Goal: Task Accomplishment & Management: Complete application form

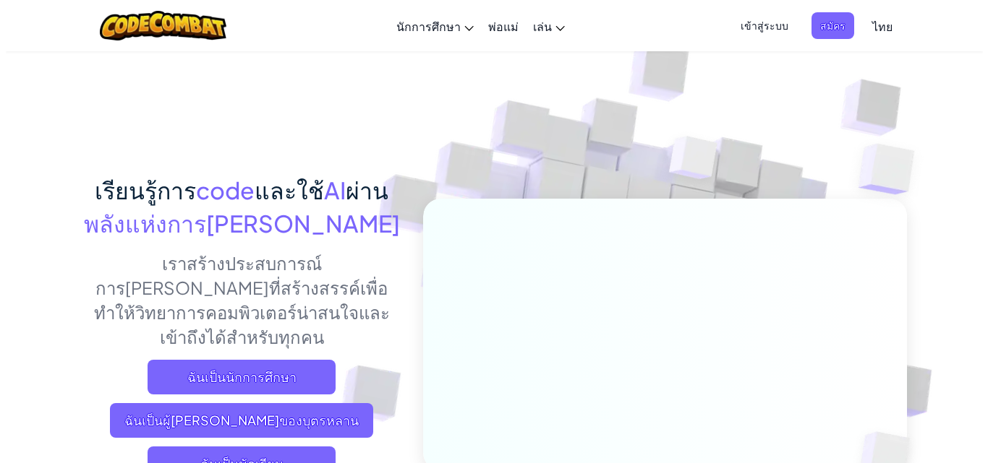
scroll to position [145, 0]
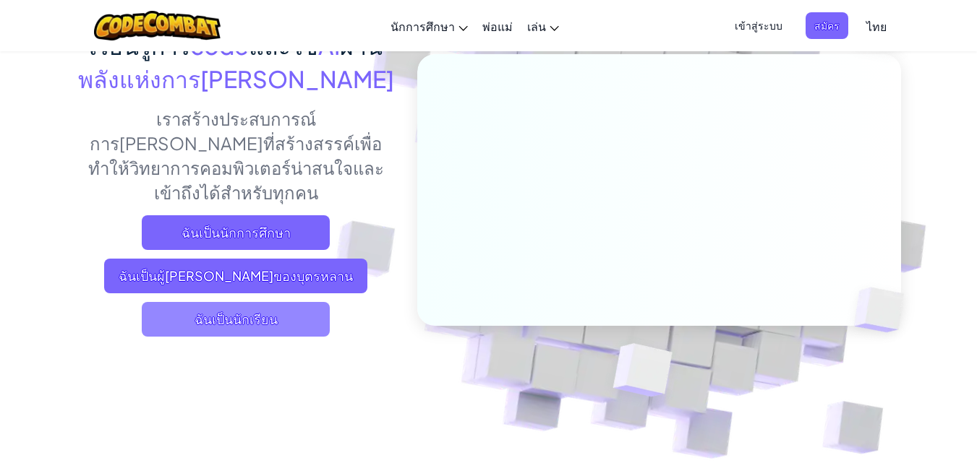
click at [243, 302] on span "ฉันเป็นนักเรียน" at bounding box center [236, 319] width 188 height 35
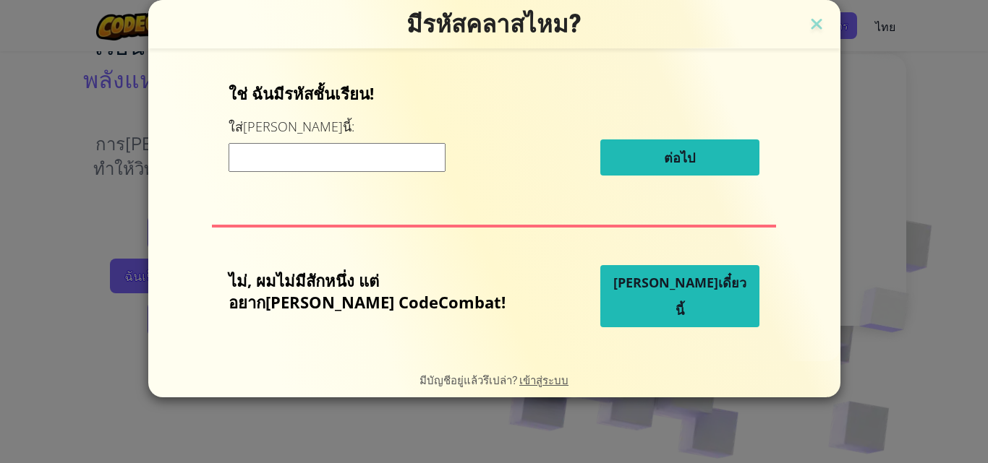
click at [428, 155] on input at bounding box center [336, 157] width 217 height 29
click at [314, 164] on input at bounding box center [336, 157] width 217 height 29
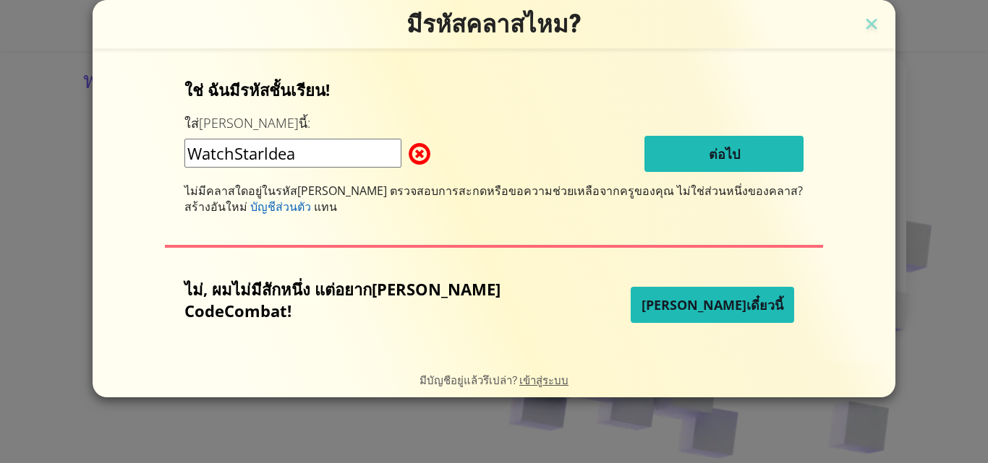
click at [309, 150] on input "WatchStarldea" at bounding box center [292, 153] width 217 height 29
click at [303, 165] on input "WatchStarIdea" at bounding box center [292, 153] width 217 height 29
click at [303, 154] on input "WatchStarIdea" at bounding box center [292, 153] width 217 height 29
click at [305, 153] on input "WatchStarIdea" at bounding box center [292, 153] width 217 height 29
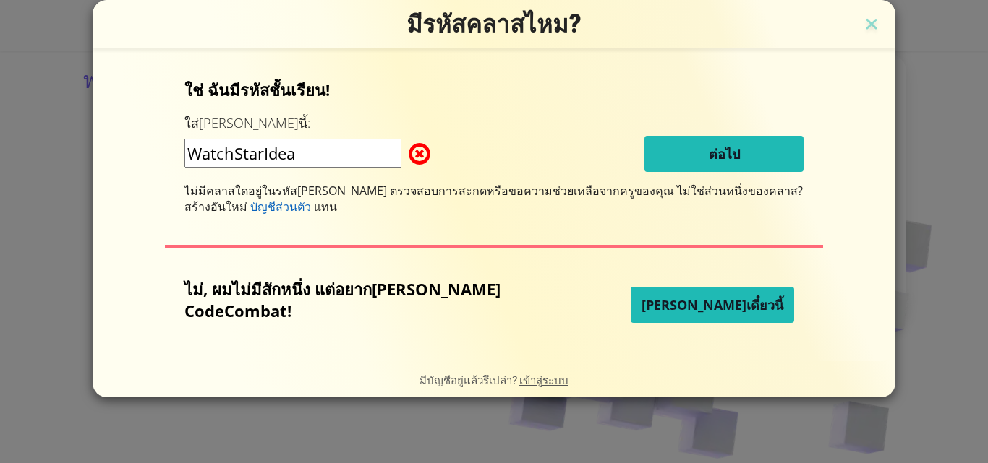
click at [276, 156] on input "WatchStarIdea" at bounding box center [292, 153] width 217 height 29
click at [356, 145] on input "WatchStarIdea" at bounding box center [292, 153] width 217 height 29
type input "W"
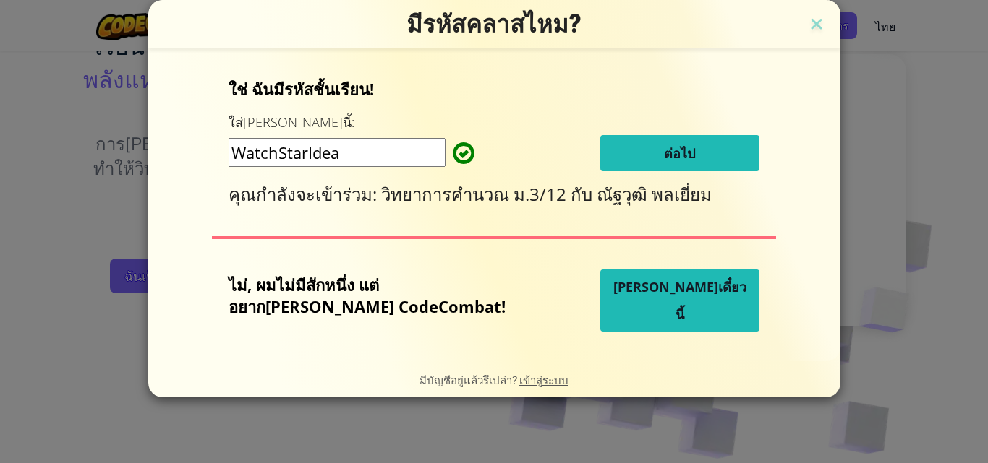
type input "WatchStarIdea"
click at [620, 150] on button "ต่อไป" at bounding box center [679, 153] width 159 height 36
click at [737, 162] on div "ใช่ ฉันมีรหัสชั้นเรียน! ใส่มันตรงนี้: WatchStarIdea ต่อไป คุณกำลังจะเข้าร่วม: ว…" at bounding box center [494, 205] width 663 height 283
click at [703, 69] on div "ใช่ ฉันมีรหัสชั้นเรียน! ใส่มันตรงนี้: WatchStarIdea ต่อไป คุณกำลังจะเข้าร่วม: ว…" at bounding box center [494, 205] width 663 height 283
click at [615, 56] on form "ใช่ ฉันมีรหัสชั้นเรียน! ใส่มันตรงนี้: WatchStarIdea ต่อไป คุณกำลังจะเข้าร่วม: ว…" at bounding box center [494, 204] width 692 height 313
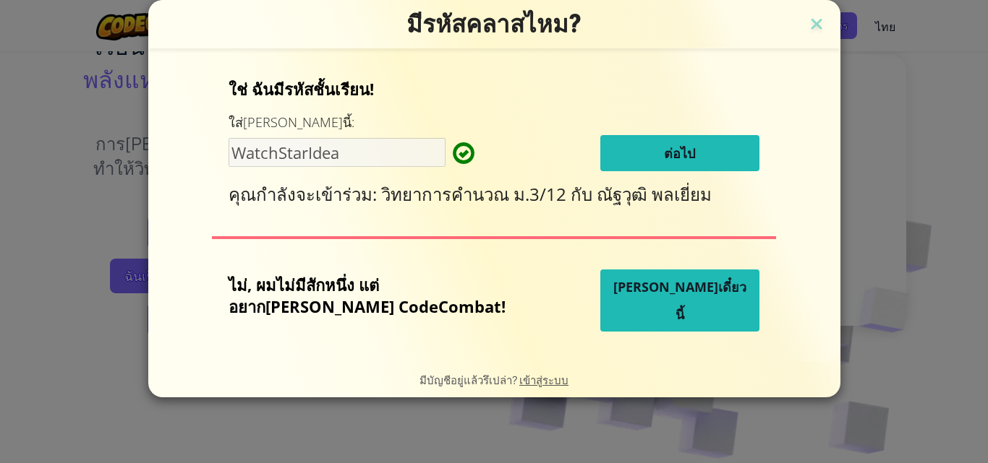
click at [435, 265] on div "ใช่ ฉันมีรหัสชั้นเรียน! ใส่มันตรงนี้: WatchStarIdea ต่อไป คุณกำลังจะเข้าร่วม: ว…" at bounding box center [494, 205] width 663 height 283
click at [449, 271] on div "ใช่ ฉันมีรหัสชั้นเรียน! ใส่มันตรงนี้: WatchStarIdea ต่อไป คุณกำลังจะเข้าร่วม: ว…" at bounding box center [494, 205] width 663 height 283
drag, startPoint x: 449, startPoint y: 268, endPoint x: 548, endPoint y: 222, distance: 109.0
click at [500, 241] on div "ใช่ ฉันมีรหัสชั้นเรียน! ใส่มันตรงนี้: WatchStarIdea ต่อไป คุณกำลังจะเข้าร่วม: ว…" at bounding box center [494, 205] width 663 height 283
click at [453, 150] on div "WatchStarIdea" at bounding box center [340, 153] width 224 height 30
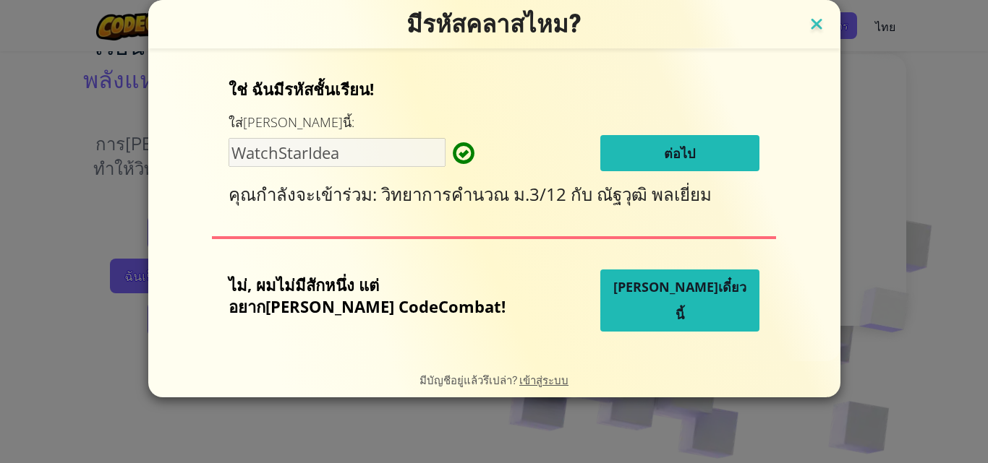
click at [807, 16] on img at bounding box center [816, 25] width 19 height 22
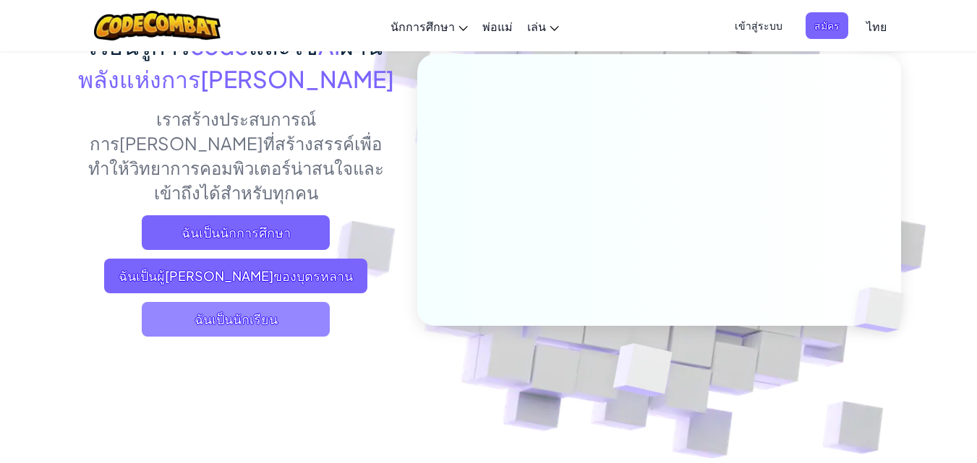
click at [271, 302] on span "ฉันเป็นนักเรียน" at bounding box center [236, 319] width 188 height 35
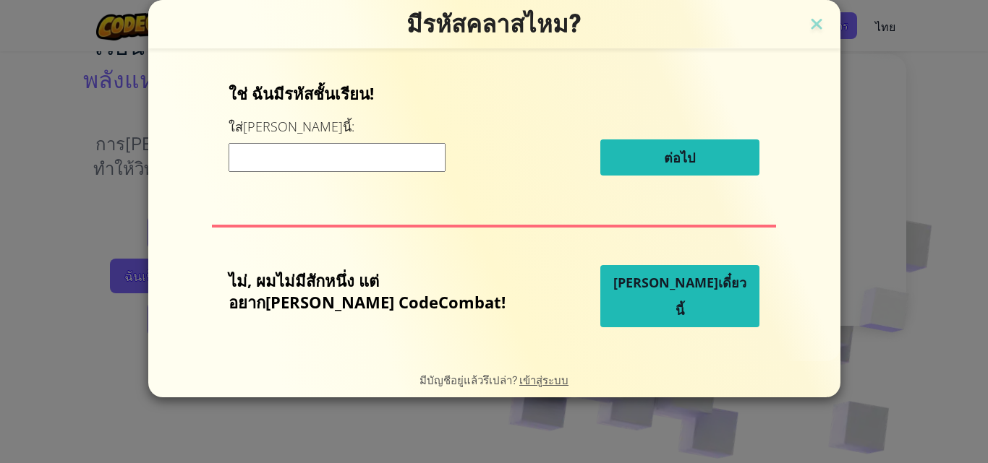
paste input "WatchStarIdea"
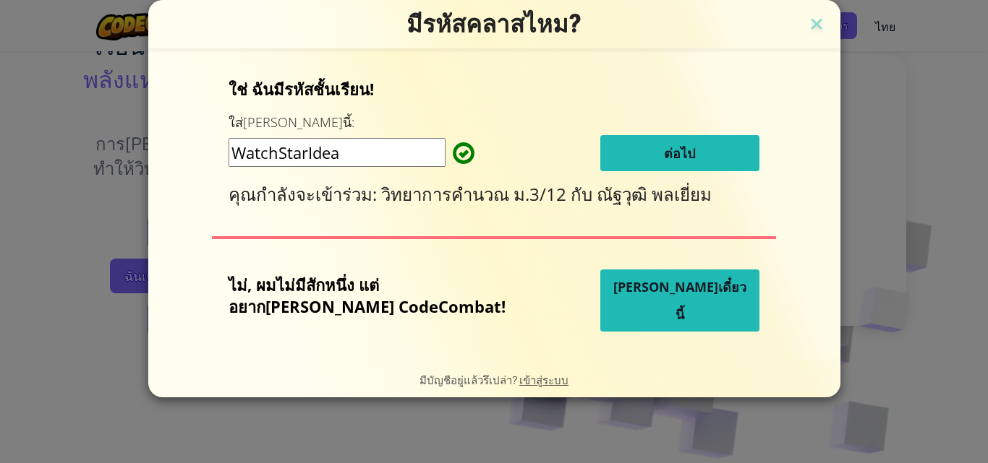
type input "WatchStarIdea"
click at [629, 161] on button "ต่อไป" at bounding box center [679, 153] width 159 height 36
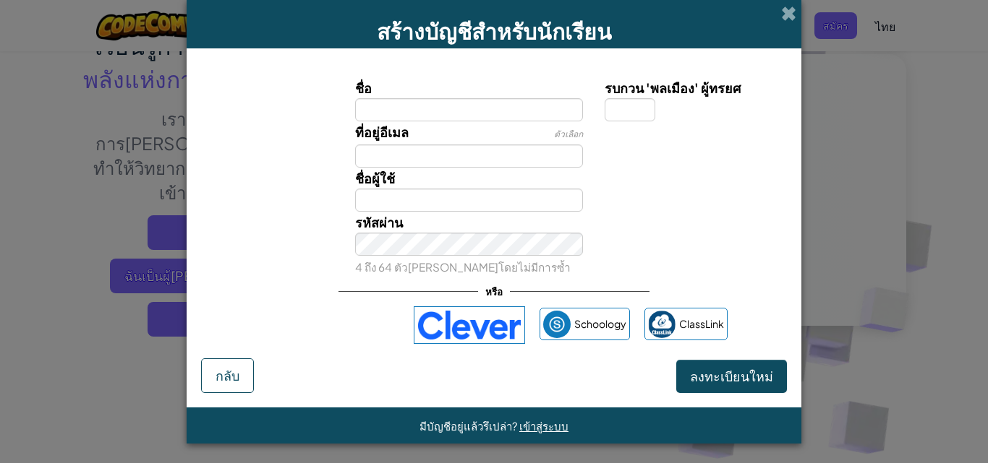
type input "p"
type input "ย"
type input "pimchanok paisopa"
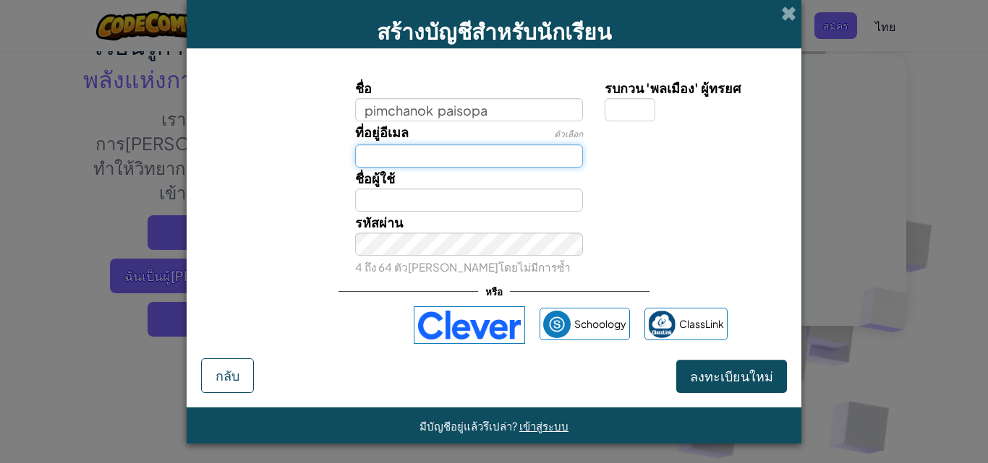
type input "Pimchanok paisopa"
click at [404, 155] on input "ที่อยู่อีเมล" at bounding box center [469, 156] width 228 height 23
type input "p"
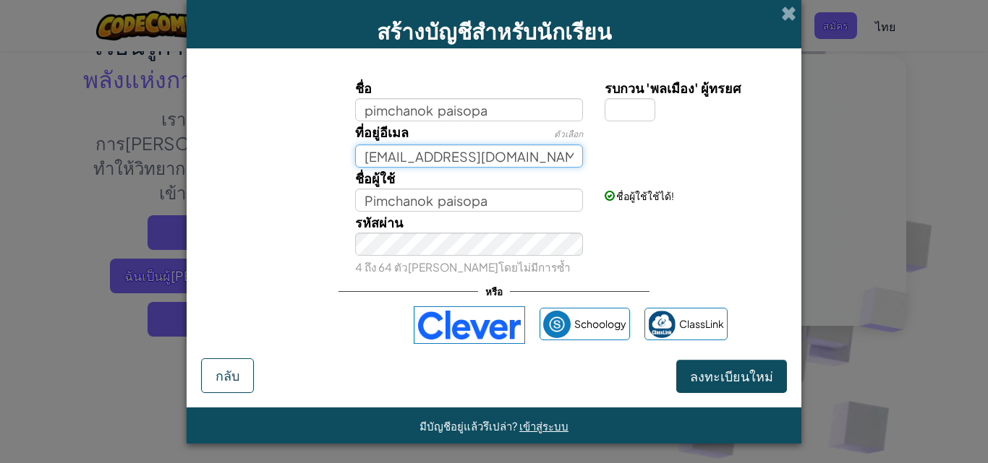
type input "30pimchanok@gmail.com"
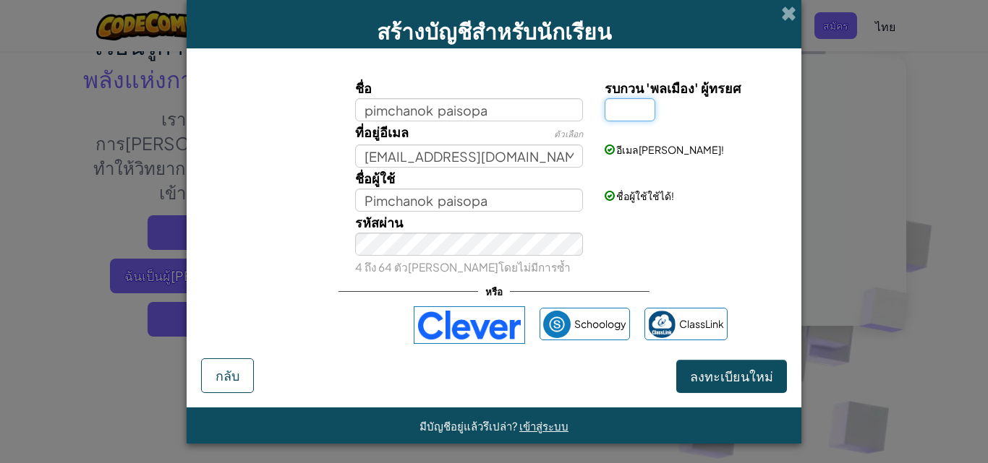
click at [635, 100] on input "รบกวน 'พลเมือง' ผู้ทรยศ" at bounding box center [629, 109] width 51 height 23
type input "8"
type input "Pimchanok paisopa8"
click at [768, 367] on button "ลงทะเบียนใหม่" at bounding box center [731, 376] width 111 height 33
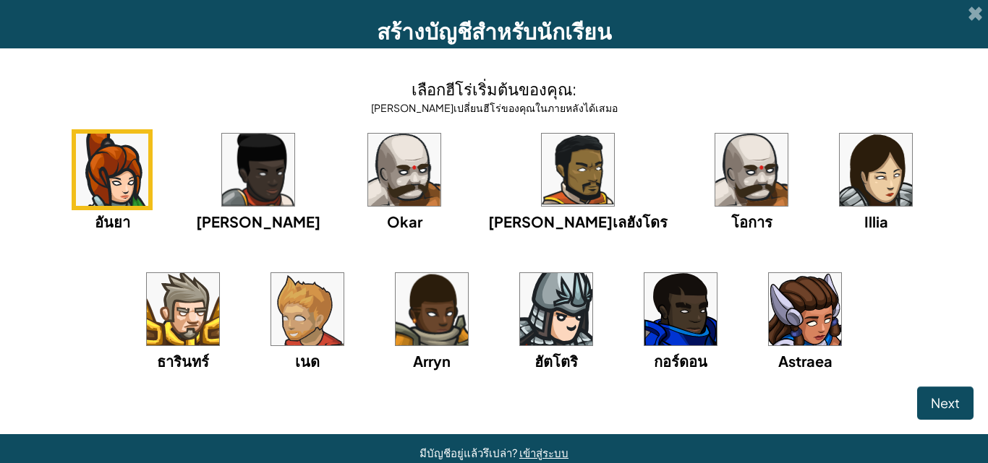
click at [395, 312] on img at bounding box center [431, 309] width 72 height 72
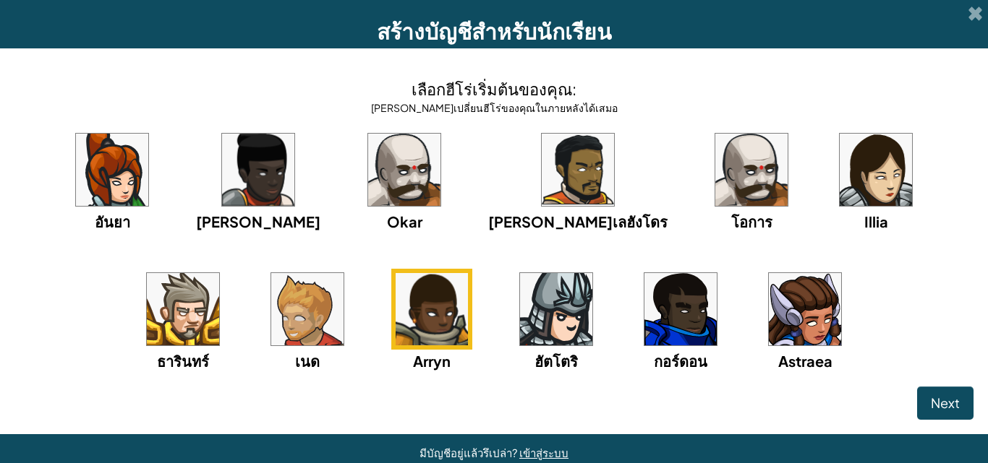
click at [389, 208] on div "Okar" at bounding box center [404, 180] width 81 height 103
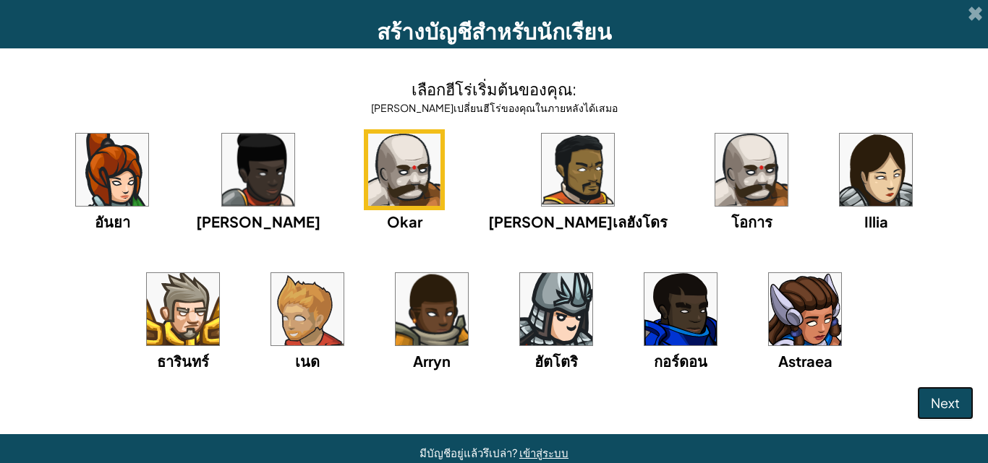
click at [946, 391] on button "Next" at bounding box center [945, 403] width 56 height 33
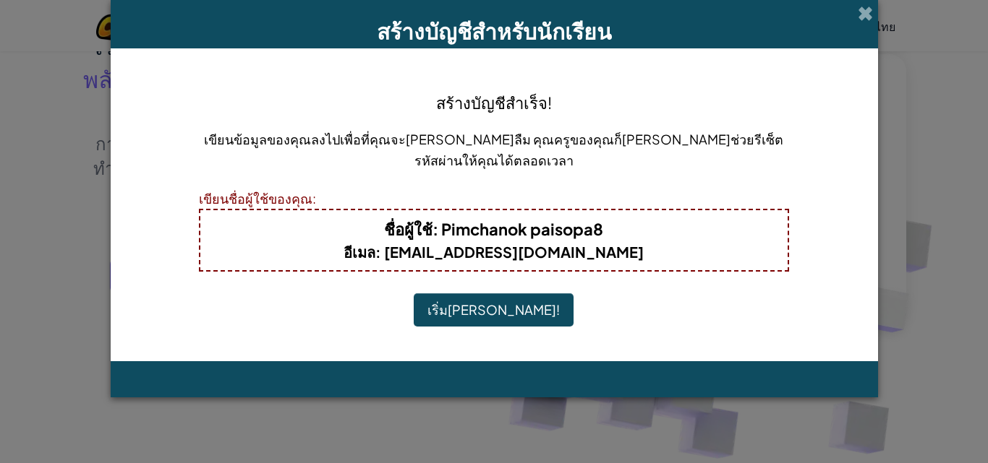
click at [511, 302] on button "เริ่มเล่น!" at bounding box center [494, 310] width 160 height 33
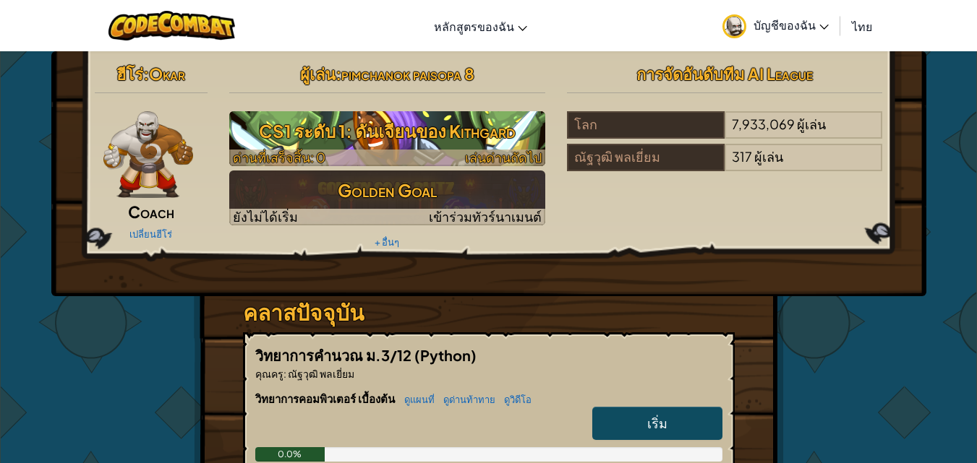
click at [340, 128] on h3 "CS1 ระดับ 1: ดันเจียนของ Kithgard" at bounding box center [387, 131] width 316 height 33
select select "th"
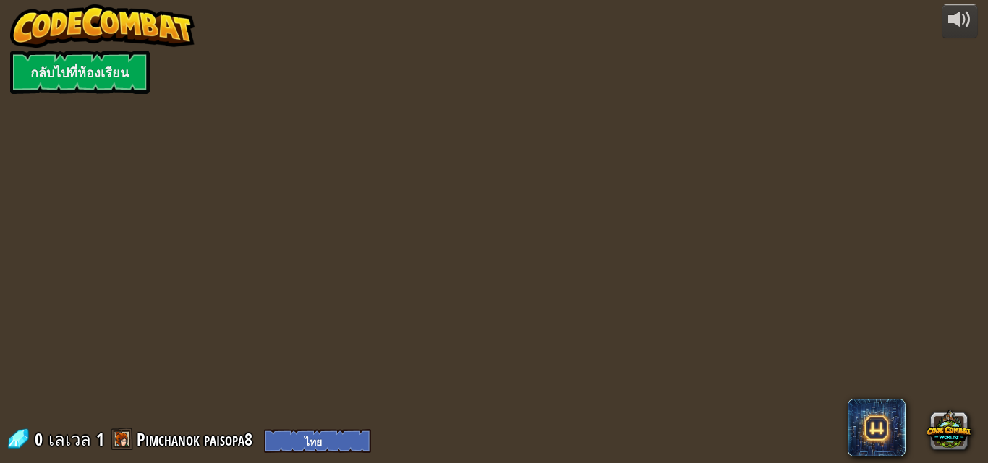
select select "th"
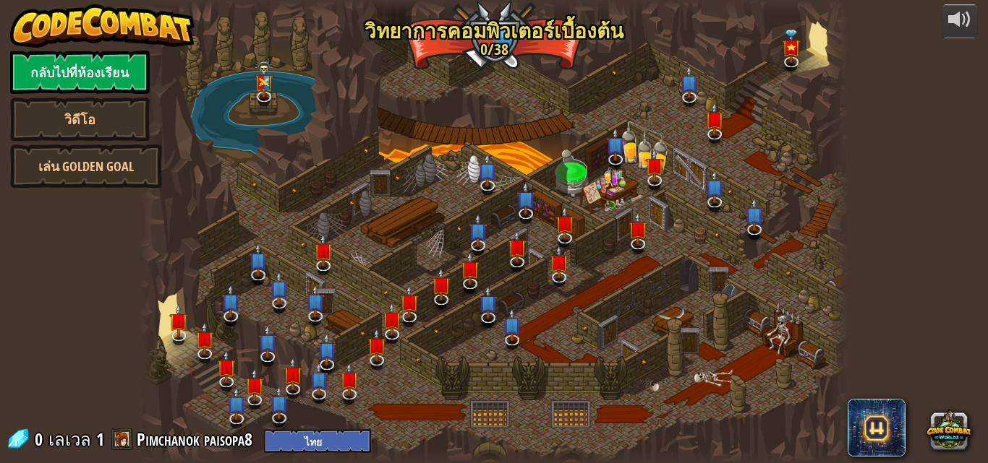
select select "th"
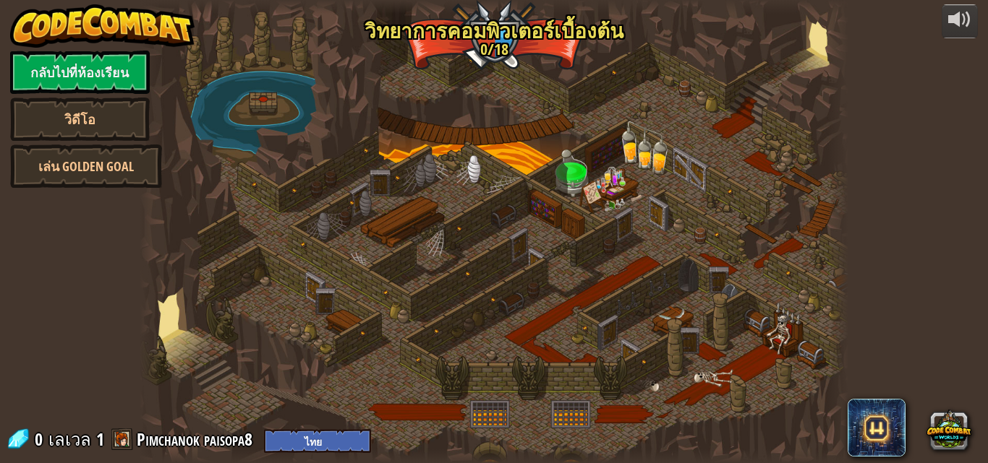
select select "th"
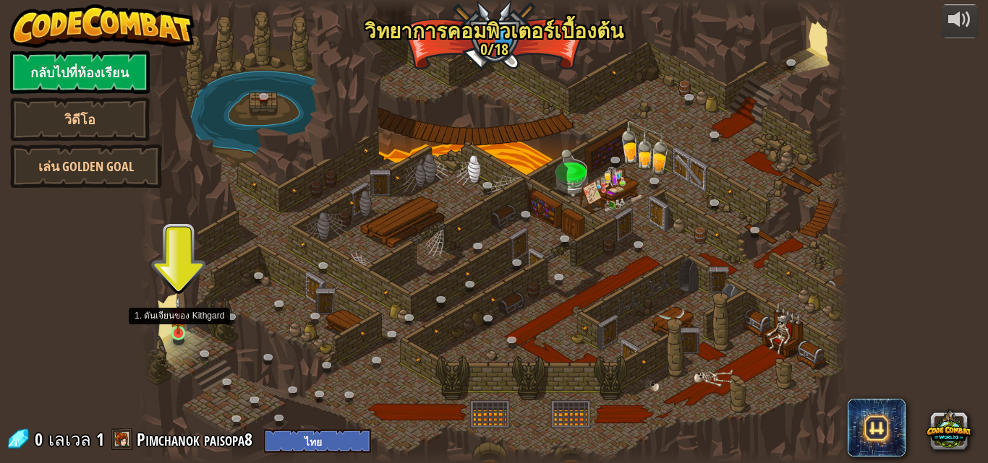
click at [179, 334] on img at bounding box center [178, 315] width 17 height 38
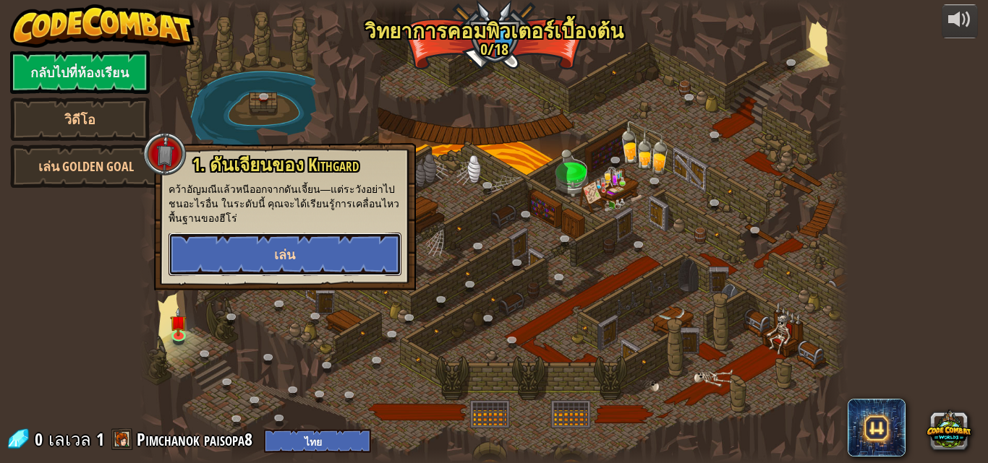
click at [225, 257] on button "เล่น" at bounding box center [284, 254] width 233 height 43
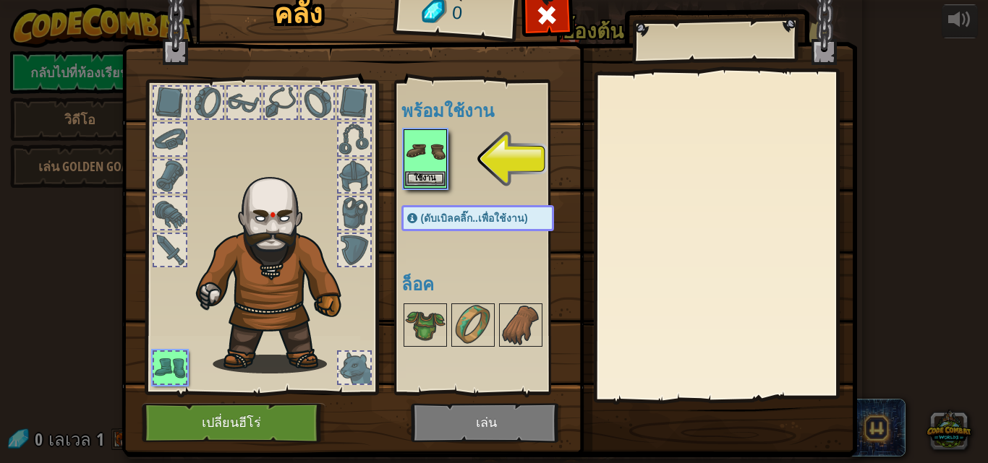
click at [414, 154] on img at bounding box center [425, 151] width 40 height 40
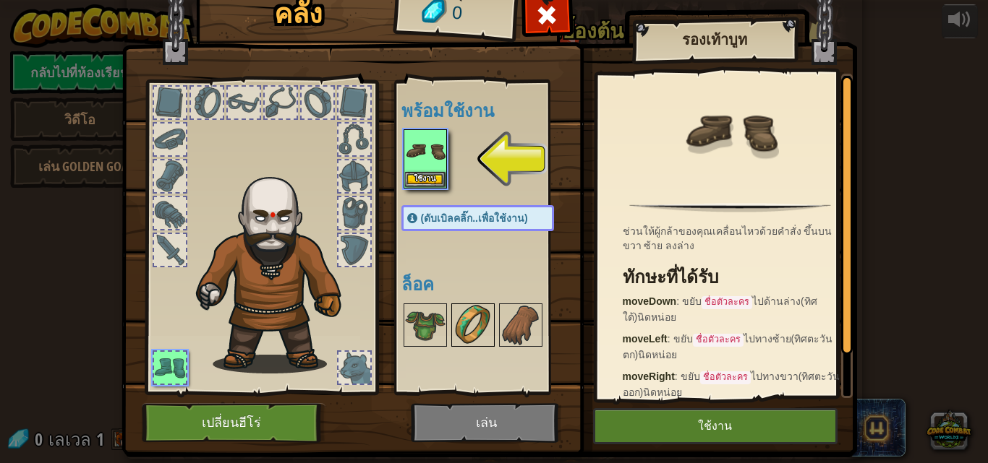
click at [462, 341] on img at bounding box center [473, 325] width 40 height 40
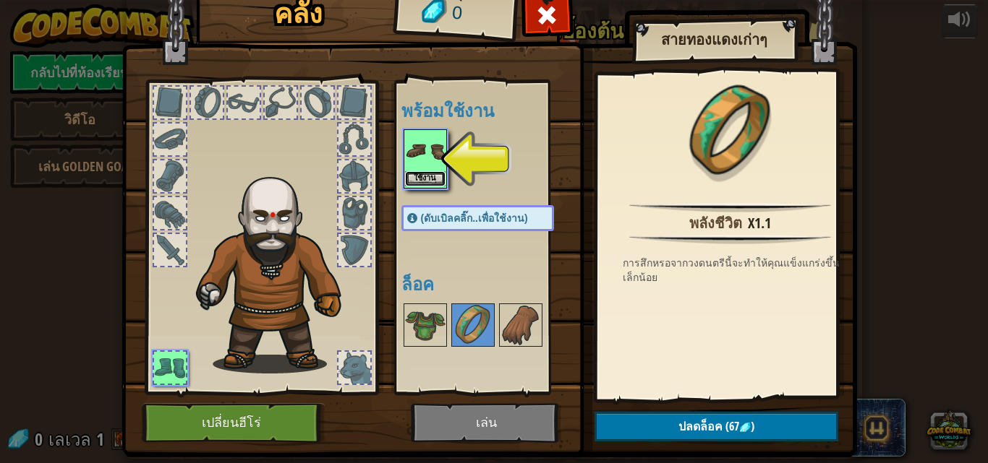
click at [417, 175] on button "ใช้งาน" at bounding box center [425, 178] width 40 height 15
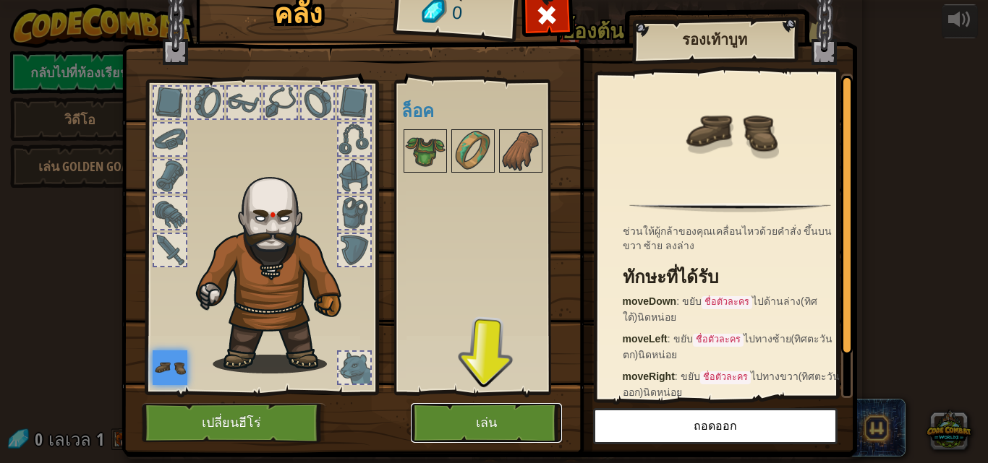
click at [479, 411] on button "เล่น" at bounding box center [486, 423] width 151 height 40
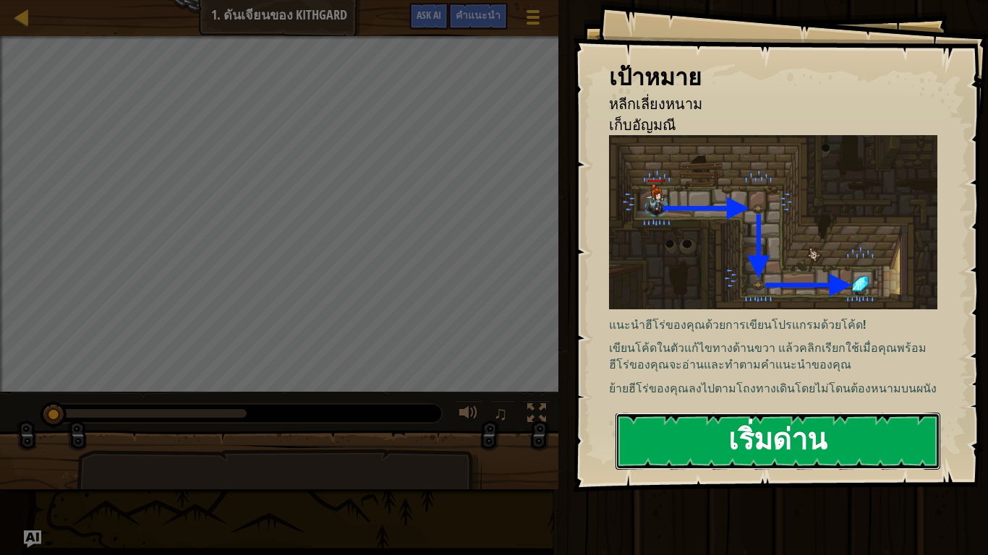
click at [719, 436] on button "เริ่มด่าน" at bounding box center [777, 441] width 325 height 57
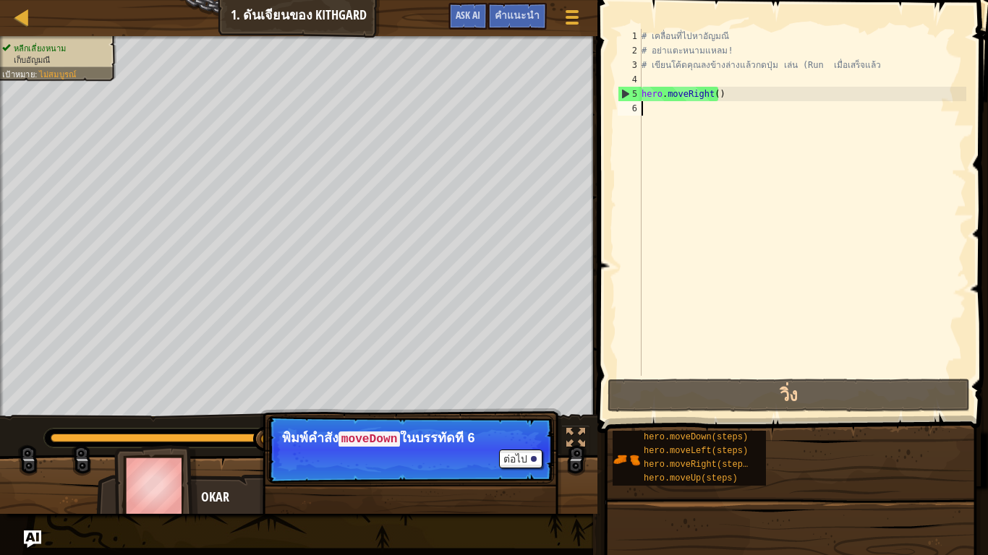
click at [665, 106] on div "# เคลื่อนที่ไปหาอัญมณี # อย่าแตะหนามแหลม! # เขียนโค้ดคุณลงข้างล่างแล้วกดปุ่ม เล…" at bounding box center [802, 217] width 328 height 376
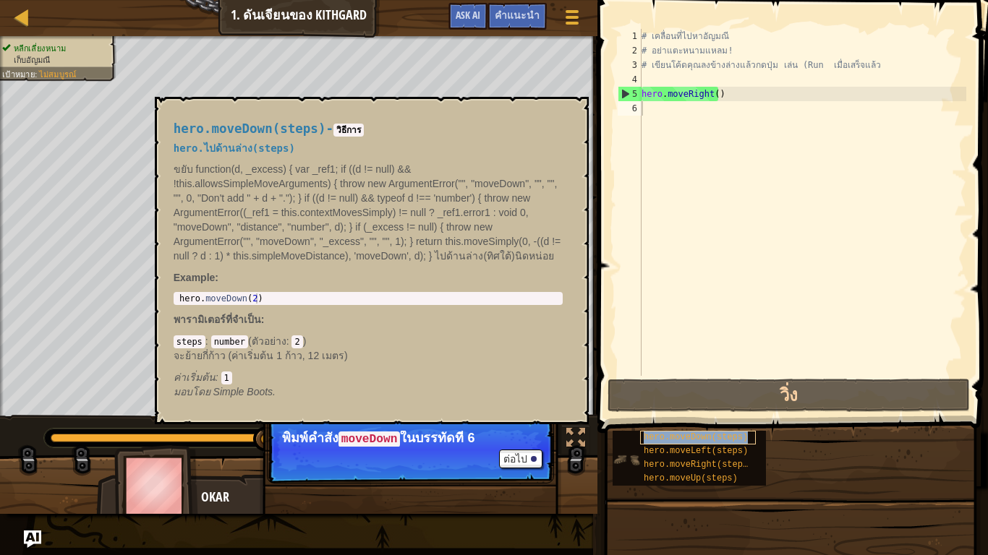
click at [719, 441] on span "hero.moveDown(steps)" at bounding box center [695, 437] width 104 height 10
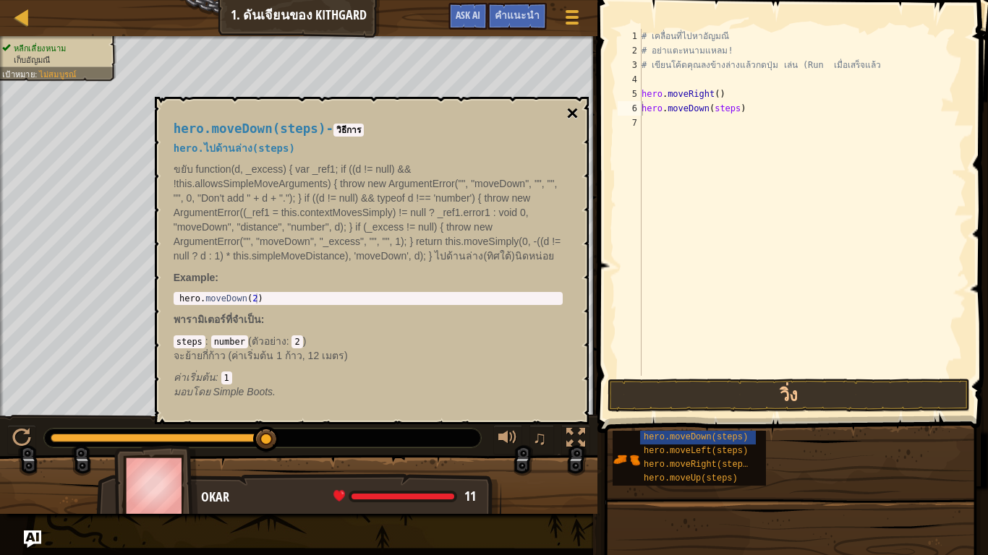
click at [575, 109] on button "×" at bounding box center [572, 113] width 12 height 20
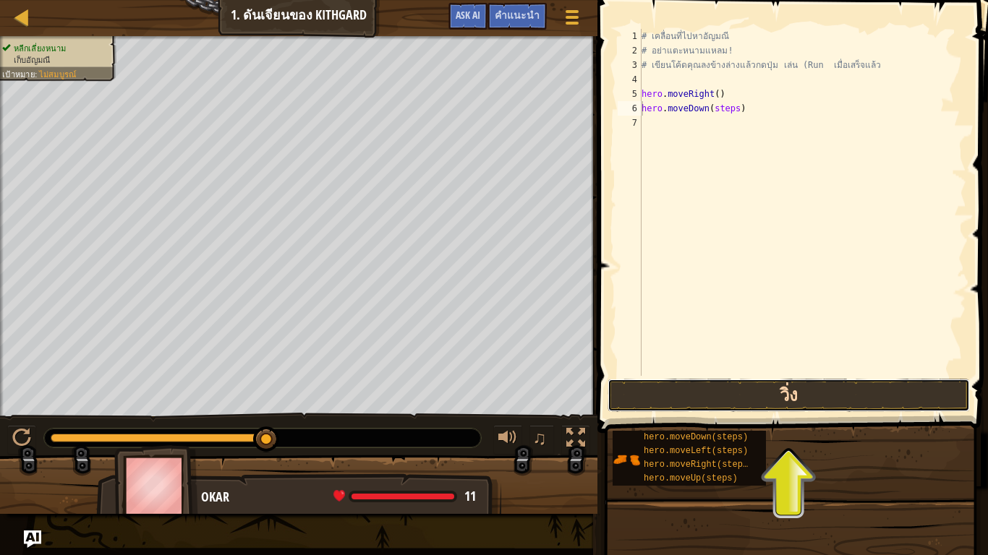
click at [785, 386] on button "วิ่ง" at bounding box center [788, 395] width 362 height 33
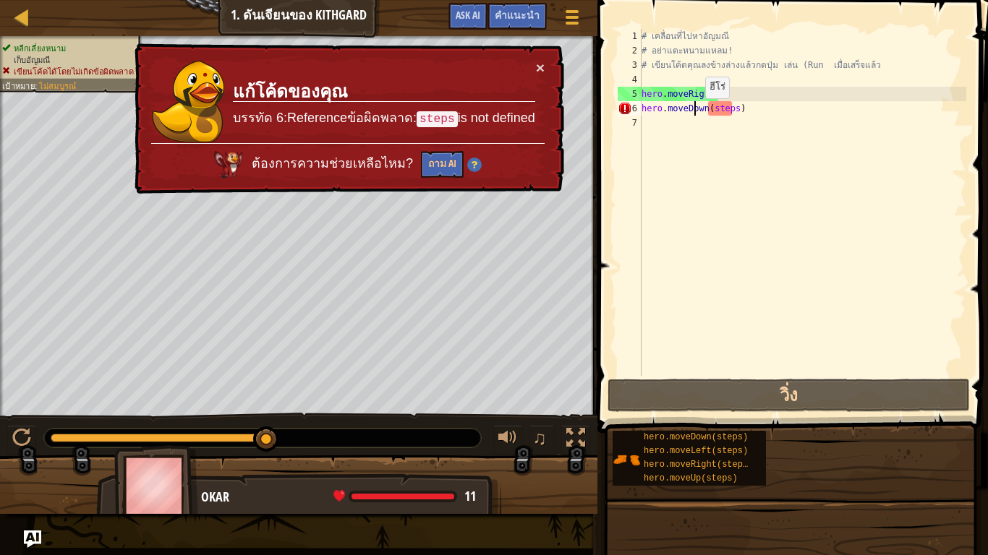
click at [692, 113] on div "# เคลื่อนที่ไปหา[PERSON_NAME] # อย่าแตะหนามแหลม! # เขียนโค้ดคุณลงข้างล่างแล้วกด…" at bounding box center [802, 217] width 328 height 376
click at [748, 106] on div "# เคลื่อนที่ไปหา[PERSON_NAME] # อย่าแตะหนามแหลม! # เขียนโค้ดคุณลงข้างล่างแล้วกด…" at bounding box center [802, 217] width 328 height 376
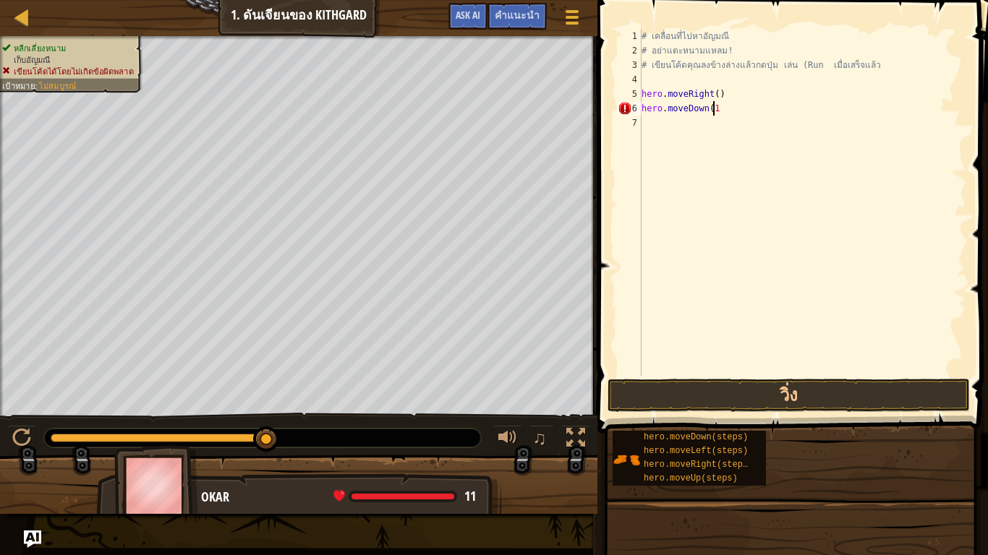
scroll to position [7, 5]
click at [781, 404] on button "วิ่ง" at bounding box center [788, 395] width 362 height 33
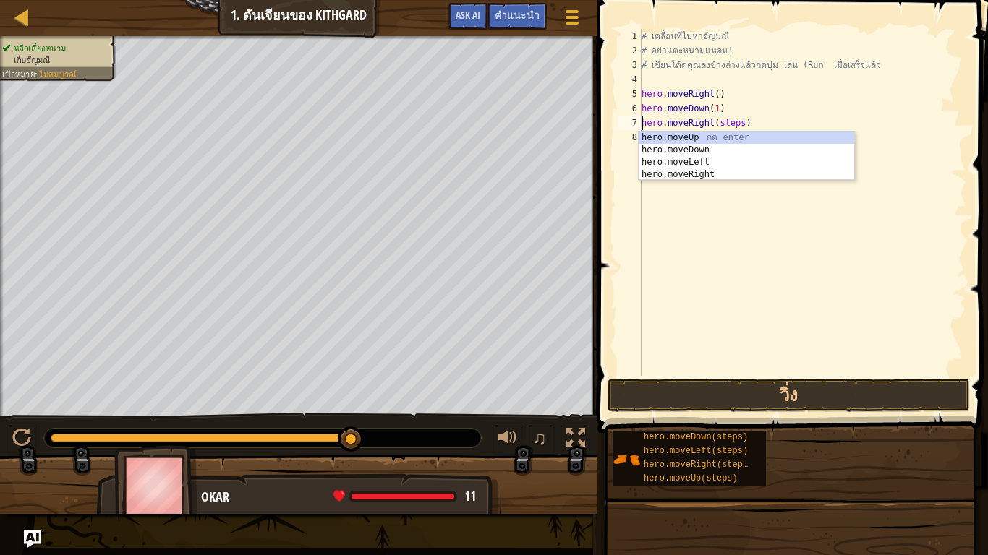
click at [734, 121] on div "# เคลื่อนที่ไปหา[PERSON_NAME] # อย่าแตะหนามแหลม! # เขียนโค้ดคุณลงข้างล่างแล้วกด…" at bounding box center [802, 217] width 328 height 376
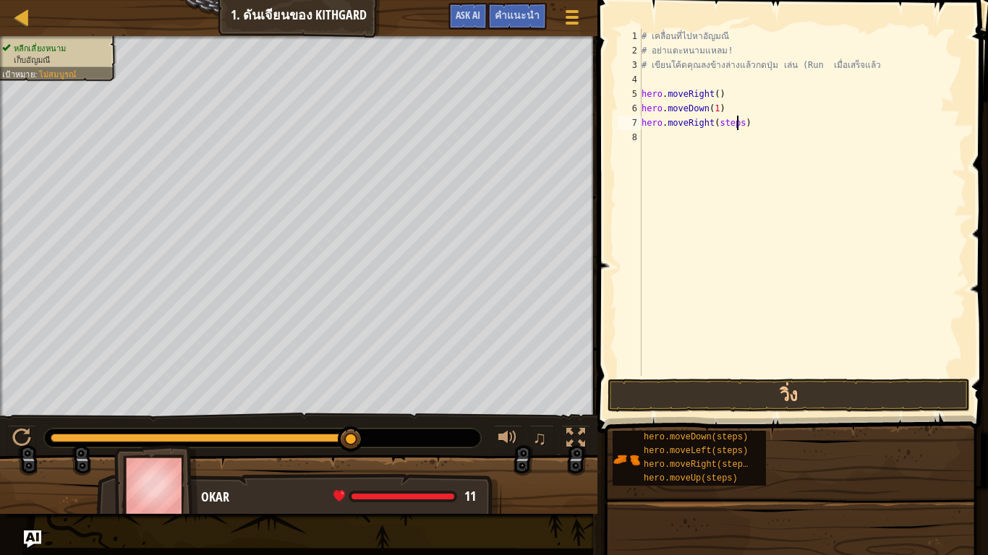
click at [735, 124] on div "# เคลื่อนที่ไปหา[PERSON_NAME] # อย่าแตะหนามแหลม! # เขียนโค้ดคุณลงข้างล่างแล้วกด…" at bounding box center [802, 217] width 328 height 376
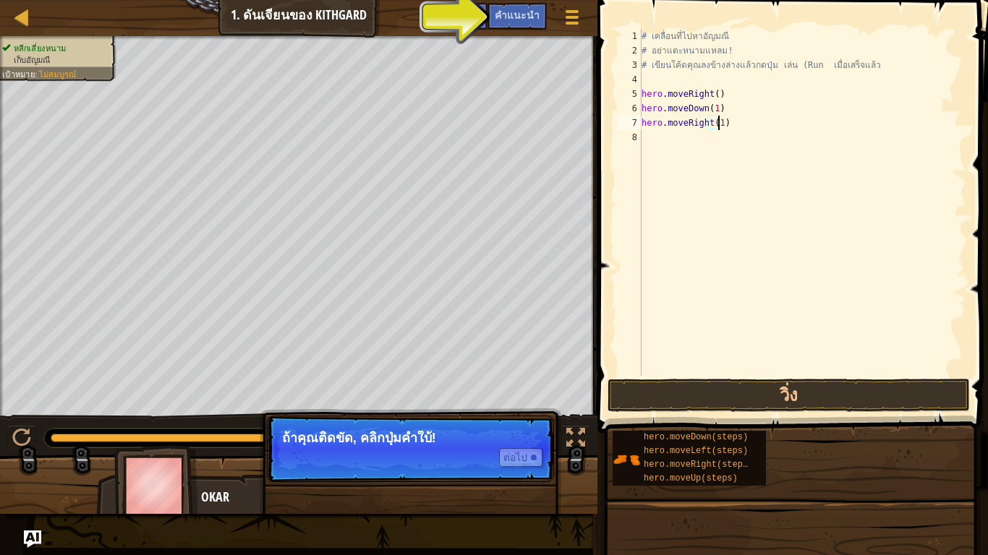
scroll to position [7, 6]
type textarea "hero.moveRight(1)"
click at [739, 403] on button "วิ่ง" at bounding box center [788, 395] width 362 height 33
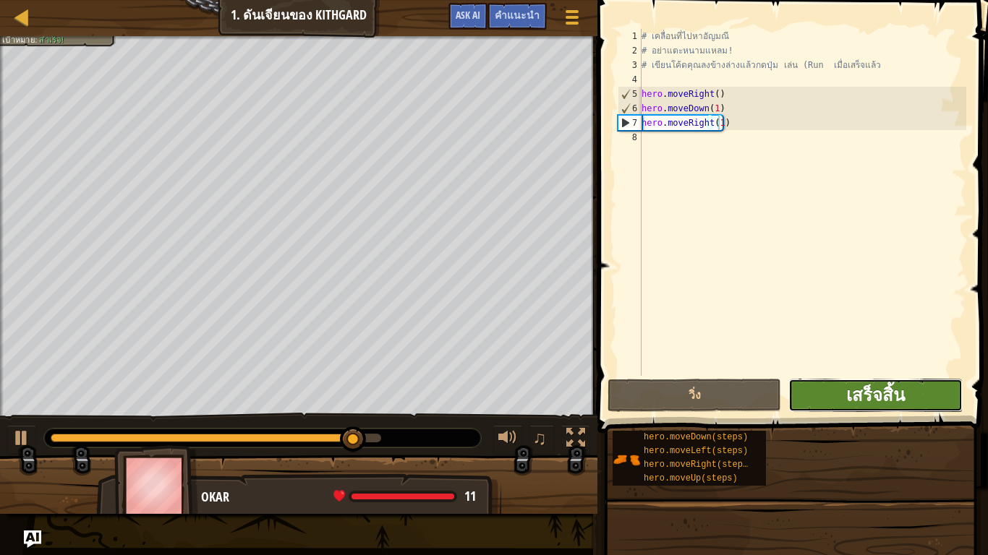
click at [865, 393] on span "เสร็จสิ้น" at bounding box center [875, 394] width 59 height 23
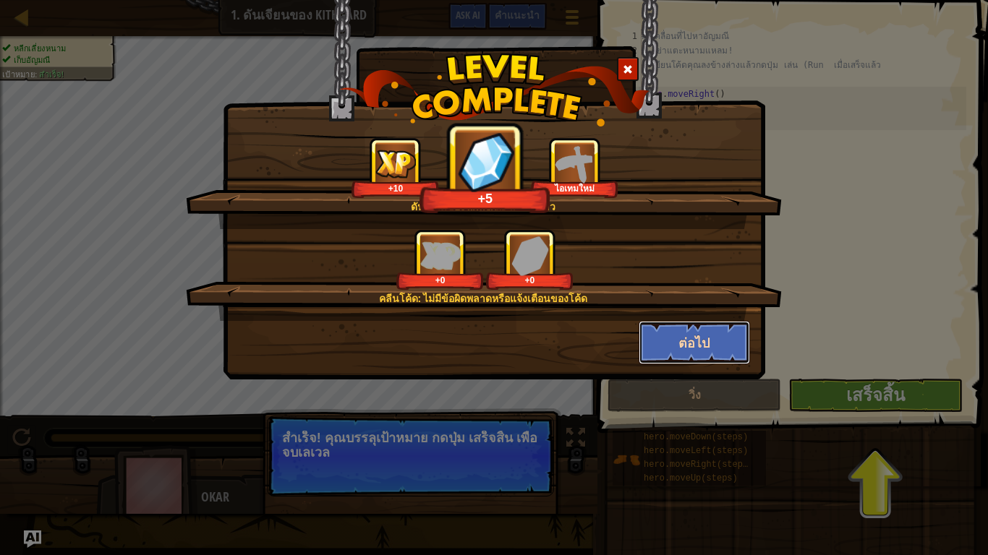
click at [728, 354] on button "ต่อไป" at bounding box center [694, 342] width 112 height 43
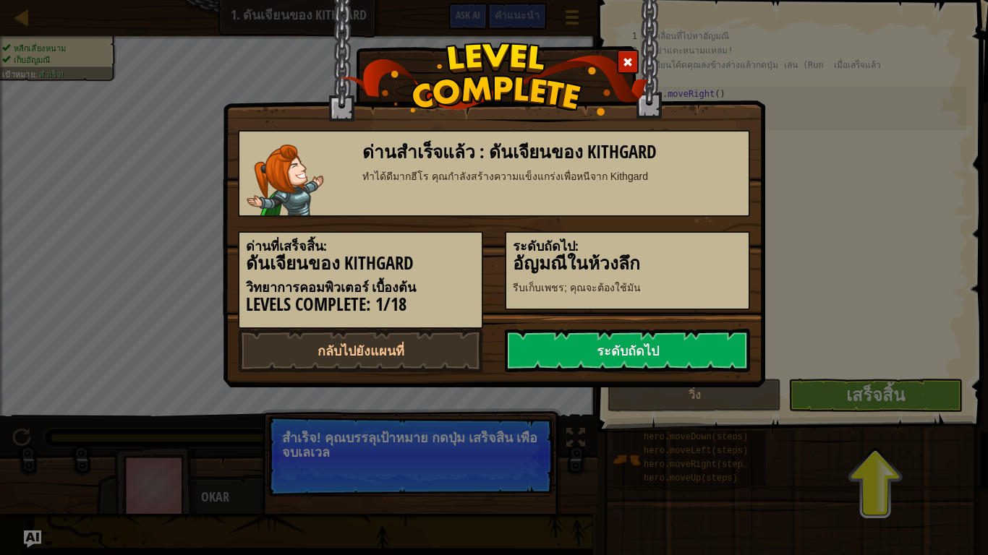
click at [755, 359] on div "ระดับถัดไป" at bounding box center [627, 350] width 267 height 43
click at [866, 405] on div "ด่านสำเร็จแล้ว : ดันเจียนของ Kithgard [PERSON_NAME]มากฮีโร คุณกำลังสร้างความ[PE…" at bounding box center [494, 277] width 988 height 555
click at [671, 338] on link "ระดับถัดไป" at bounding box center [627, 350] width 245 height 43
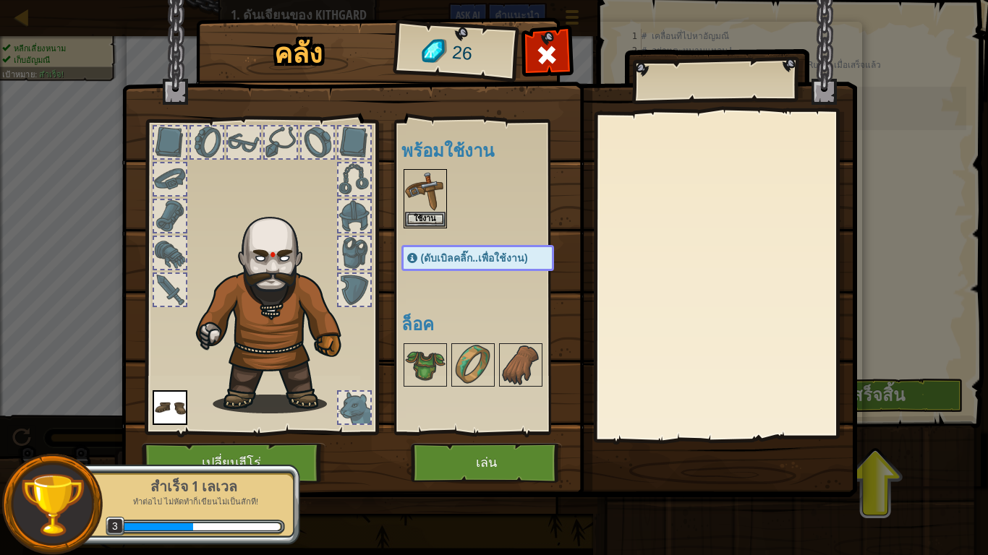
drag, startPoint x: 506, startPoint y: 378, endPoint x: 465, endPoint y: 241, distance: 142.7
click at [466, 233] on div "พร้อมใช้งาน ใช้งาน ใช้งาน (ดับเบิลคลิ๊ก..เพื่อใช้งาน) ล็อค" at bounding box center [491, 277] width 181 height 301
click at [423, 215] on div "คลัง 26 พร้อมใช้งาน ใช้งาน ใช้งาน (ดับเบิลคลิ๊ก..เพื่อใช้งาน) ล็อค ใช้งาน ถอดออ…" at bounding box center [494, 277] width 988 height 555
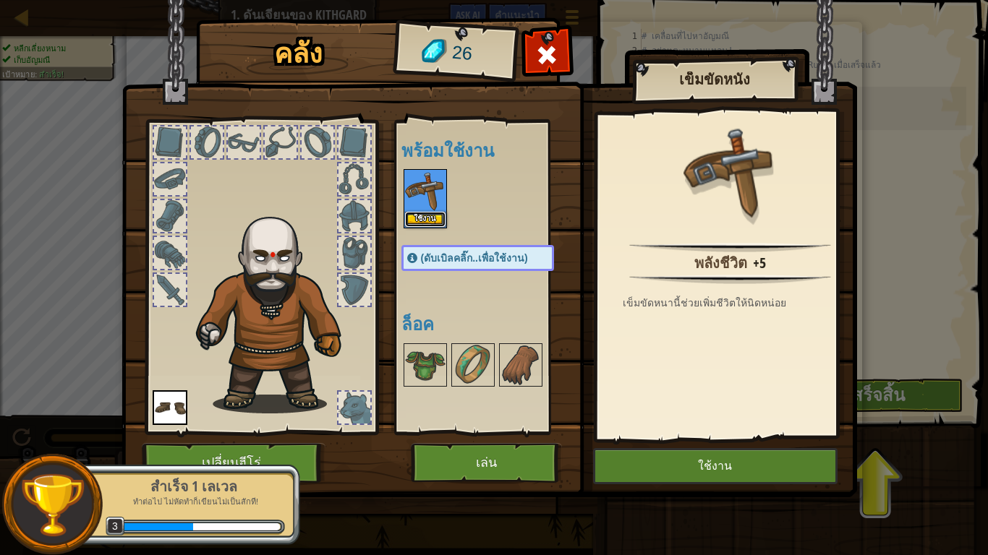
click at [423, 215] on button "ใช้งาน" at bounding box center [425, 219] width 40 height 15
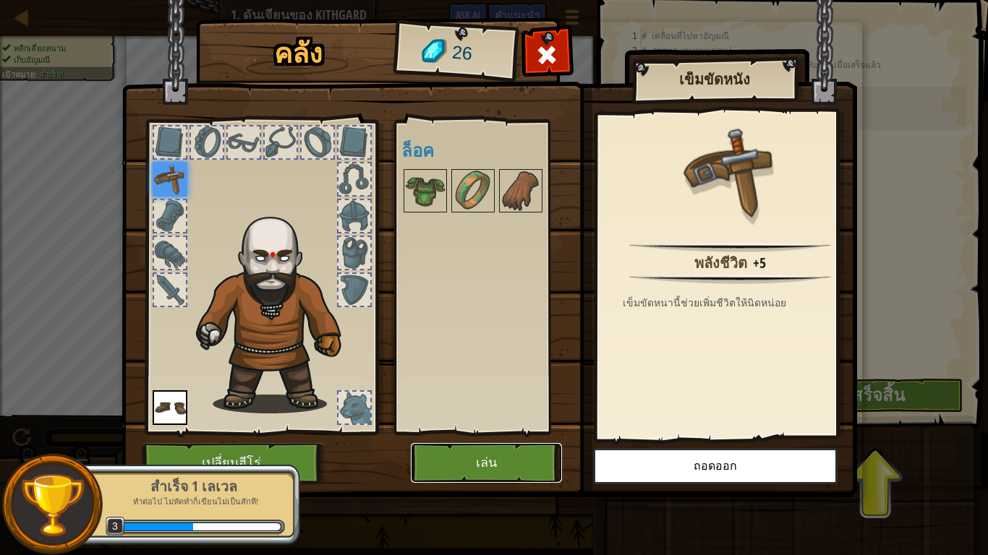
click at [465, 463] on button "เล่น" at bounding box center [486, 463] width 151 height 40
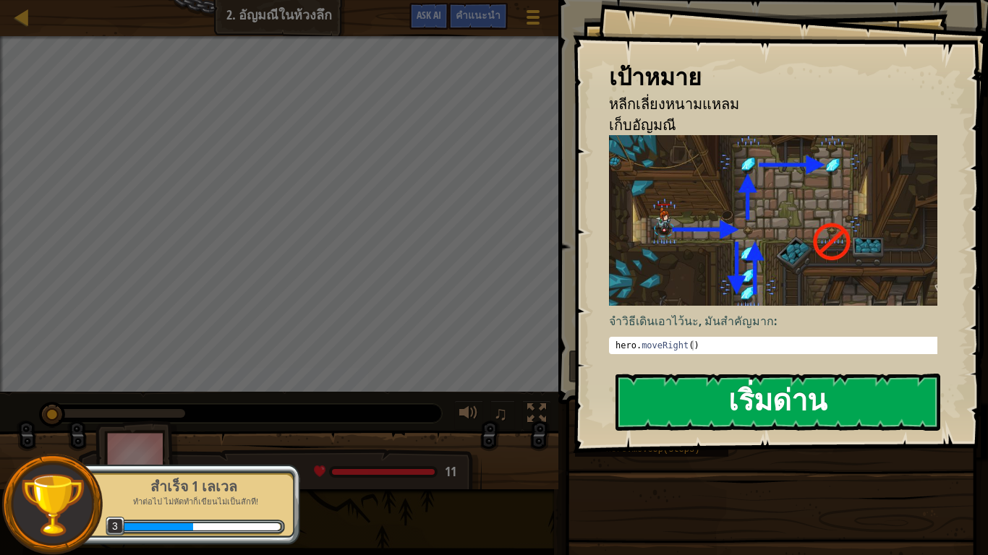
click at [727, 420] on button "เริ่มด่าน" at bounding box center [777, 402] width 325 height 57
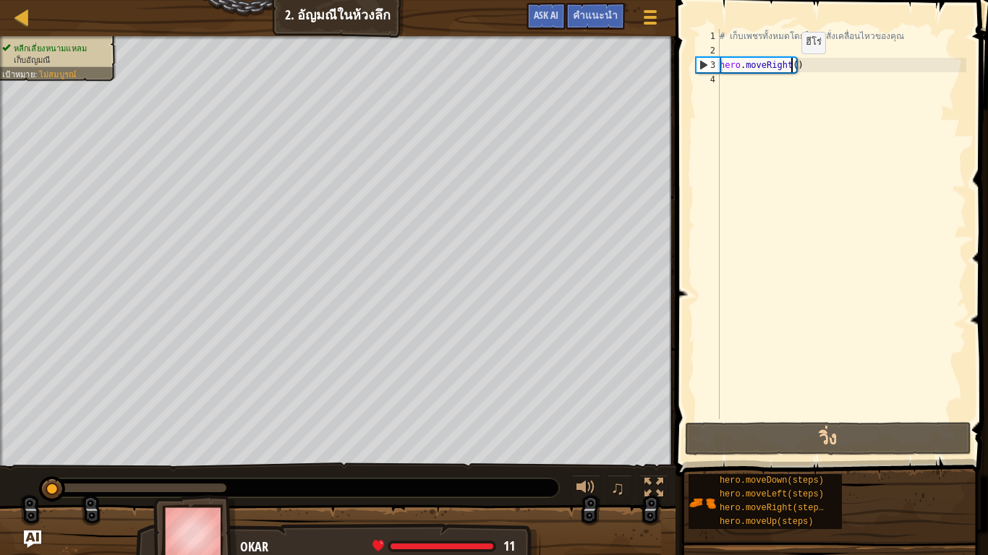
click at [789, 68] on div "# เก็บเพชรทั้งหมดโดยใช้คำสั่งเคลื่อนไหวของคุณ hero . moveRight ( )" at bounding box center [841, 238] width 249 height 419
type textarea "hero.moveRight(1)"
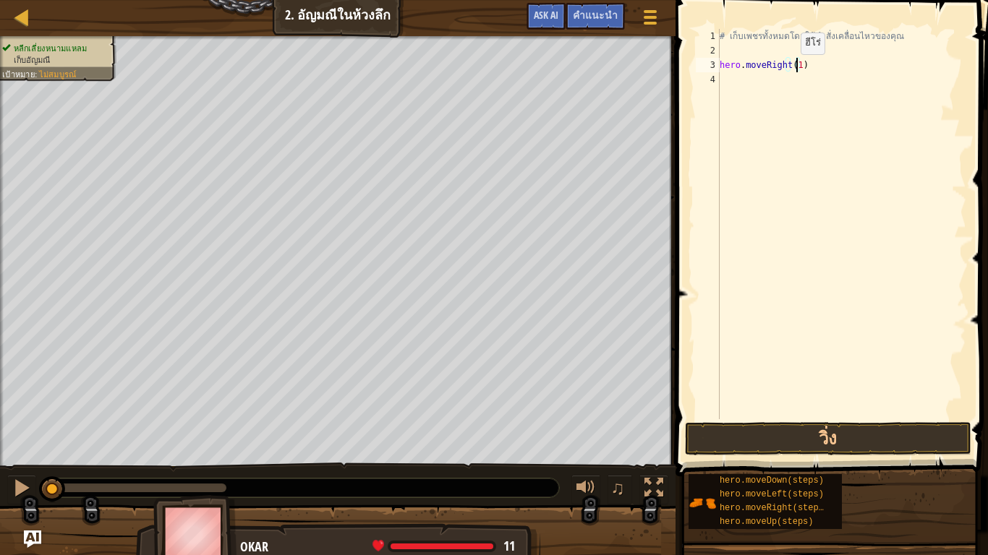
scroll to position [7, 0]
click at [781, 438] on button "วิ่ง" at bounding box center [828, 438] width 286 height 33
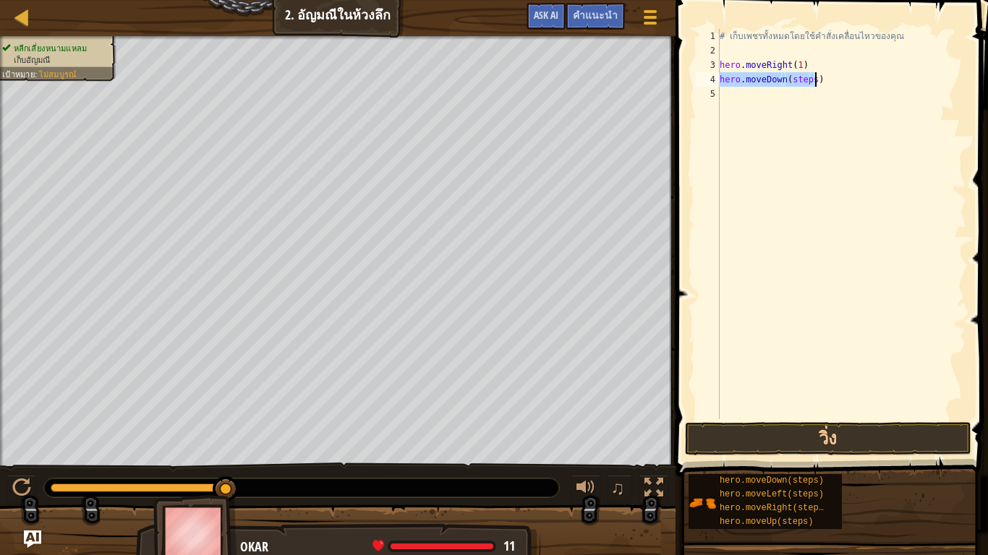
click at [807, 74] on div "# เก็บเพชรทั้งหมดโดยใช้คำสั่งเคลื่อนไหวของคุณ hero . moveRight ( 1 ) hero . mov…" at bounding box center [841, 224] width 249 height 390
click at [810, 74] on div "# เก็บเพชรทั้งหมดโดยใช้คำสั่งเคลื่อนไหวของคุณ hero . moveRight ( 1 ) hero . mov…" at bounding box center [841, 238] width 249 height 419
click at [765, 440] on button "วิ่ง" at bounding box center [828, 438] width 286 height 33
click at [797, 87] on div "# เก็บเพชรทั้งหมดโดยใช้คำสั่งเคลื่อนไหวของคุณ hero . moveRight ( 1 ) hero . mov…" at bounding box center [841, 238] width 249 height 419
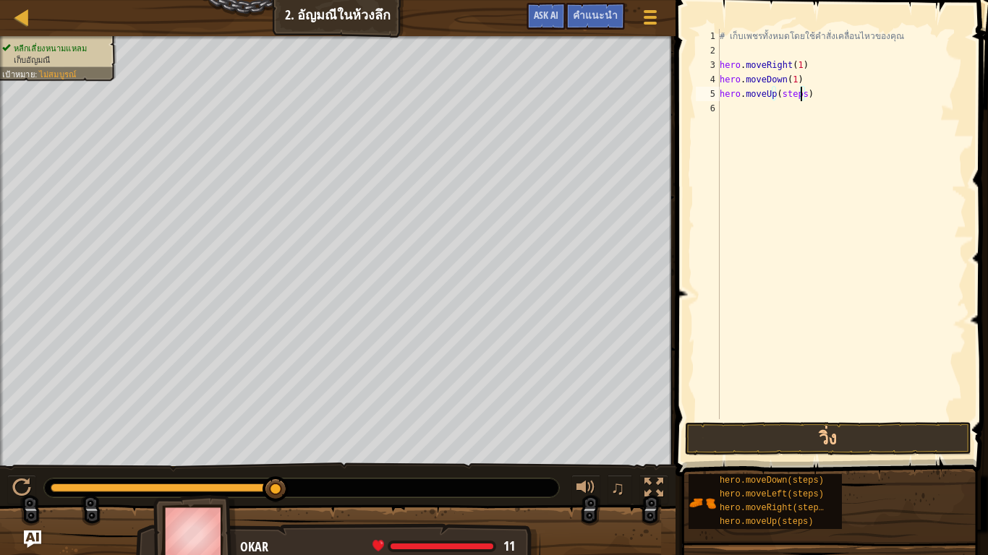
click at [800, 89] on div "# เก็บเพชรทั้งหมดโดยใช้คำสั่งเคลื่อนไหวของคุณ hero . moveRight ( 1 ) hero . mov…" at bounding box center [841, 238] width 249 height 419
click at [789, 440] on button "วิ่ง" at bounding box center [828, 438] width 286 height 33
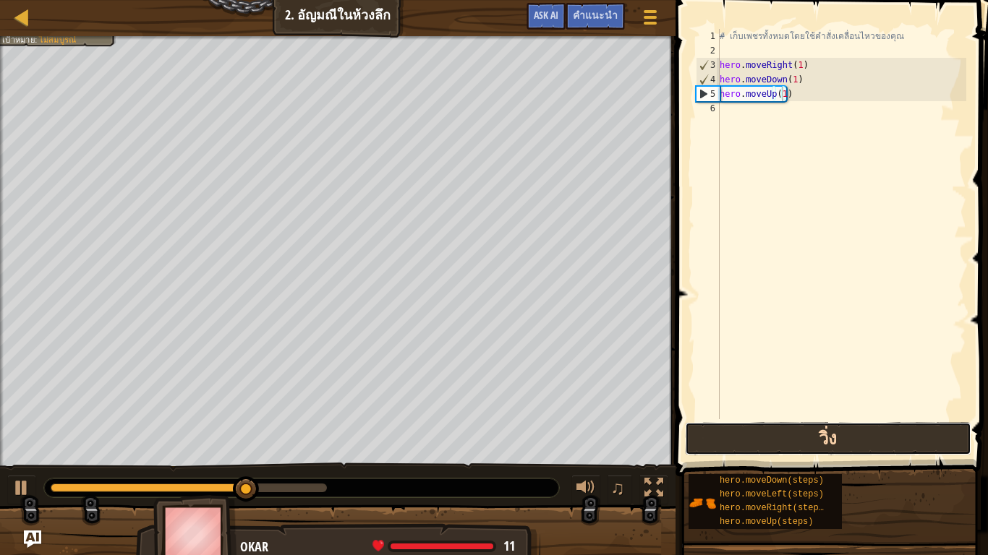
click at [789, 440] on button "วิ่ง" at bounding box center [828, 438] width 286 height 33
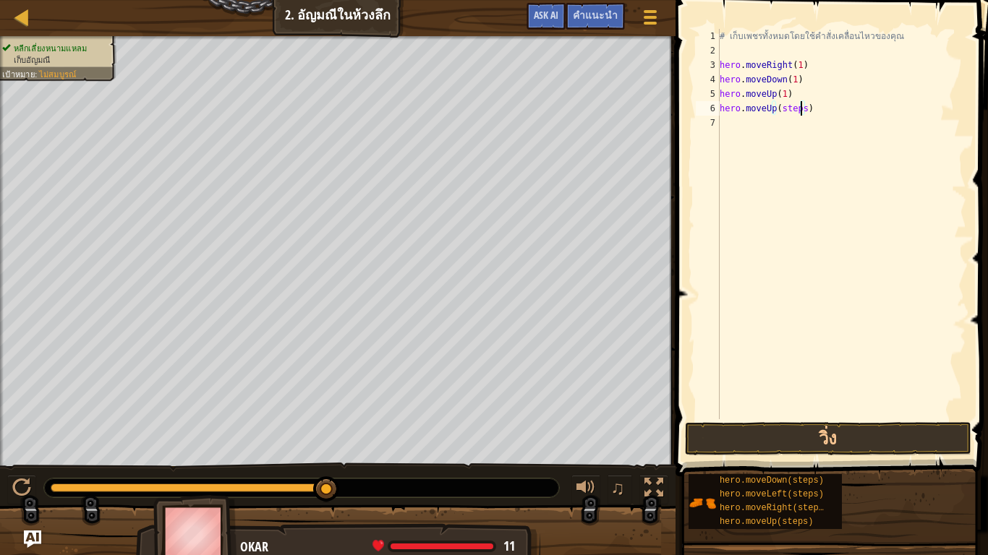
click at [799, 102] on div "# เก็บเพชรทั้งหมดโดยใช้คำสั่งเคลื่อนไหวของคุณ hero . moveRight ( 1 ) hero . mov…" at bounding box center [841, 238] width 249 height 419
click at [776, 431] on button "วิ่ง" at bounding box center [828, 438] width 286 height 33
click at [804, 121] on div "# เก็บเพชรทั้งหมดโดยใช้คำสั่งเคลื่อนไหวของคุณ hero . moveRight ( 1 ) hero . mov…" at bounding box center [841, 238] width 249 height 419
click at [807, 121] on div "# เก็บเพชรทั้งหมดโดยใช้คำสั่งเคลื่อนไหวของคุณ hero . moveRight ( 1 ) hero . mov…" at bounding box center [841, 238] width 249 height 419
click at [810, 124] on div "# เก็บเพชรทั้งหมดโดยใช้คำสั่งเคลื่อนไหวของคุณ hero . moveRight ( 1 ) hero . mov…" at bounding box center [841, 238] width 249 height 419
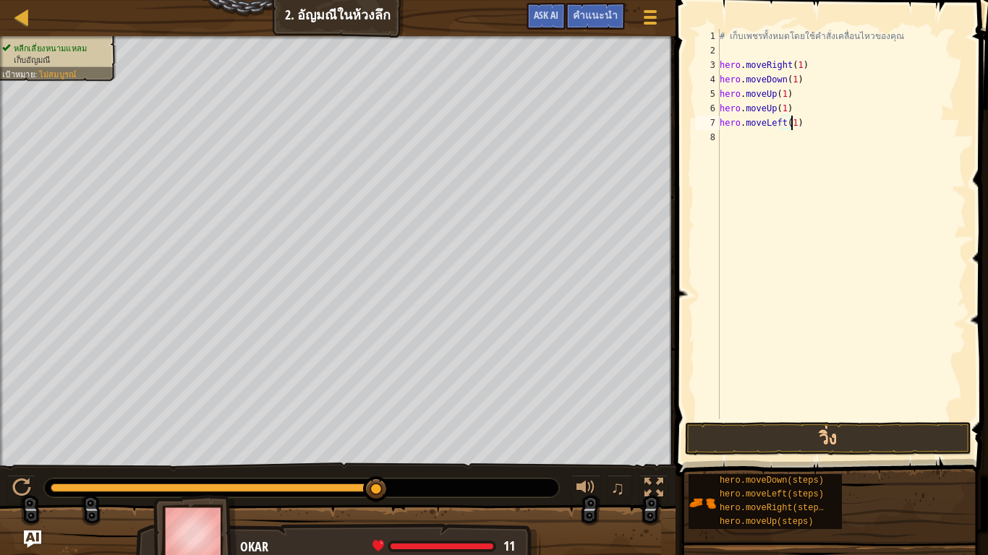
scroll to position [7, 5]
click at [780, 448] on button "วิ่ง" at bounding box center [828, 438] width 286 height 33
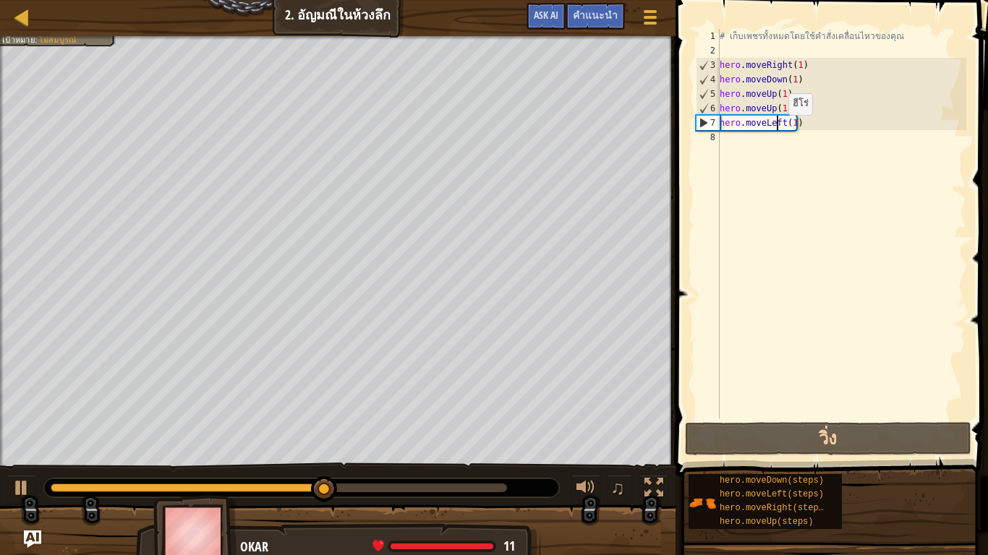
click at [776, 129] on div "# เก็บเพชรทั้งหมดโดยใช้คำสั่งเคลื่อนไหวของคุณ hero . moveRight ( 1 ) hero . mov…" at bounding box center [841, 238] width 249 height 419
click at [801, 121] on div "# เก็บเพชรทั้งหมดโดยใช้คำสั่งเคลื่อนไหวของคุณ hero . moveRight ( 1 ) hero . mov…" at bounding box center [841, 238] width 249 height 419
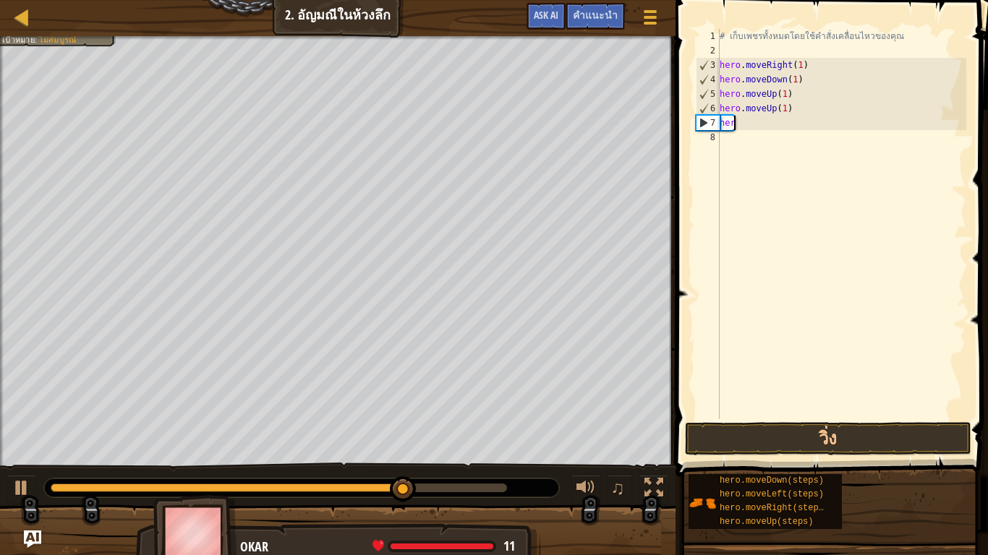
scroll to position [7, 0]
type textarea "h"
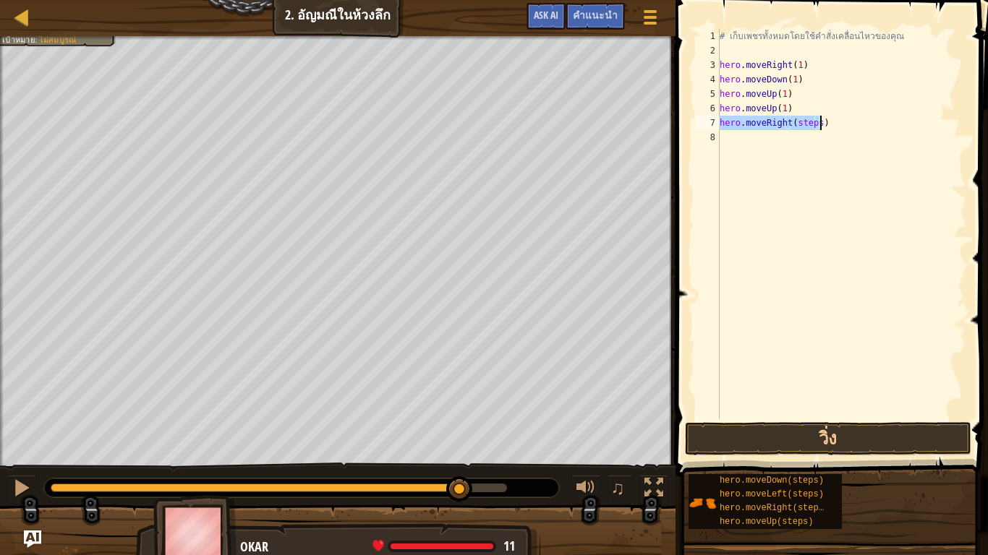
click at [810, 119] on div "# เก็บเพชรทั้งหมดโดยใช้คำสั่งเคลื่อนไหวของคุณ hero . moveRight ( 1 ) hero . mov…" at bounding box center [841, 224] width 249 height 390
click at [814, 119] on div "# เก็บเพชรทั้งหมดโดยใช้คำสั่งเคลื่อนไหวของคุณ hero . moveRight ( 1 ) hero . mov…" at bounding box center [841, 238] width 249 height 419
type textarea "hero.moveRight(1)"
click at [856, 438] on button "วิ่ง" at bounding box center [828, 438] width 286 height 33
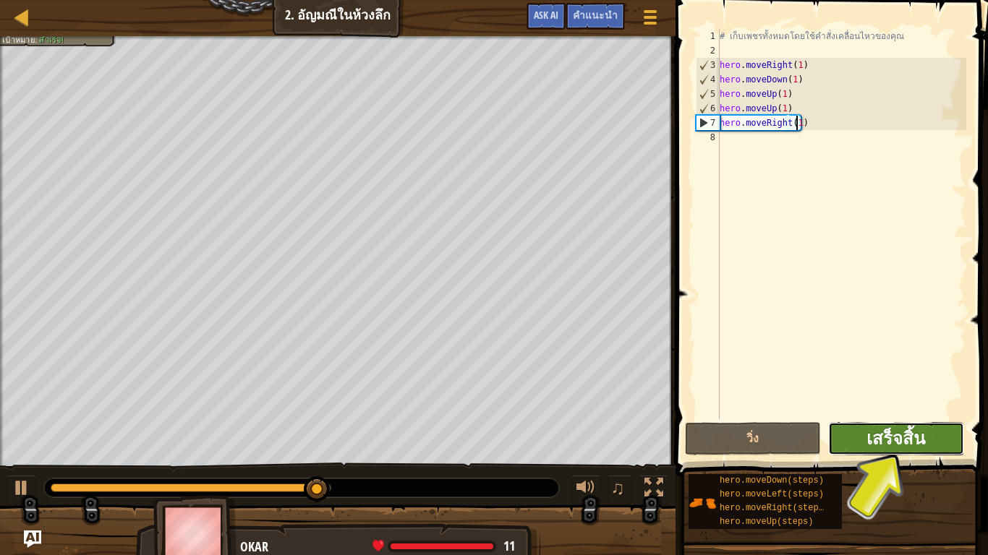
click at [907, 432] on span "เสร็จสิ้น" at bounding box center [895, 438] width 59 height 23
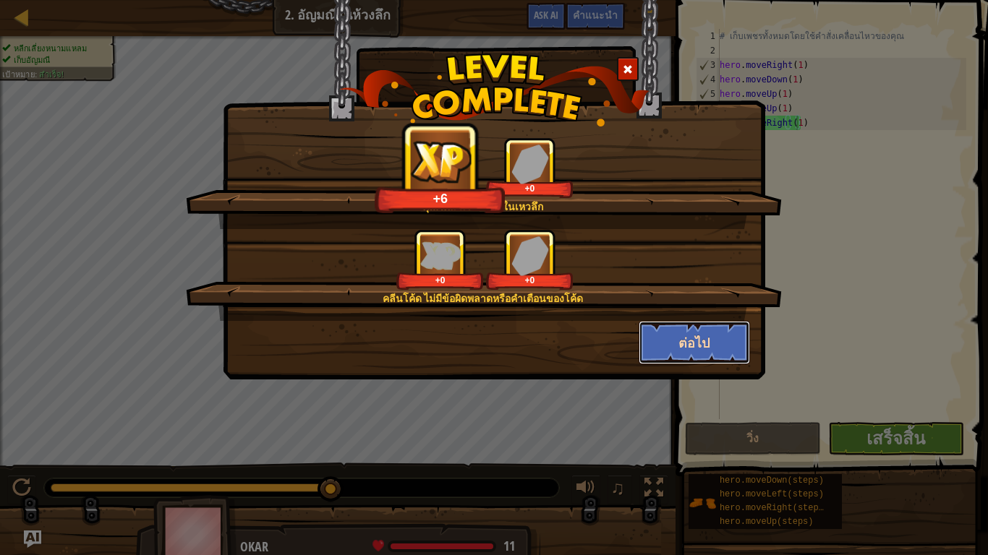
click at [732, 343] on button "ต่อไป" at bounding box center [694, 342] width 112 height 43
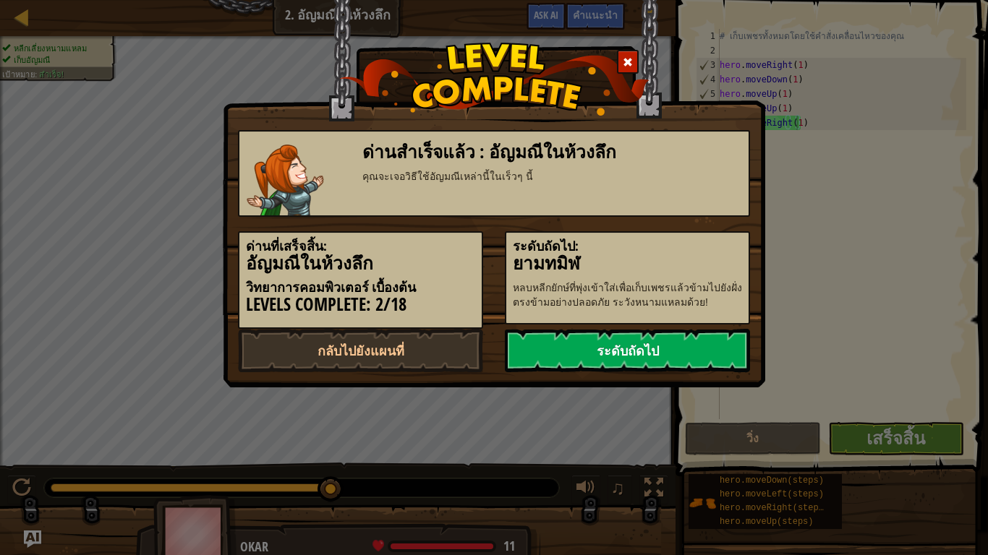
click at [686, 344] on link "ระดับถัดไป" at bounding box center [627, 350] width 245 height 43
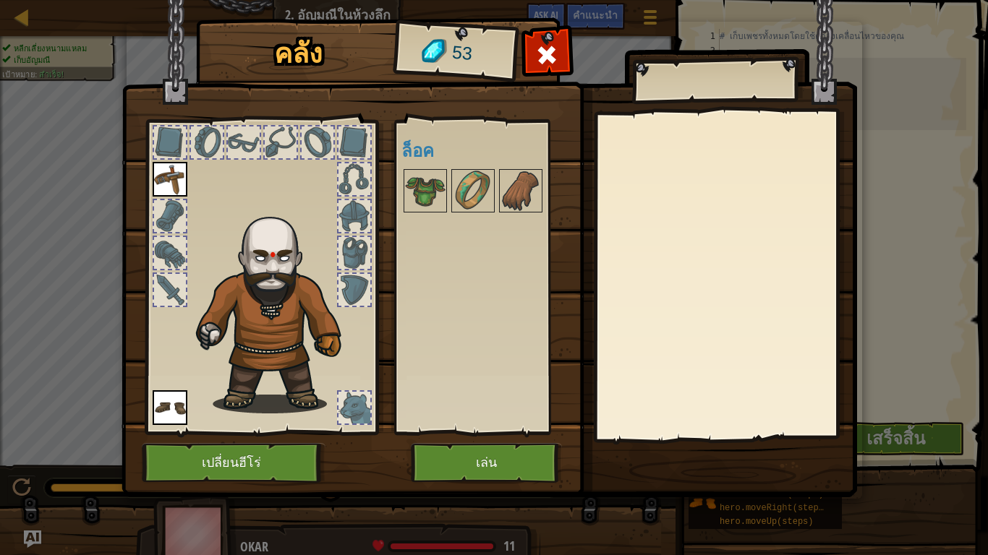
drag, startPoint x: 432, startPoint y: 202, endPoint x: 426, endPoint y: 161, distance: 41.7
click at [424, 163] on div "พร้อมใช้งาน ใช้งาน ใช้งาน (ดับเบิลคลิ๊ก..เพื่อใช้งาน) ล็อค" at bounding box center [491, 277] width 181 height 301
click at [424, 191] on img at bounding box center [425, 191] width 40 height 40
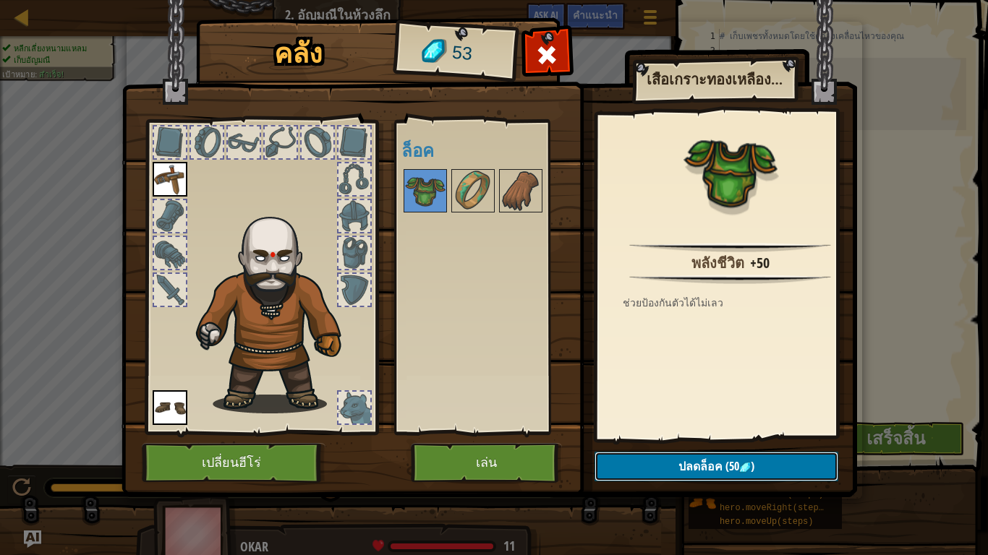
click at [643, 459] on button "ปลดล็อค (50 )" at bounding box center [716, 467] width 244 height 30
click at [644, 459] on button "ยืนยัน" at bounding box center [716, 467] width 244 height 30
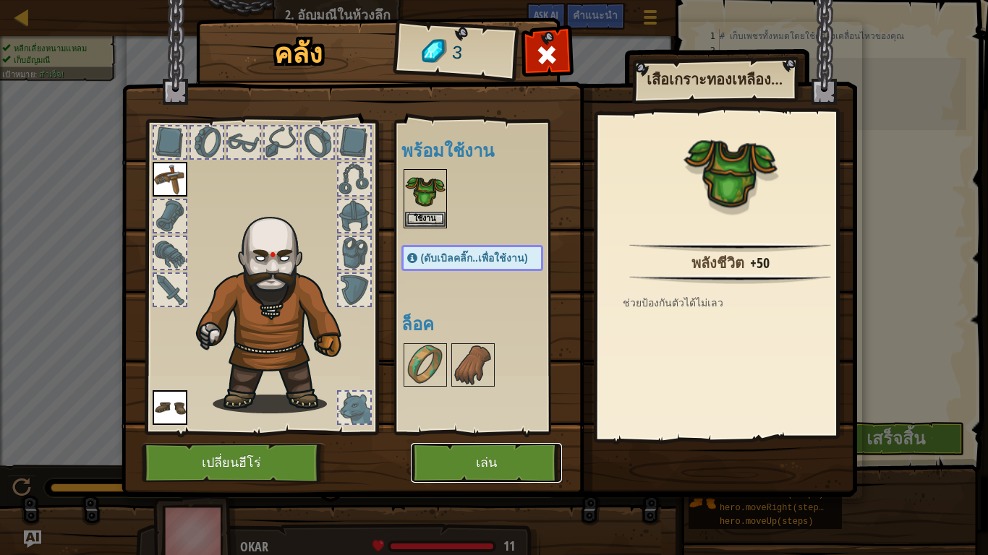
click at [529, 453] on button "เล่น" at bounding box center [486, 463] width 151 height 40
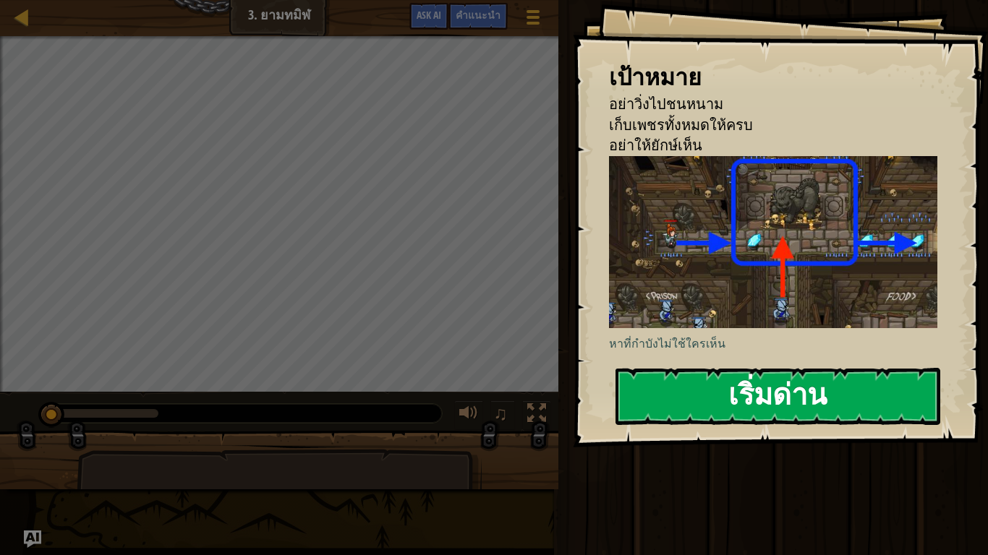
click at [816, 401] on button "เริ่มด่าน" at bounding box center [777, 396] width 325 height 57
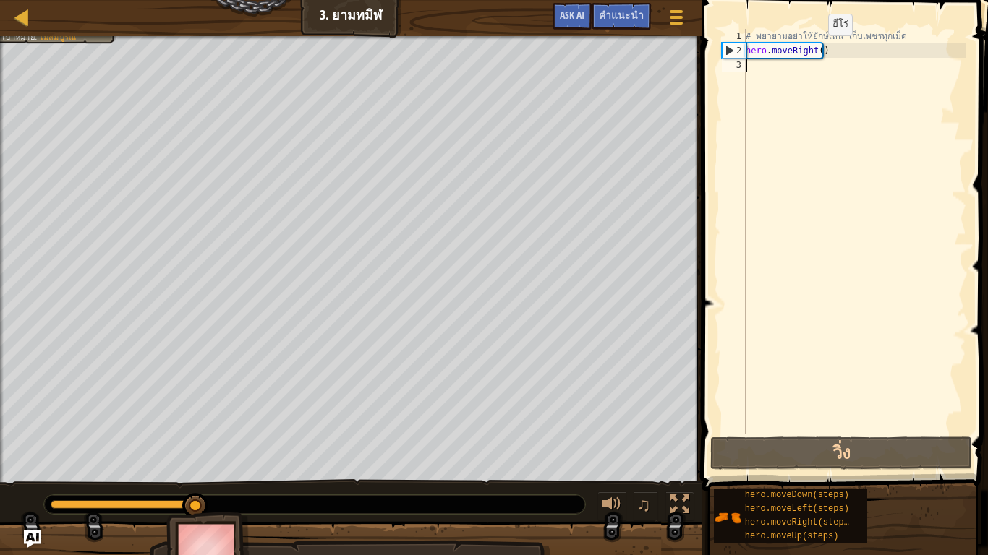
click at [815, 48] on div "# [PERSON_NAME]อย่าให้ยักษ์เห็น เก็บเพชรทุกเม็ด hero . moveRight ( )" at bounding box center [854, 246] width 223 height 434
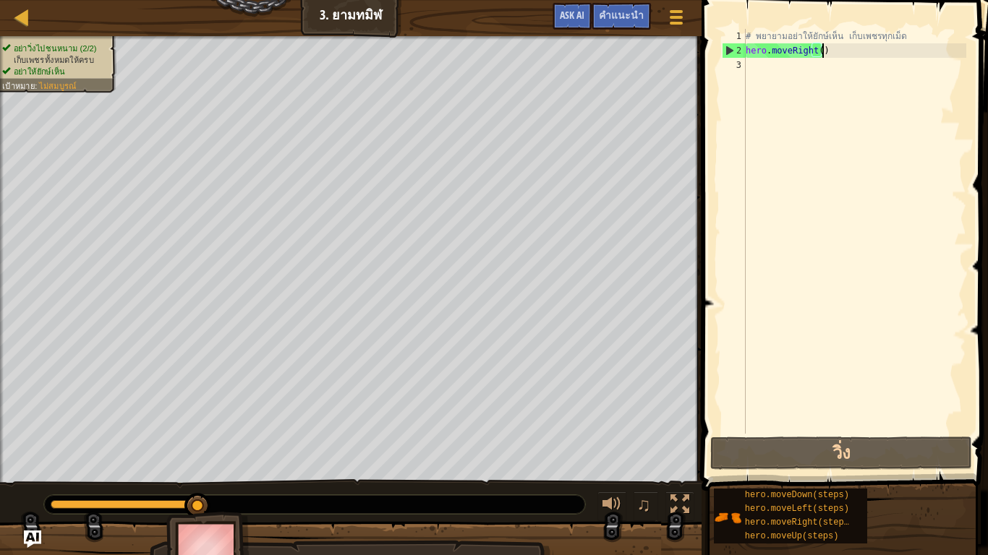
click at [828, 43] on div "# [PERSON_NAME]อย่าให้ยักษ์เห็น เก็บเพชรทุกเม็ด hero . moveRight ( )" at bounding box center [854, 246] width 223 height 434
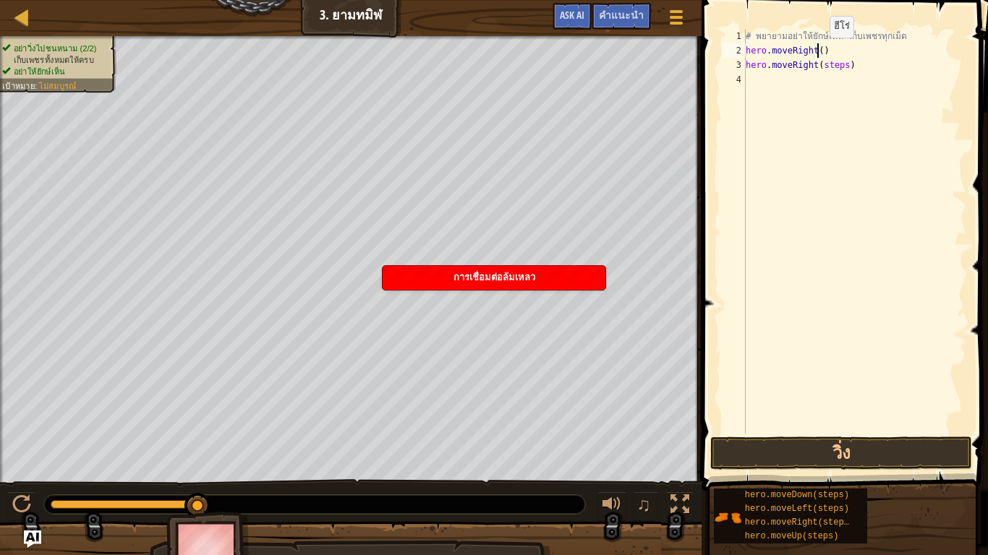
click at [817, 52] on div "# [PERSON_NAME]อย่าให้ยักษ์เห็น เก็บเพชรทุกเม็ด hero . moveRight ( ) hero . mov…" at bounding box center [854, 246] width 223 height 434
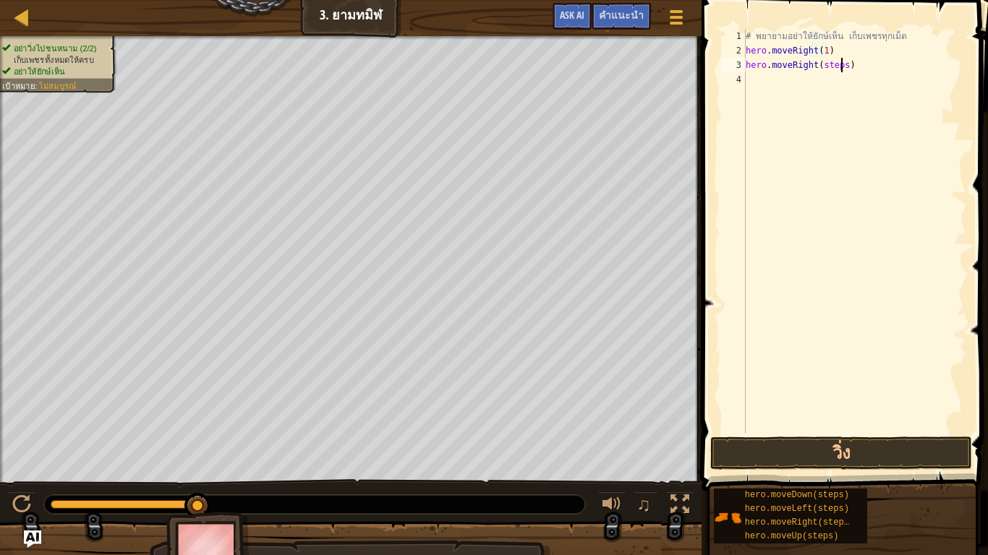
click at [839, 66] on div "# [PERSON_NAME]อย่าให้ยักษ์เห็น เก็บเพชรทุกเม็ด hero . moveRight ( 1 ) hero . m…" at bounding box center [854, 246] width 223 height 434
type textarea "hero.moveRight(1)"
click at [842, 457] on button "วิ่ง" at bounding box center [840, 453] width 261 height 33
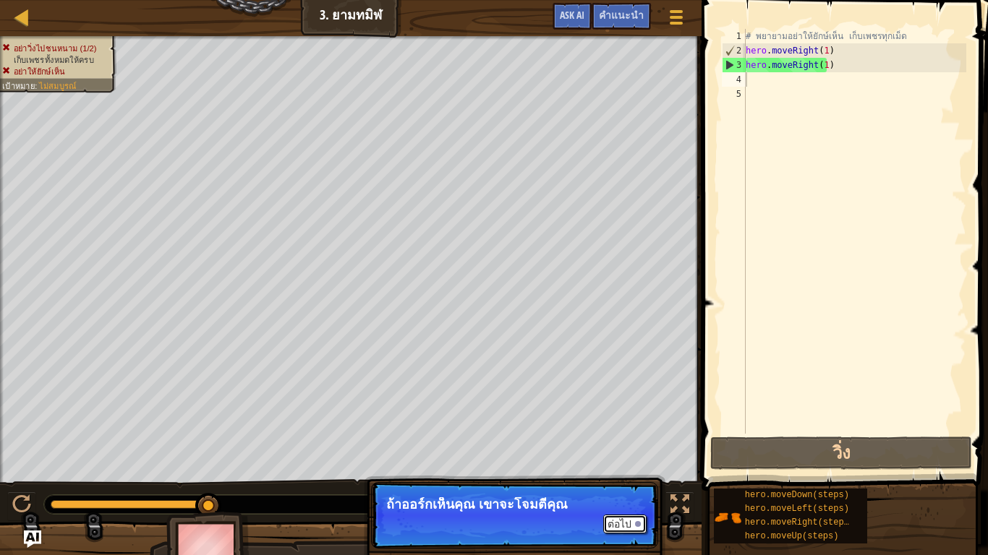
click at [615, 463] on button "ต่อไป" at bounding box center [624, 524] width 43 height 19
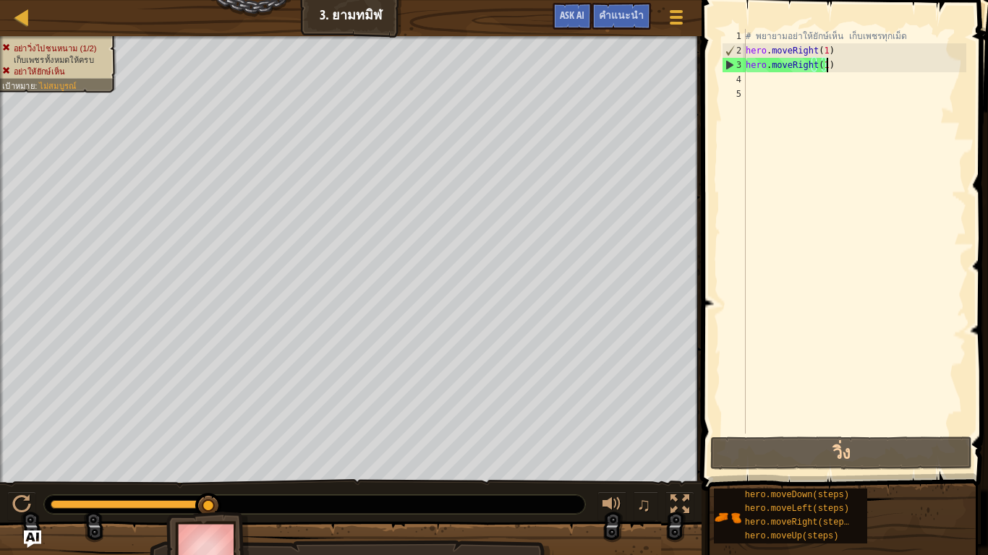
click at [828, 72] on div "# [PERSON_NAME]อย่าให้ยักษ์เห็น เก็บเพชรทุกเม็ด hero . moveRight ( 1 ) hero . m…" at bounding box center [854, 246] width 223 height 434
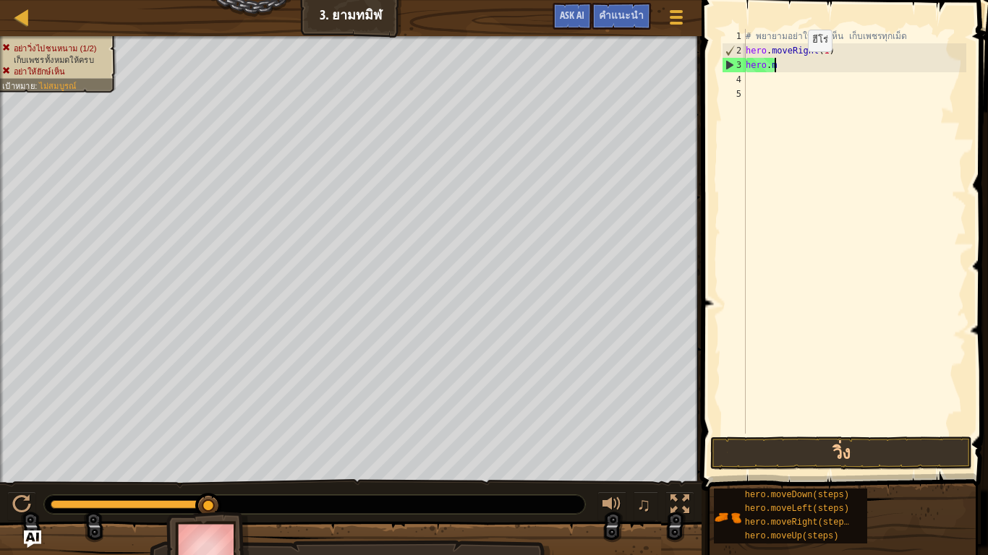
type textarea "h"
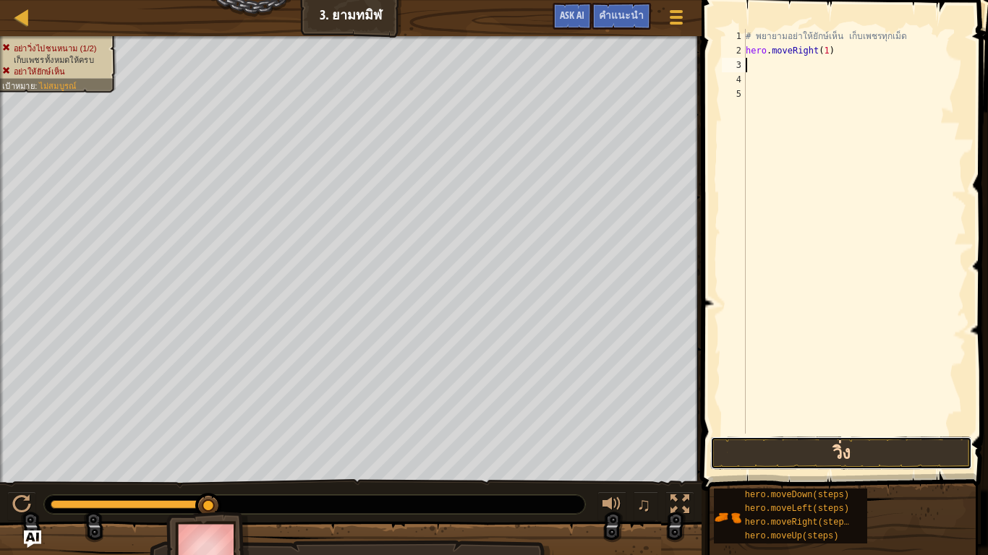
click at [824, 441] on button "วิ่ง" at bounding box center [840, 453] width 261 height 33
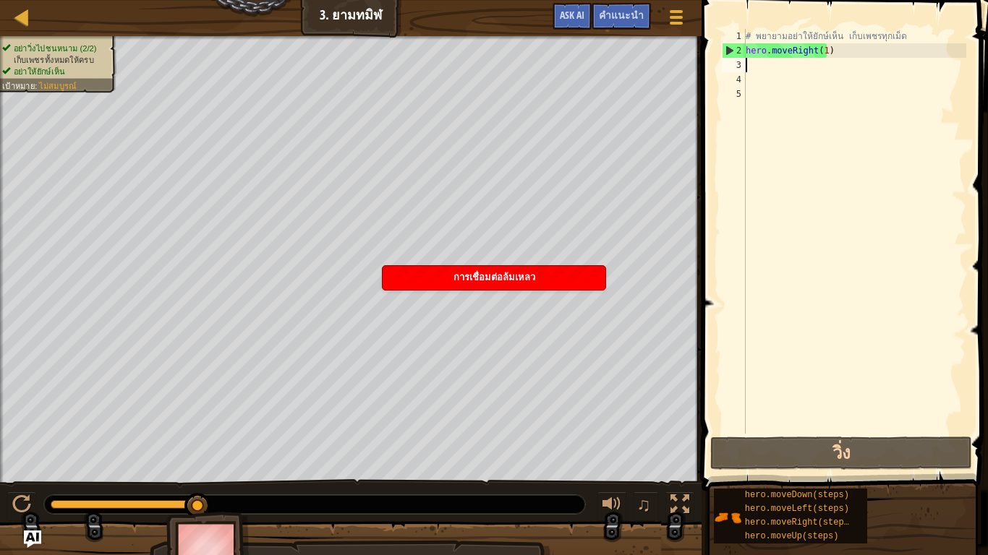
click at [299, 463] on div "อย่าวิ่งไปชนหนาม (2/2) เก็บเพชรทั้งหมดให้ครบ อย่าให้ยักษ์เห็น เป้าหมาย : ไม่[PE…" at bounding box center [494, 308] width 988 height 544
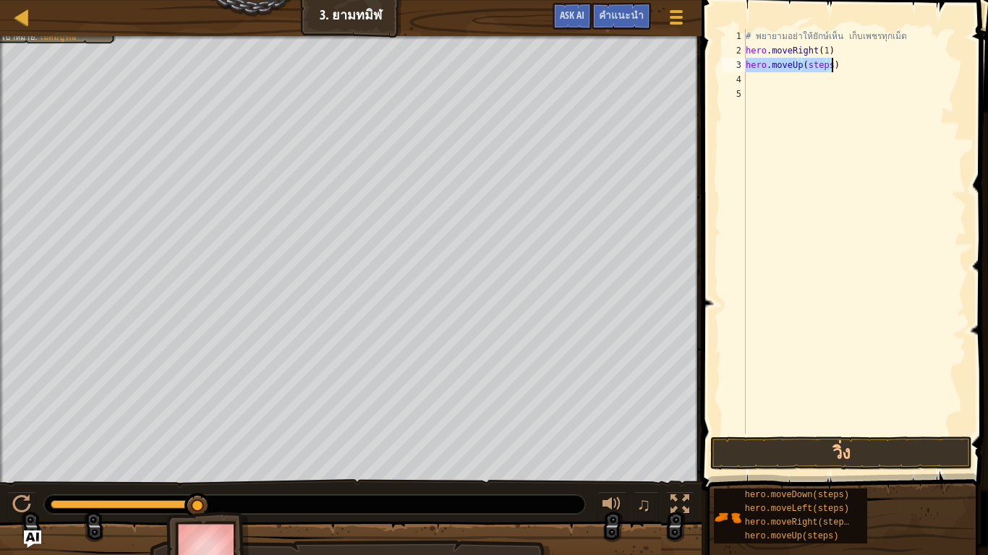
click at [820, 61] on div "# [PERSON_NAME]อย่าให้ยักษ์เห็น เก็บเพชรทุกเม็ด hero . moveRight ( 1 ) hero . m…" at bounding box center [854, 231] width 223 height 405
click at [833, 55] on div "# [PERSON_NAME]อย่าให้ยักษ์เห็น เก็บเพชรทุกเม็ด hero . moveRight ( 1 ) hero . m…" at bounding box center [854, 246] width 223 height 434
type textarea "hero.moveRight(1)"
click at [826, 74] on div "# [PERSON_NAME]อย่าให้ยักษ์เห็น เก็บเพชรทุกเม็ด hero . moveRight ( 1 ) hero . m…" at bounding box center [854, 246] width 223 height 434
click at [826, 67] on div "# [PERSON_NAME]อย่าให้ยักษ์เห็น เก็บเพชรทุกเม็ด hero . moveRight ( 1 ) hero . m…" at bounding box center [854, 246] width 223 height 434
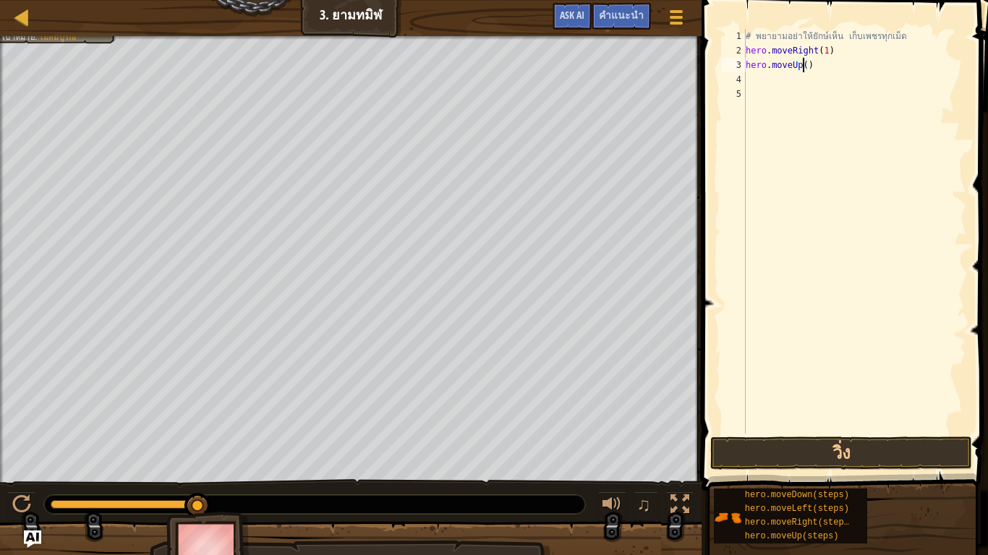
scroll to position [7, 4]
click at [727, 442] on button "วิ่ง" at bounding box center [840, 453] width 261 height 33
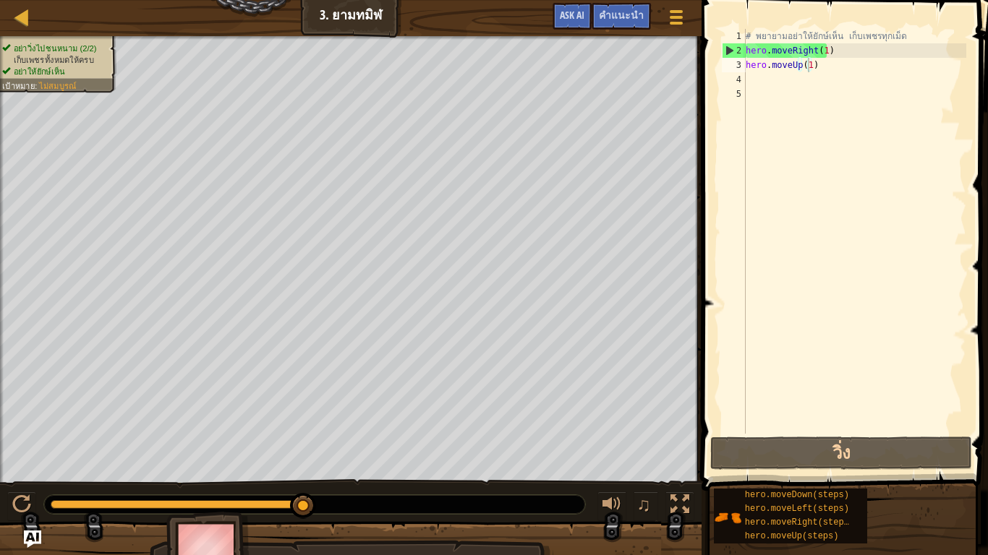
click at [372, 8] on div "แผนที่ วิทยาการคอมพิวเตอร์ เบื้องต้น 3. ยามทมิฬ เมนูเกม เสร็จ[PERSON_NAME]แนะนำ…" at bounding box center [350, 18] width 701 height 36
click at [804, 68] on div "# [PERSON_NAME]อย่าให้ยักษ์เห็น เก็บเพชรทุกเม็ด hero . moveRight ( 1 ) hero . m…" at bounding box center [854, 246] width 223 height 434
click at [815, 63] on div "# [PERSON_NAME]อย่าให้ยักษ์เห็น เก็บเพชรทุกเม็ด hero . moveRight ( 1 ) hero . m…" at bounding box center [854, 246] width 223 height 434
click at [820, 66] on div "# [PERSON_NAME]อย่าให้ยักษ์เห็น เก็บเพชรทุกเม็ด hero . moveRight ( 1 ) hero . m…" at bounding box center [854, 246] width 223 height 434
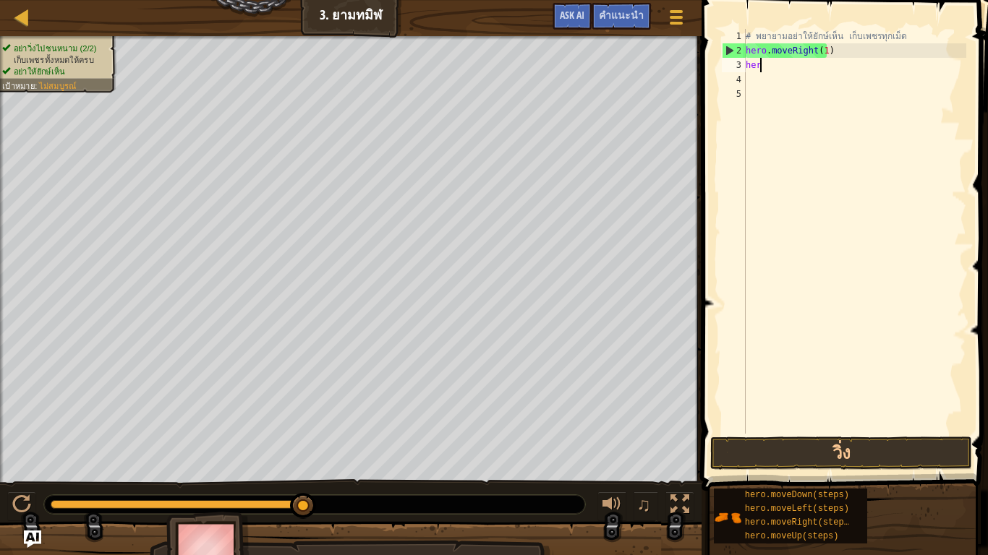
scroll to position [7, 0]
type textarea "h"
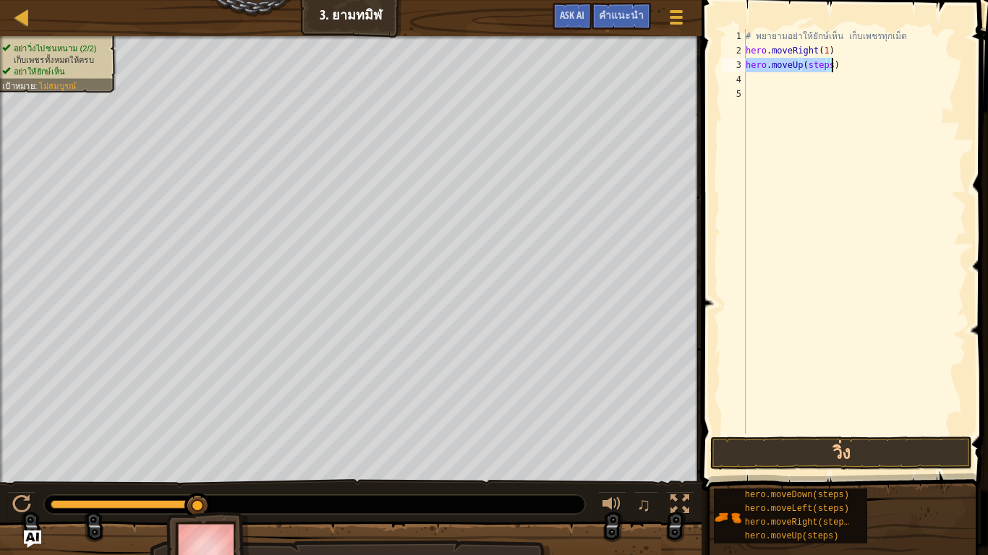
click at [829, 64] on div "# [PERSON_NAME]อย่าให้ยักษ์เห็น เก็บเพชรทุกเม็ด hero . moveRight ( 1 ) hero . m…" at bounding box center [854, 231] width 223 height 405
click at [820, 53] on div "# [PERSON_NAME]อย่าให้ยักษ์เห็น เก็บเพชรทุกเม็ด hero . moveRight ( 1 ) hero . m…" at bounding box center [854, 246] width 223 height 434
click at [825, 72] on div "# [PERSON_NAME]อย่าให้ยักษ์เห็น เก็บเพชรทุกเม็ด hero . moveRight ( 0.5 ) hero .…" at bounding box center [854, 246] width 223 height 434
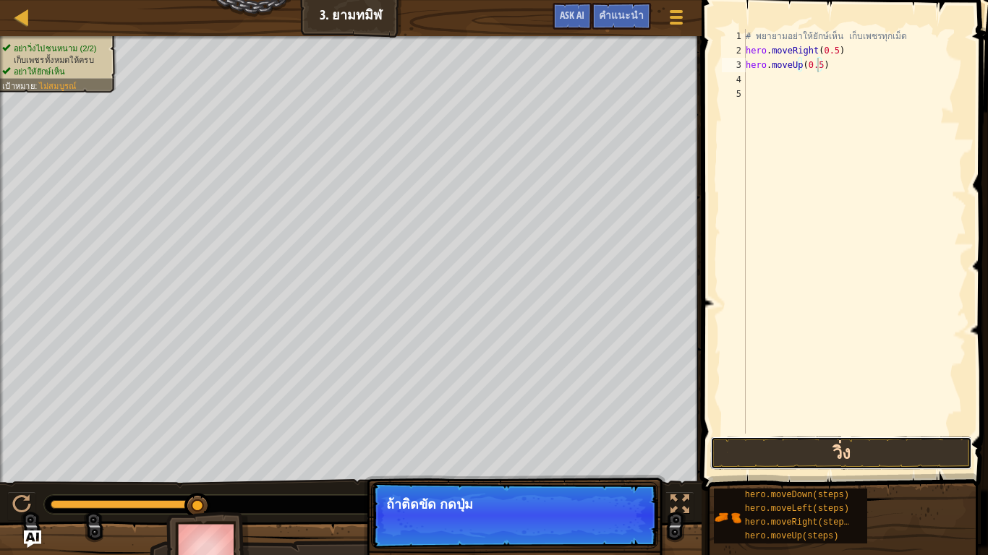
click at [862, 449] on button "วิ่ง" at bounding box center [840, 453] width 261 height 33
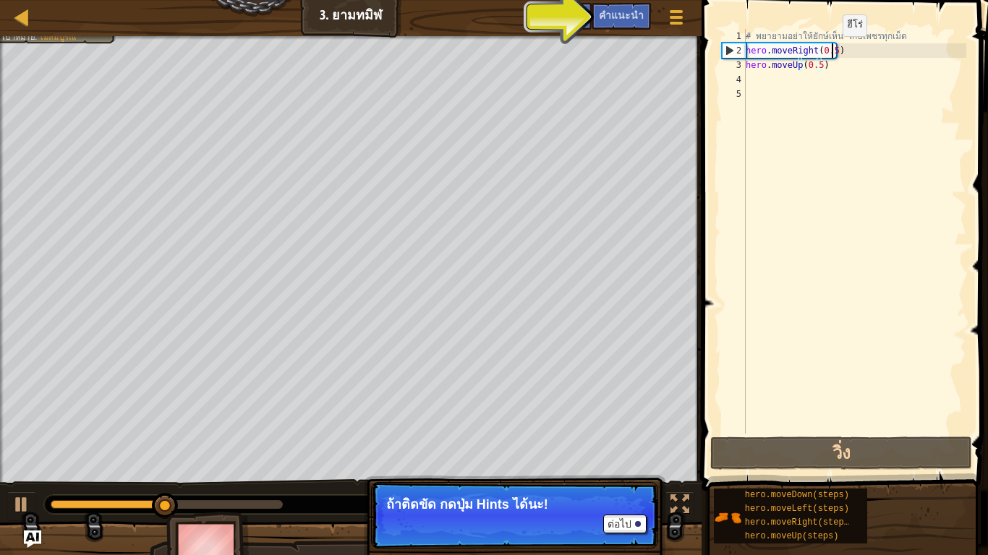
click at [830, 51] on div "# [PERSON_NAME]อย่าให้ยักษ์เห็น เก็บเพชรทุกเม็ด hero . moveRight ( 0.5 ) hero .…" at bounding box center [854, 246] width 223 height 434
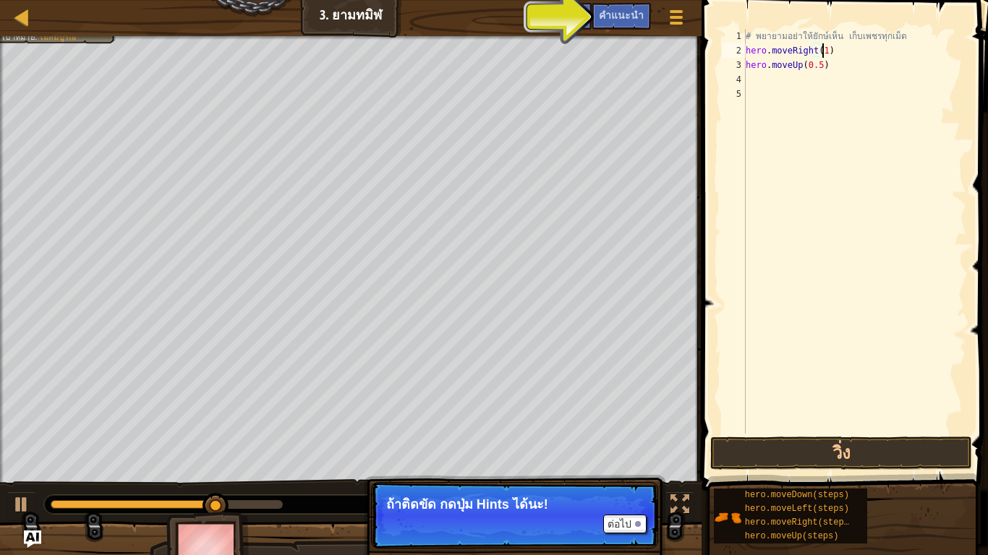
scroll to position [7, 6]
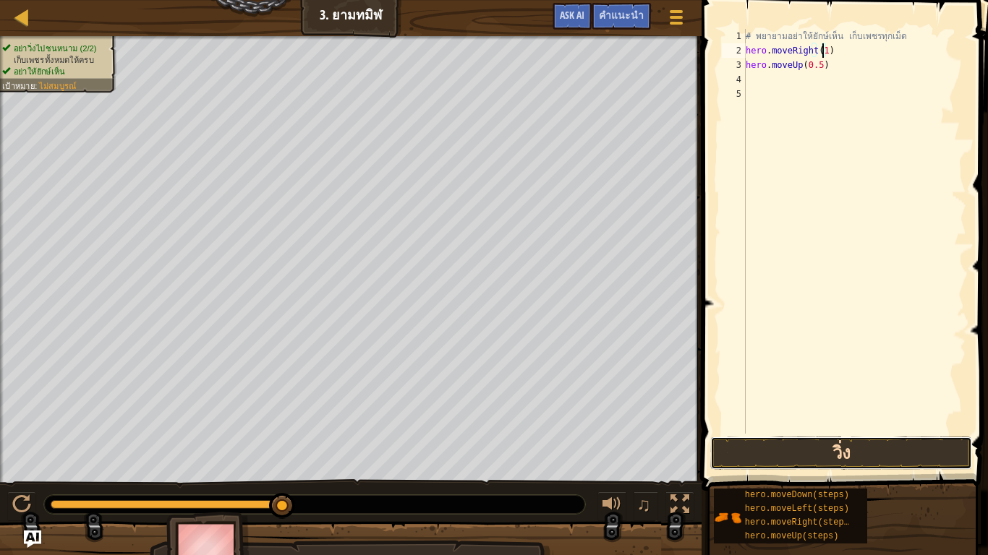
click at [866, 461] on button "วิ่ง" at bounding box center [840, 453] width 261 height 33
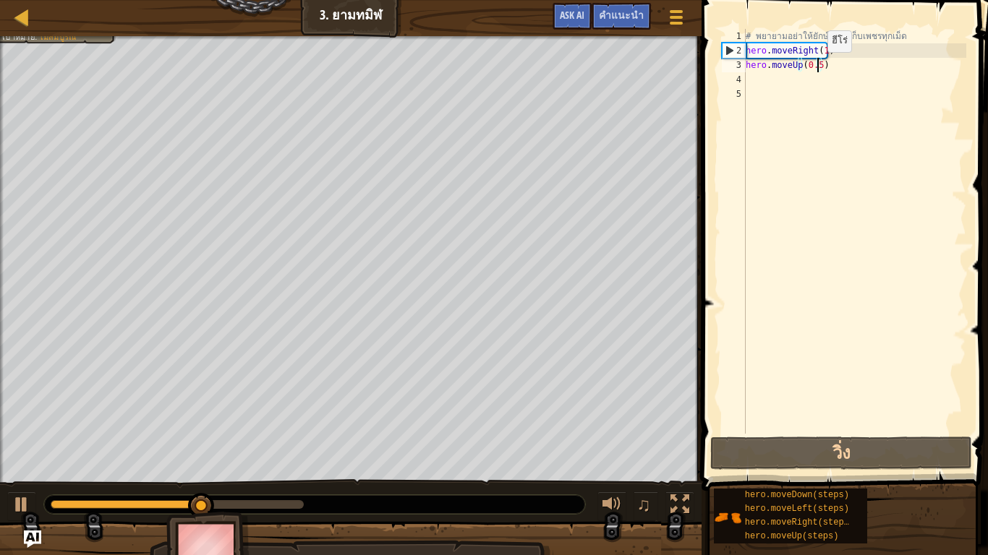
click at [815, 67] on div "# [PERSON_NAME]อย่าให้ยักษ์เห็น เก็บเพชรทุกเม็ด hero . moveRight ( 1 ) hero . m…" at bounding box center [854, 246] width 223 height 434
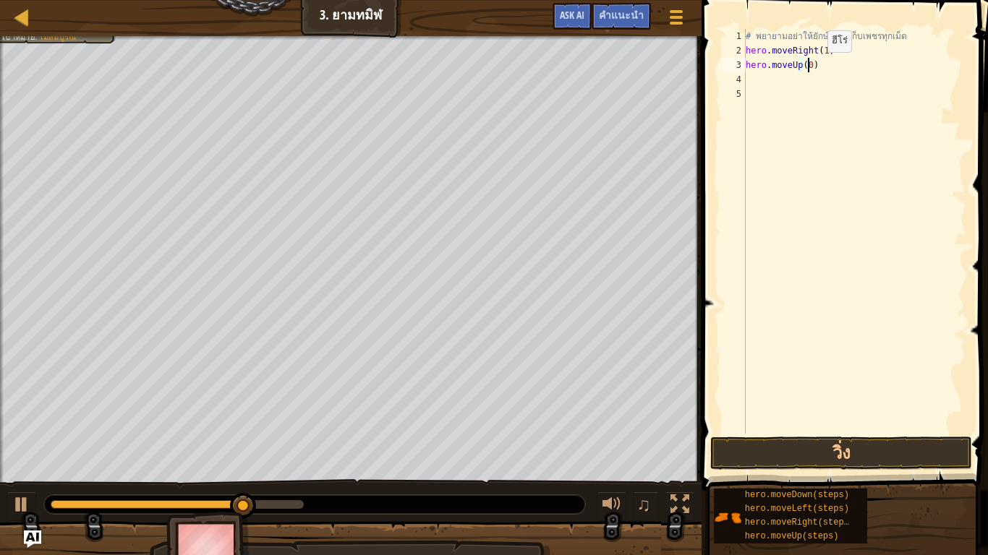
scroll to position [7, 4]
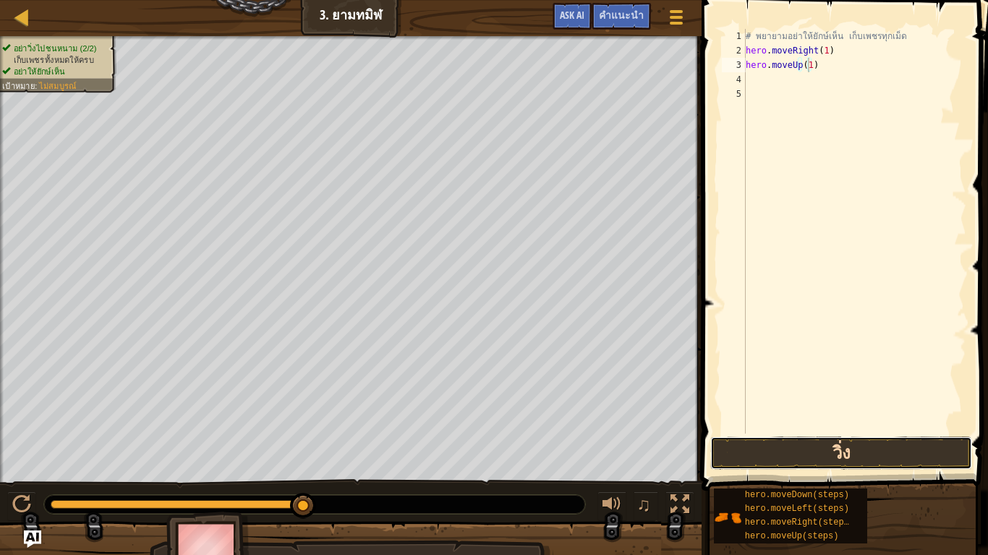
click at [870, 458] on button "วิ่ง" at bounding box center [840, 453] width 261 height 33
click at [903, 449] on button "วิ่ง" at bounding box center [840, 453] width 261 height 33
drag, startPoint x: 818, startPoint y: 452, endPoint x: 821, endPoint y: 437, distance: 15.5
click at [818, 450] on button "วิ่ง" at bounding box center [840, 453] width 261 height 33
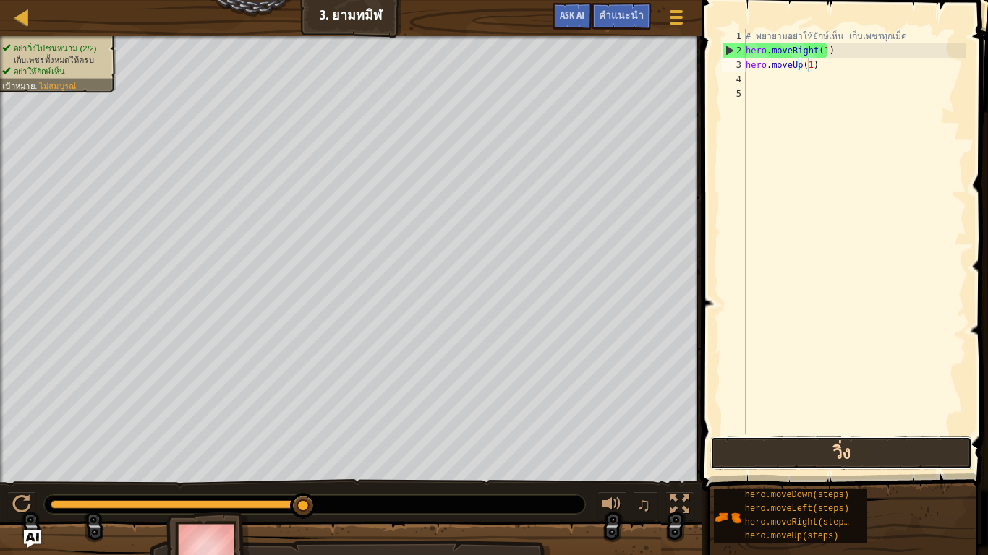
click at [871, 455] on button "วิ่ง" at bounding box center [840, 453] width 261 height 33
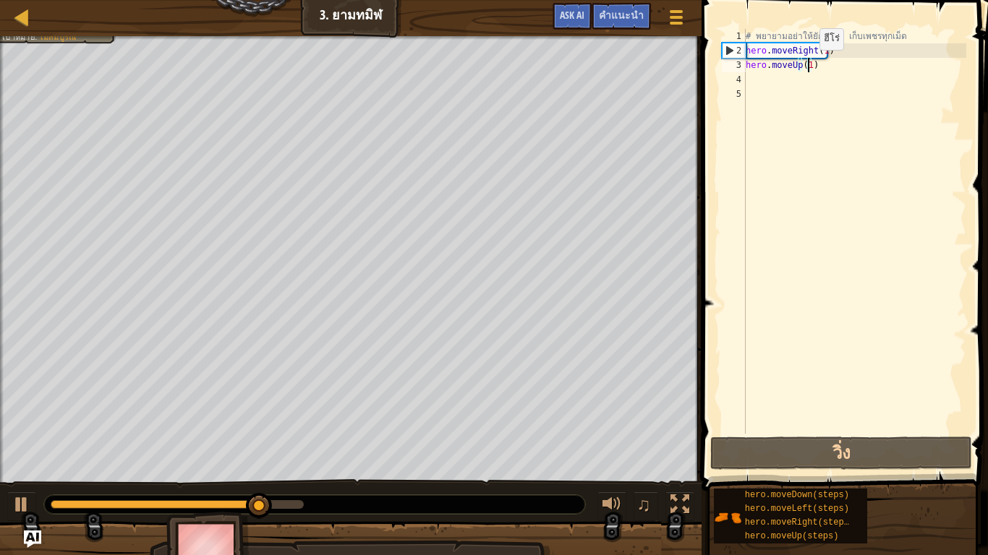
click at [807, 64] on div "# [PERSON_NAME]อย่าให้ยักษ์เห็น เก็บเพชรทุกเม็ด hero . moveRight ( 1 ) hero . m…" at bounding box center [854, 246] width 223 height 434
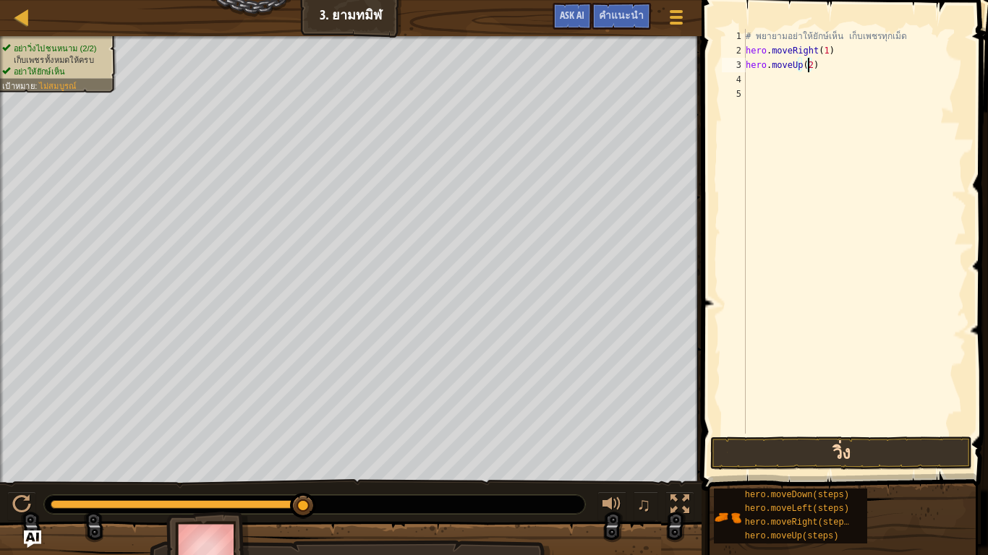
type textarea "hero.moveUp(2)"
click at [812, 456] on button "วิ่ง" at bounding box center [840, 453] width 261 height 33
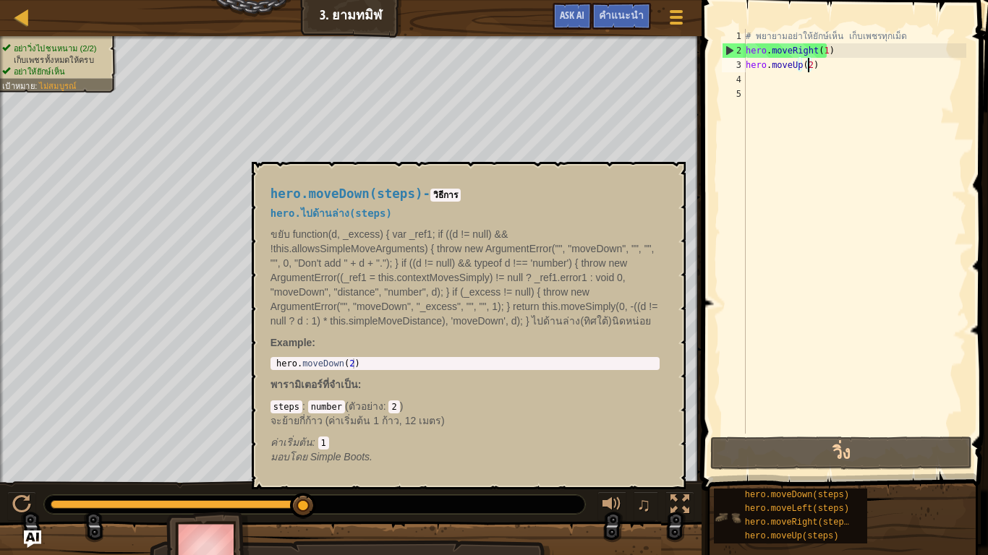
click at [731, 463] on img at bounding box center [727, 517] width 27 height 27
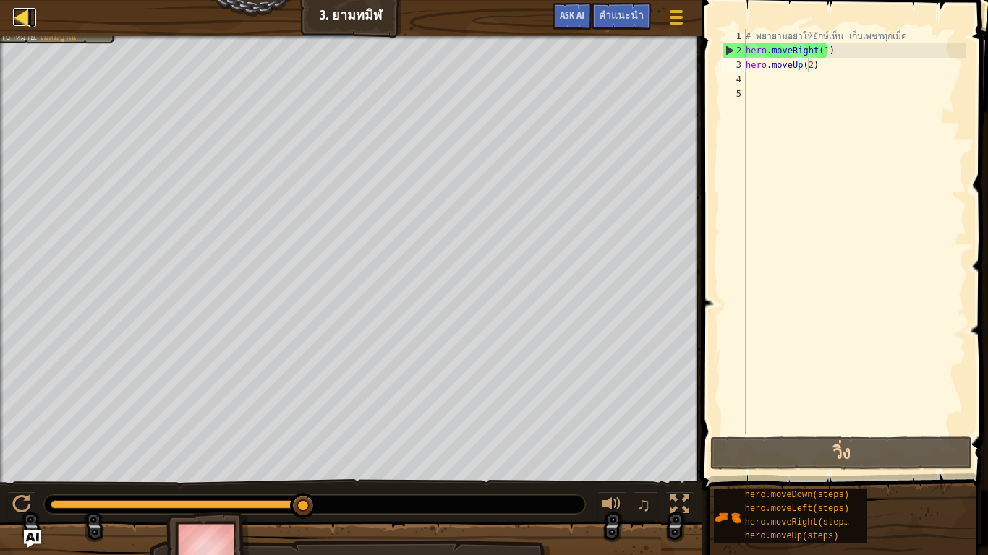
click at [19, 14] on div at bounding box center [22, 17] width 18 height 18
select select "th"
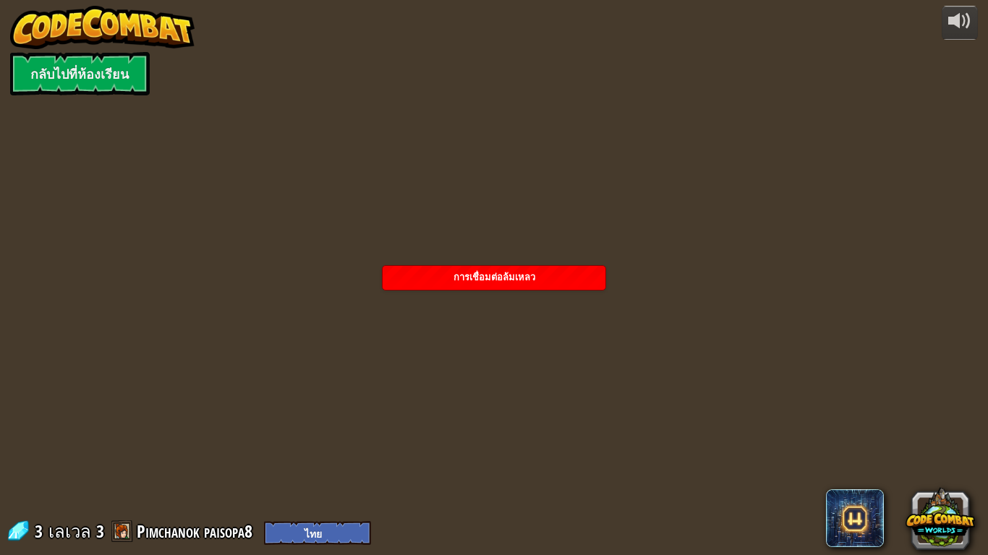
click at [534, 266] on div "การเชื่อมต่อล้มเหลว" at bounding box center [493, 278] width 223 height 24
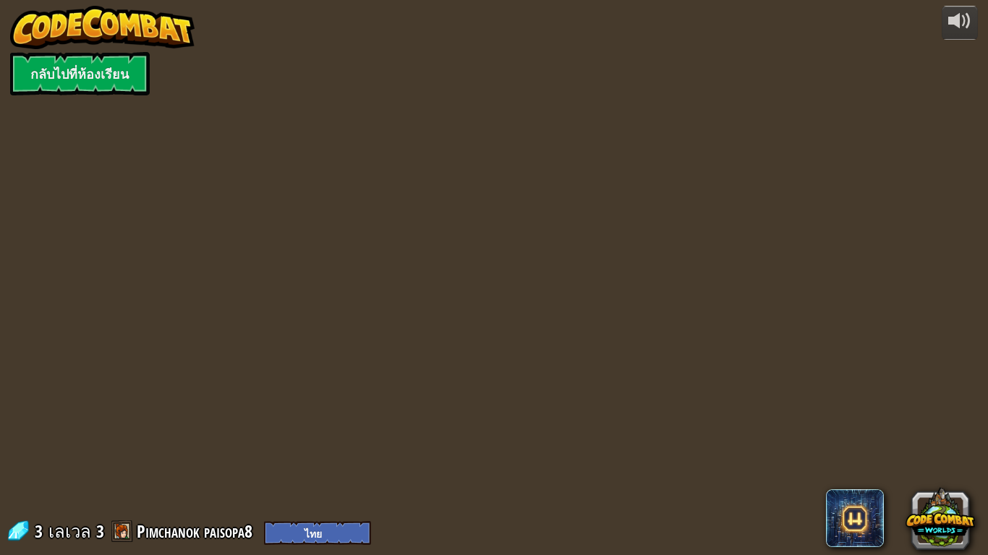
click at [398, 305] on div "powered by กลับไปที่ห้องเรียน 3 [PERSON_NAME] 3 Pimchanok paisopa8 English (US)…" at bounding box center [494, 277] width 988 height 555
click at [119, 463] on span at bounding box center [122, 532] width 22 height 22
click at [146, 463] on link "Pimchanok paisopa8" at bounding box center [197, 531] width 120 height 23
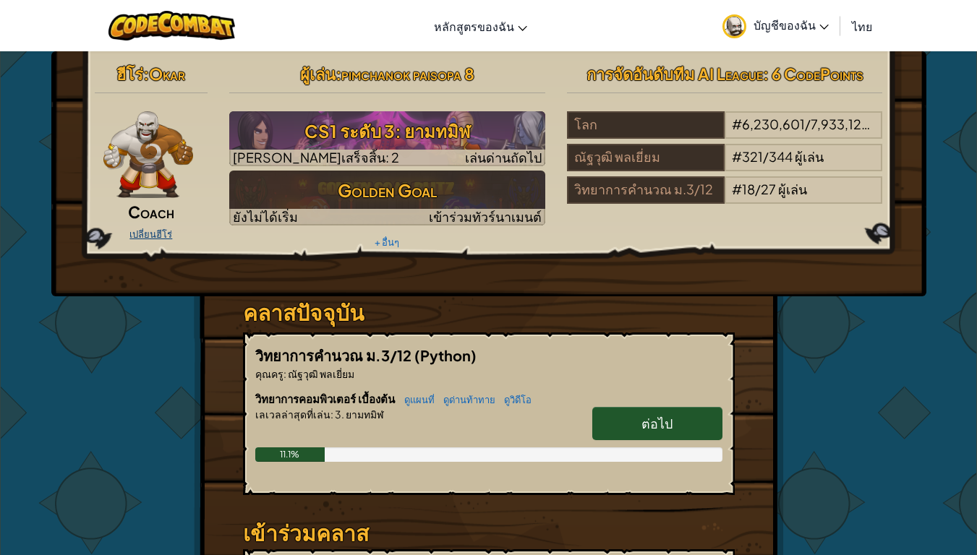
click at [162, 231] on link "เปลี่ยนฮีโร่" at bounding box center [150, 234] width 43 height 12
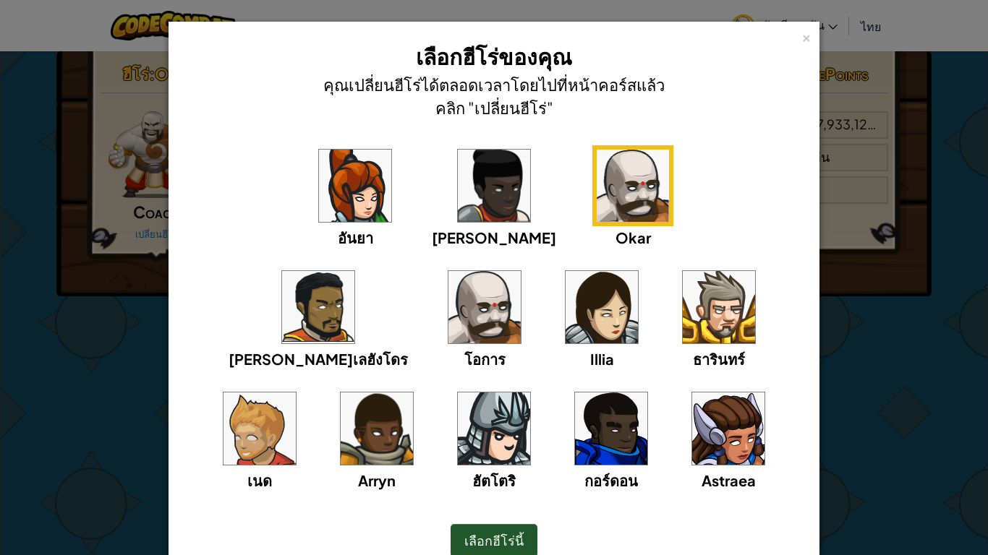
click at [319, 215] on img at bounding box center [355, 186] width 72 height 72
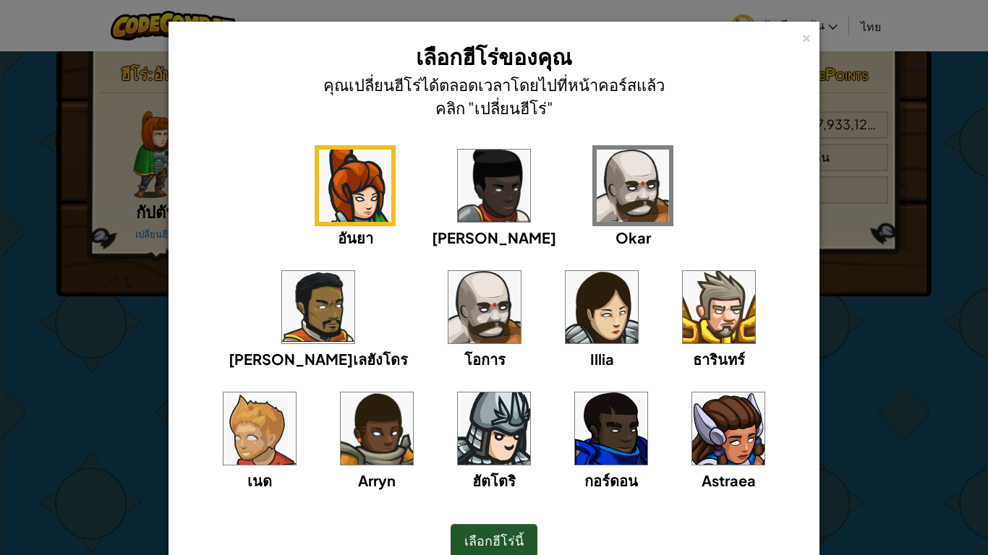
click at [482, 463] on span "เลือกฮีโร่นี้" at bounding box center [493, 540] width 59 height 17
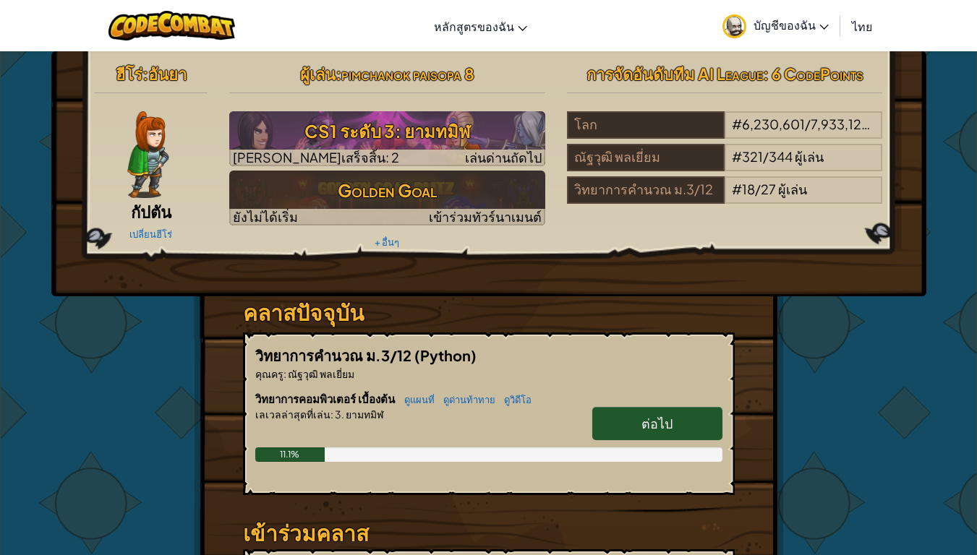
click at [624, 415] on link "ต่อไป" at bounding box center [657, 423] width 130 height 33
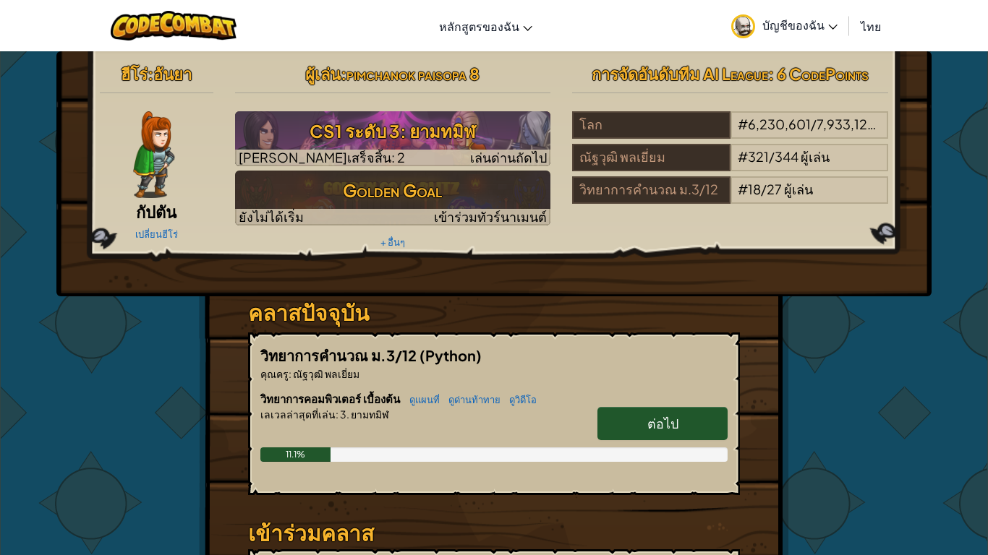
select select "th"
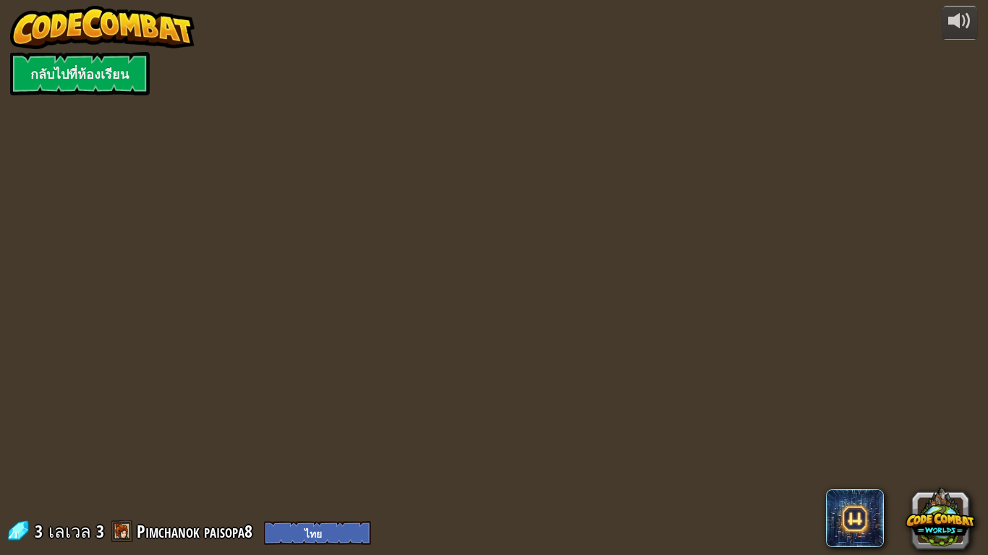
select select "th"
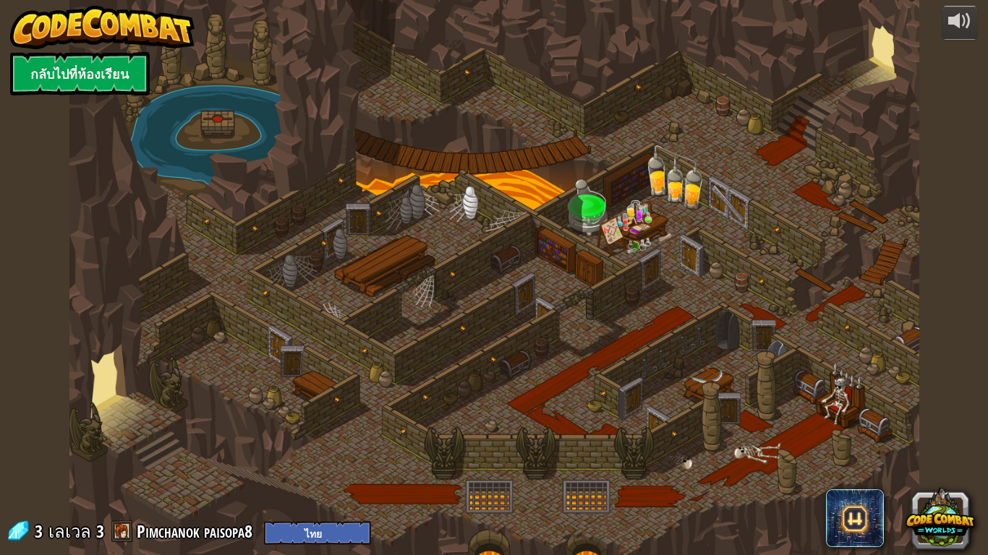
select select "th"
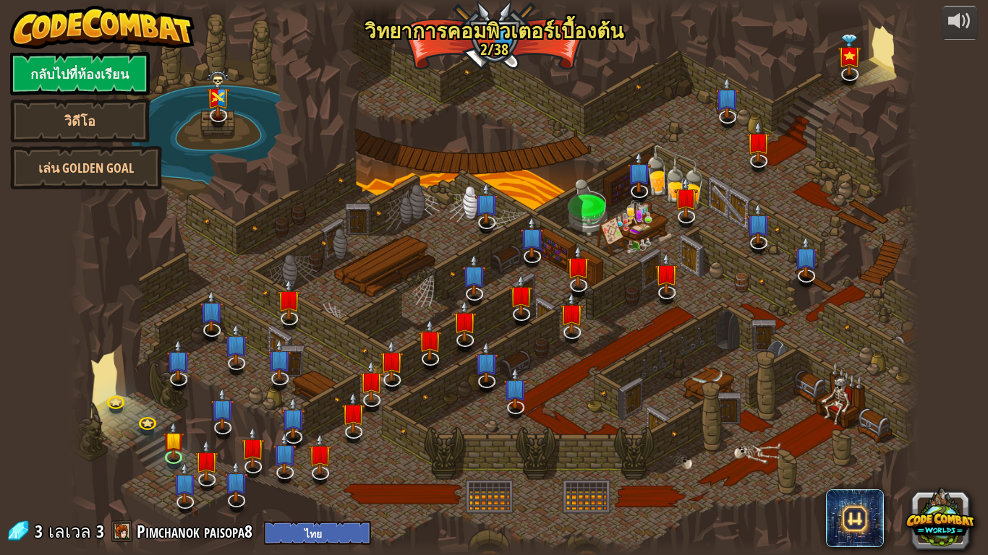
select select "th"
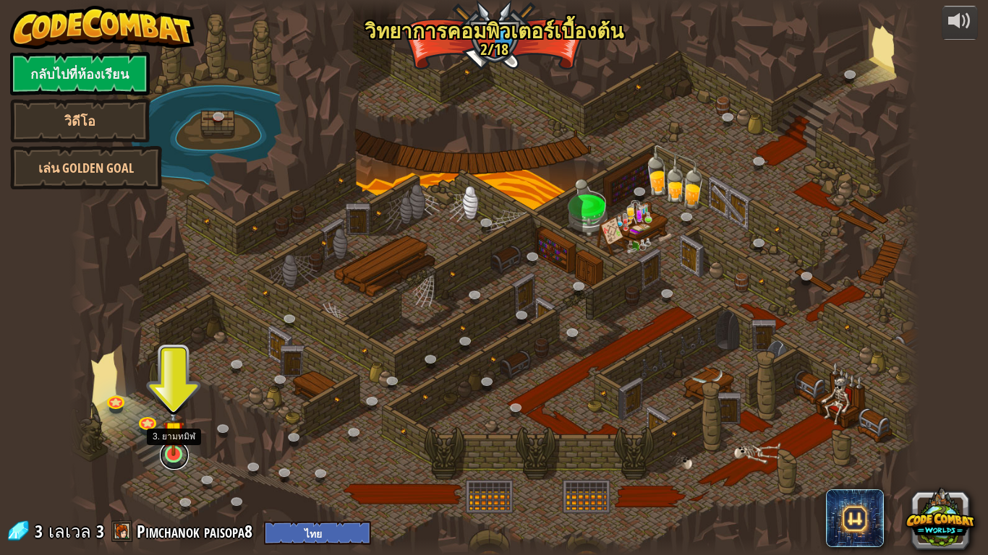
click at [179, 460] on link at bounding box center [174, 455] width 29 height 29
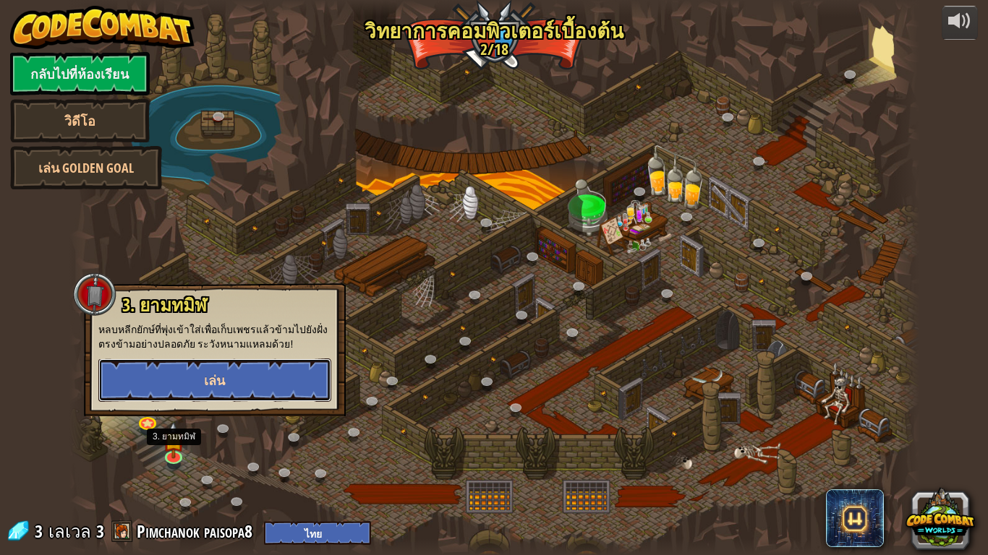
click at [249, 377] on button "เล่น" at bounding box center [214, 380] width 233 height 43
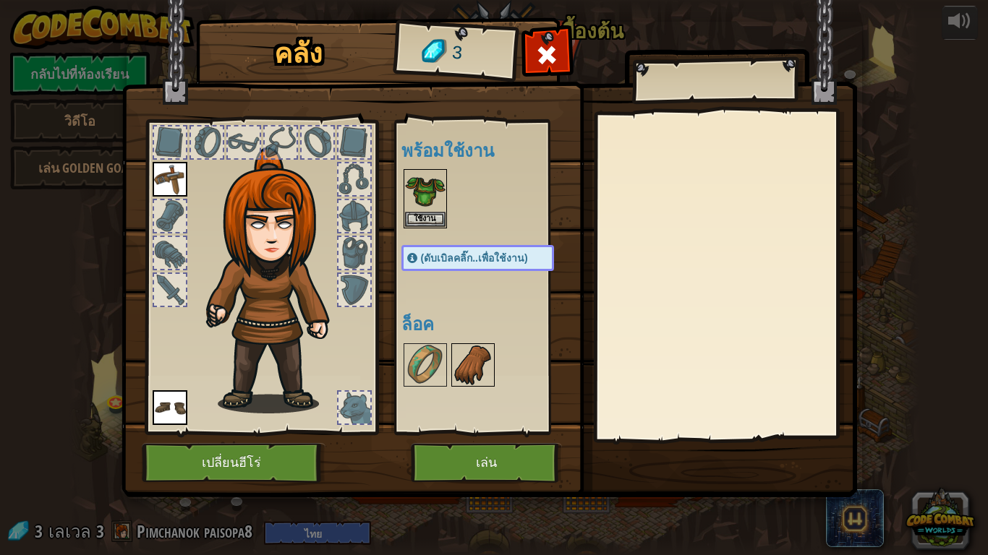
drag, startPoint x: 479, startPoint y: 361, endPoint x: 457, endPoint y: 460, distance: 101.4
click at [476, 365] on img at bounding box center [473, 365] width 40 height 40
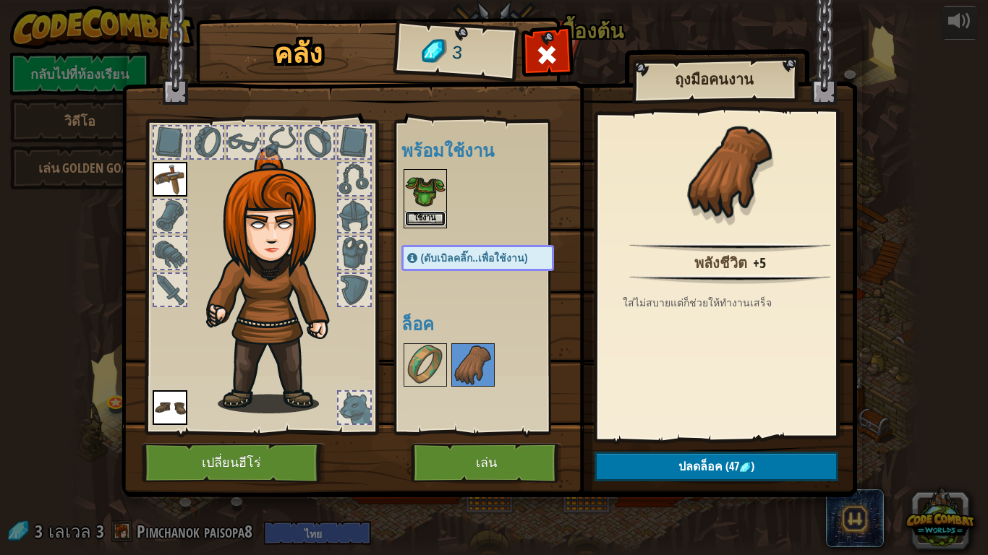
click at [419, 221] on button "ใช้งาน" at bounding box center [425, 218] width 40 height 15
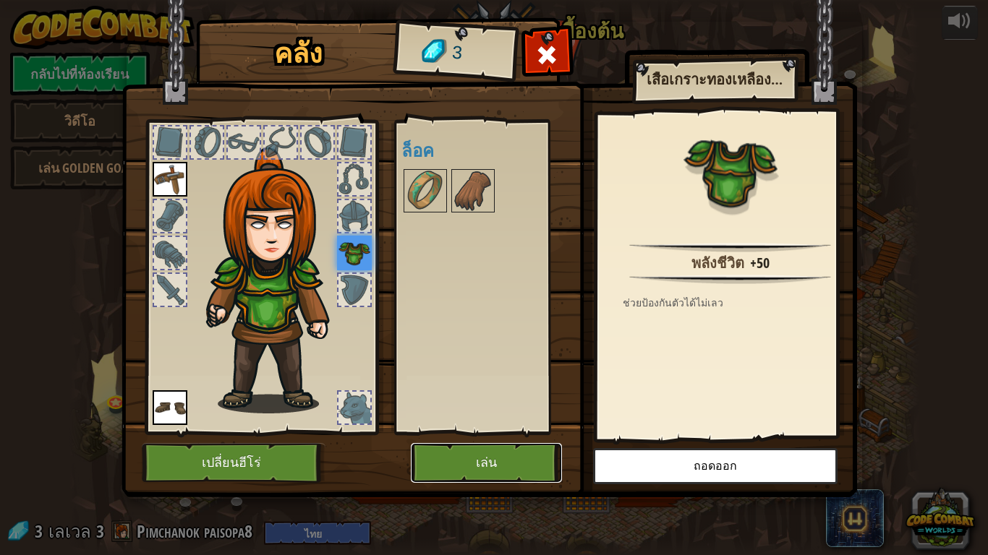
click at [469, 458] on button "เล่น" at bounding box center [486, 463] width 151 height 40
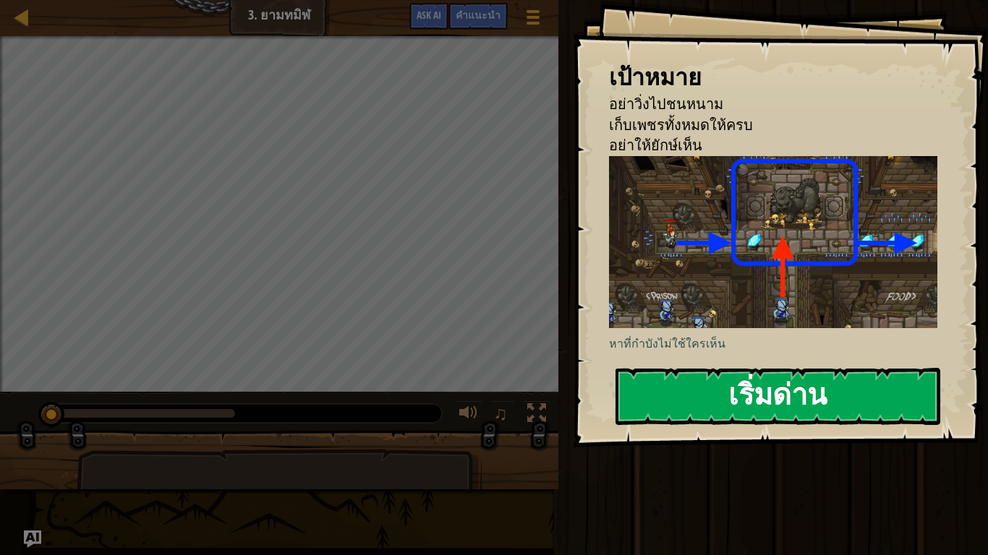
click at [654, 398] on button "เริ่มด่าน" at bounding box center [777, 396] width 325 height 57
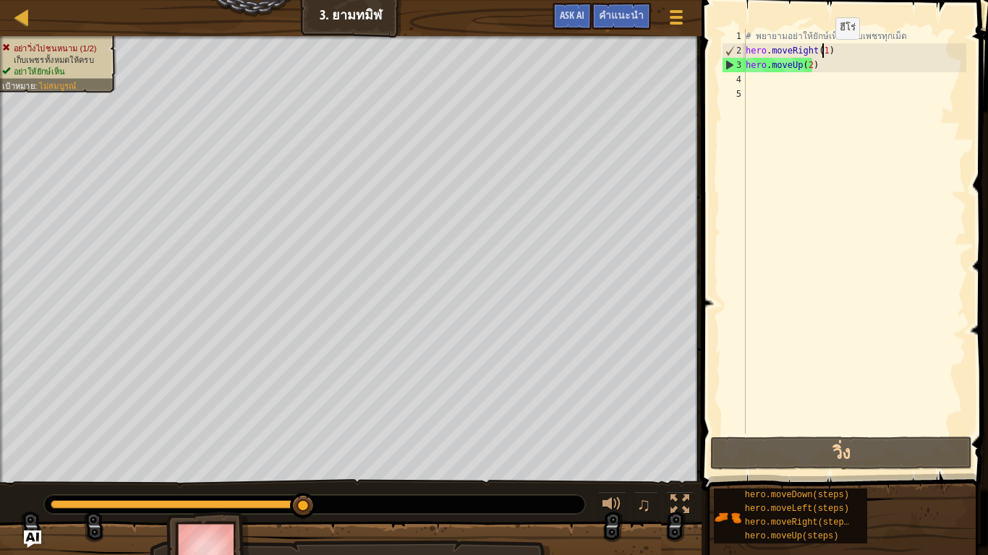
click at [823, 54] on div "# [PERSON_NAME]อย่าให้ยักษ์เห็น เก็บเพชรทุกเม็ด hero . moveRight ( 1 ) hero . m…" at bounding box center [854, 246] width 223 height 434
type textarea "hero.moveRight(1)"
click at [819, 75] on div "# [PERSON_NAME]อย่าให้ยักษ์เห็น เก็บเพชรทุกเม็ด hero . moveRight ( 1 ) hero . m…" at bounding box center [854, 246] width 223 height 434
click at [802, 64] on div "# [PERSON_NAME]อย่าให้ยักษ์เห็น เก็บเพชรทุกเม็ด hero . moveRight ( 1 ) hero . m…" at bounding box center [854, 246] width 223 height 434
click at [805, 64] on div "# [PERSON_NAME]อย่าให้ยักษ์เห็น เก็บเพชรทุกเม็ด hero . moveRight ( 1 ) hero . m…" at bounding box center [854, 246] width 223 height 434
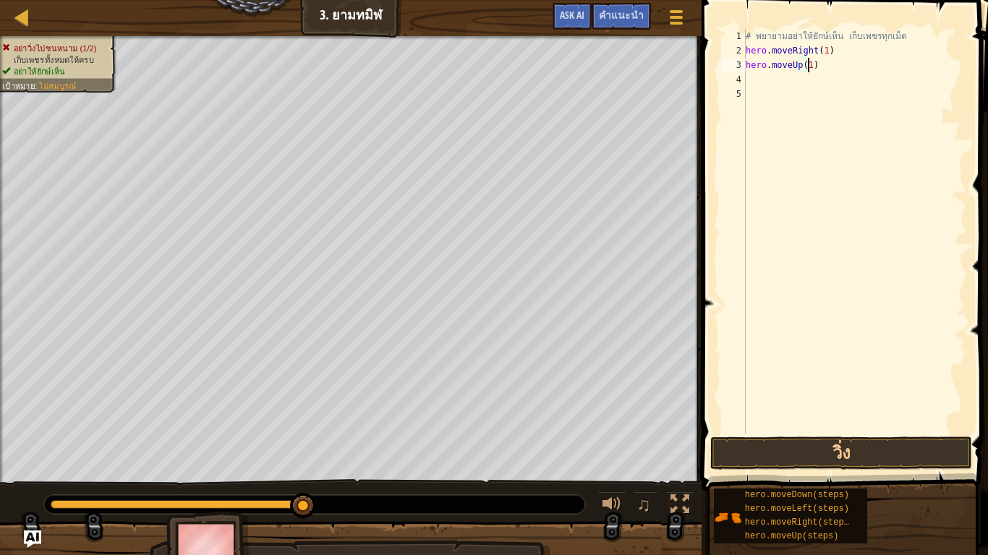
scroll to position [7, 4]
click at [868, 453] on button "วิ่ง" at bounding box center [840, 453] width 261 height 33
click at [840, 73] on div "# [PERSON_NAME]อย่าให้ยักษ์เห็น เก็บเพชรทุกเม็ด hero . moveRight ( 1 ) hero . m…" at bounding box center [854, 231] width 223 height 405
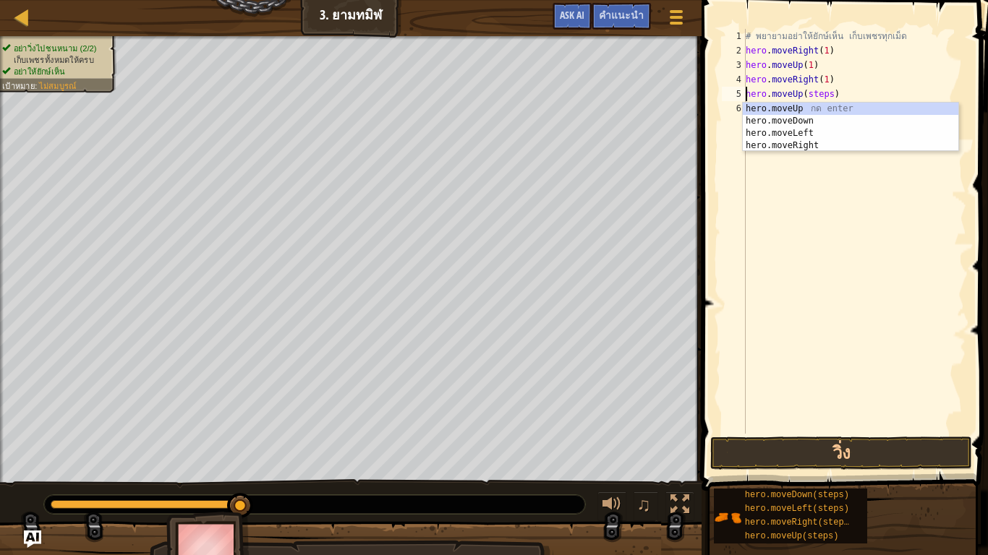
click at [826, 91] on div "# [PERSON_NAME]อย่าให้ยักษ์เห็น เก็บเพชรทุกเม็ด hero . moveRight ( 1 ) hero . m…" at bounding box center [854, 246] width 223 height 434
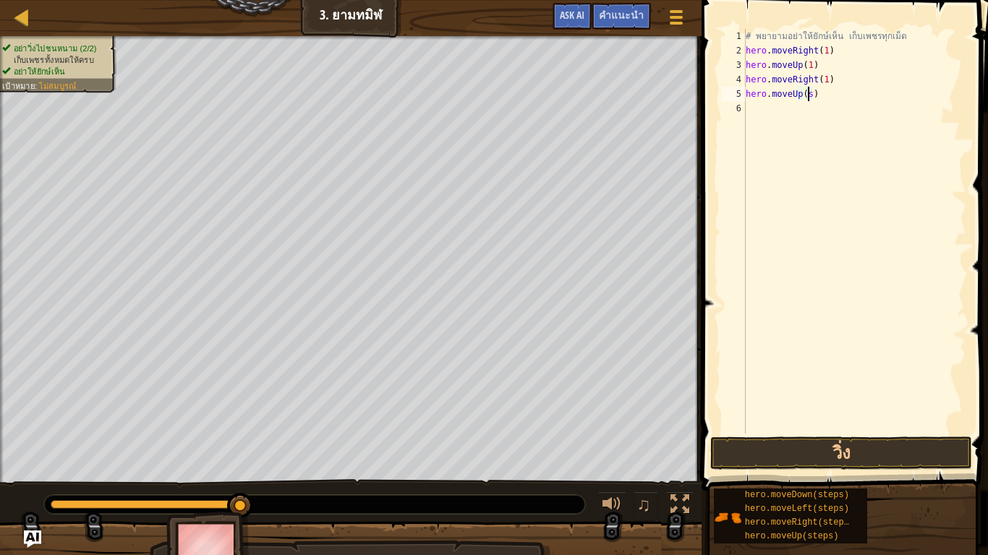
scroll to position [7, 4]
click at [843, 109] on div "# [PERSON_NAME]อย่าให้ยักษ์เห็น เก็บเพชรทุกเม็ด hero . moveRight ( 1 ) hero . m…" at bounding box center [854, 246] width 223 height 434
click at [830, 447] on button "วิ่ง" at bounding box center [840, 453] width 261 height 33
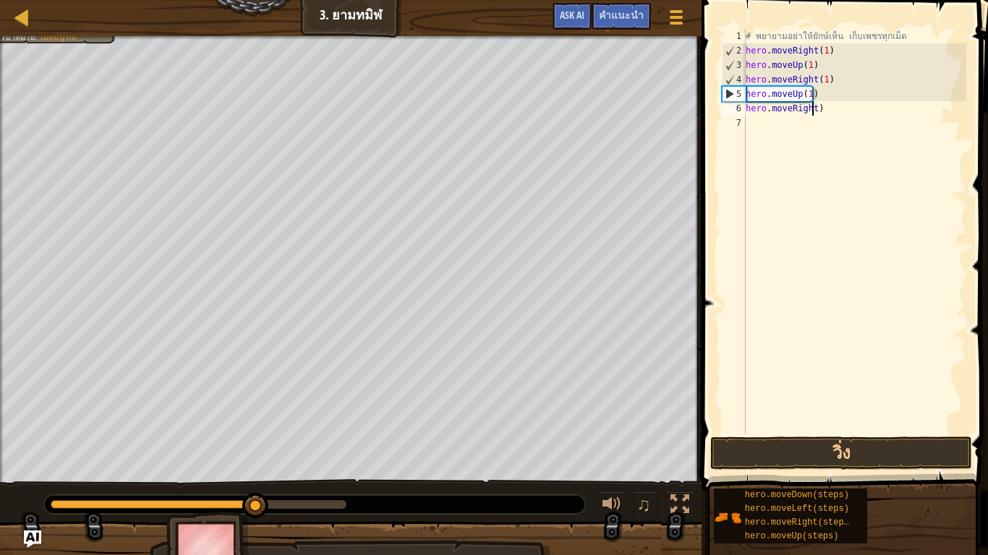
scroll to position [7, 5]
click at [835, 113] on div "# [PERSON_NAME]อย่าให้ยักษ์เห็น เก็บเพชรทุกเม็ด hero . moveRight ( 1 ) hero . m…" at bounding box center [854, 246] width 223 height 434
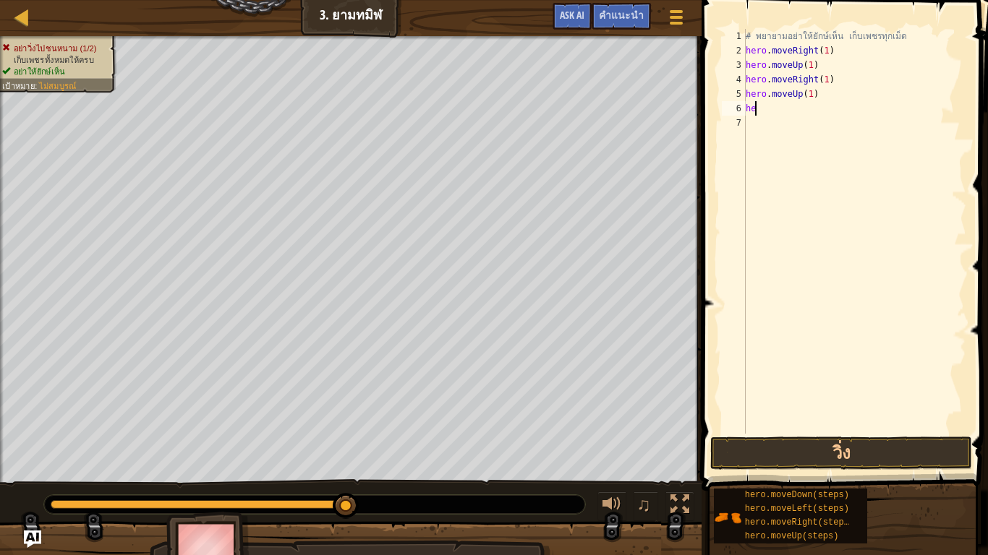
scroll to position [7, 0]
type textarea "h"
click at [837, 93] on div "# [PERSON_NAME]อย่าให้ยักษ์เห็น เก็บเพชรทุกเม็ด hero . moveRight ( 1 ) hero . m…" at bounding box center [854, 231] width 223 height 405
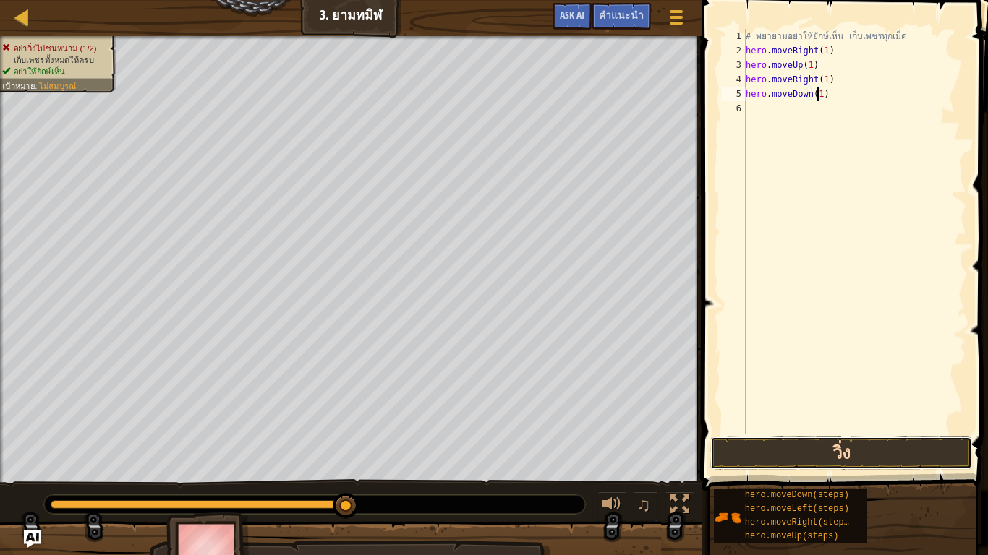
click at [815, 453] on button "วิ่ง" at bounding box center [840, 453] width 261 height 33
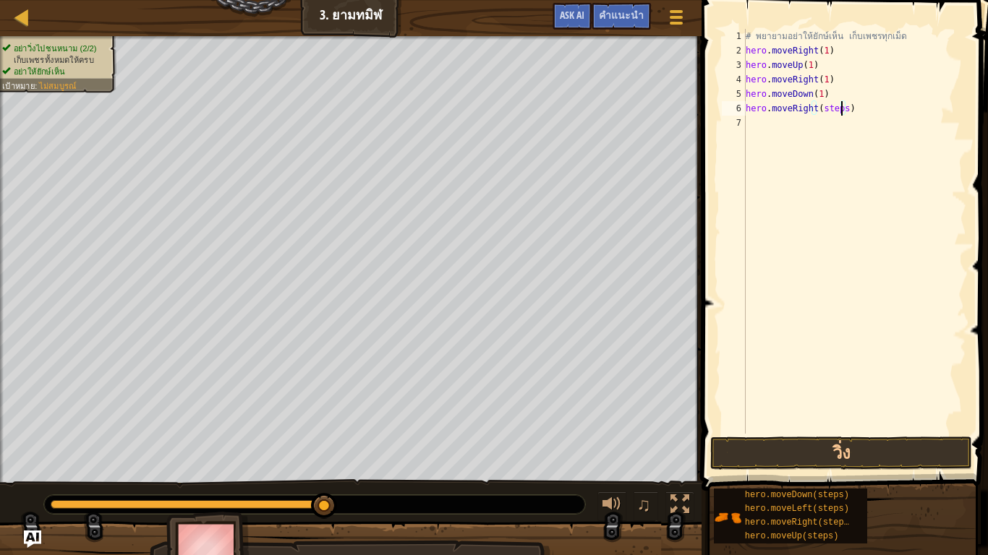
click at [839, 106] on div "# [PERSON_NAME]อย่าให้ยักษ์เห็น เก็บเพชรทุกเม็ด hero . moveRight ( 1 ) hero . m…" at bounding box center [854, 246] width 223 height 434
type textarea "hero.moveRight(1)"
click at [889, 455] on button "วิ่ง" at bounding box center [840, 453] width 261 height 33
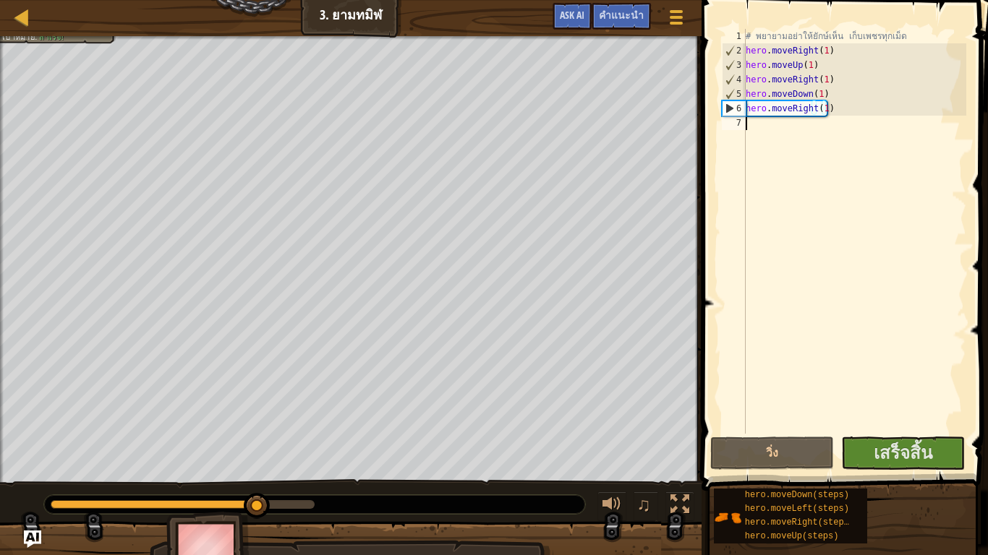
drag, startPoint x: 891, startPoint y: 455, endPoint x: 914, endPoint y: 383, distance: 75.9
click at [914, 383] on div "# [PERSON_NAME]อย่าให้ยักษ์เห็น เก็บเพชรทุกเม็ด hero . moveRight ( 1 ) hero . m…" at bounding box center [854, 246] width 223 height 434
click at [910, 457] on span "เสร็จสิ้น" at bounding box center [902, 452] width 59 height 23
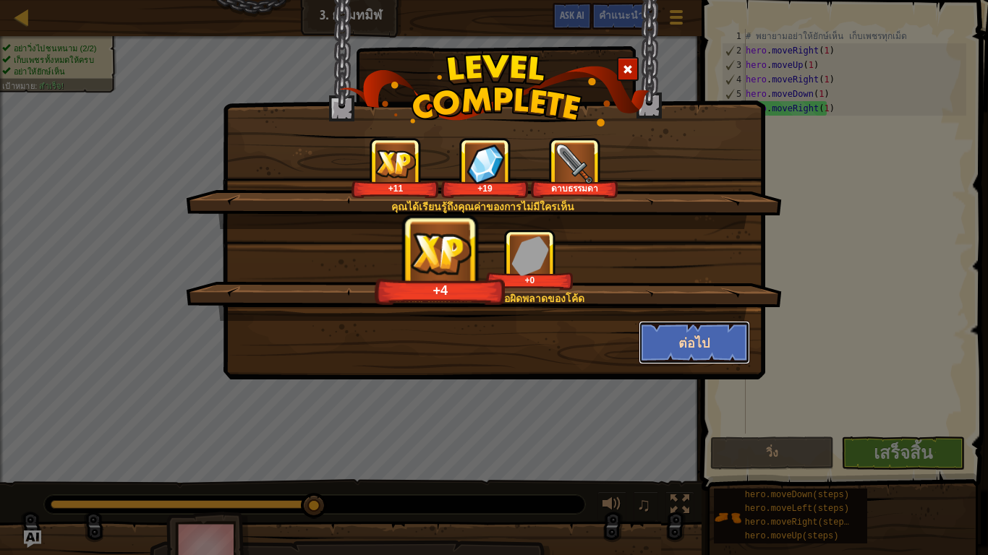
click at [699, 343] on button "ต่อไป" at bounding box center [694, 342] width 112 height 43
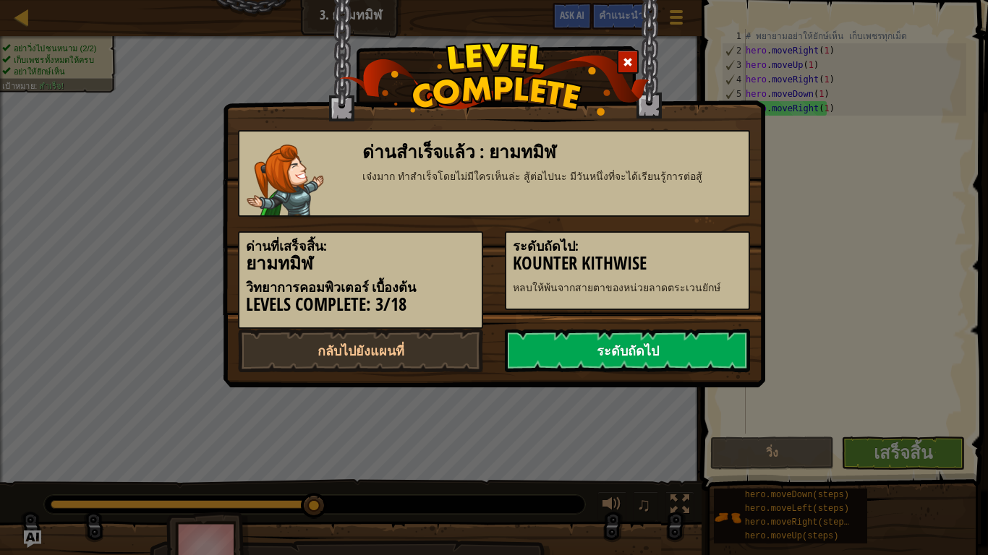
click at [643, 340] on link "ระดับถัดไป" at bounding box center [627, 350] width 245 height 43
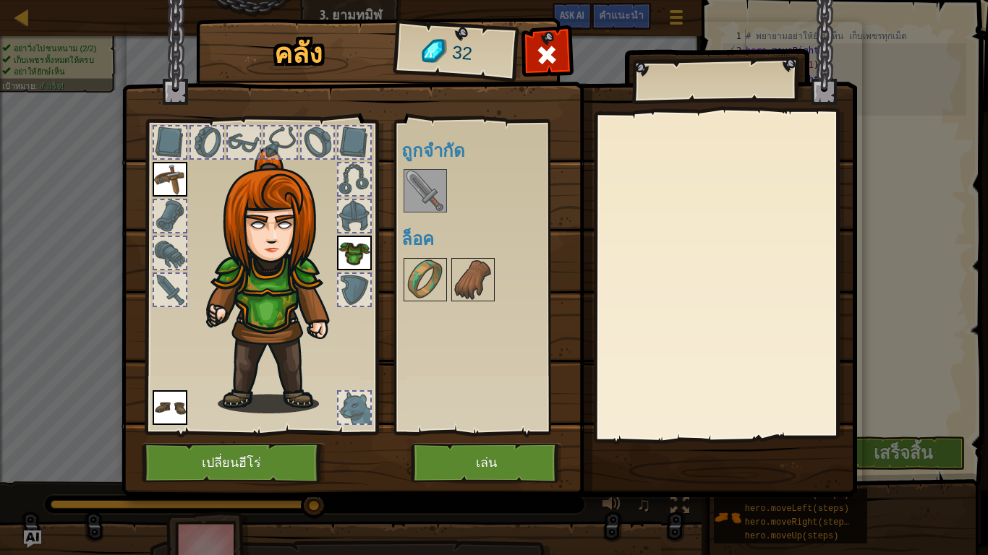
click at [439, 202] on img at bounding box center [425, 191] width 40 height 40
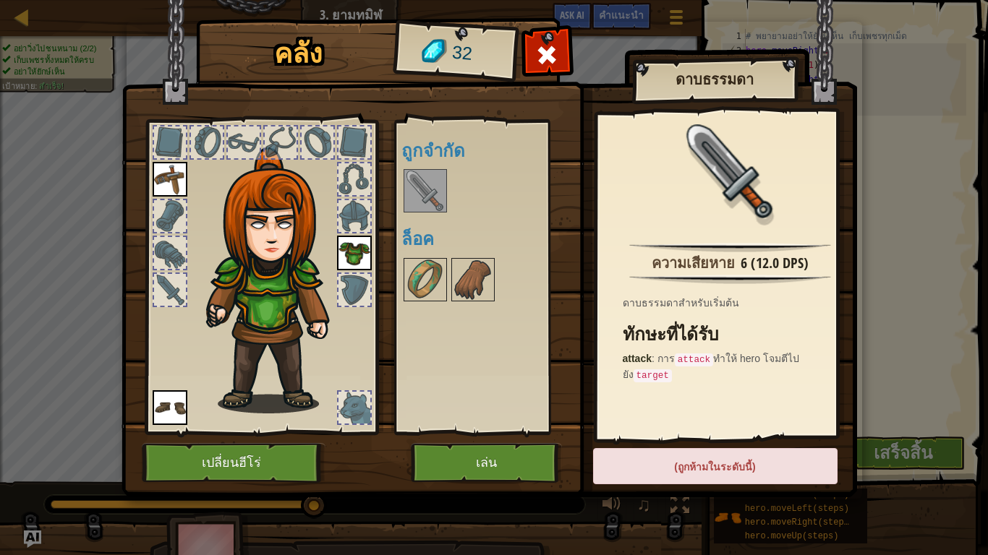
click at [427, 191] on img at bounding box center [425, 191] width 40 height 40
click at [435, 286] on img at bounding box center [425, 280] width 40 height 40
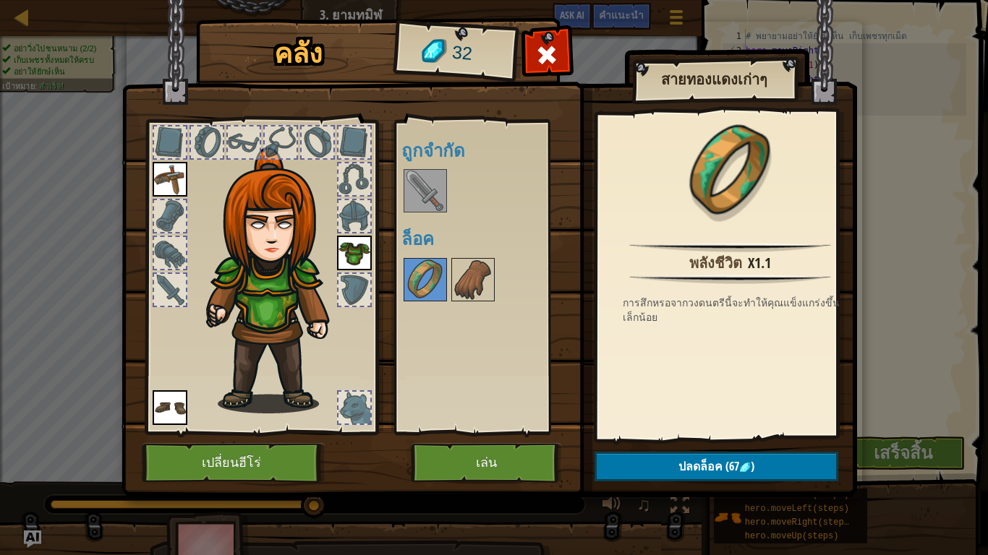
click at [429, 206] on img at bounding box center [425, 191] width 40 height 40
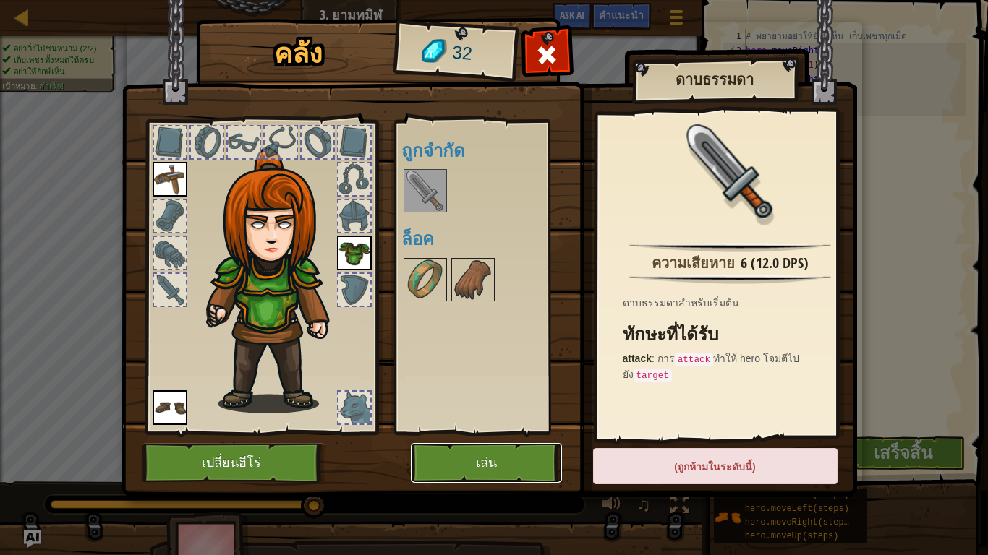
click at [481, 463] on button "เล่น" at bounding box center [486, 463] width 151 height 40
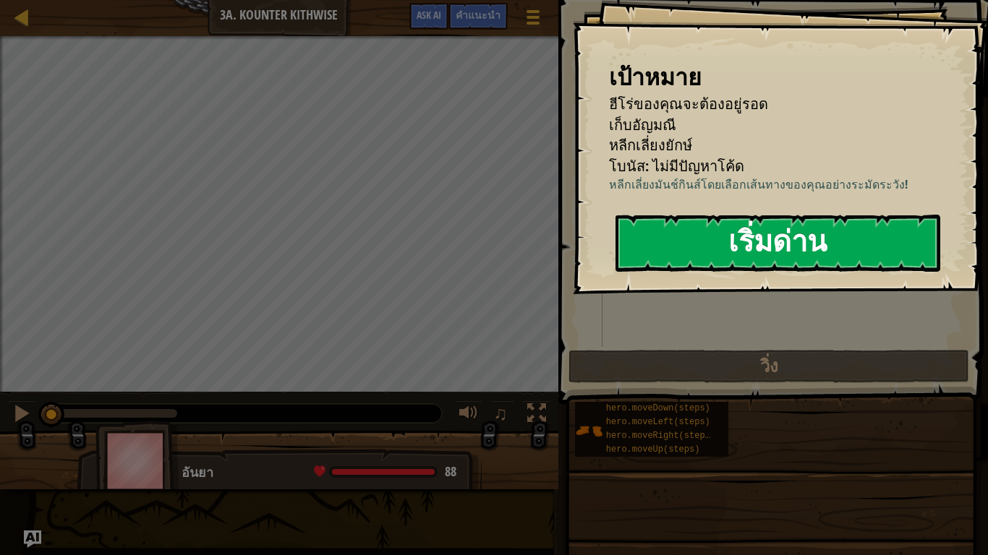
click at [792, 294] on div "เป้าหมาย ฮีโร่ของคุณจะต้อง[PERSON_NAME] เก็บ[PERSON_NAME] หลีกเลี่ยงยักษ์ โบนัส…" at bounding box center [780, 147] width 415 height 294
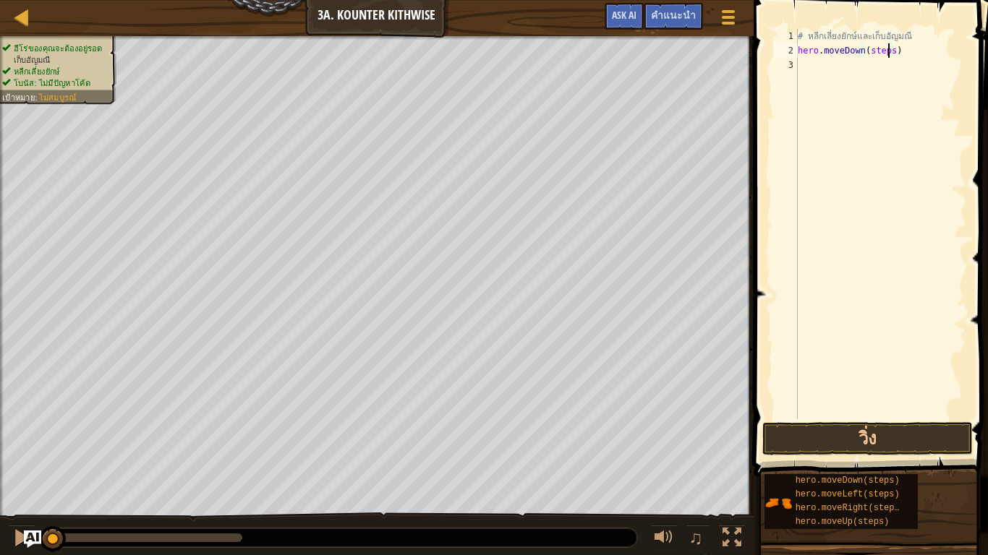
click at [886, 48] on div "# หลีกเลี่ยงยักษ์และเก็บ[PERSON_NAME] hero . moveDown ( steps )" at bounding box center [880, 238] width 171 height 419
click at [814, 440] on button "วิ่ง" at bounding box center [867, 438] width 210 height 33
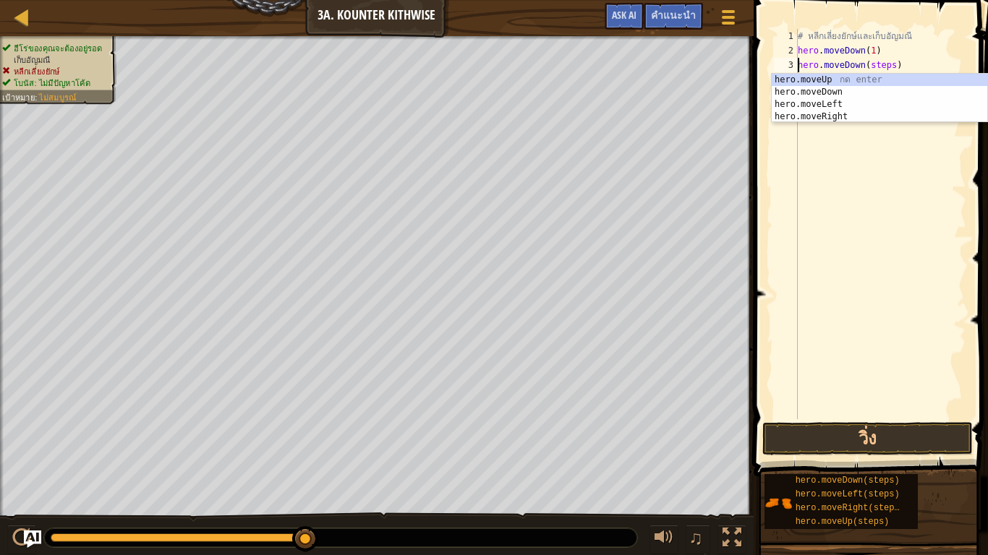
click at [889, 68] on div "# หลีกเลี่ยงยักษ์และเก็บ[PERSON_NAME] hero . moveDown ( 1 ) hero . moveDown ( s…" at bounding box center [880, 238] width 171 height 419
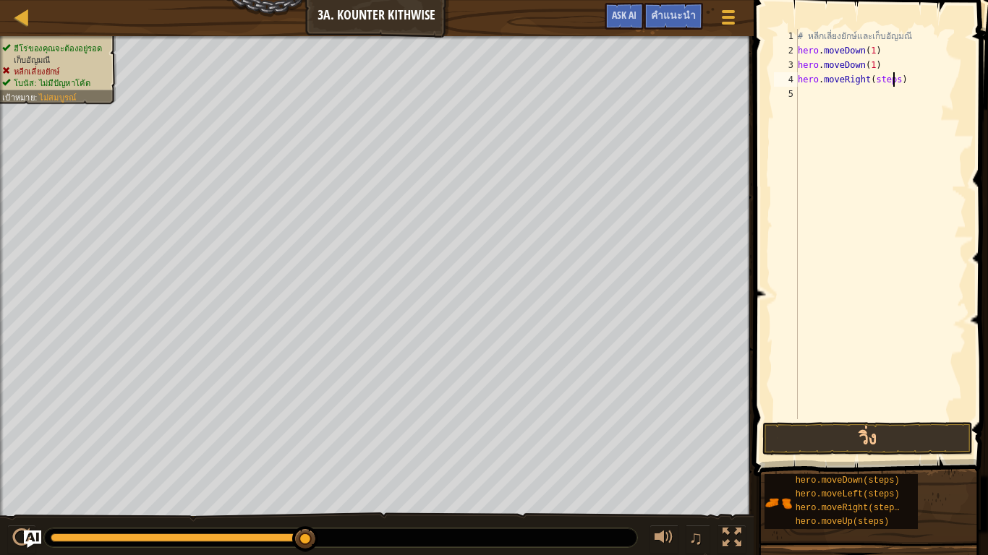
click at [895, 82] on div "# หลีกเลี่ยงยักษ์และเก็บ[PERSON_NAME] hero . moveDown ( 1 ) hero . moveDown ( 1…" at bounding box center [880, 238] width 171 height 419
click at [876, 93] on div "# หลีกเลี่ยงยักษ์และเก็บ[PERSON_NAME] hero . moveDown ( 1 ) hero . moveDown ( 1…" at bounding box center [880, 238] width 171 height 419
click at [897, 429] on button "วิ่ง" at bounding box center [867, 438] width 210 height 33
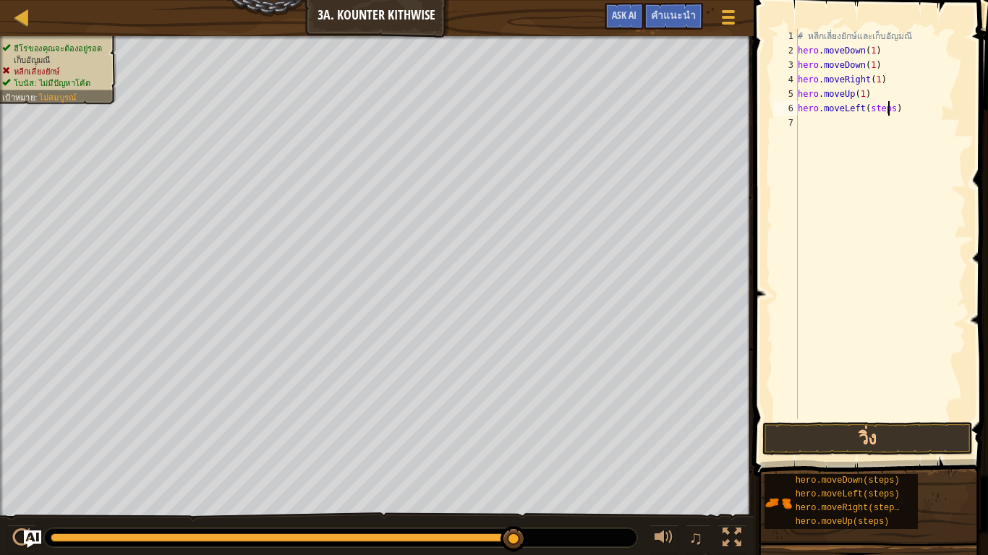
click at [888, 111] on div "# หลีกเลี่ยงยักษ์และเก็บ[PERSON_NAME] hero . moveDown ( 1 ) hero . moveDown ( 1…" at bounding box center [880, 238] width 171 height 419
click at [830, 431] on button "วิ่ง" at bounding box center [867, 438] width 210 height 33
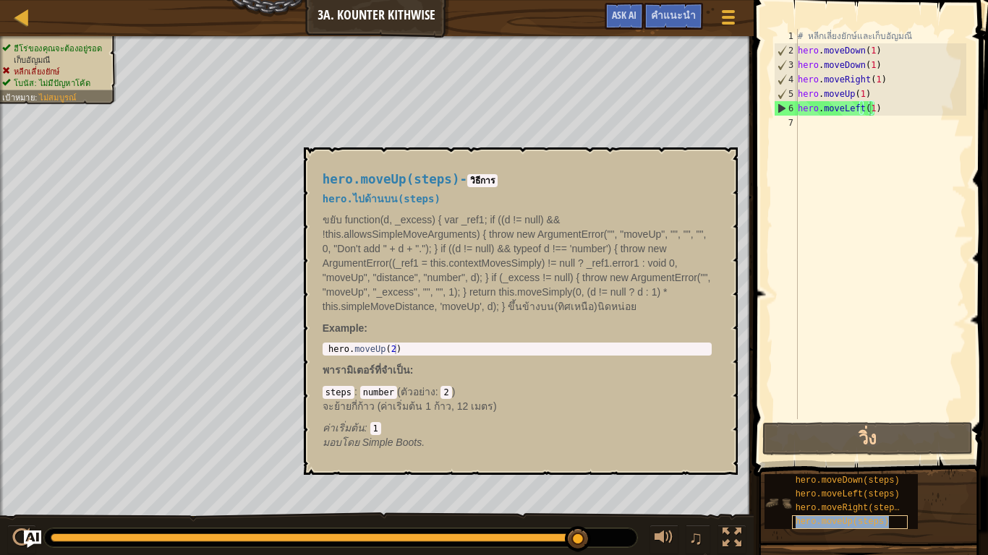
click at [819, 463] on span "hero.moveUp(steps)" at bounding box center [842, 522] width 94 height 10
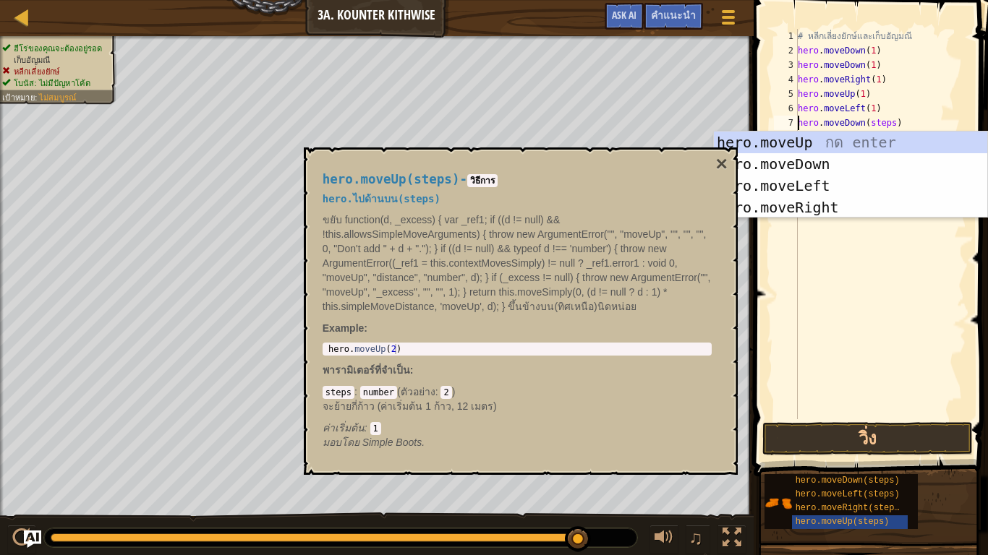
click at [888, 120] on div "# หลีกเลี่ยงยักษ์และเก็บ[PERSON_NAME] hero . moveDown ( 1 ) hero . moveDown ( 1…" at bounding box center [880, 238] width 171 height 419
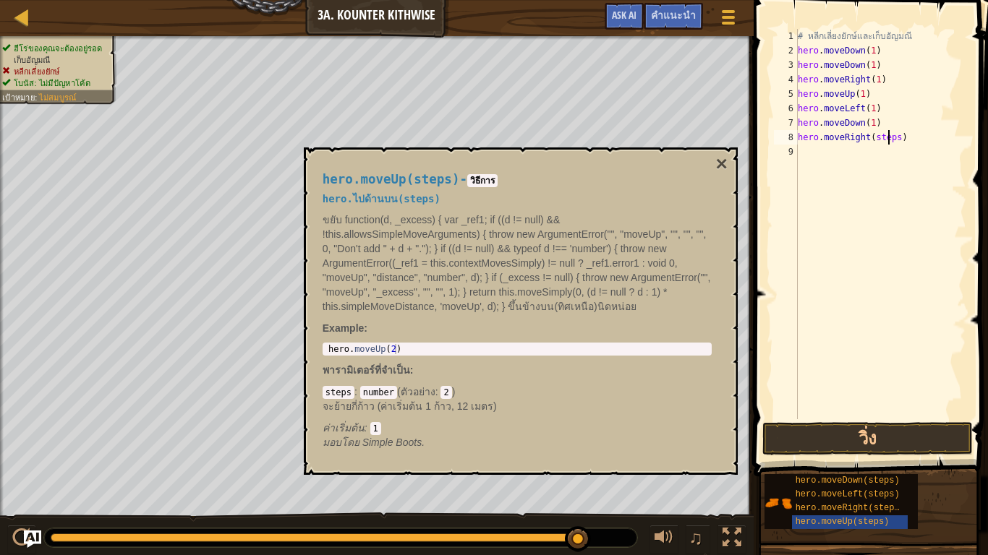
click at [890, 141] on div "# หลีกเลี่ยงยักษ์และเก็บ[PERSON_NAME] hero . moveDown ( 1 ) hero . moveDown ( 1…" at bounding box center [880, 238] width 171 height 419
click at [873, 142] on div "# หลีกเลี่ยงยักษ์และเก็บ[PERSON_NAME] hero . moveDown ( 1 ) hero . moveDown ( 1…" at bounding box center [880, 238] width 171 height 419
click at [877, 453] on button "วิ่ง" at bounding box center [867, 438] width 210 height 33
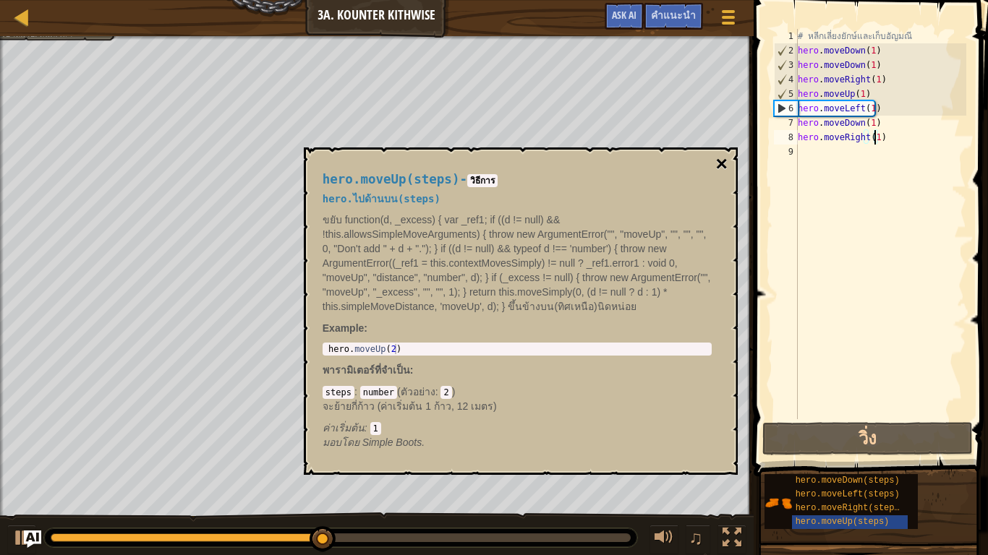
click at [720, 162] on button "×" at bounding box center [721, 164] width 12 height 20
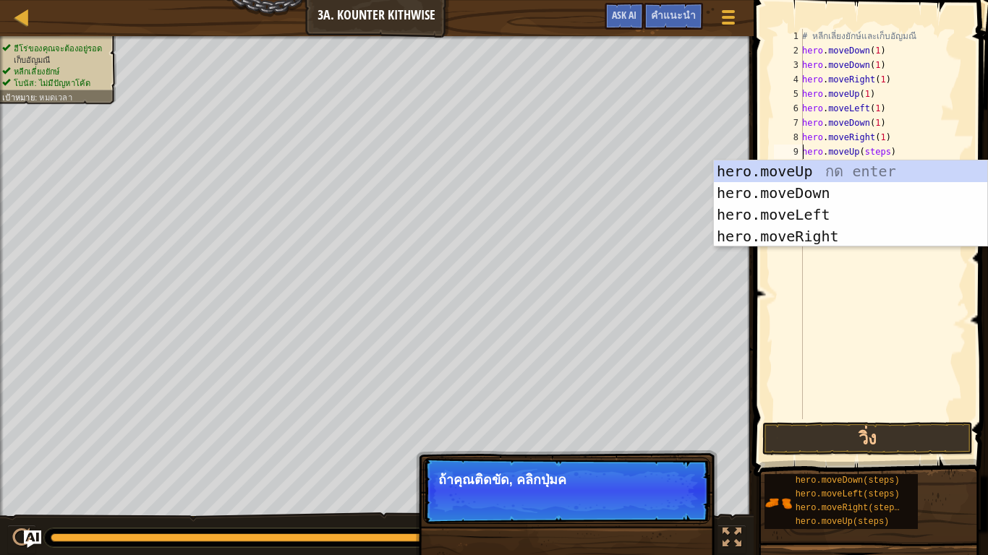
click at [880, 153] on div "# หลีกเลี่ยงยักษ์และเก็บ[PERSON_NAME] hero . moveDown ( 1 ) hero . moveDown ( 1…" at bounding box center [882, 238] width 167 height 419
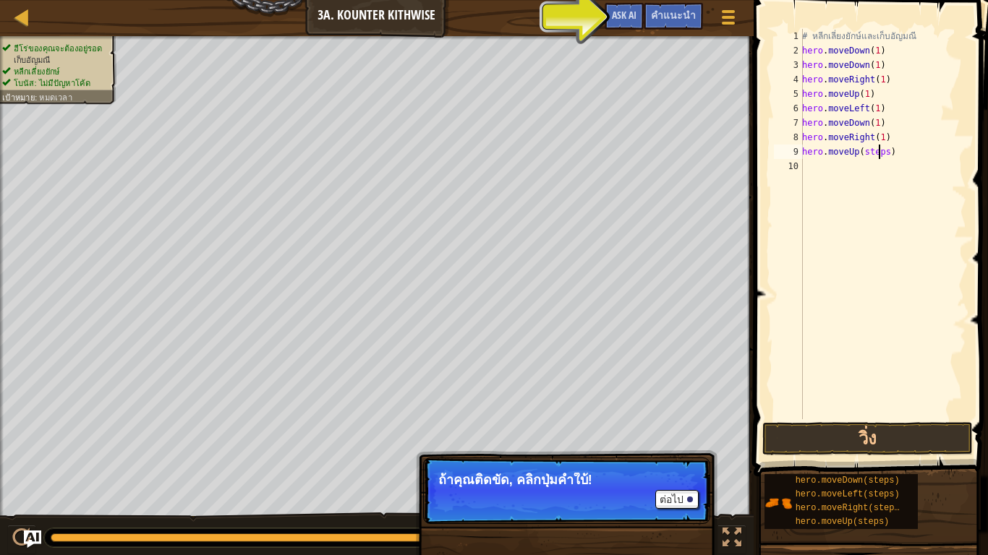
click at [882, 153] on div "# หลีกเลี่ยงยักษ์และเก็บ[PERSON_NAME] hero . moveDown ( 1 ) hero . moveDown ( 1…" at bounding box center [882, 238] width 167 height 419
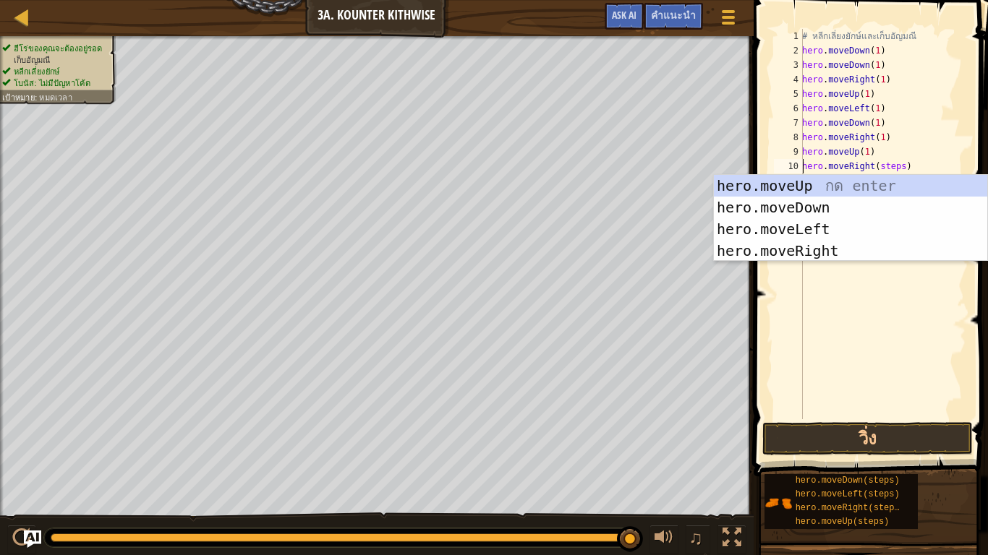
click at [893, 166] on div "# หลีกเลี่ยงยักษ์และเก็บ[PERSON_NAME] hero . moveDown ( 1 ) hero . moveDown ( 1…" at bounding box center [882, 238] width 167 height 419
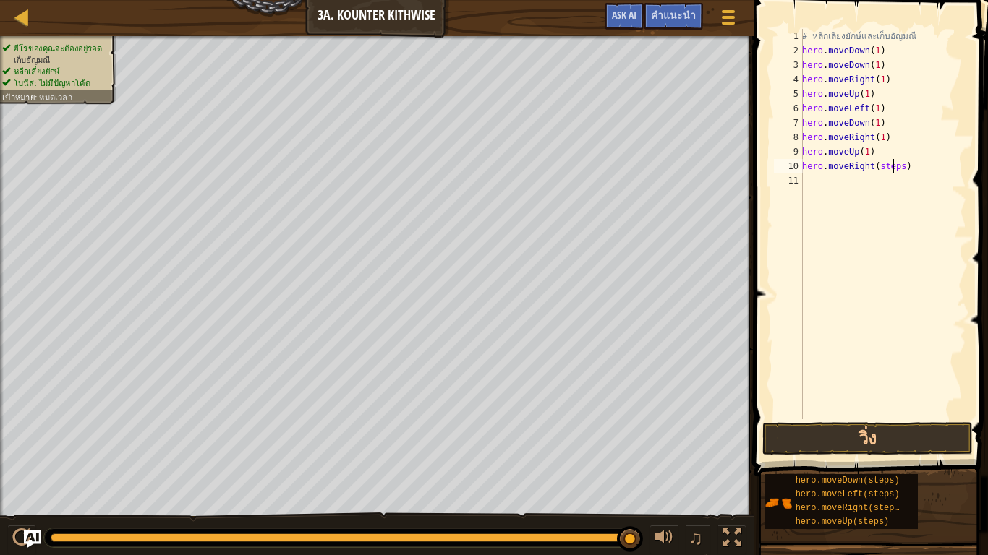
click at [894, 168] on div "# หลีกเลี่ยงยักษ์และเก็บ[PERSON_NAME] hero . moveDown ( 1 ) hero . moveDown ( 1…" at bounding box center [882, 238] width 167 height 419
click at [876, 448] on button "วิ่ง" at bounding box center [867, 438] width 210 height 33
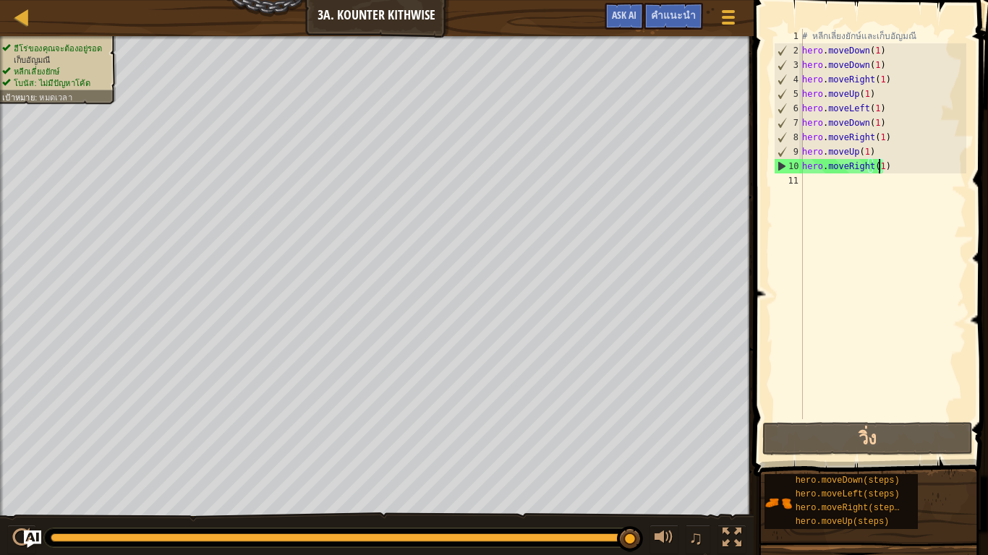
drag, startPoint x: 630, startPoint y: 533, endPoint x: 724, endPoint y: 515, distance: 96.4
click at [694, 463] on div "♫" at bounding box center [376, 534] width 753 height 43
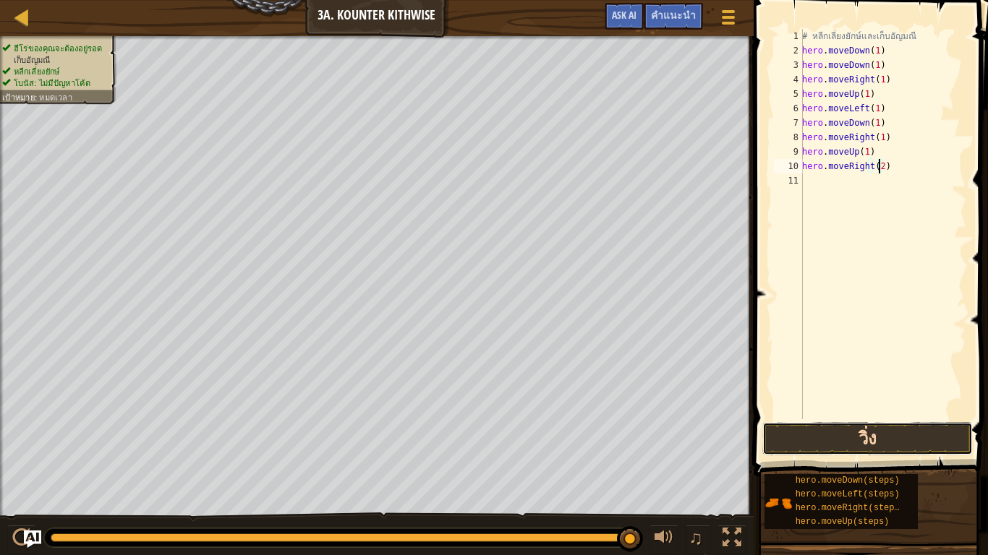
click at [855, 447] on button "วิ่ง" at bounding box center [867, 438] width 210 height 33
click at [899, 181] on div "# หลีกเลี่ยงยักษ์และเก็บ[PERSON_NAME] hero . moveDown ( 1 ) hero . moveDown ( 1…" at bounding box center [882, 238] width 167 height 419
click at [849, 438] on button "วิ่ง" at bounding box center [867, 438] width 210 height 33
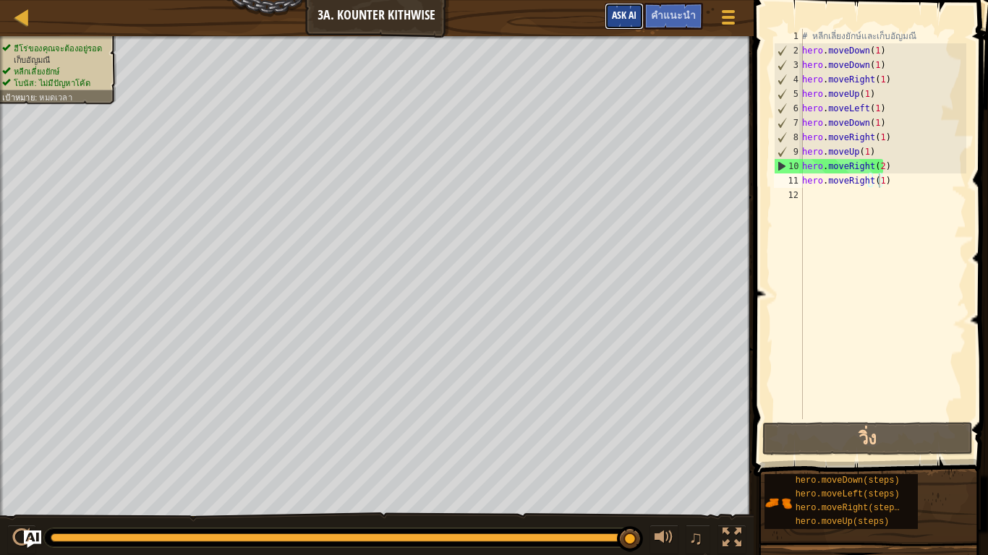
click at [626, 9] on span "Ask AI" at bounding box center [624, 15] width 25 height 14
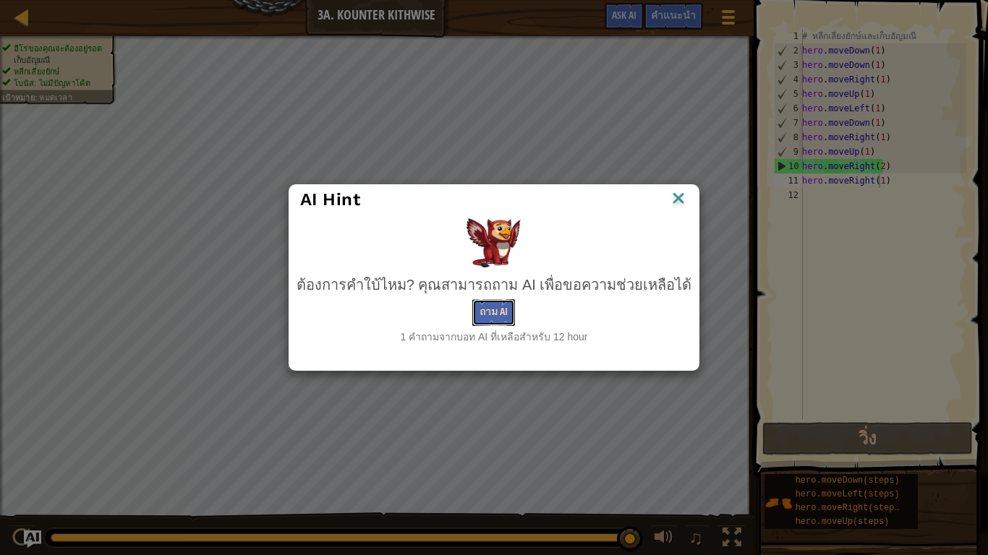
click at [503, 316] on button "ถาม AI" at bounding box center [493, 312] width 43 height 27
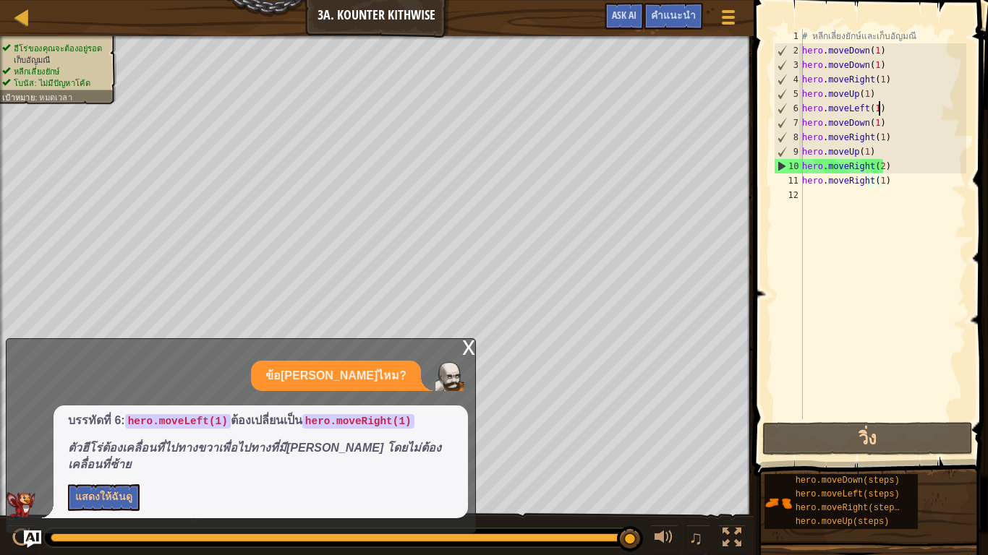
click at [884, 109] on div "# หลีกเลี่ยงยักษ์และเก็บ[PERSON_NAME] hero . moveDown ( 1 ) hero . moveDown ( 1…" at bounding box center [882, 238] width 167 height 419
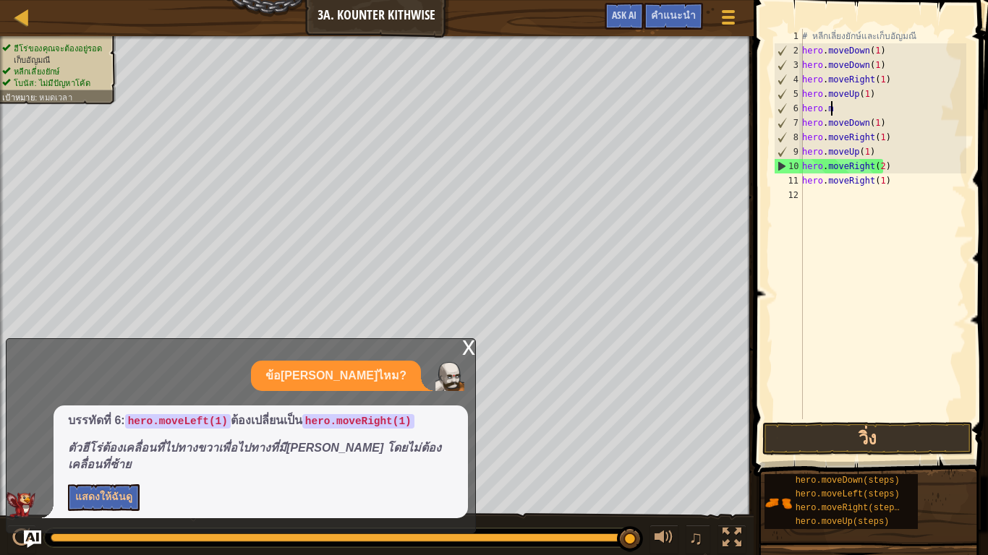
scroll to position [7, 0]
type textarea "h"
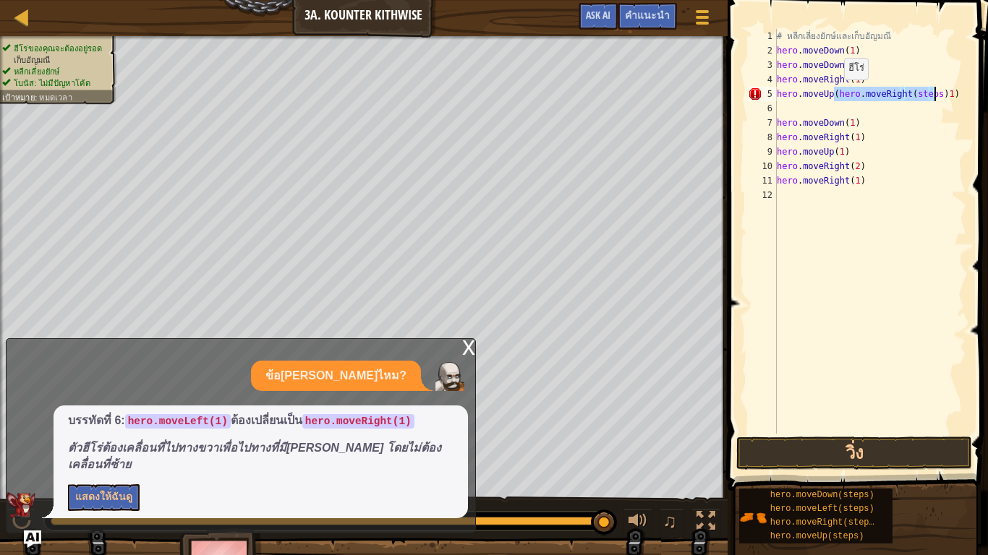
click at [837, 94] on div "# หลีกเลี่ยงยักษ์และเก็บ[PERSON_NAME] hero . moveDown ( 1 ) hero . moveDown ( 1…" at bounding box center [870, 231] width 192 height 405
click at [832, 96] on div "# หลีกเลี่ยงยักษ์และเก็บ[PERSON_NAME] hero . moveDown ( 1 ) hero . moveDown ( 1…" at bounding box center [870, 246] width 192 height 434
type textarea "hero.moveRight(steps)1)"
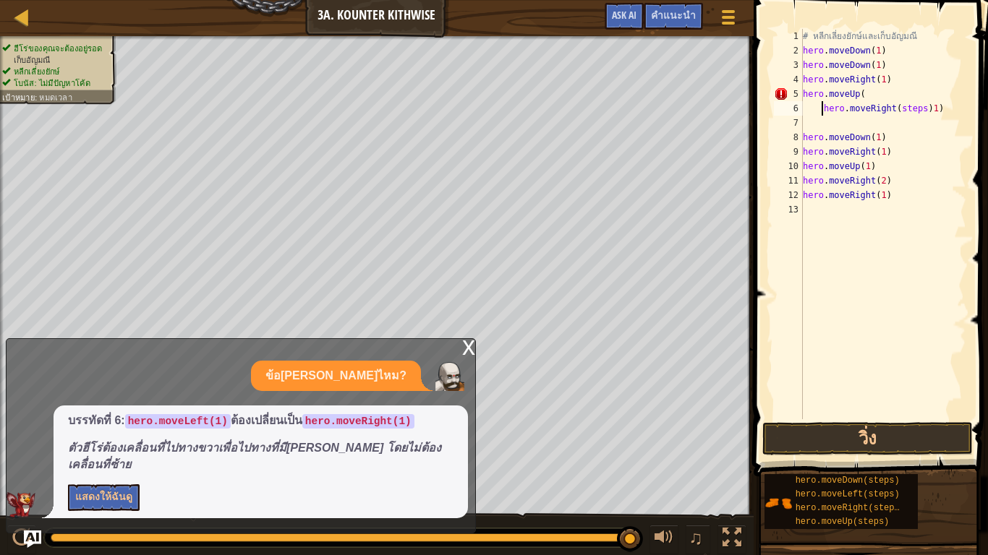
click at [825, 123] on div "# หลีกเลี่ยงยักษ์และเก็บ[PERSON_NAME] hero . moveDown ( 1 ) hero . moveDown ( 1…" at bounding box center [883, 238] width 166 height 419
type textarea "h"
type textarea "hero.moveUp(1)"
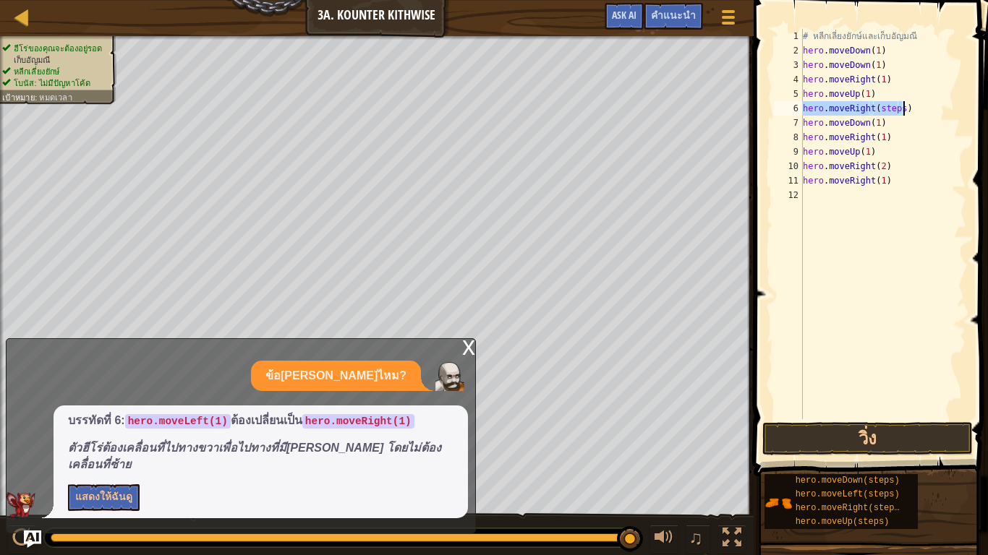
click at [897, 111] on div "# หลีกเลี่ยงยักษ์และเก็บ[PERSON_NAME] hero . moveDown ( 1 ) hero . moveDown ( 1…" at bounding box center [883, 224] width 166 height 390
type textarea "hero.moveRight(1)"
click at [906, 441] on button "วิ่ง" at bounding box center [867, 438] width 210 height 33
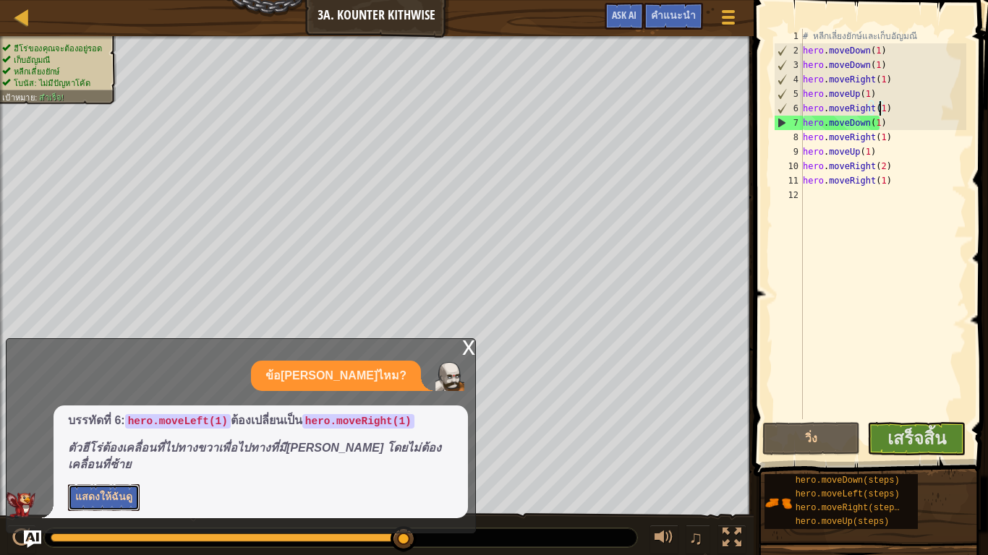
click at [124, 463] on button "แสดงให้ฉันดู" at bounding box center [104, 497] width 72 height 27
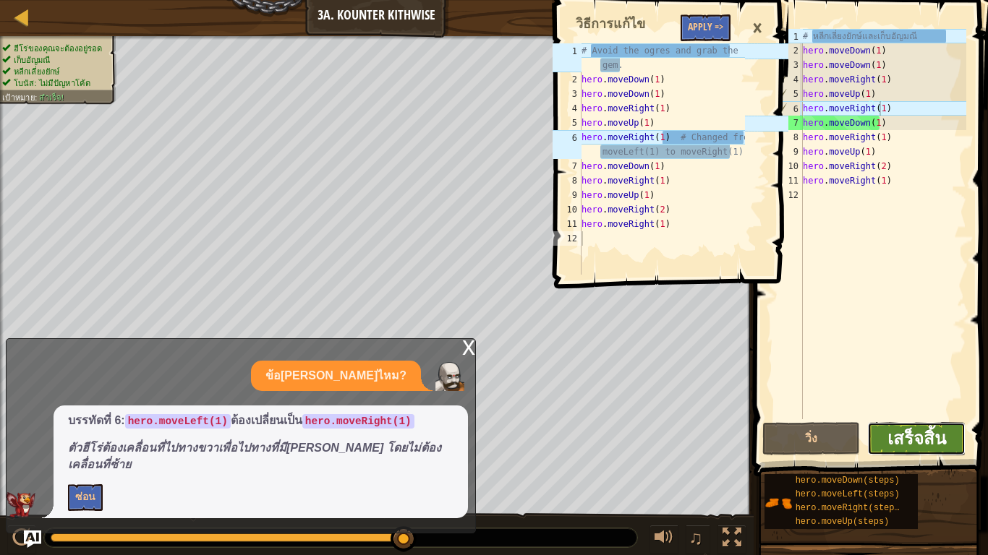
click at [938, 437] on span "เสร็จสิ้น" at bounding box center [916, 438] width 59 height 23
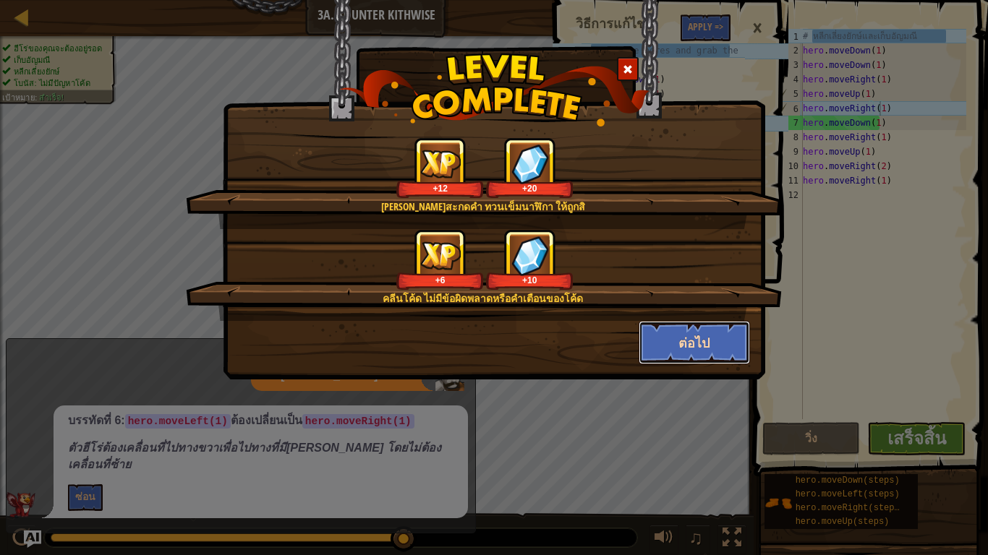
click at [697, 338] on button "ต่อไป" at bounding box center [694, 342] width 112 height 43
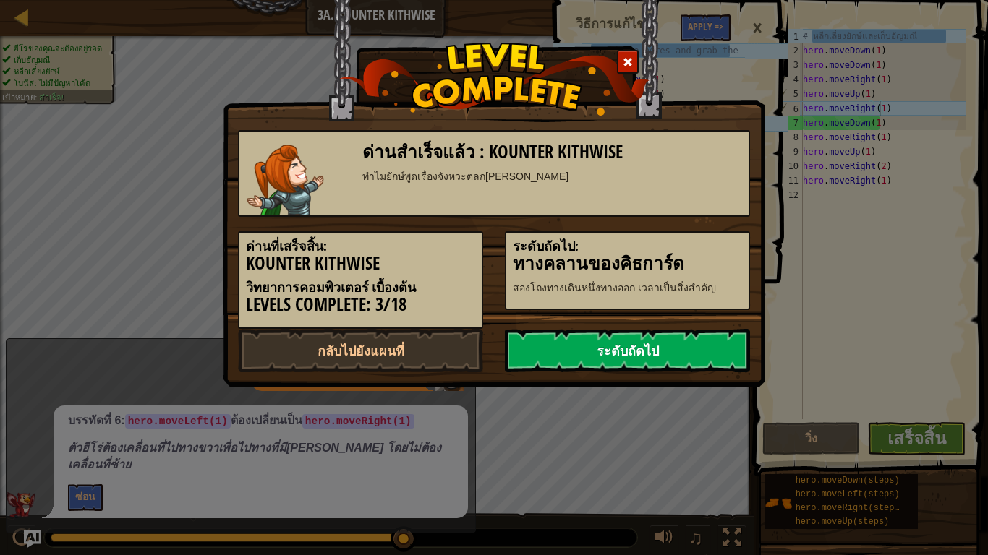
click at [682, 340] on link "ระดับถัดไป" at bounding box center [627, 350] width 245 height 43
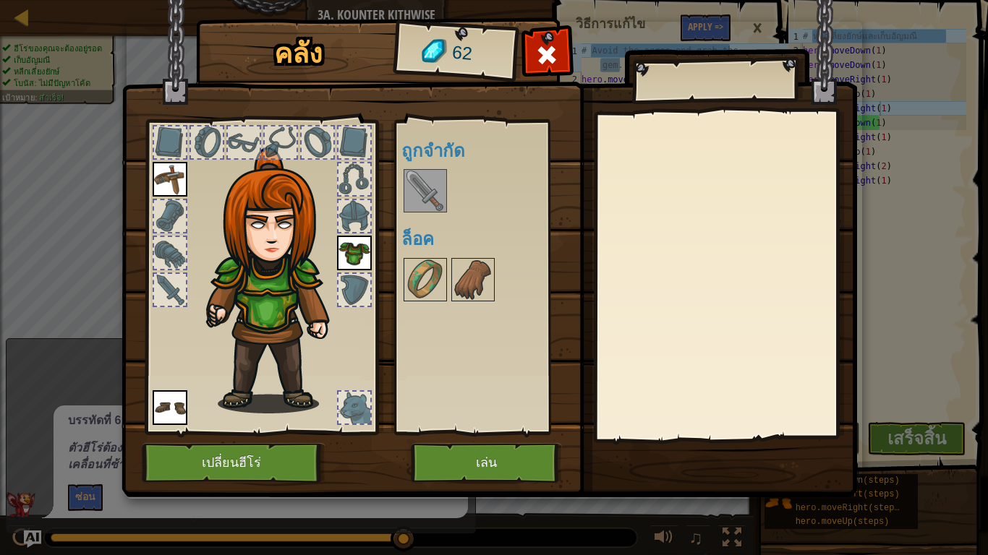
click at [424, 193] on img at bounding box center [425, 191] width 40 height 40
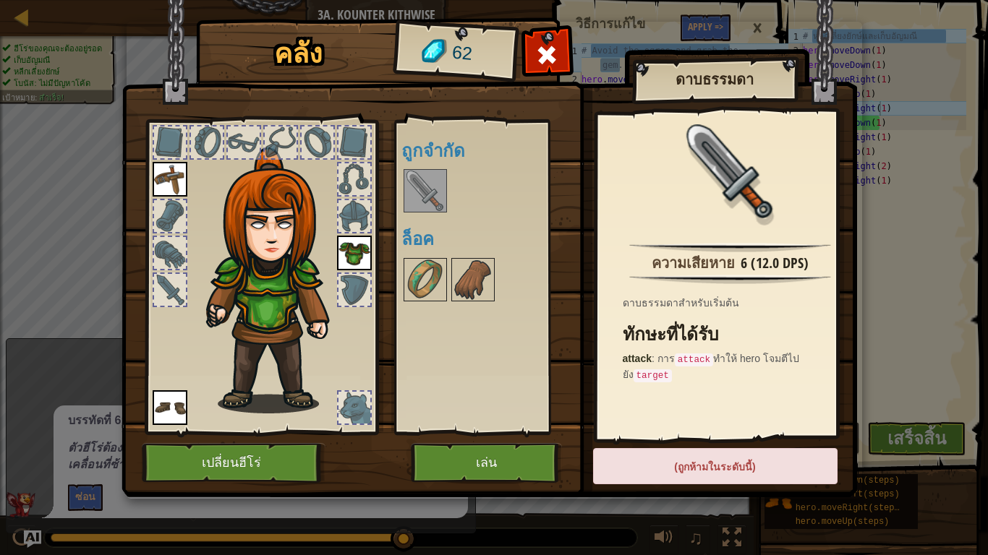
drag, startPoint x: 439, startPoint y: 255, endPoint x: 455, endPoint y: 231, distance: 28.1
click at [455, 231] on div "พร้อมใช้งาน ใช้งาน ใช้งาน ใช้งาน (ดับเบิลคลิ๊ก..เพื่อใช้งาน) ถูกจำกัด ล็อค" at bounding box center [491, 277] width 181 height 301
drag, startPoint x: 411, startPoint y: 303, endPoint x: 422, endPoint y: 291, distance: 16.9
click at [416, 298] on div "พร้อมใช้งาน ใช้งาน ใช้งาน ใช้งาน (ดับเบิลคลิ๊ก..เพื่อใช้งาน) ถูกจำกัด ล็อค" at bounding box center [491, 277] width 181 height 301
click at [431, 272] on img at bounding box center [425, 280] width 40 height 40
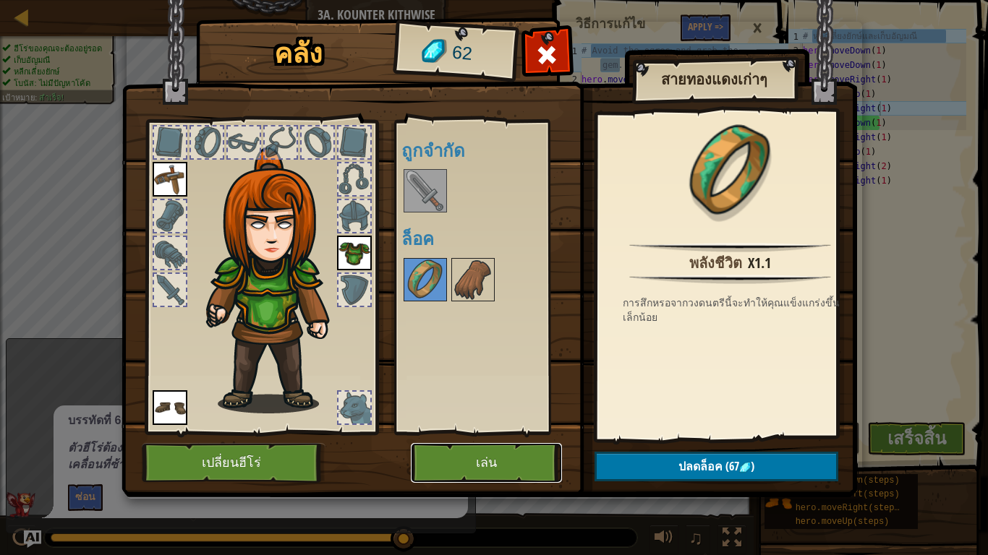
click at [512, 463] on button "เล่น" at bounding box center [486, 463] width 151 height 40
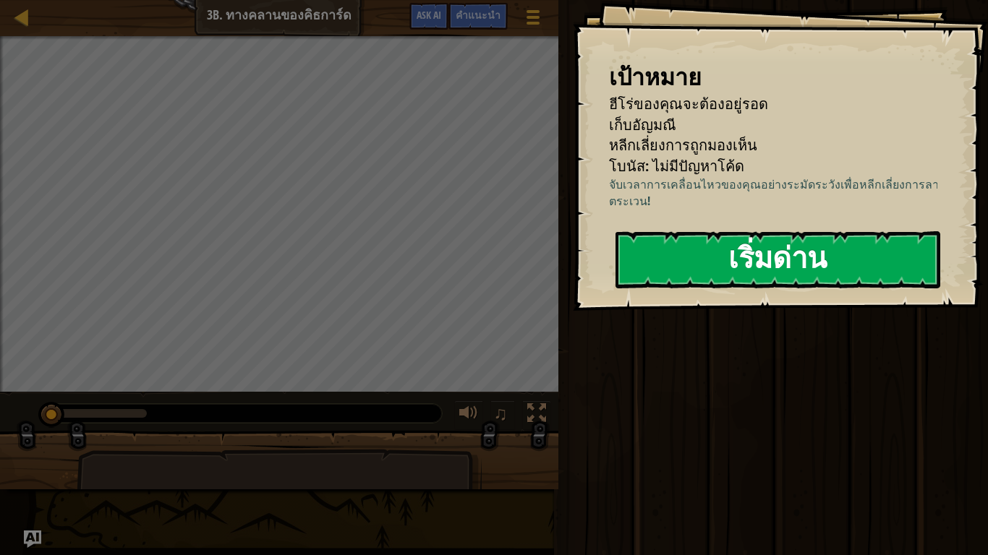
click at [696, 260] on button "เริ่มด่าน" at bounding box center [777, 259] width 325 height 57
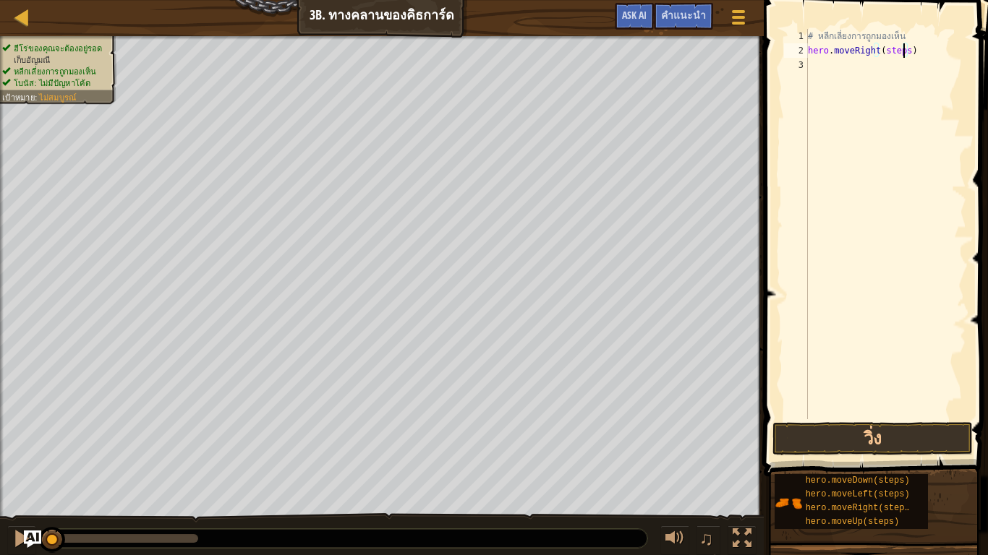
click at [902, 46] on div "# หลีกเลี่ยงการถูกมองเห็น hero . moveRight ( steps )" at bounding box center [885, 238] width 161 height 419
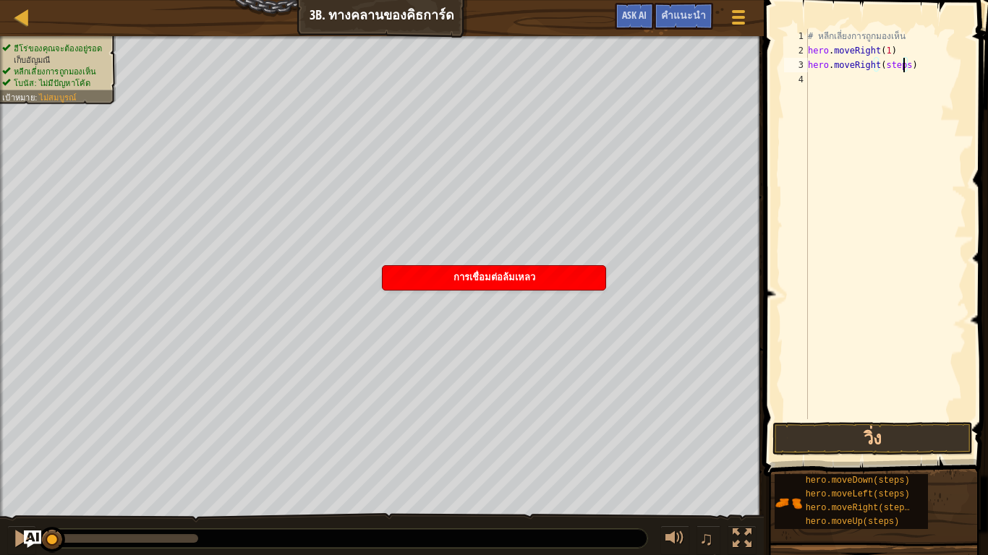
click at [904, 67] on div "# หลีกเลี่ยงการถูกมองเห็น hero . moveRight ( 1 ) hero . moveRight ( steps )" at bounding box center [885, 238] width 161 height 419
click at [806, 436] on button "วิ่ง" at bounding box center [872, 438] width 200 height 33
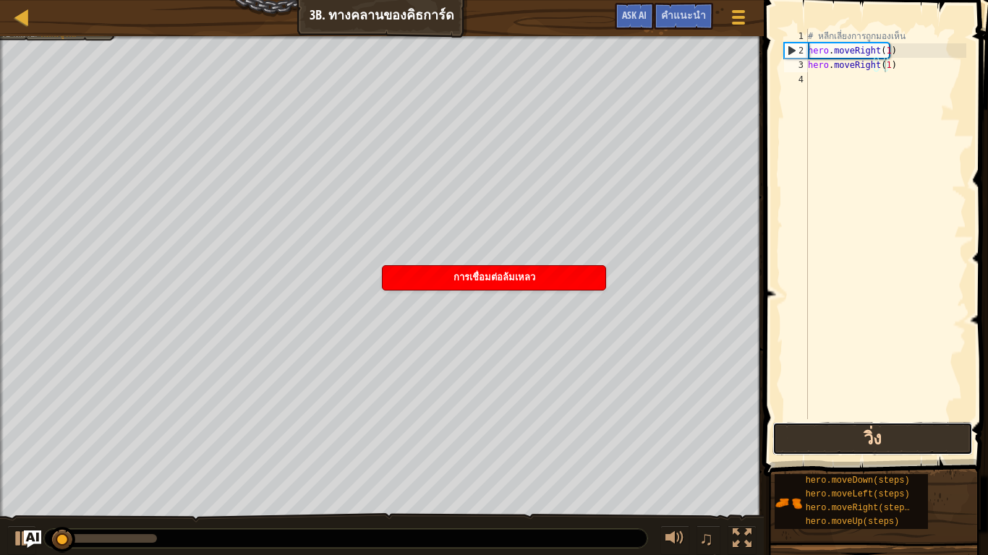
click at [852, 439] on button "วิ่ง" at bounding box center [872, 438] width 200 height 33
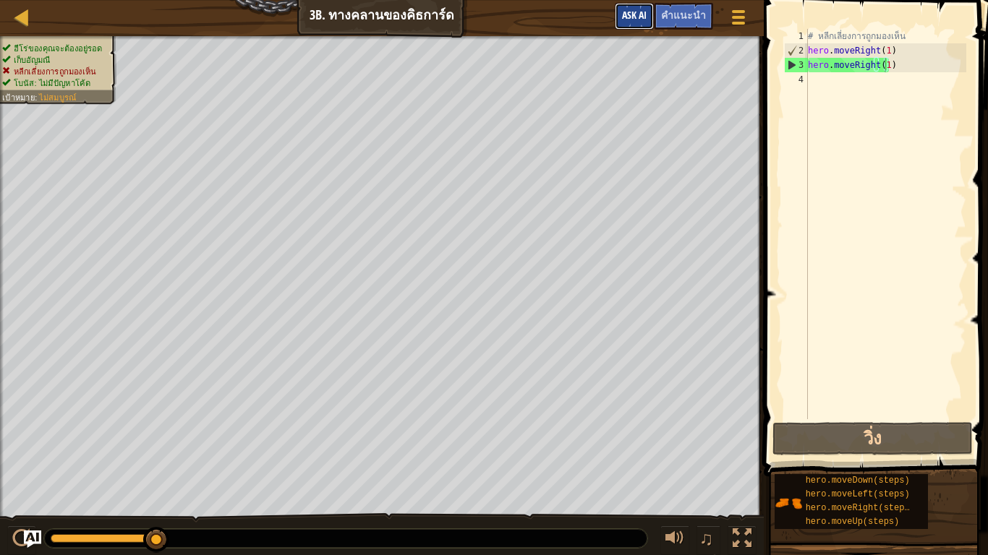
click at [650, 16] on button "Ask AI" at bounding box center [634, 16] width 39 height 27
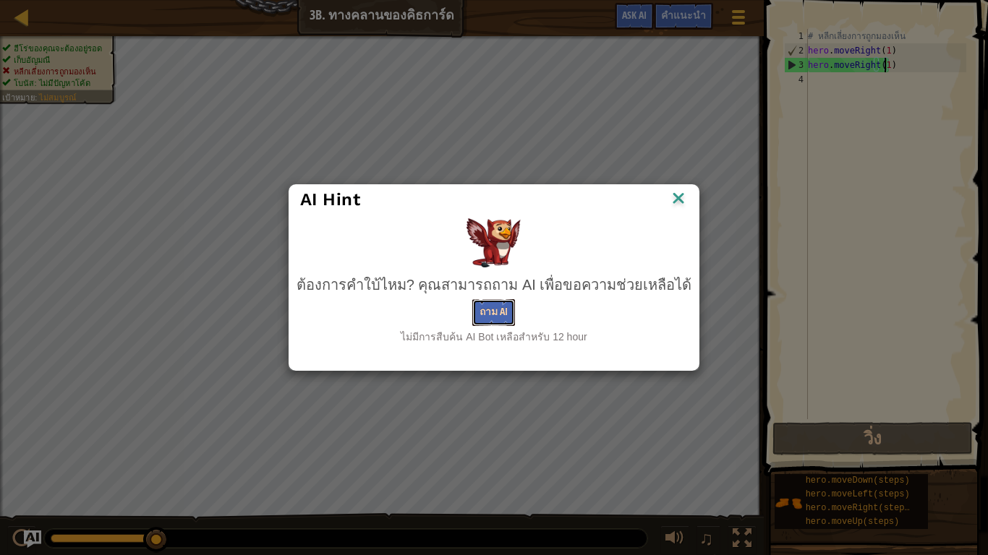
click at [481, 309] on button "ถาม AI" at bounding box center [493, 312] width 43 height 27
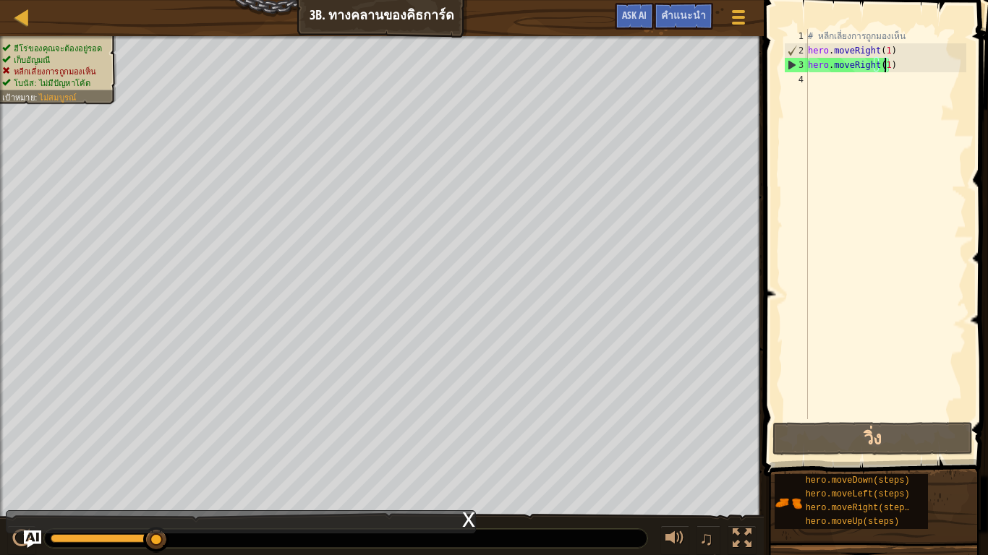
click at [888, 61] on div "# หลีกเลี่ยงการถูกมองเห็น hero . moveRight ( 1 ) hero . moveRight ( 1 )" at bounding box center [885, 238] width 161 height 419
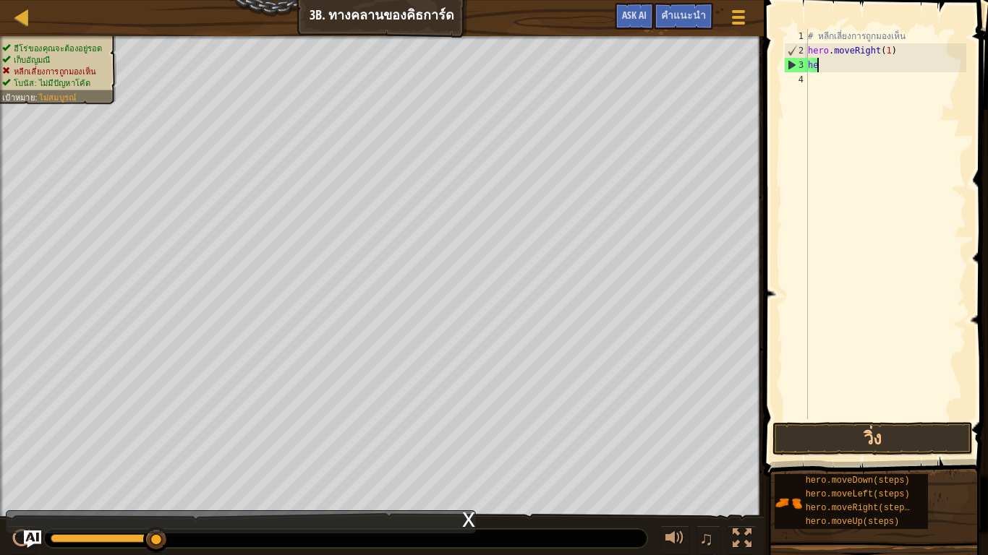
scroll to position [7, 0]
type textarea "h"
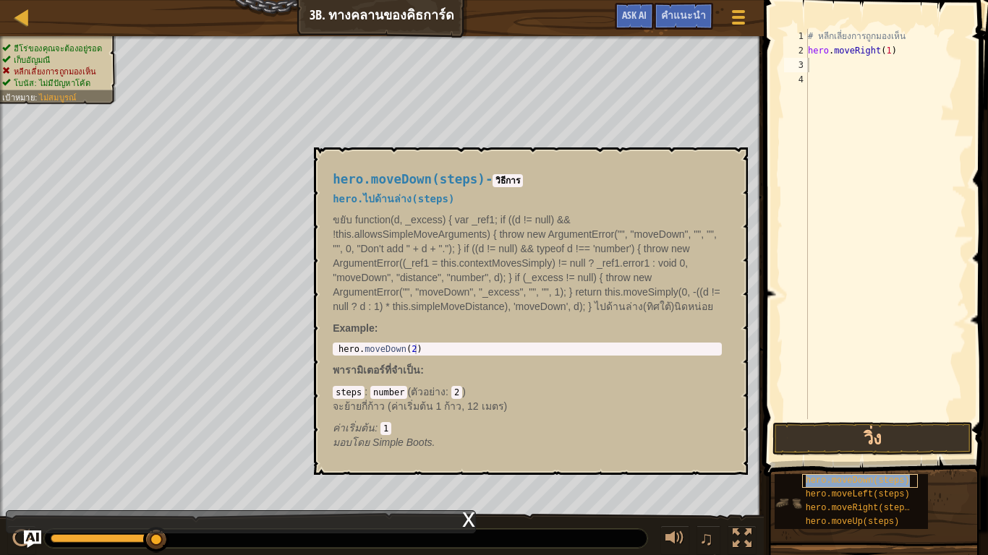
type textarea "hero.moveDown(steps)"
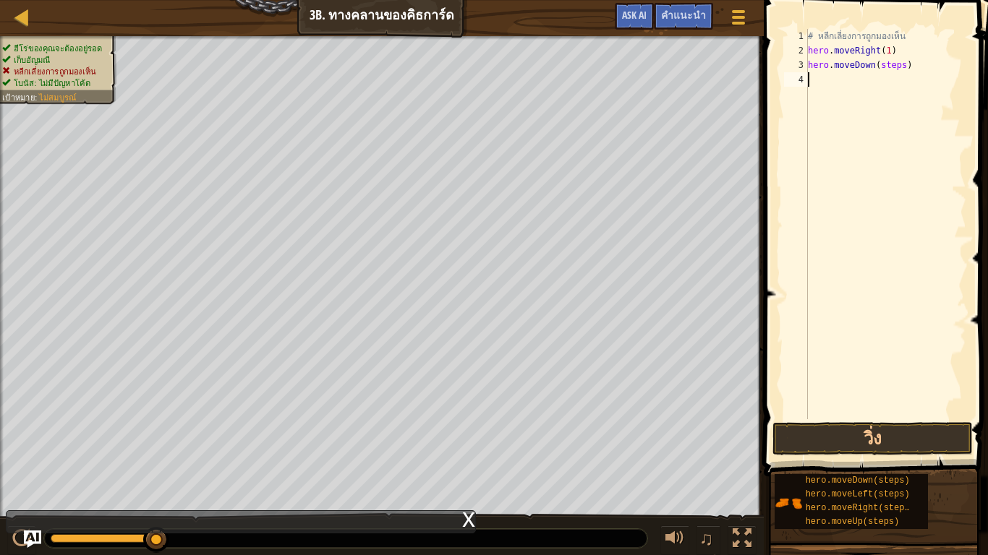
click at [899, 74] on div "# หลีกเลี่ยงการถูกมองเห็น hero . moveRight ( 1 ) hero . moveDown ( steps )" at bounding box center [885, 238] width 161 height 419
click at [898, 68] on div "# หลีกเลี่ยงการถูกมองเห็น hero . moveRight ( 1 ) hero . moveDown ( steps )" at bounding box center [885, 238] width 161 height 419
click at [847, 435] on button "วิ่ง" at bounding box center [872, 438] width 200 height 33
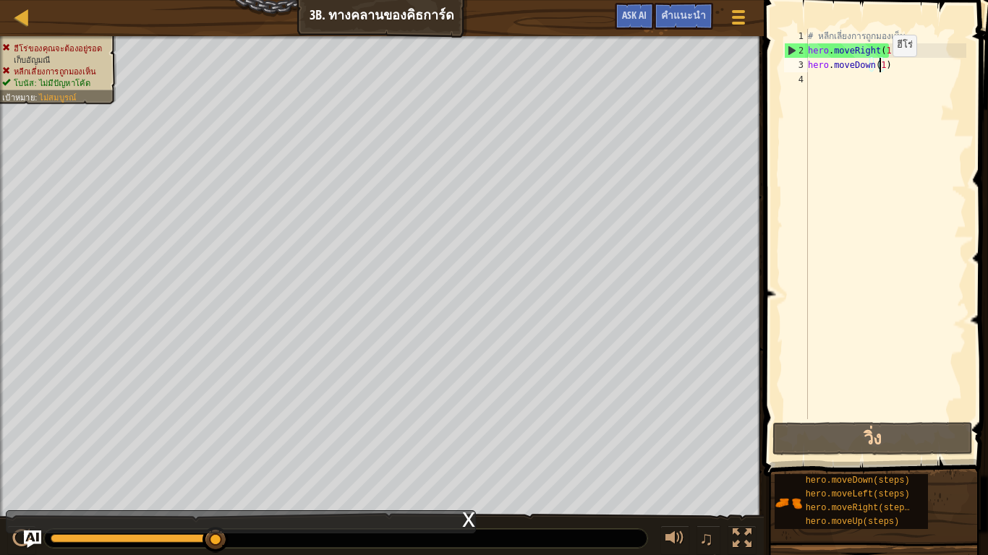
scroll to position [7, 5]
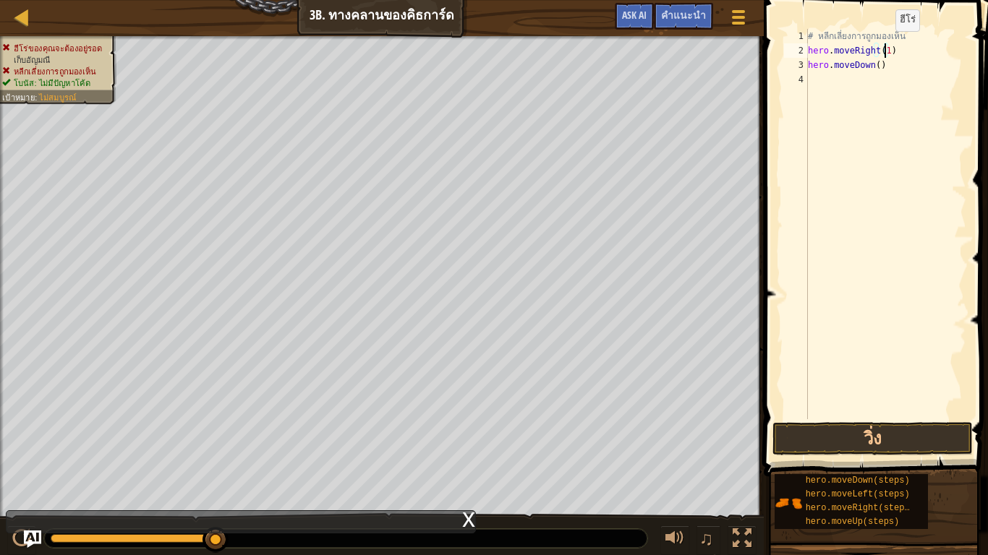
click at [883, 46] on div "# หลีกเลี่ยงการถูกมองเห็น hero . moveRight ( 1 ) hero . moveDown ( )" at bounding box center [885, 238] width 161 height 419
type textarea "hero.moveRight(2)"
click at [796, 422] on button "วิ่ง" at bounding box center [872, 438] width 200 height 33
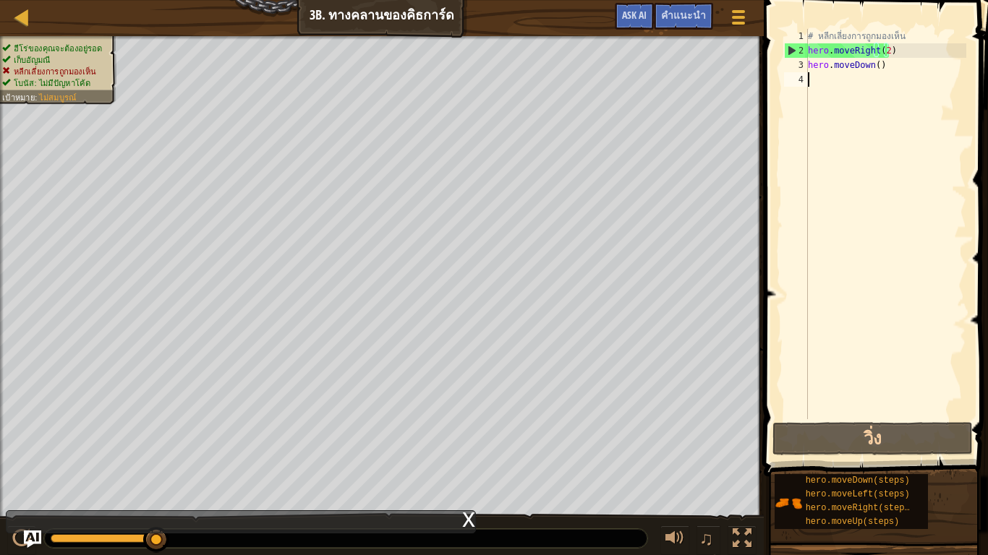
click at [889, 80] on div "# หลีกเลี่ยงการถูกมองเห็น hero . moveRight ( 2 ) hero . moveDown ( )" at bounding box center [885, 238] width 161 height 419
click at [889, 64] on div "# หลีกเลี่ยงการถูกมองเห็น hero . moveRight ( 2 ) hero . moveDown ( )" at bounding box center [885, 238] width 161 height 419
type textarea "hero.moveDown()"
click at [667, 8] on div "คำแนะนำ" at bounding box center [683, 16] width 59 height 27
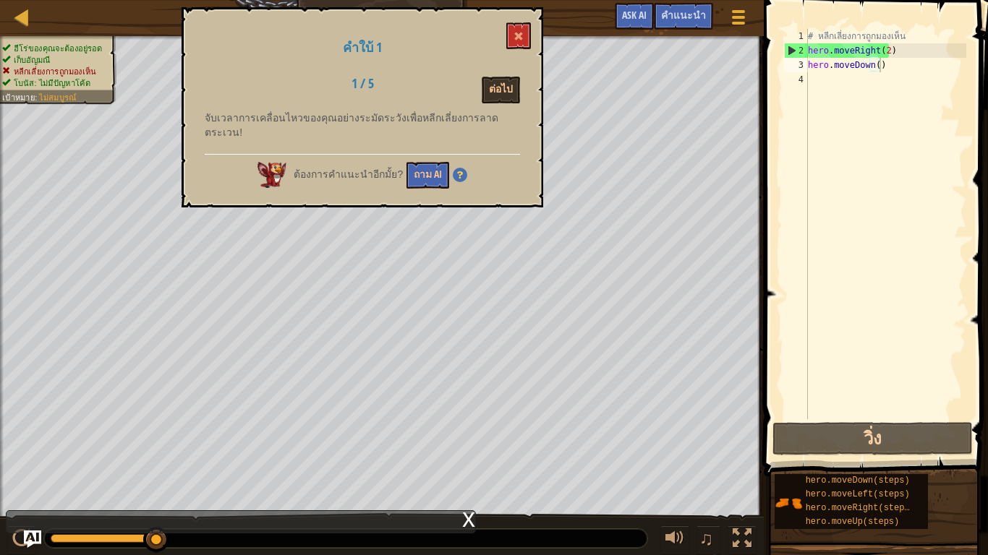
click at [528, 73] on div "คำใบ้ 1 1 / 5 ต่อไป จับเวลาการเคลื่อนไหวของคุณอย่างระมัดระวังเพื่อหลีกเลี่ยงการ…" at bounding box center [362, 107] width 362 height 200
click at [499, 83] on button "ต่อไป" at bounding box center [501, 90] width 38 height 27
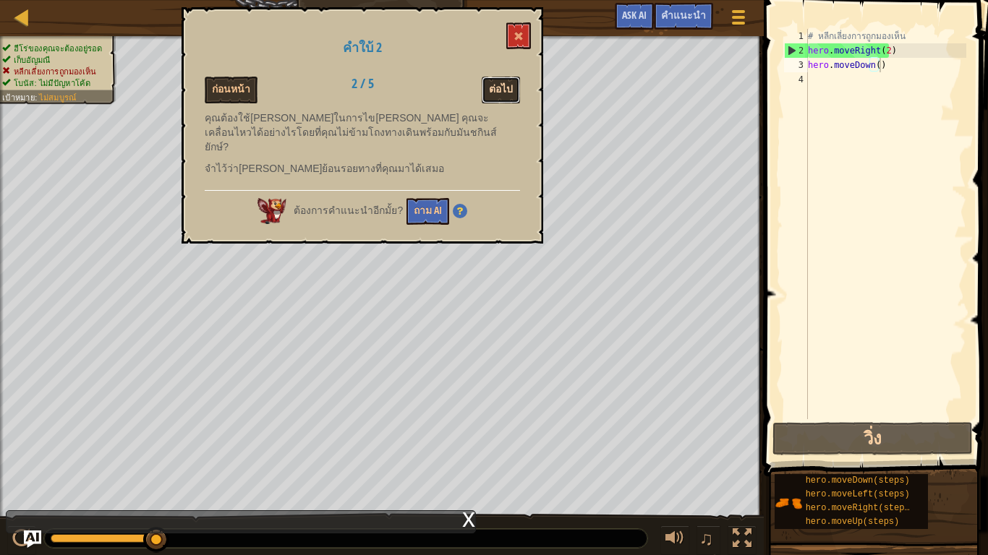
click at [486, 91] on button "ต่อไป" at bounding box center [501, 90] width 38 height 27
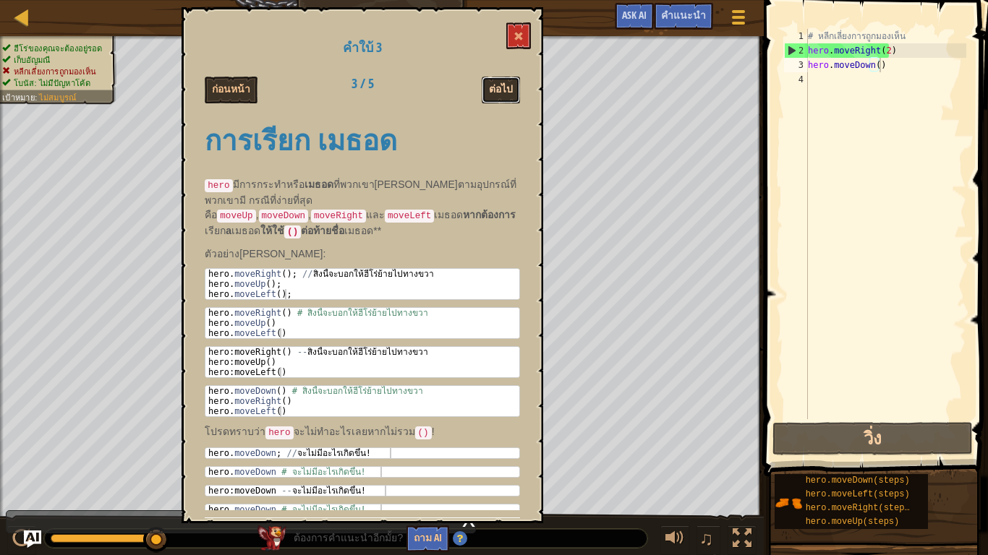
click at [494, 87] on button "ต่อไป" at bounding box center [501, 90] width 38 height 27
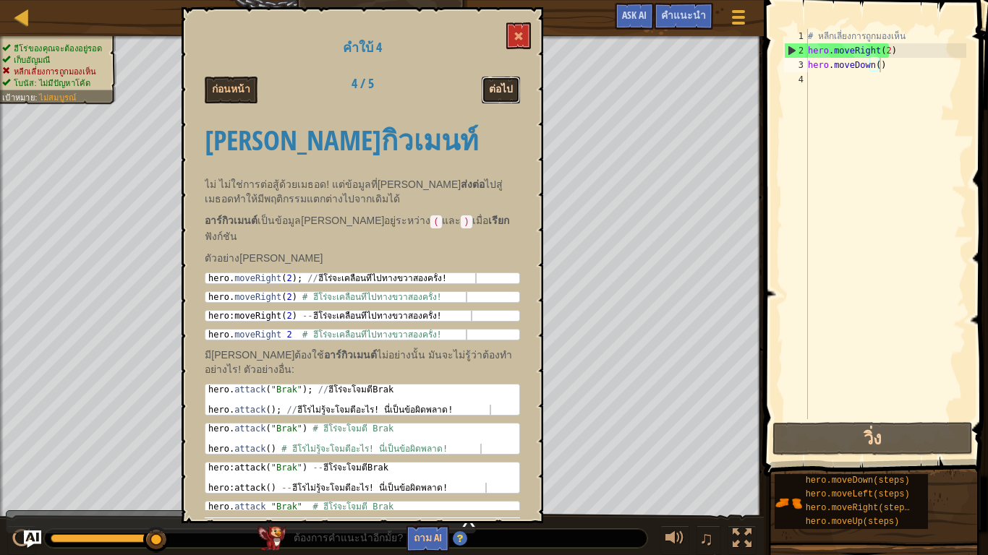
click at [484, 79] on button "ต่อไป" at bounding box center [501, 90] width 38 height 27
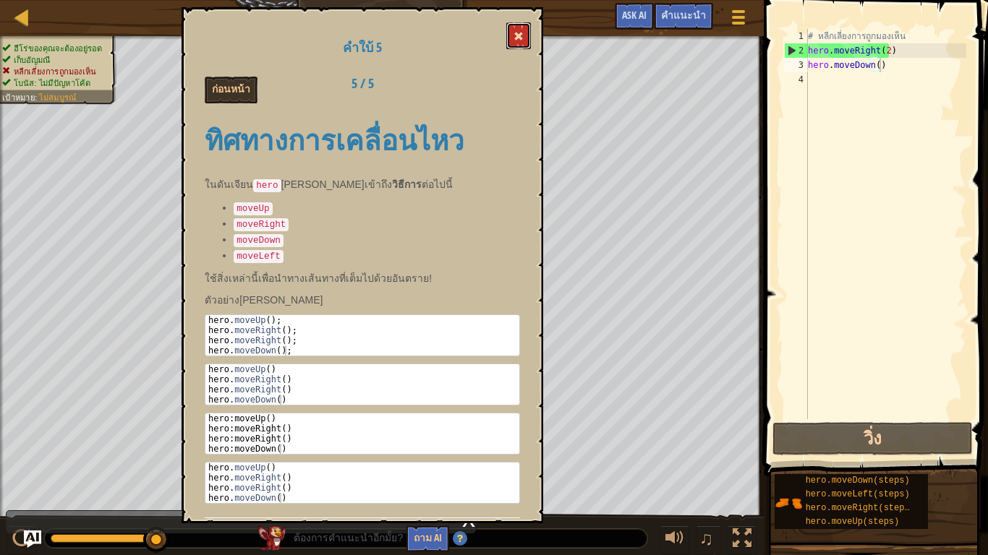
click at [521, 33] on span at bounding box center [518, 36] width 10 height 10
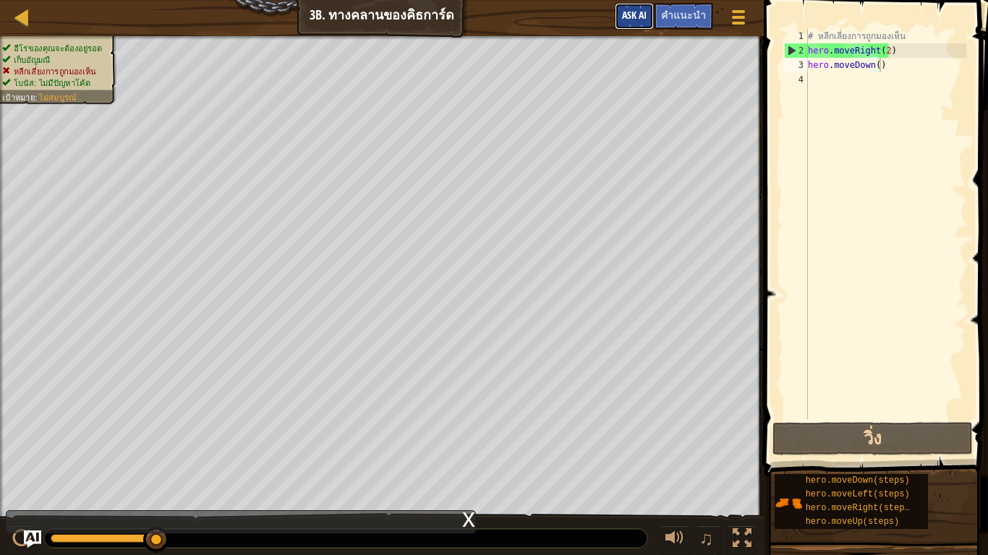
click at [640, 19] on span "Ask AI" at bounding box center [634, 15] width 25 height 14
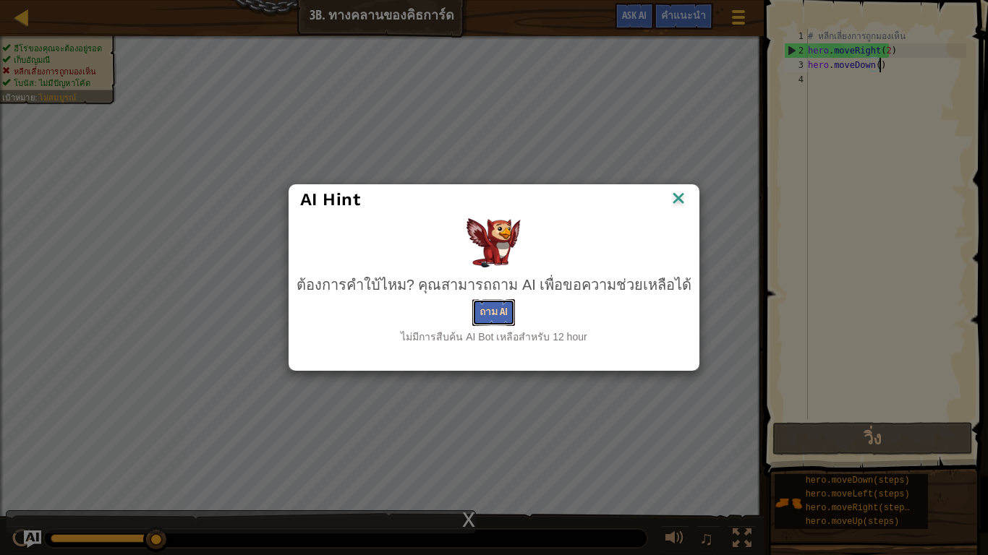
click at [489, 321] on button "ถาม AI" at bounding box center [493, 312] width 43 height 27
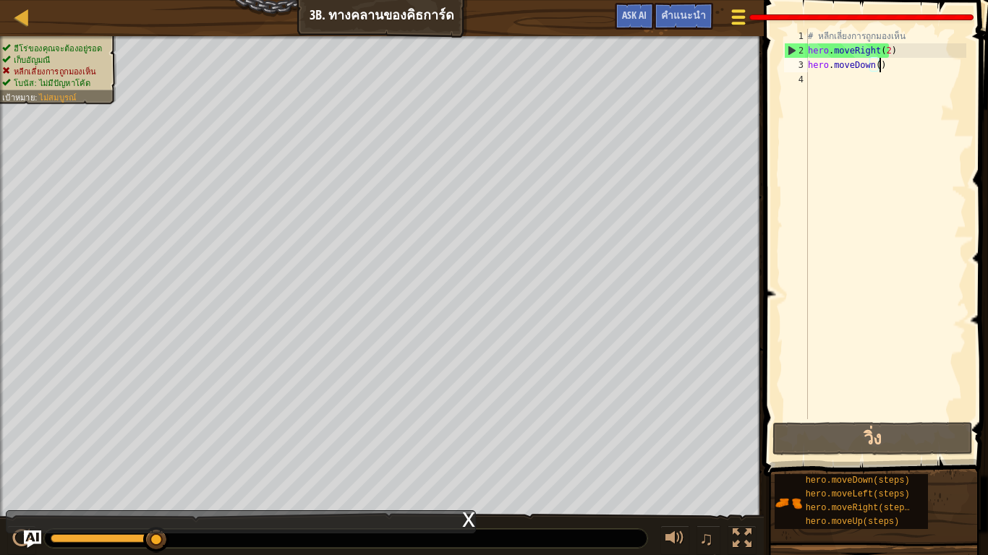
click at [745, 20] on div at bounding box center [739, 17] width 20 height 21
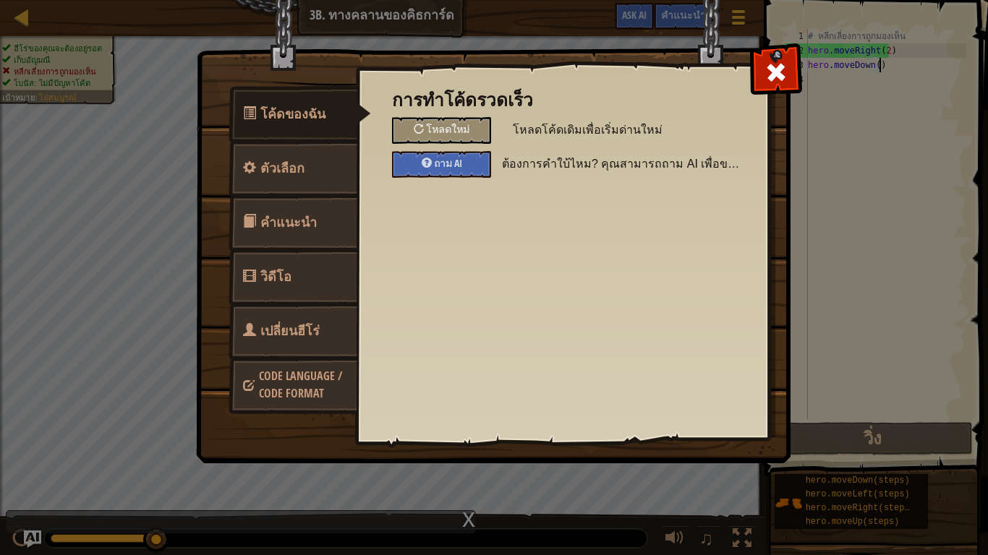
click at [173, 184] on div "โค้ดของฉัน ตัวเลือก คำแนะนำ วิดีโอ เปลี่ยนฮีโร่ Code Language / Code Format การ…" at bounding box center [494, 277] width 988 height 555
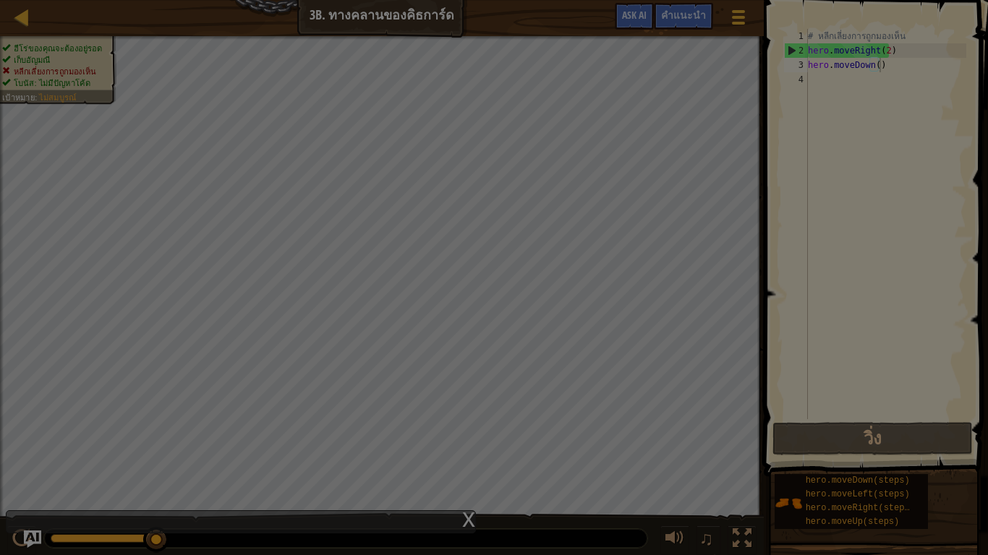
drag, startPoint x: 173, startPoint y: 184, endPoint x: 242, endPoint y: 149, distance: 77.9
click at [174, 184] on div "โค้ดของฉัน ตัวเลือก คำแนะนำ วิดีโอ เปลี่ยนฮีโร่ Code Language / Code Format การ…" at bounding box center [494, 277] width 988 height 555
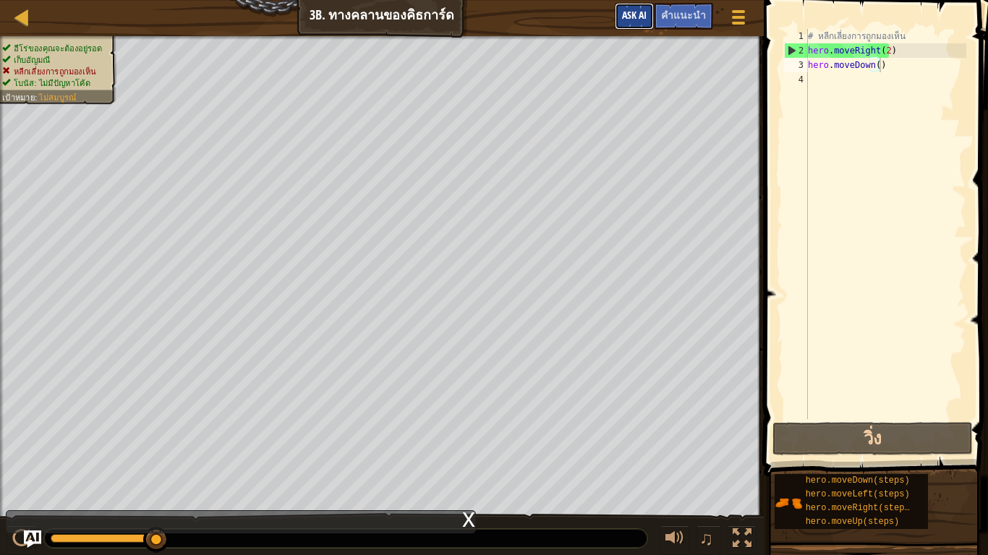
click at [640, 27] on button "Ask AI" at bounding box center [634, 16] width 39 height 27
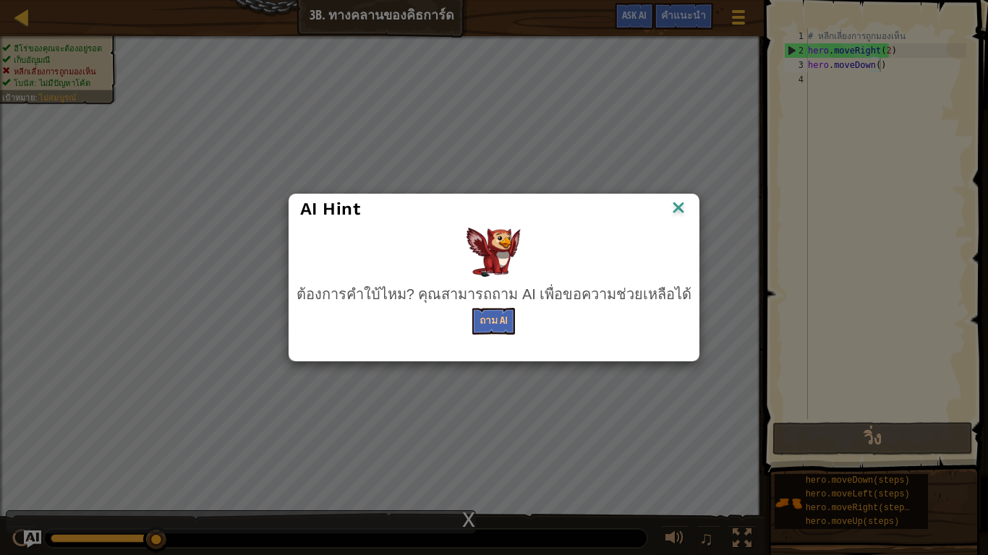
click at [682, 9] on div "AI Hint ต้องการคำใบ้ไหม? [PERSON_NAME]ถาม AI เพื่อขอความช่วยเหลือได้ ถาม AI" at bounding box center [494, 277] width 988 height 555
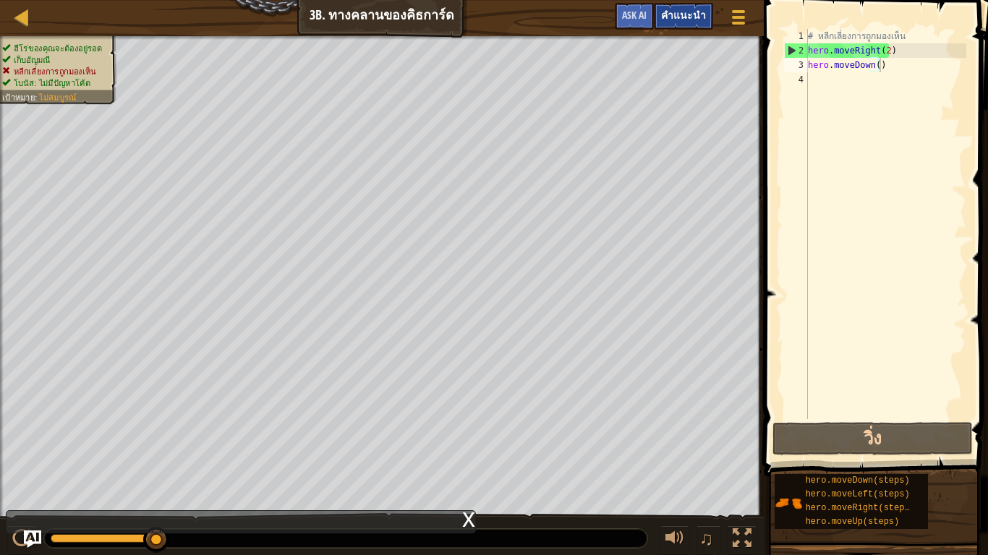
click at [683, 22] on div "คำแนะนำ" at bounding box center [683, 16] width 59 height 27
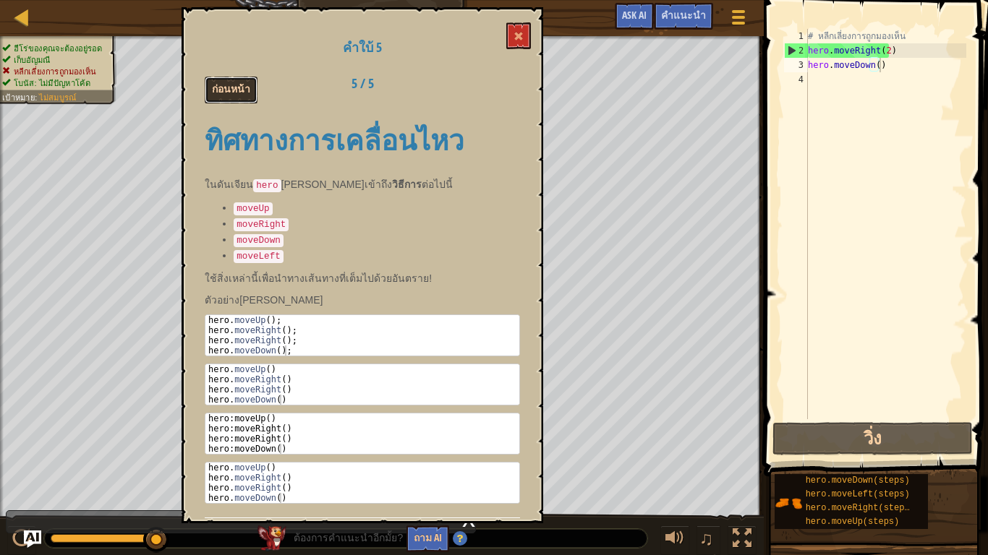
click at [226, 84] on button "ก่อนหน้า" at bounding box center [231, 90] width 53 height 27
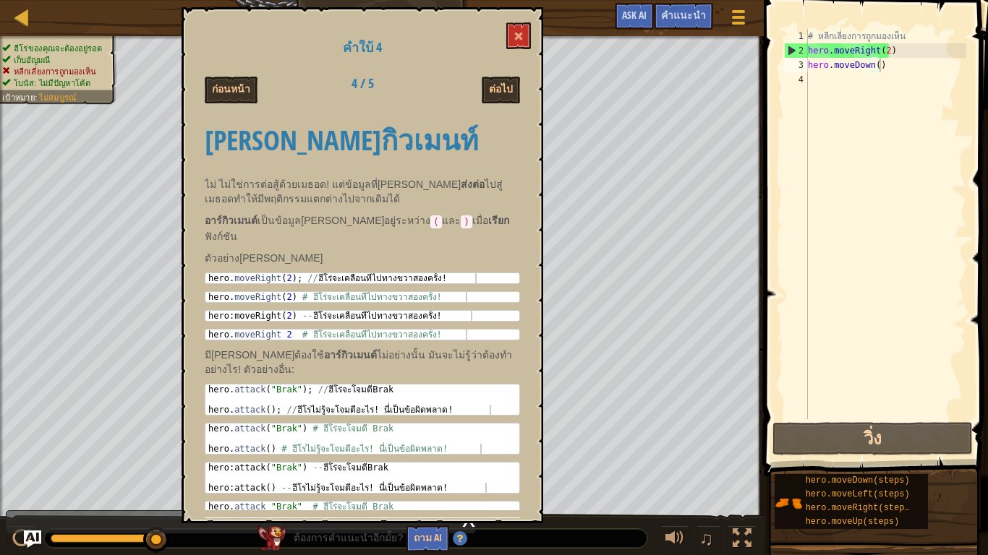
click at [226, 84] on button "ก่อนหน้า" at bounding box center [231, 90] width 53 height 27
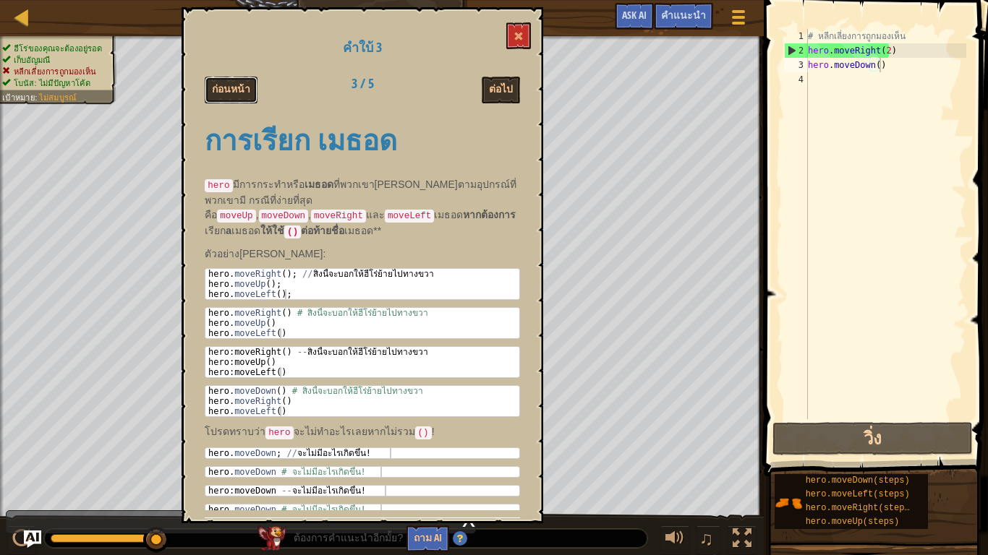
click at [226, 84] on button "ก่อนหน้า" at bounding box center [231, 90] width 53 height 27
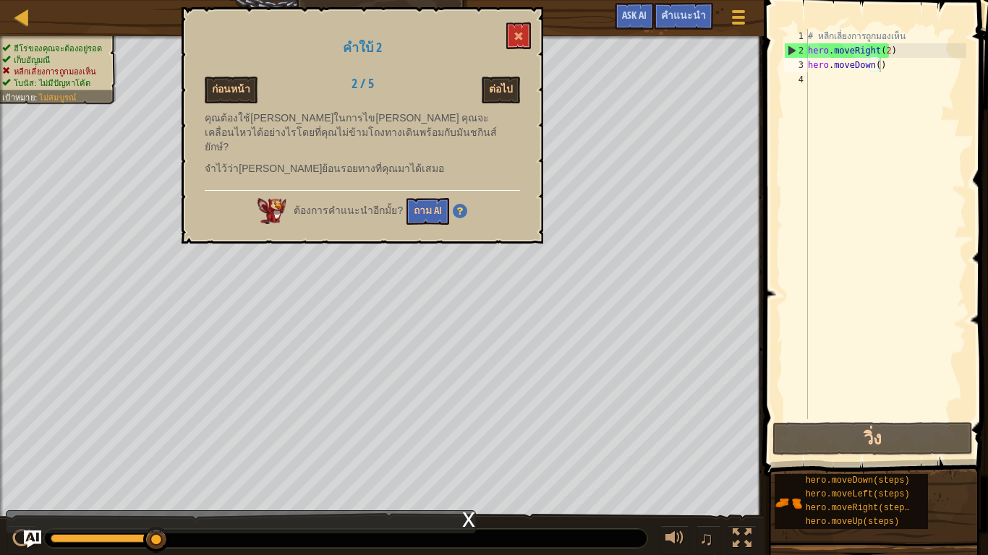
click at [898, 72] on div "# หลีกเลี่ยงการถูกมองเห็น hero . moveRight ( 2 ) hero . moveDown ( )" at bounding box center [885, 238] width 161 height 419
drag, startPoint x: 842, startPoint y: 44, endPoint x: 881, endPoint y: 61, distance: 41.8
click at [858, 53] on div "# หลีกเลี่ยงการถูกมองเห็น hero . moveRight ( 2 ) hero . moveDown ( )" at bounding box center [885, 238] width 161 height 419
click at [881, 61] on div "# หลีกเลี่ยงการถูกมองเห็น hero . moveRight ( 2 ) hero . moveDown ( )" at bounding box center [885, 238] width 161 height 419
click at [881, 61] on div "# หลีกเลี่ยงการถูกมองเห็น hero . moveRight ( 2 ) hero . moveDown ( )" at bounding box center [885, 224] width 161 height 390
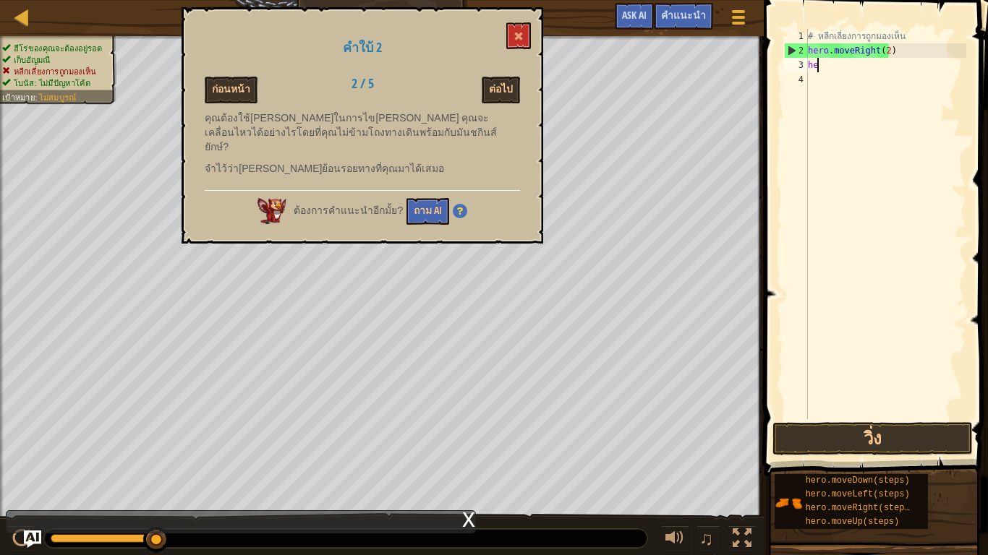
type textarea "h"
click at [529, 42] on button at bounding box center [518, 35] width 25 height 27
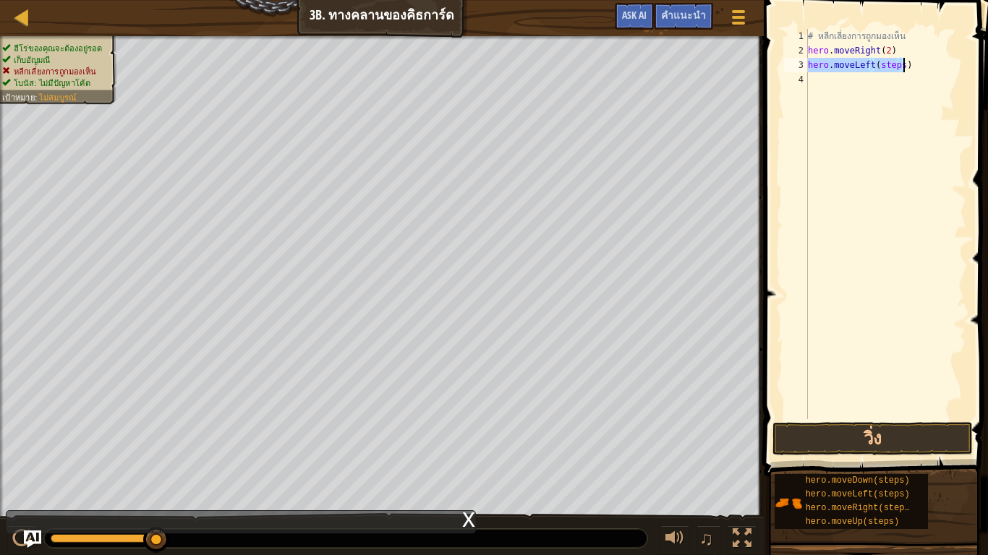
click at [897, 59] on div "# หลีกเลี่ยงการถูกมองเห็น hero . moveRight ( 2 ) hero . moveLeft ( steps )" at bounding box center [885, 224] width 161 height 390
click at [942, 445] on button "วิ่ง" at bounding box center [872, 438] width 200 height 33
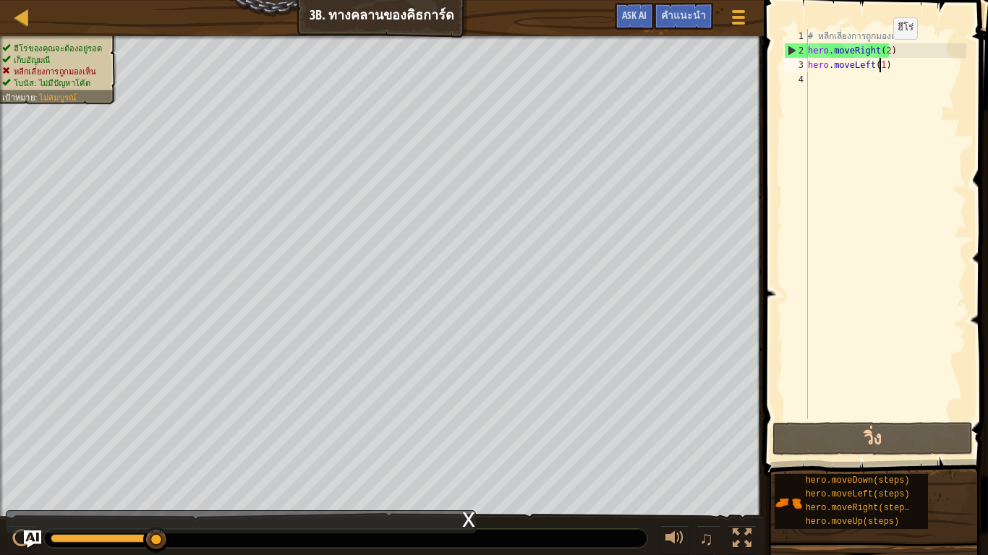
click at [881, 54] on div "# หลีกเลี่ยงการถูกมองเห็น hero . moveRight ( 2 ) hero . moveLeft ( 1 )" at bounding box center [885, 238] width 161 height 419
click at [882, 54] on div "# หลีกเลี่ยงการถูกมองเห็น hero . moveRight ( 2 ) hero . moveLeft ( 1 )" at bounding box center [885, 238] width 161 height 419
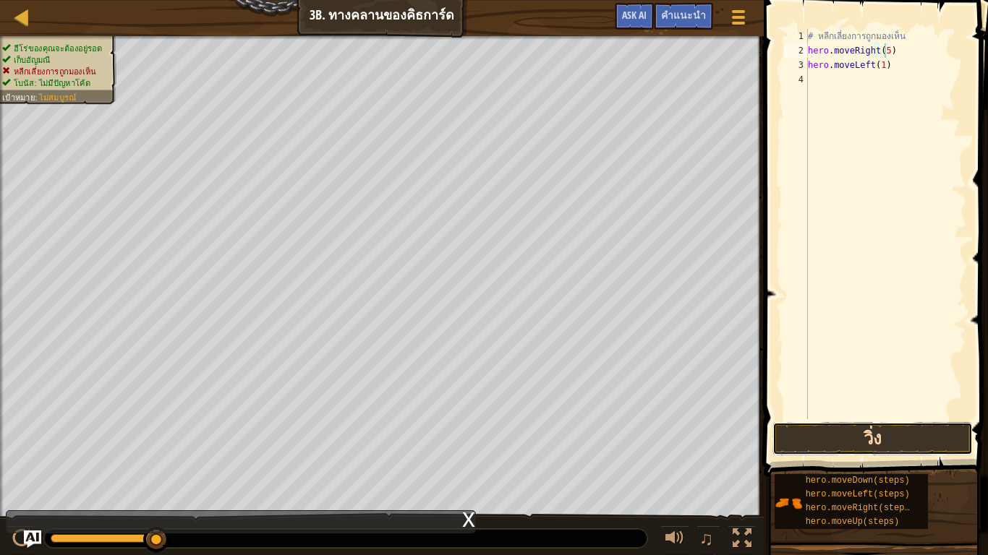
click at [873, 442] on button "วิ่ง" at bounding box center [872, 438] width 200 height 33
click at [897, 443] on button "วิ่ง" at bounding box center [872, 438] width 200 height 33
click at [918, 437] on button "วิ่ง" at bounding box center [872, 438] width 200 height 33
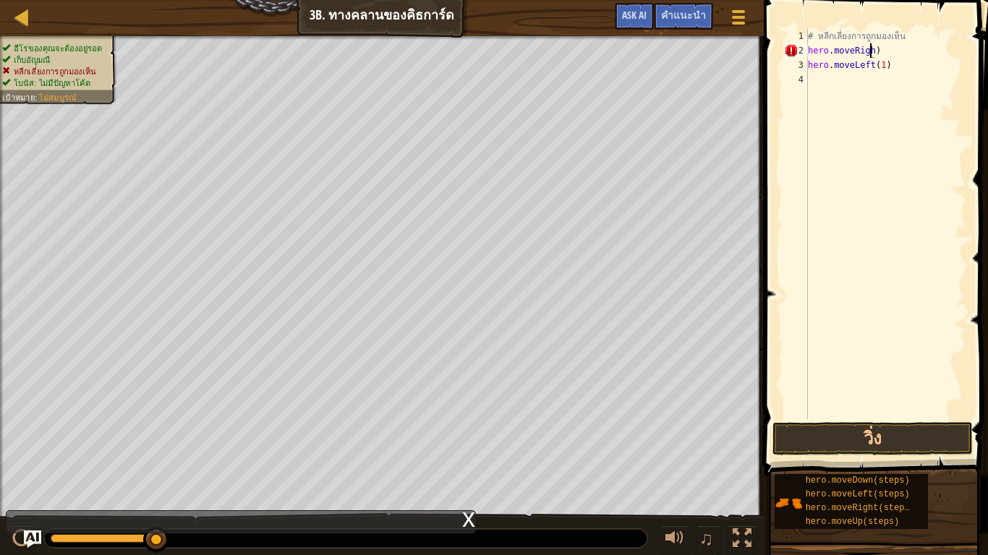
click at [907, 47] on div "# หลีกเลี่ยงการถูกมองเห็น hero . moveRigh ) hero . moveLeft ( 1 )" at bounding box center [885, 238] width 161 height 419
type textarea "h"
click at [902, 43] on div "# หลีกเลี่ยงการถูกมองเห็น hero . moveRight ( steps ) hero . moveLeft ( 1 )" at bounding box center [885, 238] width 161 height 419
click at [902, 51] on div "# หลีกเลี่ยงการถูกมองเห็น hero . moveRight ( steps ) hero . moveLeft ( 1 )" at bounding box center [885, 224] width 161 height 390
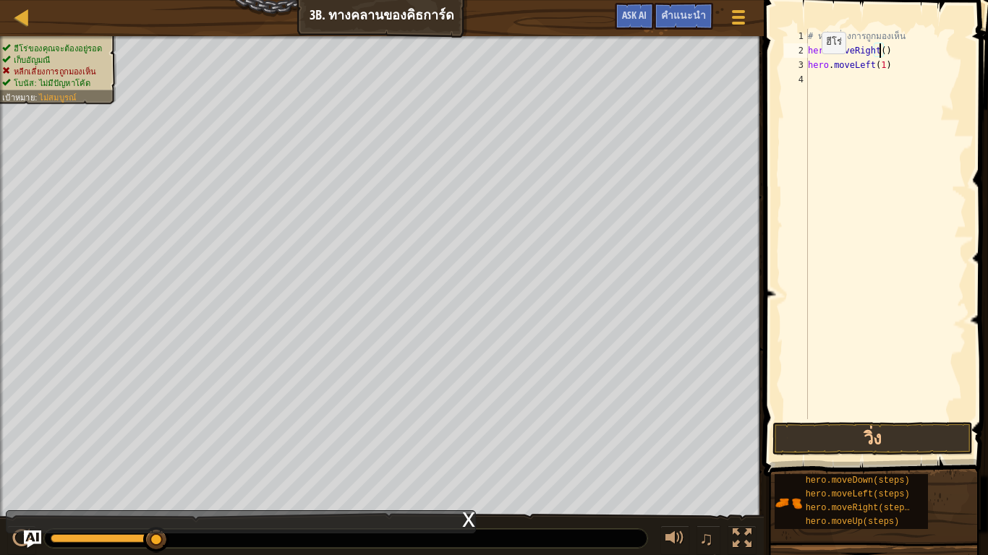
scroll to position [7, 6]
click at [880, 440] on button "วิ่ง" at bounding box center [872, 438] width 200 height 33
click at [884, 449] on button "วิ่ง" at bounding box center [872, 438] width 200 height 33
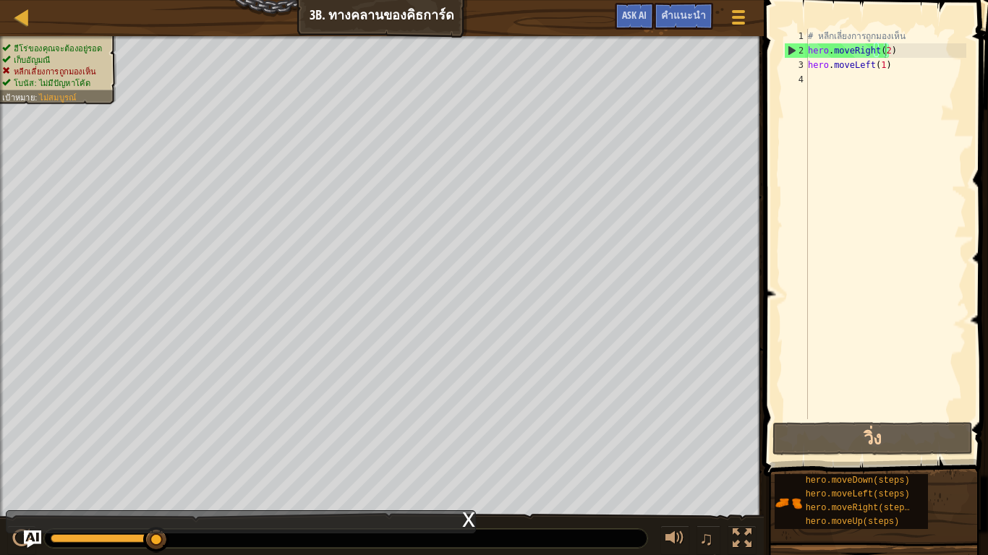
click at [683, 31] on div "เมนูเกม เสร็จ[PERSON_NAME]แนะนำ Ask AI" at bounding box center [681, 20] width 149 height 34
click at [694, 14] on span "คำแนะนำ" at bounding box center [683, 15] width 45 height 14
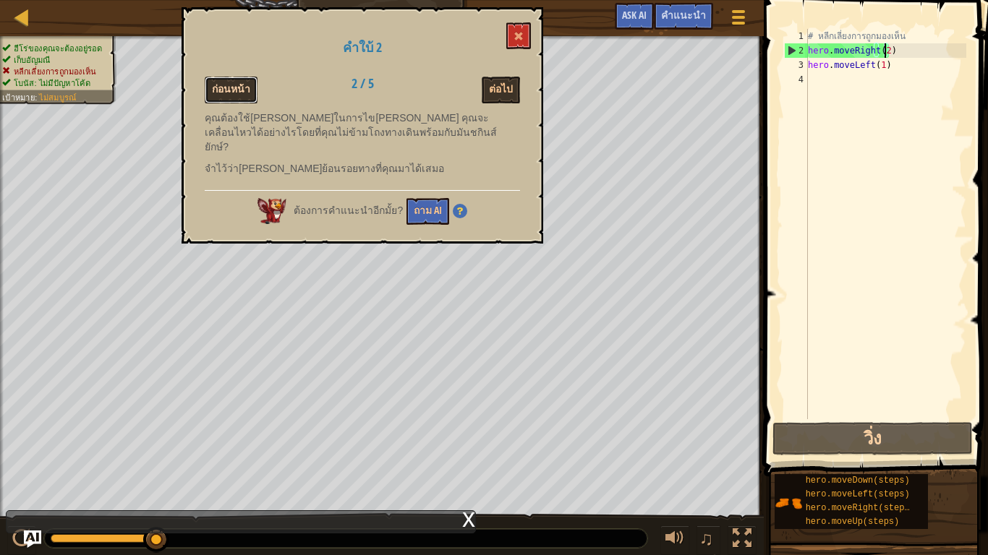
click at [244, 90] on button "ก่อนหน้า" at bounding box center [231, 90] width 53 height 27
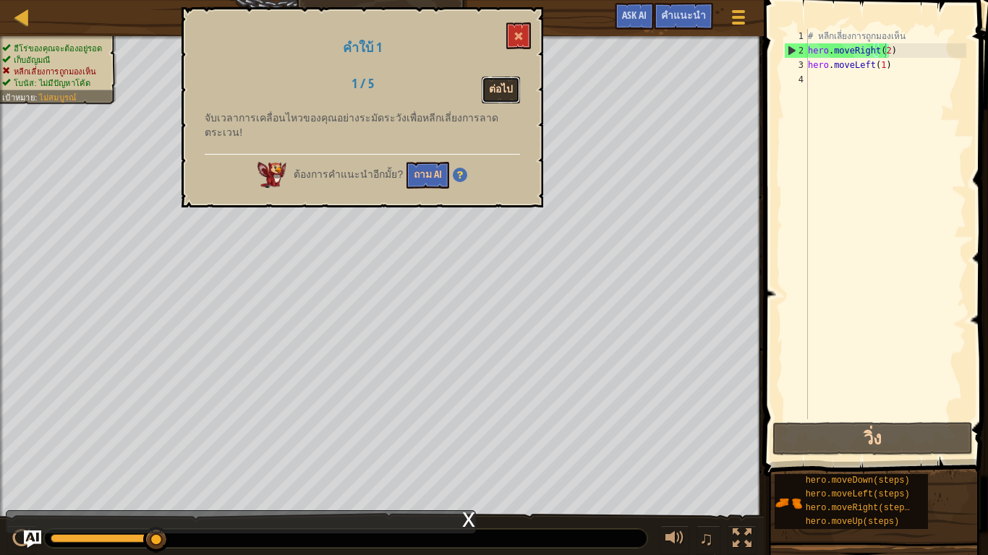
click at [509, 93] on button "ต่อไป" at bounding box center [501, 90] width 38 height 27
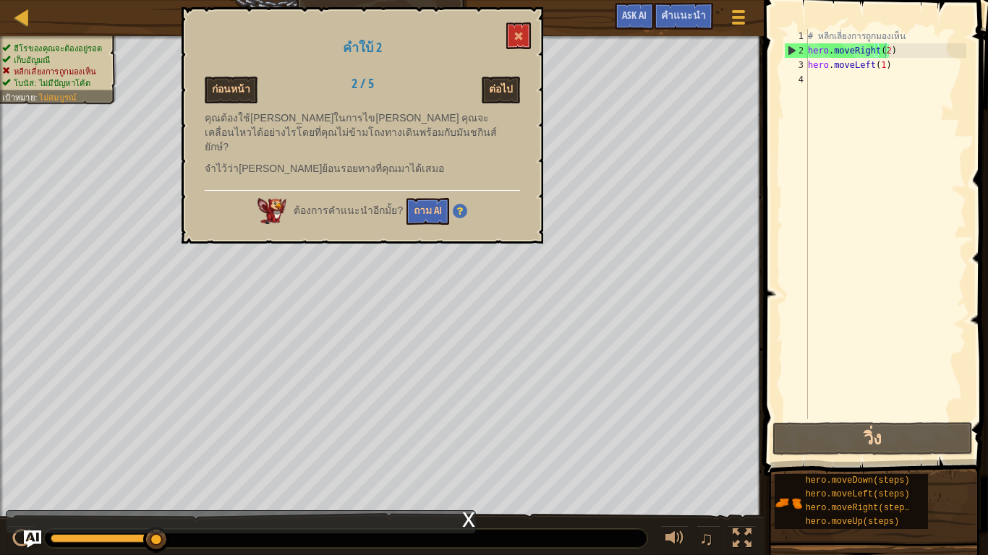
click at [509, 93] on button "ต่อไป" at bounding box center [501, 90] width 38 height 27
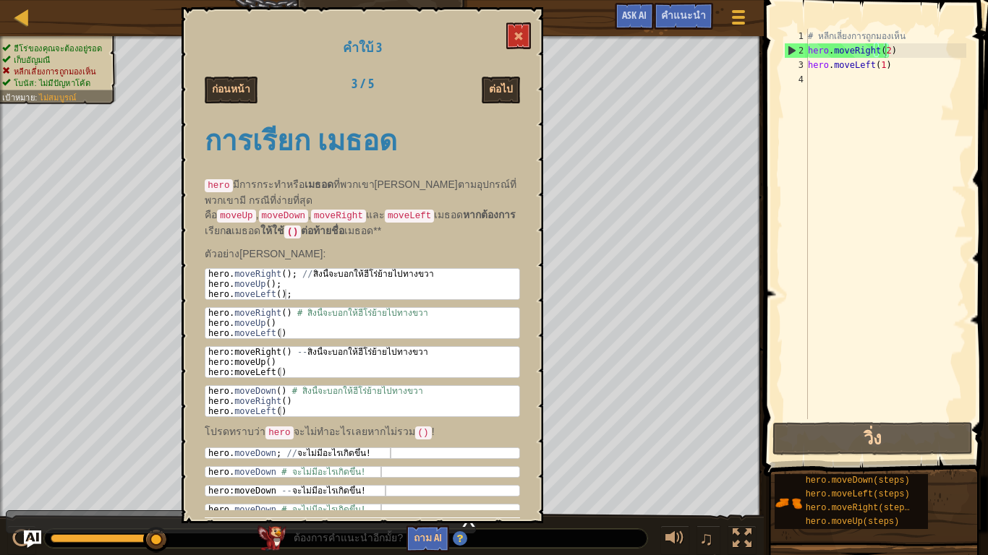
scroll to position [7, 0]
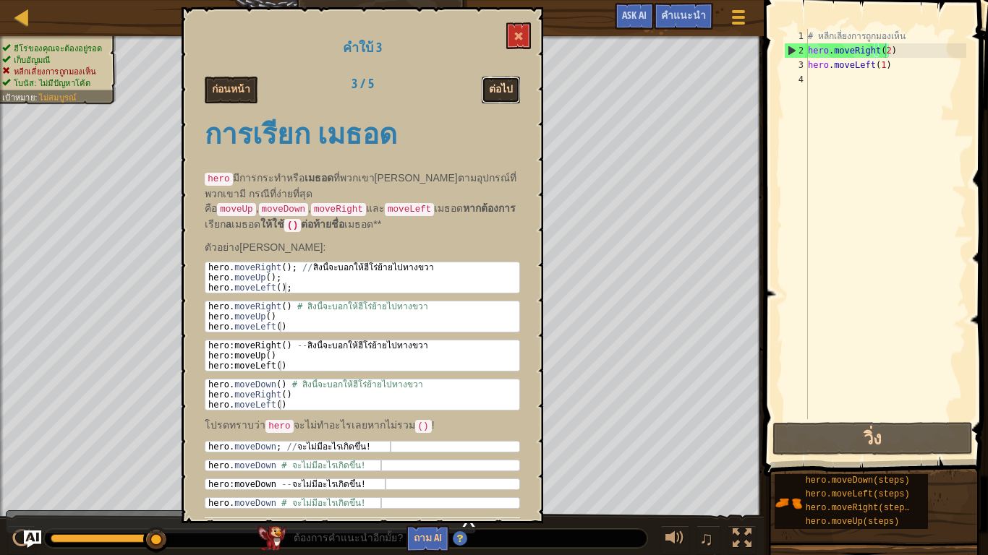
click at [510, 85] on button "ต่อไป" at bounding box center [501, 90] width 38 height 27
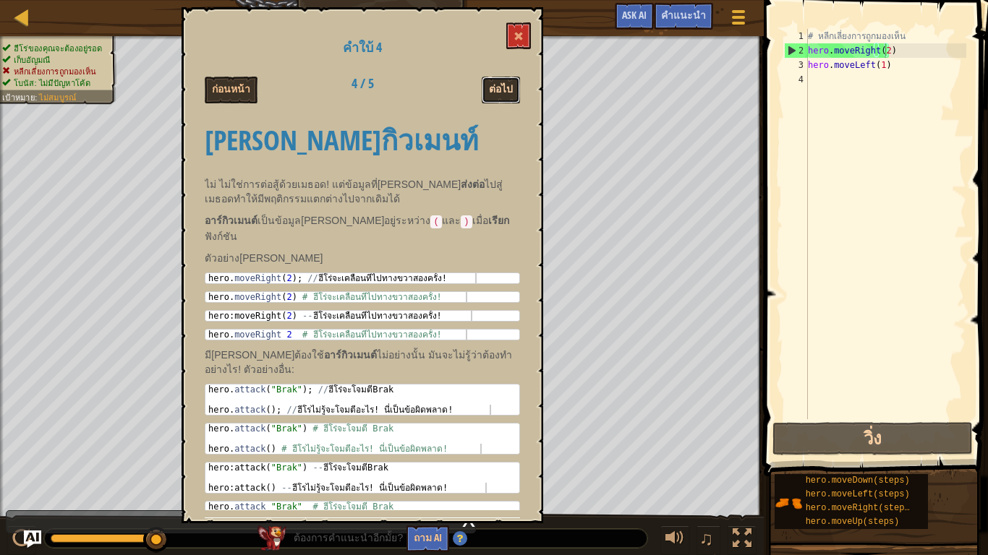
click at [501, 91] on button "ต่อไป" at bounding box center [501, 90] width 38 height 27
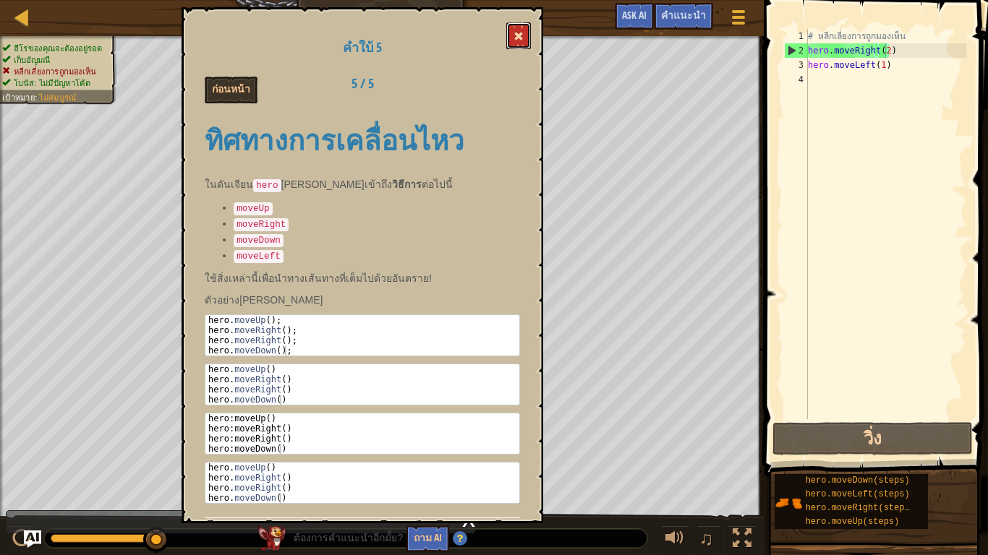
click at [514, 30] on button at bounding box center [518, 35] width 25 height 27
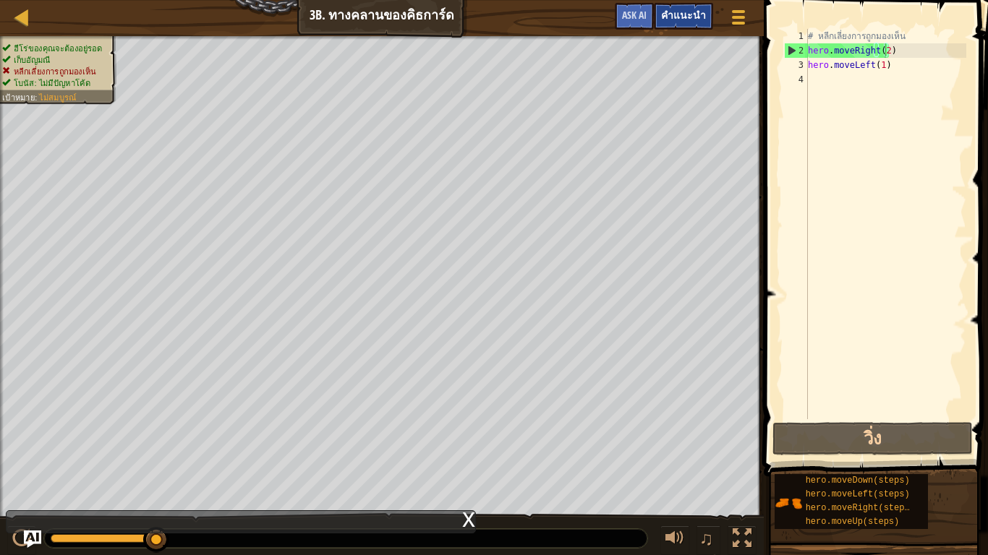
click at [682, 12] on span "คำแนะนำ" at bounding box center [683, 15] width 45 height 14
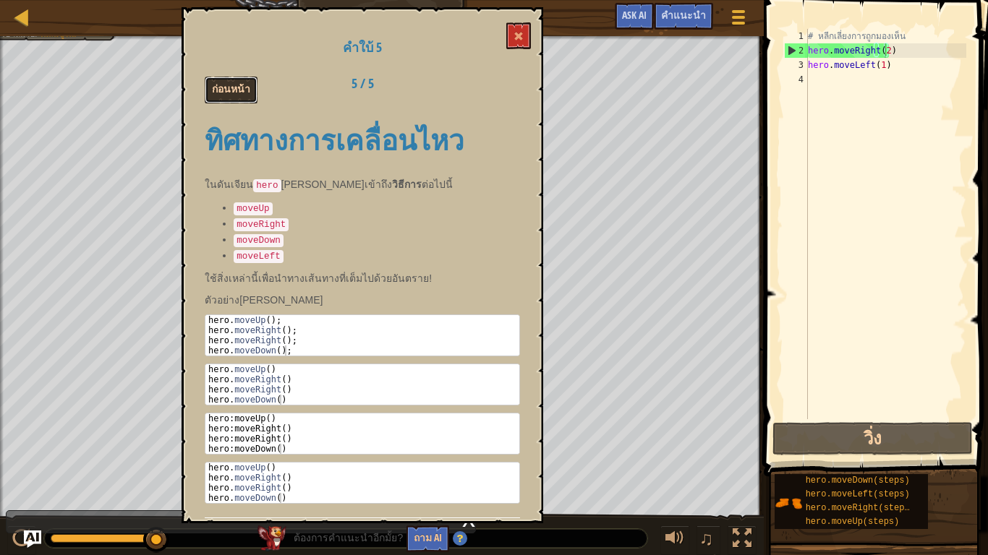
click at [233, 83] on button "ก่อนหน้า" at bounding box center [231, 90] width 53 height 27
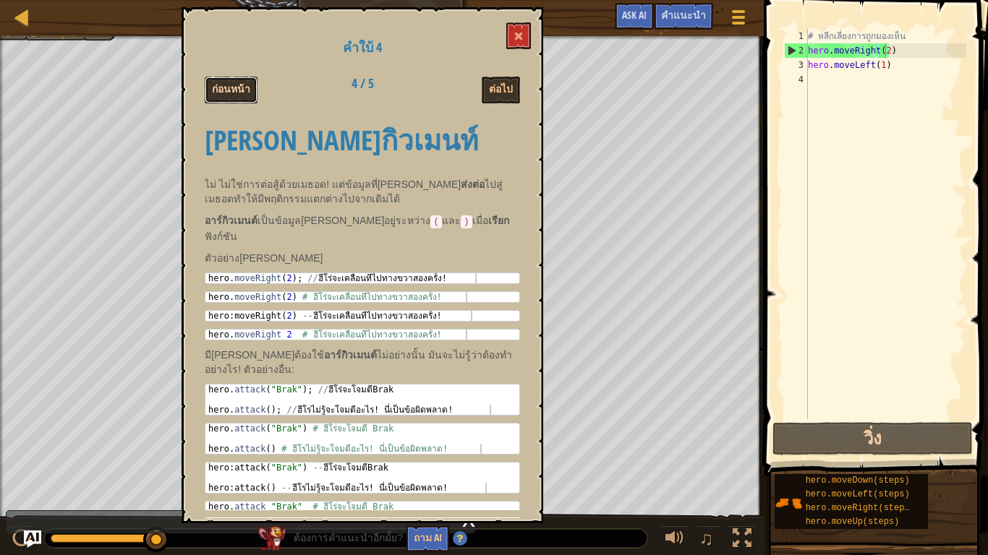
click at [250, 97] on button "ก่อนหน้า" at bounding box center [231, 90] width 53 height 27
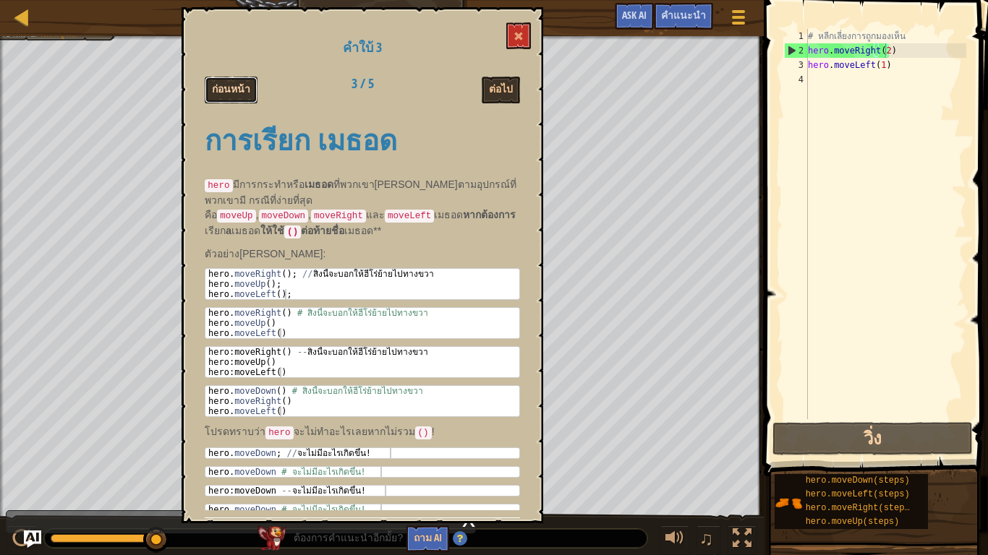
click at [246, 91] on button "ก่อนหน้า" at bounding box center [231, 90] width 53 height 27
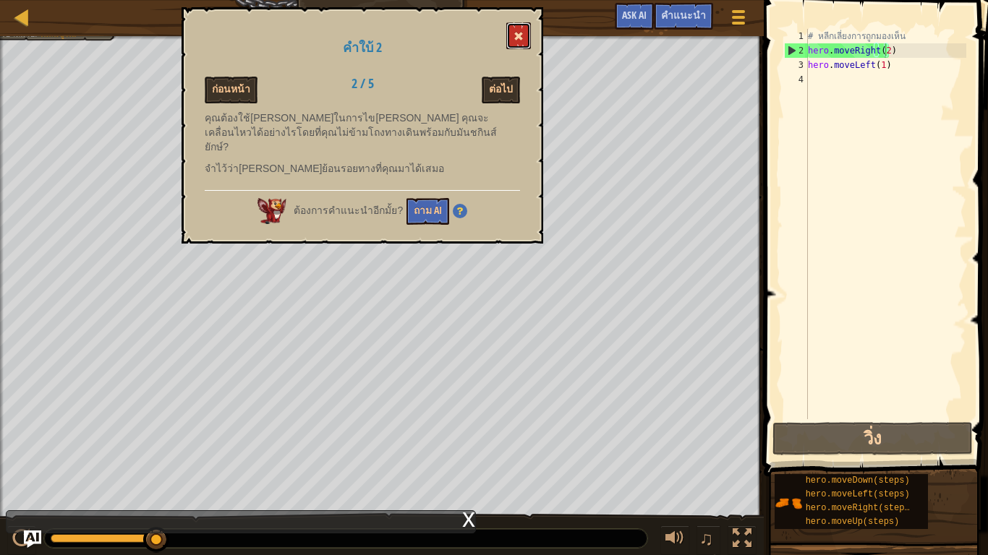
click at [519, 38] on span at bounding box center [518, 36] width 10 height 10
click at [519, 38] on div at bounding box center [382, 38] width 764 height 4
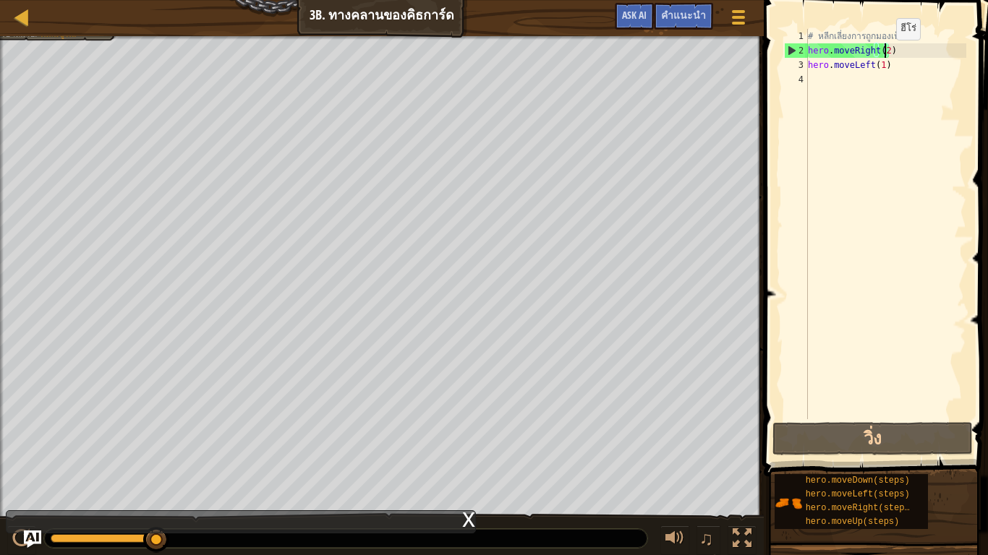
click at [884, 54] on div "# หลีกเลี่ยงการถูกมองเห็น hero . moveRight ( 2 ) hero . moveLeft ( 1 )" at bounding box center [885, 238] width 161 height 419
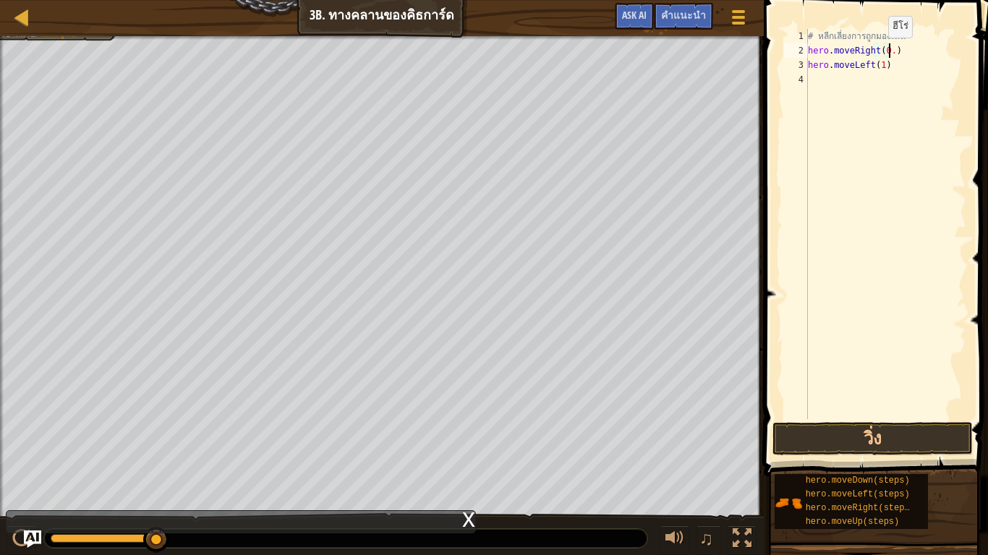
scroll to position [7, 7]
type textarea "hero.moveRight(0.5)"
click at [903, 441] on button "วิ่ง" at bounding box center [872, 438] width 200 height 33
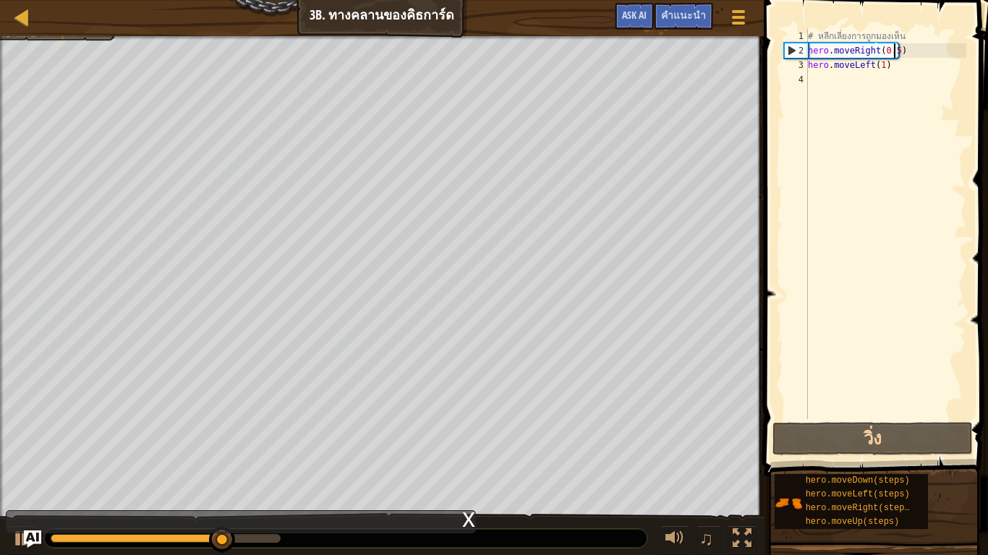
click at [907, 116] on div "# หลีกเลี่ยงการถูกมองเห็น hero . moveRight ( 0.5 ) hero . moveLeft ( 1 )" at bounding box center [885, 238] width 161 height 419
click at [93, 31] on div "แผนที่ วิทยาการคอมพิวเตอร์ เบื้องต้น 3b. ทางคลานของคิธการ์ด เมนูเกม เสร็จ[PERSO…" at bounding box center [382, 18] width 764 height 36
click at [72, 36] on div at bounding box center [382, 38] width 764 height 4
click at [65, 52] on div "ฮีโร่ของคุณจะต้อง[PERSON_NAME] เก็บ[PERSON_NAME] หลีกเลี่ยงการถูกมองเห็น โบนัส:…" at bounding box center [382, 279] width 764 height 487
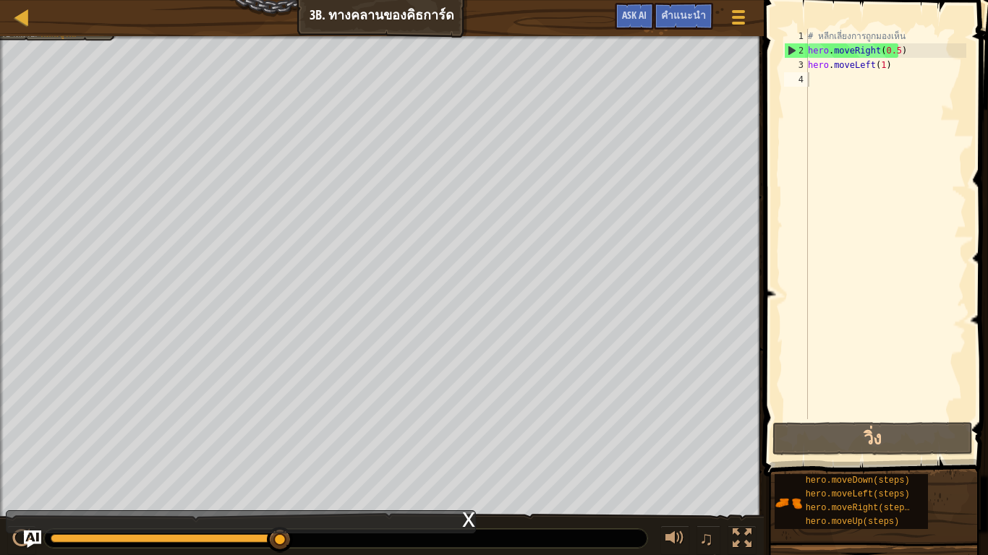
click at [98, 33] on div "แผนที่ วิทยาการคอมพิวเตอร์ เบื้องต้น 3b. ทางคลานของคิธการ์ด เมนูเกม เสร็จ[PERSO…" at bounding box center [382, 18] width 764 height 36
click at [43, 35] on div "แผนที่ วิทยาการคอมพิวเตอร์ เบื้องต้น 3b. ทางคลานของคิธการ์ด เมนูเกม เสร็จ[PERSO…" at bounding box center [382, 18] width 764 height 36
click at [38, 35] on div "แผนที่ วิทยาการคอมพิวเตอร์ เบื้องต้น 3b. ทางคลานของคิธการ์ด เมนูเกม เสร็จ[PERSO…" at bounding box center [382, 18] width 764 height 36
click at [1, 32] on div "แผนที่ วิทยาการคอมพิวเตอร์ เบื้องต้น 3b. ทางคลานของคิธการ์ด เมนูเกม เสร็จ[PERSO…" at bounding box center [382, 18] width 764 height 36
click at [140, 47] on div "แผนที่ วิทยาการคอมพิวเตอร์ เบื้องต้น 3b. ทางคลานของคิธการ์ด เมนูเกม เสร็จ[PERSO…" at bounding box center [494, 277] width 988 height 555
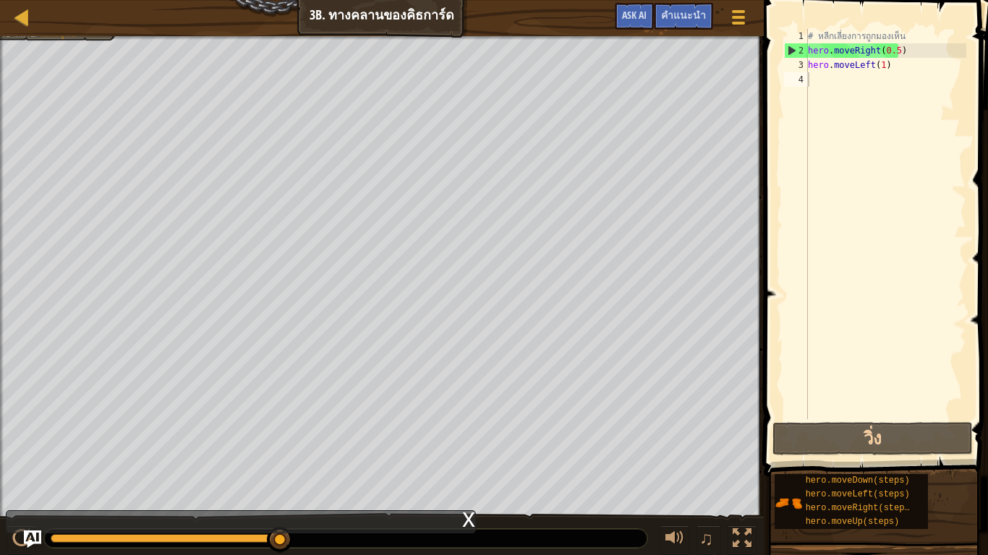
click at [61, 36] on div at bounding box center [382, 38] width 764 height 4
click at [159, 78] on div "ฮีโร่ของคุณจะต้อง[PERSON_NAME] เก็บ[PERSON_NAME] หลีกเลี่ยงการถูกมองเห็น โบนัส:…" at bounding box center [382, 279] width 764 height 487
click at [734, 20] on div at bounding box center [739, 17] width 20 height 21
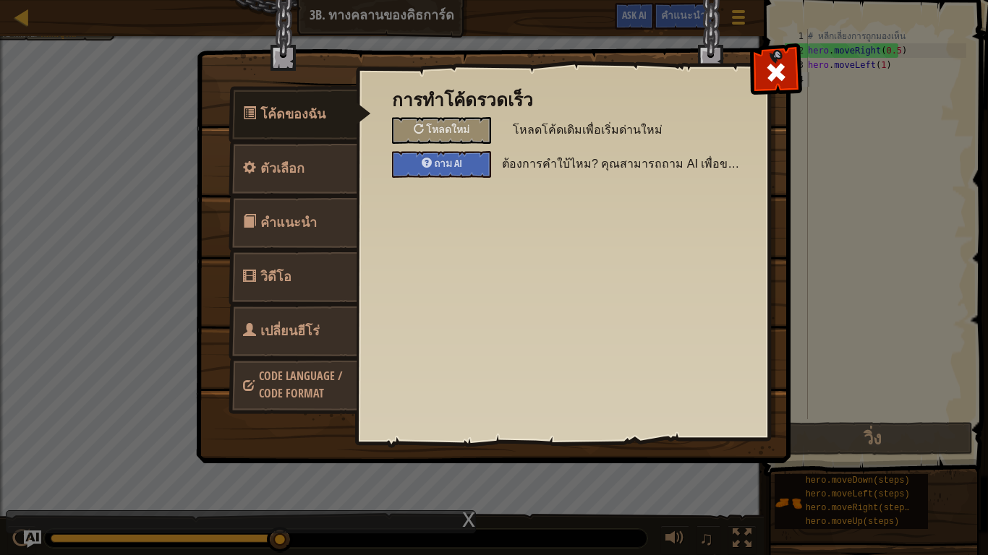
click at [323, 330] on link "เปลี่ยนฮีโร่" at bounding box center [292, 331] width 129 height 56
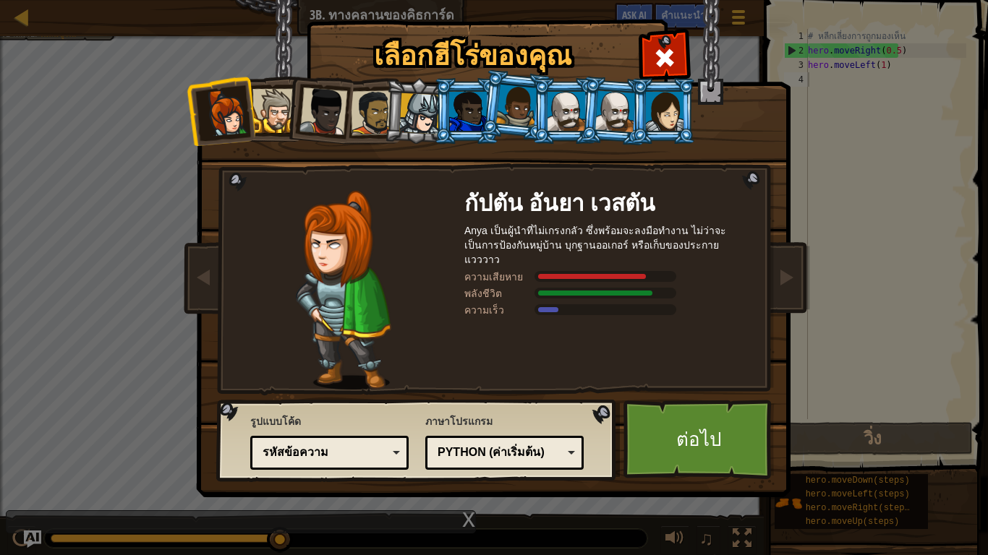
click at [485, 119] on li at bounding box center [515, 105] width 72 height 72
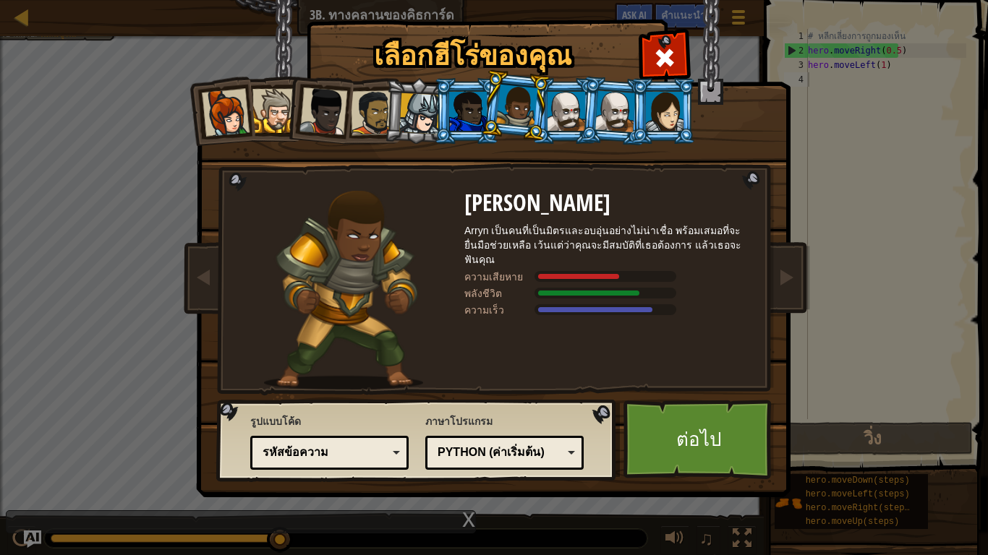
click at [649, 101] on div at bounding box center [665, 111] width 38 height 39
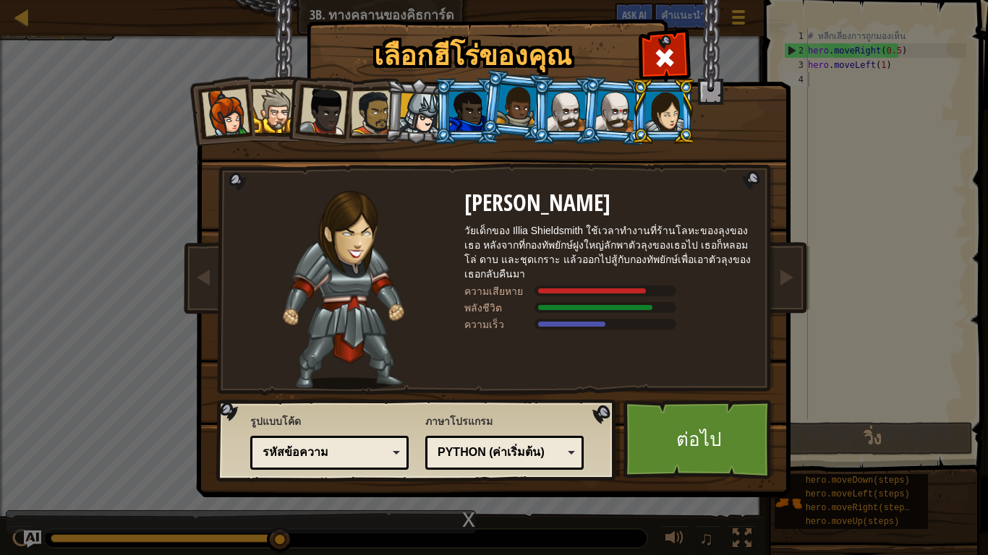
click at [573, 124] on div at bounding box center [566, 111] width 38 height 39
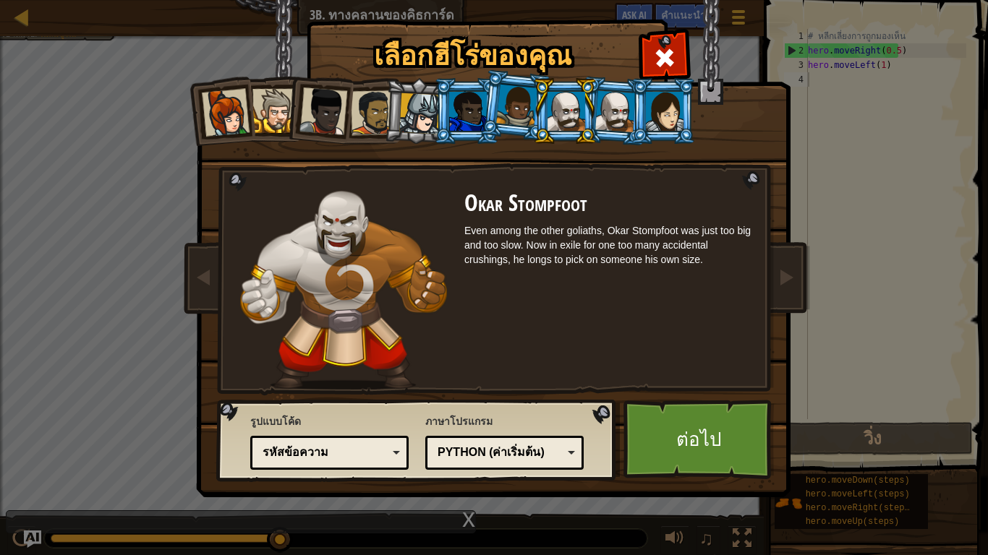
click at [519, 111] on div at bounding box center [516, 106] width 41 height 43
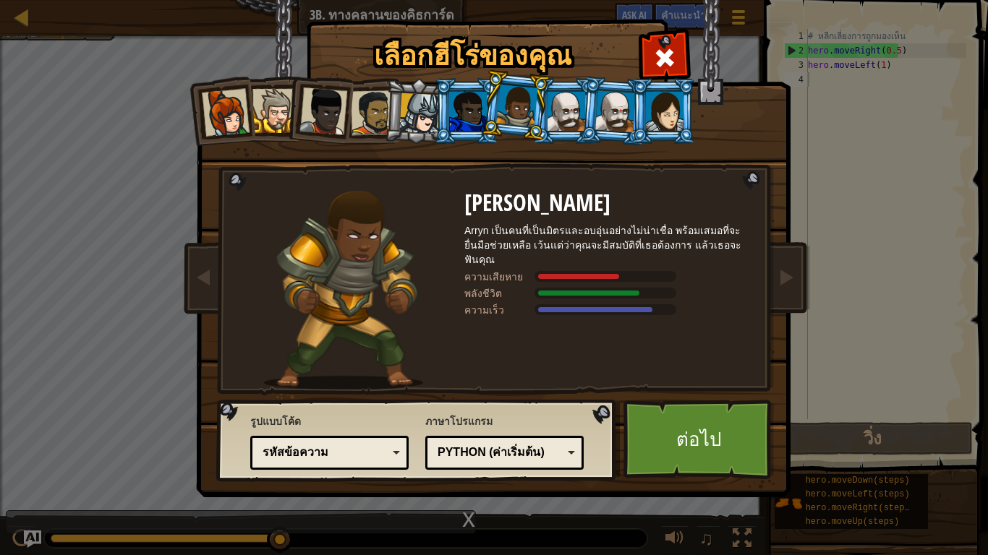
click at [470, 116] on div at bounding box center [468, 111] width 38 height 39
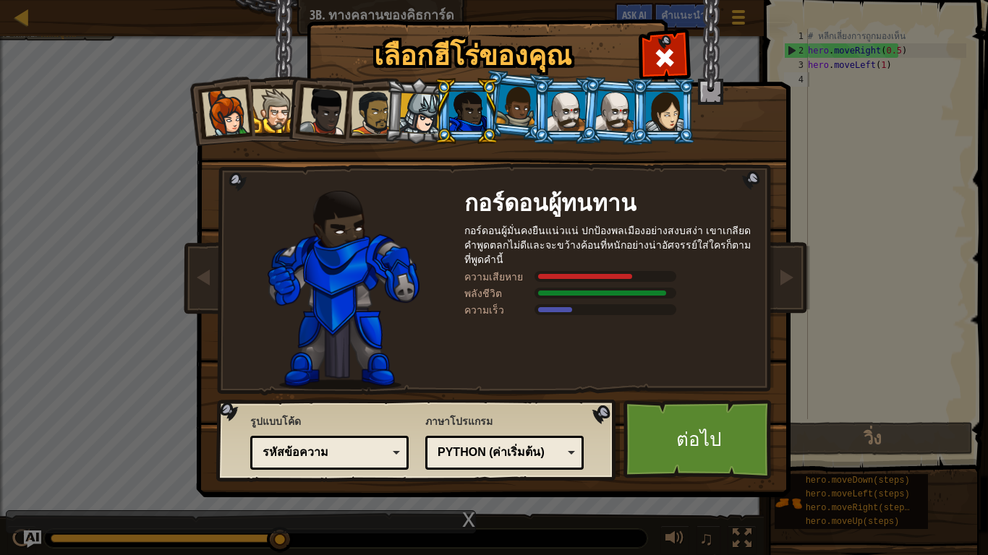
click at [525, 101] on div at bounding box center [516, 106] width 41 height 43
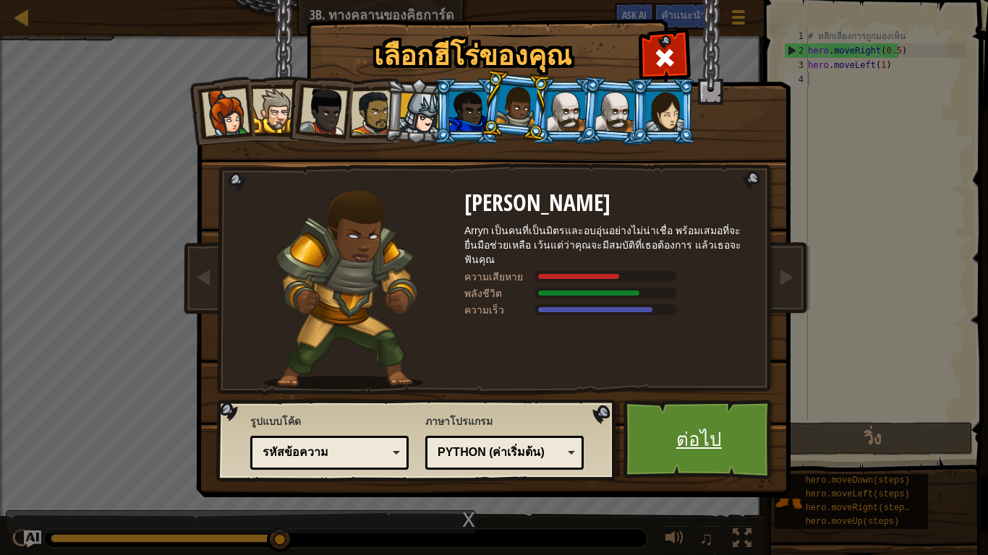
click at [662, 426] on link "ต่อไป" at bounding box center [698, 440] width 151 height 80
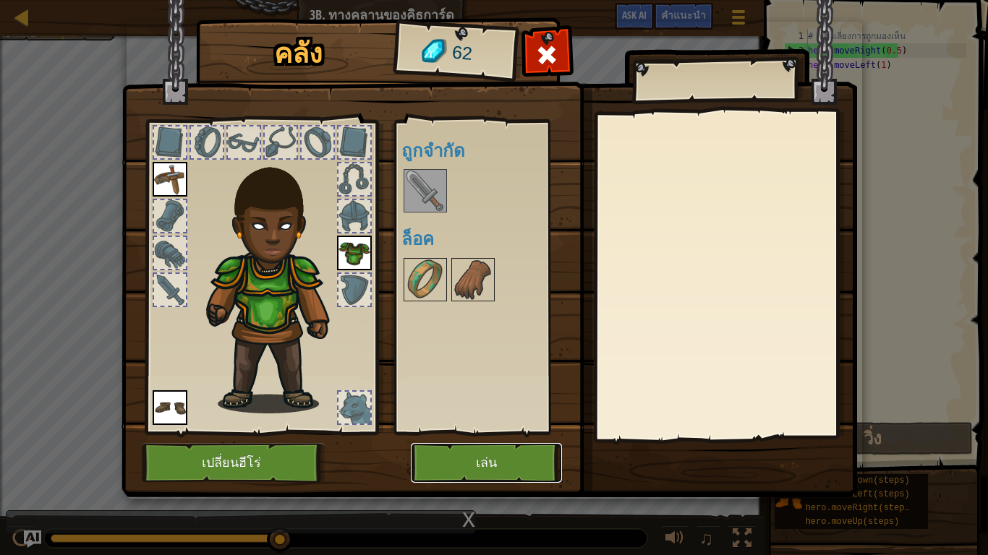
click at [529, 463] on button "เล่น" at bounding box center [486, 463] width 151 height 40
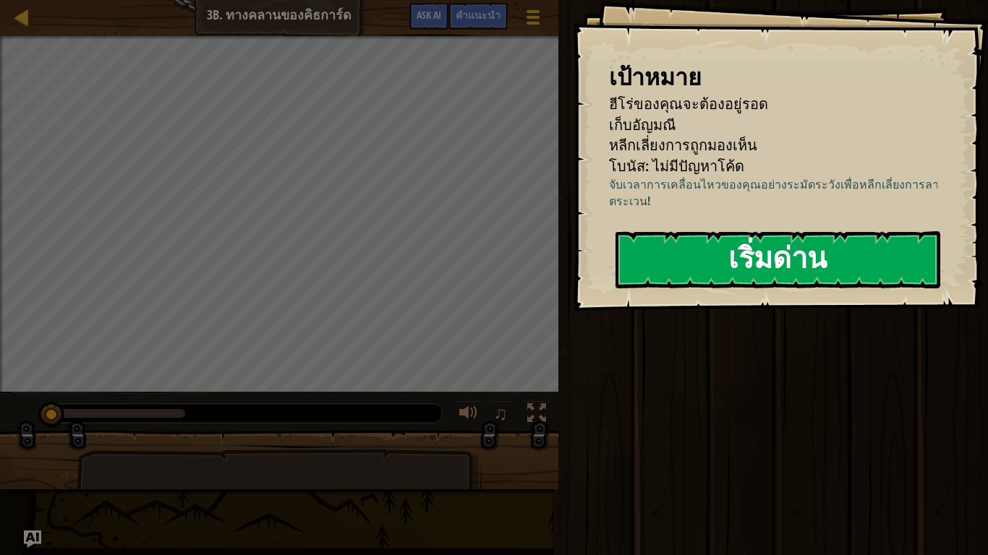
click at [779, 278] on button "เริ่มด่าน" at bounding box center [777, 259] width 325 height 57
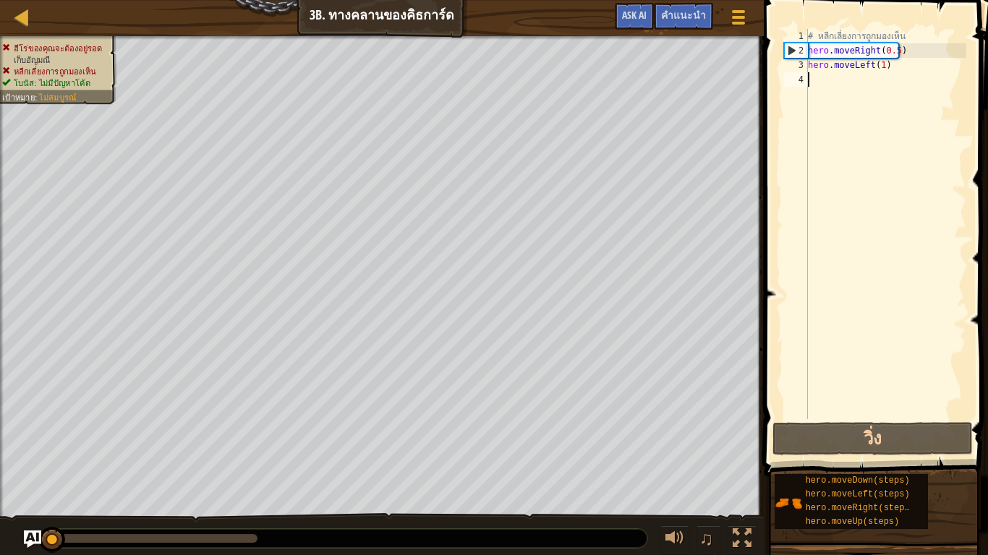
click at [898, 74] on div "# หลีกเลี่ยงการถูกมองเห็น hero . moveRight ( 0.5 ) hero . moveLeft ( 1 )" at bounding box center [885, 238] width 161 height 419
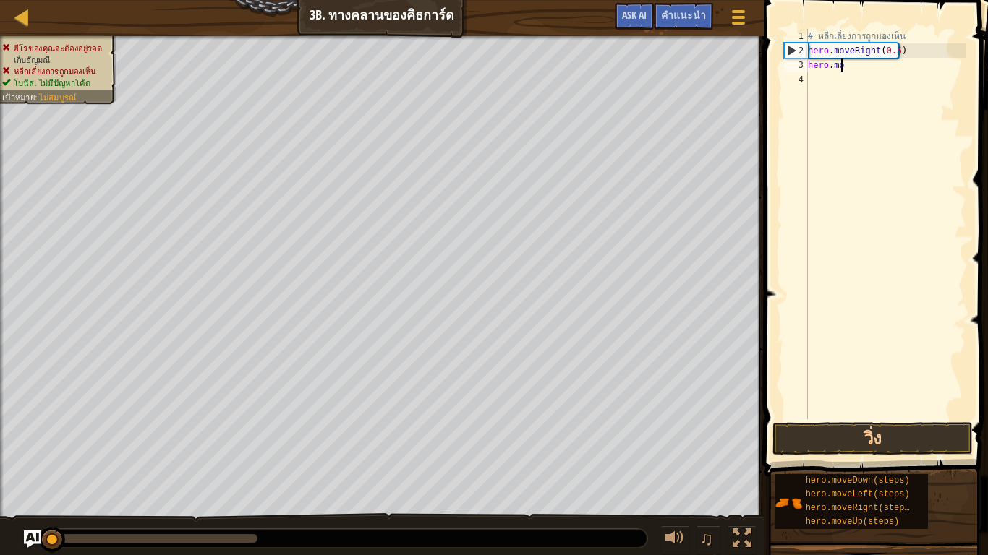
type textarea "h"
click at [897, 59] on div "# หลีกเลี่ยงการถูกมองเห็น hero . moveRight ( 0.5 )" at bounding box center [885, 238] width 161 height 419
click at [891, 51] on div "# หลีกเลี่ยงการถูกมองเห็น hero . moveRight ( 0.5 )" at bounding box center [885, 238] width 161 height 419
click at [914, 437] on button "วิ่ง" at bounding box center [872, 438] width 200 height 33
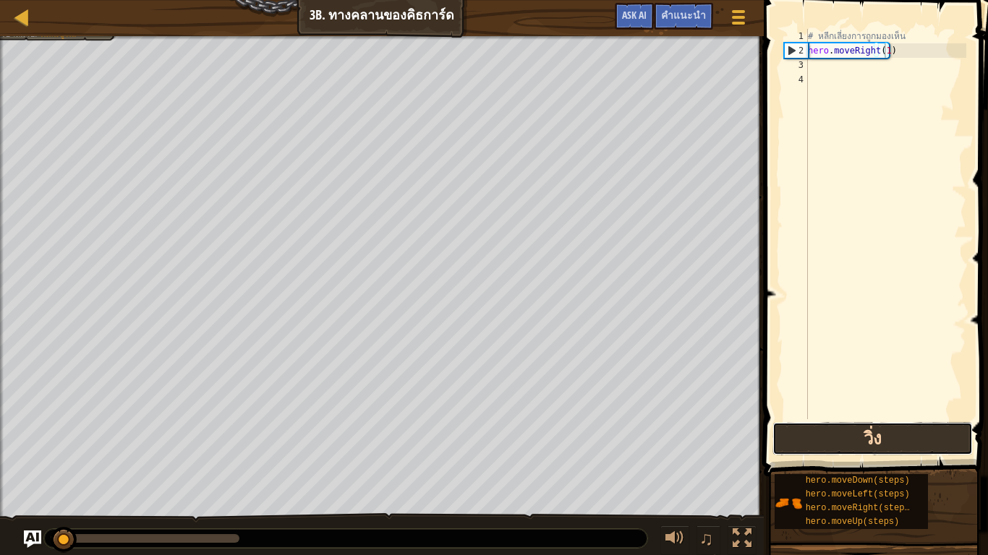
click at [914, 437] on button "วิ่ง" at bounding box center [872, 438] width 200 height 33
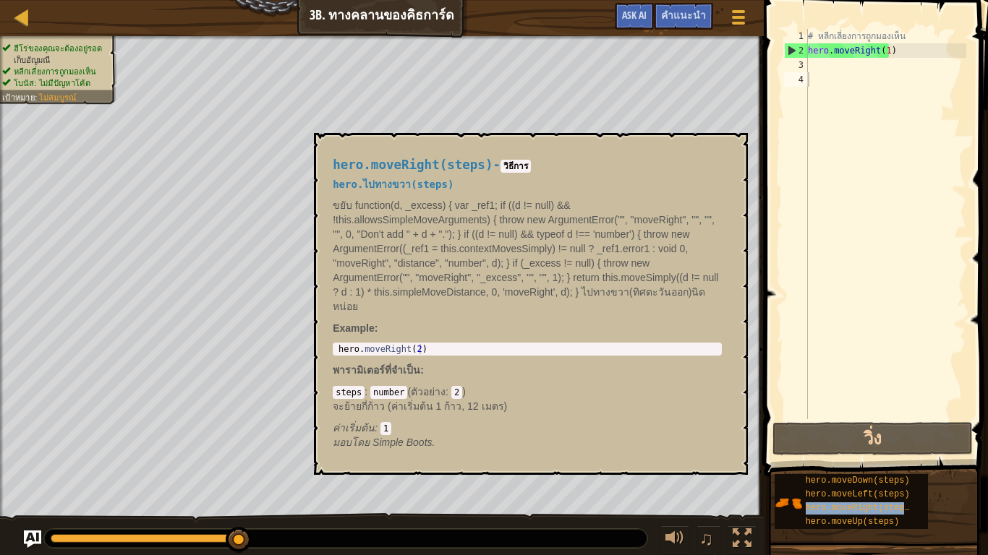
click at [884, 74] on div "# หลีกเลี่ยงการถูกมองเห็น hero . moveRight ( 1 )" at bounding box center [885, 238] width 161 height 419
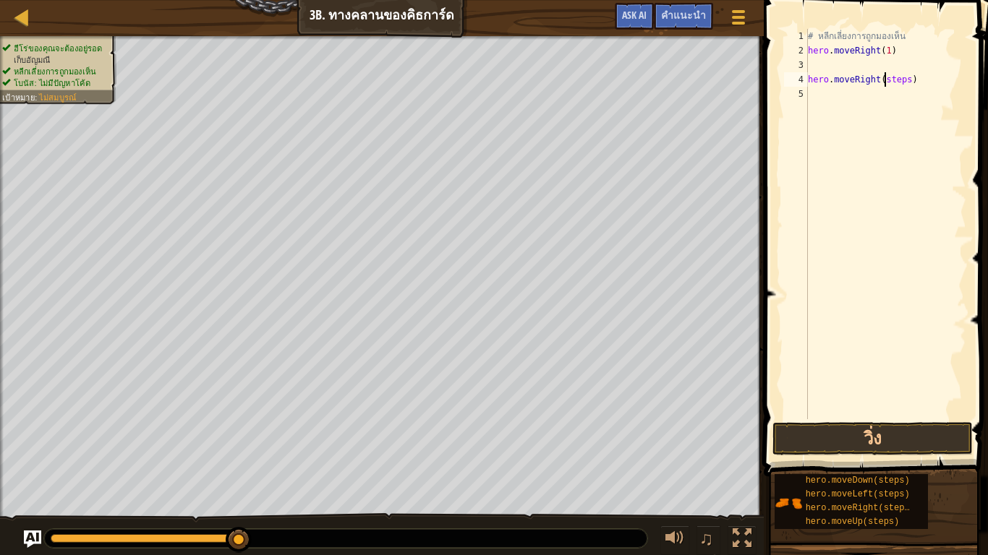
click at [924, 75] on div "# หลีกเลี่ยงการถูกมองเห็น hero . moveRight ( 1 ) hero . moveRight ( steps )" at bounding box center [885, 238] width 161 height 419
type textarea "h"
click at [903, 62] on div "# หลีกเลี่ยงการถูกมองเห็น hero . moveRight ( 1 ) hero . moveRight ( steps )" at bounding box center [885, 224] width 161 height 390
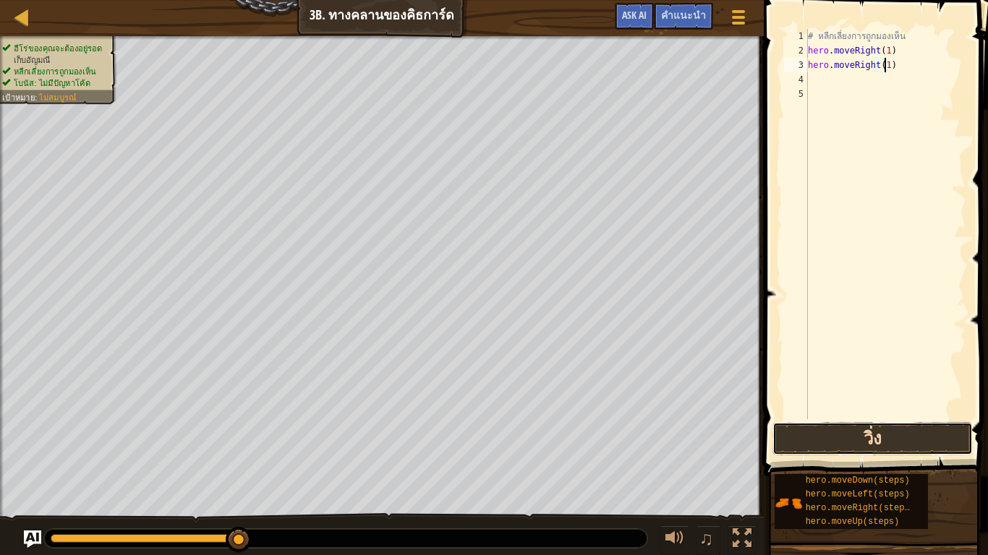
click at [855, 435] on button "วิ่ง" at bounding box center [872, 438] width 200 height 33
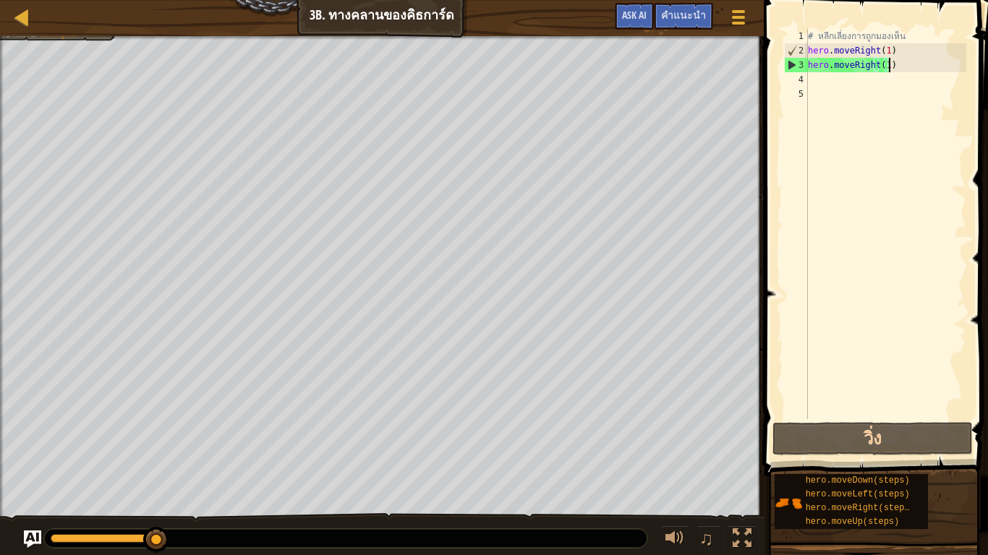
click at [892, 70] on div "# หลีกเลี่ยงการถูกมองเห็น hero . moveRight ( 1 ) hero . moveRight ( 1 )" at bounding box center [885, 238] width 161 height 419
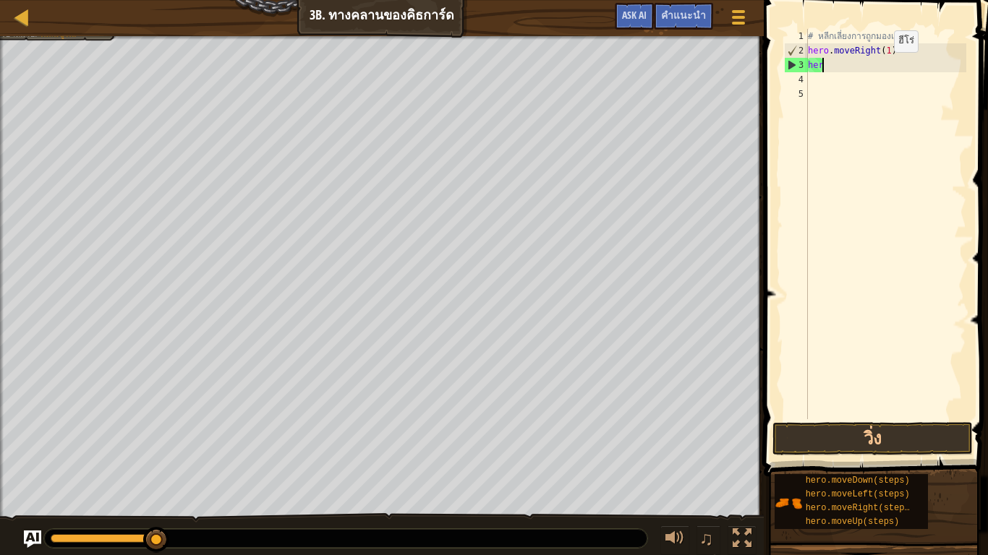
scroll to position [7, 0]
type textarea "h"
click at [675, 27] on div "คำแนะนำ" at bounding box center [683, 16] width 59 height 27
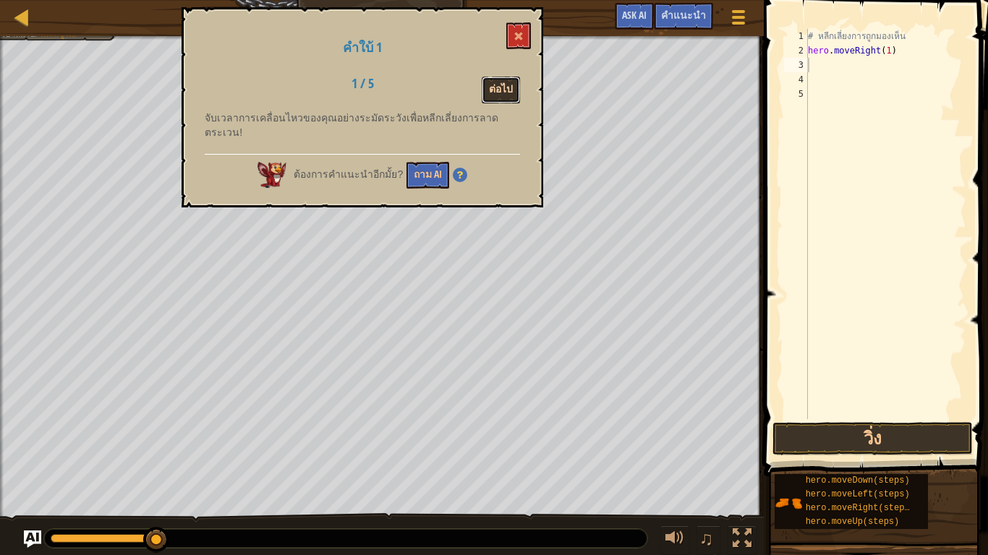
click at [514, 90] on button "ต่อไป" at bounding box center [501, 90] width 38 height 27
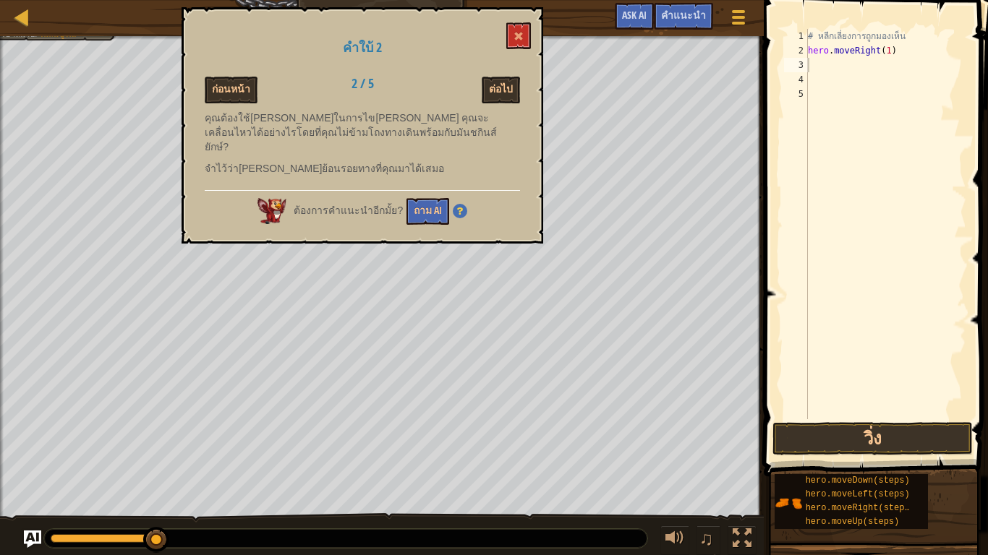
click at [20, 463] on div "♫" at bounding box center [382, 534] width 764 height 43
click at [37, 463] on img "Ask AI" at bounding box center [32, 539] width 19 height 19
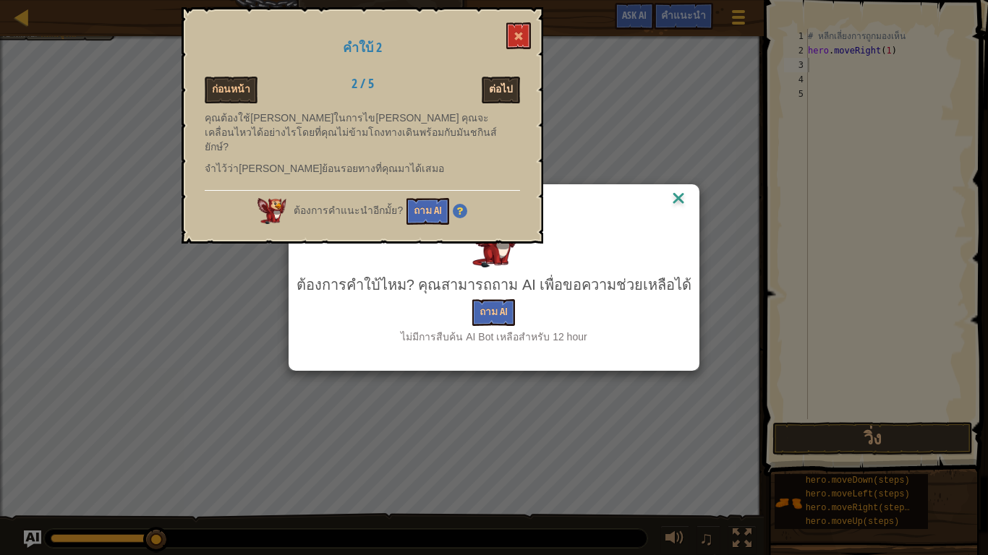
click at [489, 90] on button "ต่อไป" at bounding box center [501, 90] width 38 height 27
click at [489, 84] on button "ต่อไป" at bounding box center [501, 90] width 38 height 27
click at [497, 84] on button "ต่อไป" at bounding box center [501, 90] width 38 height 27
drag, startPoint x: 651, startPoint y: 198, endPoint x: 662, endPoint y: 194, distance: 11.7
click at [657, 197] on div "AI Hint" at bounding box center [494, 200] width 388 height 22
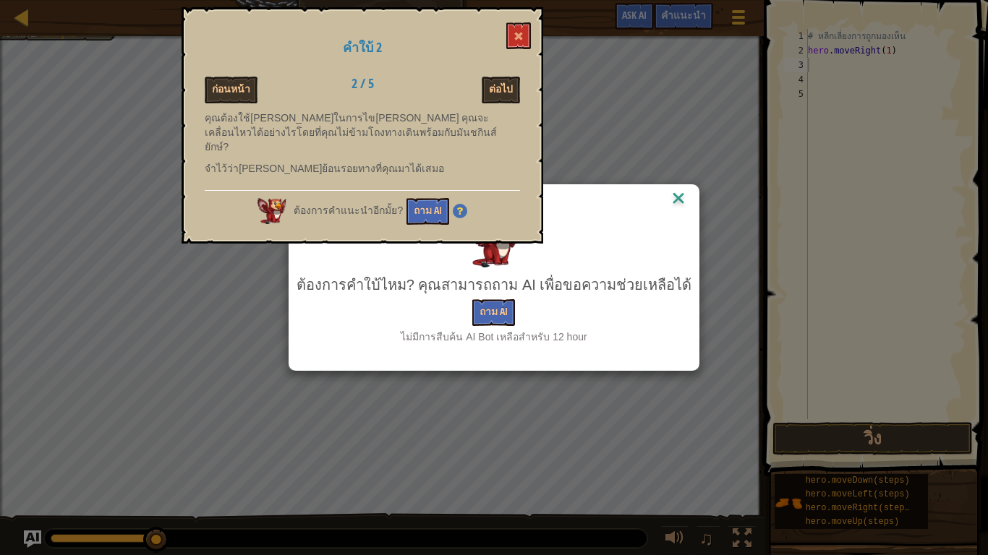
click at [669, 194] on img at bounding box center [678, 200] width 19 height 22
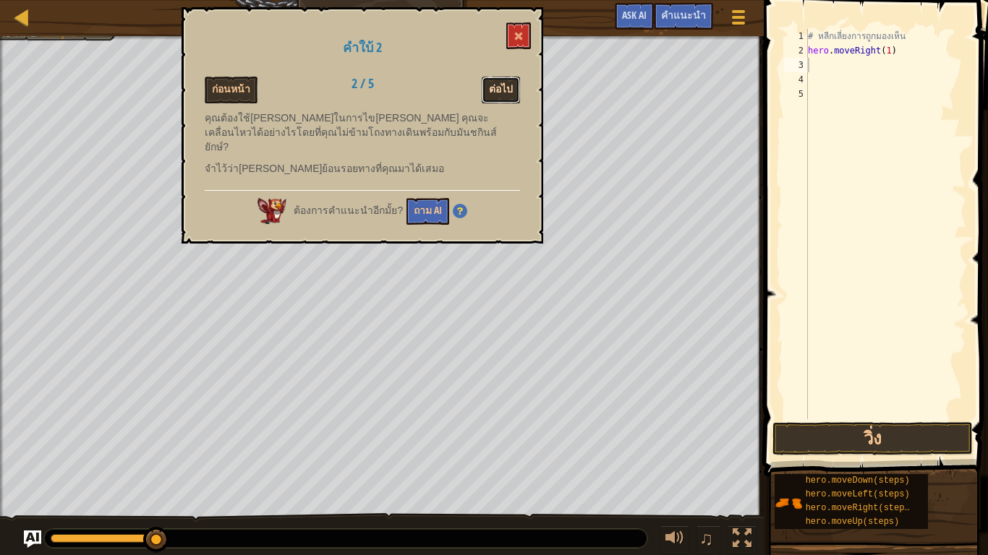
click at [484, 91] on button "ต่อไป" at bounding box center [501, 90] width 38 height 27
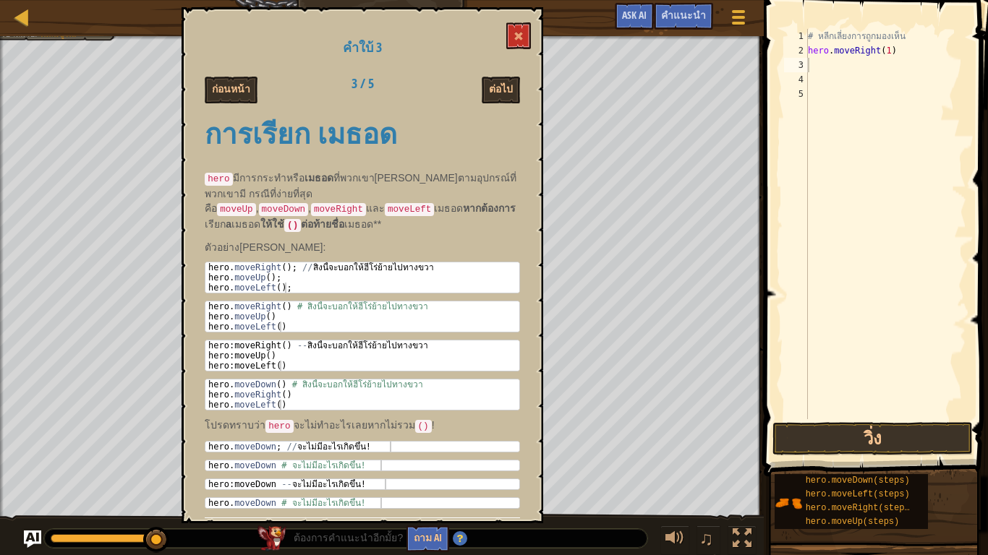
scroll to position [0, 0]
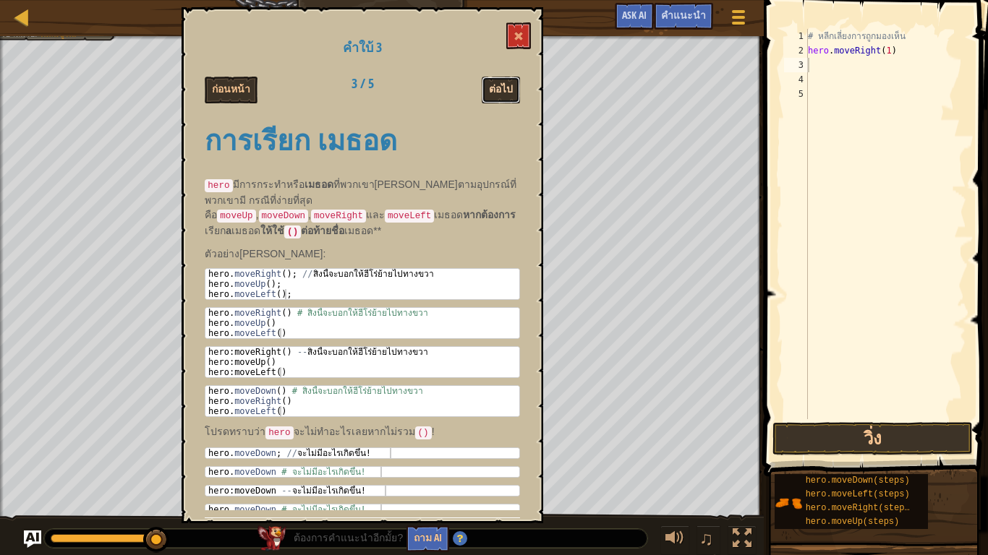
click at [500, 89] on button "ต่อไป" at bounding box center [501, 90] width 38 height 27
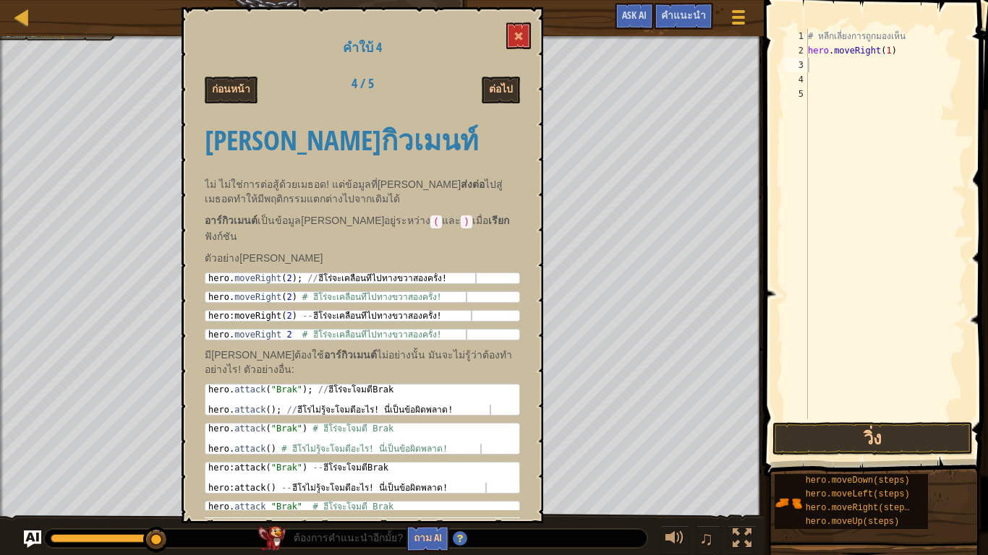
scroll to position [14, 0]
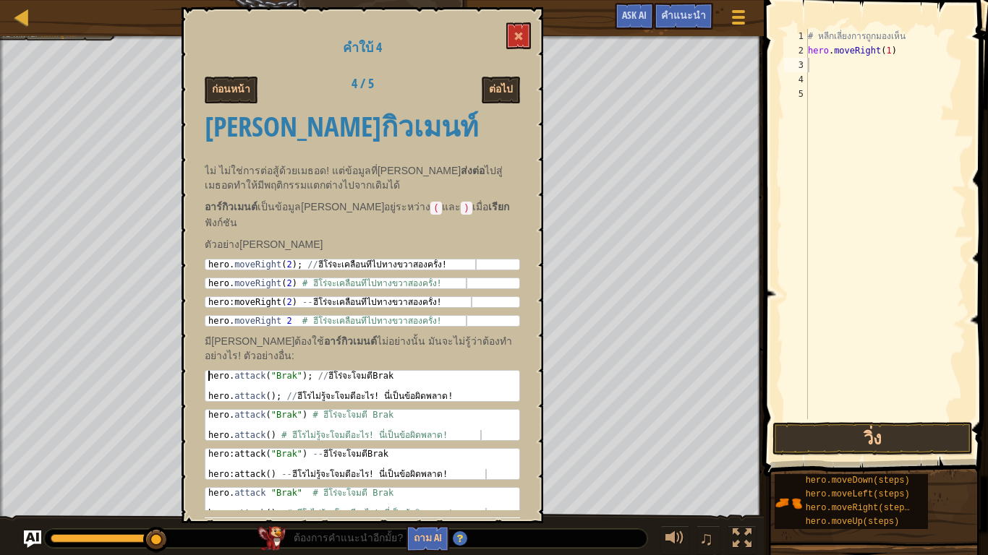
drag, startPoint x: 208, startPoint y: 361, endPoint x: 300, endPoint y: 351, distance: 93.1
click at [300, 351] on div "[PERSON_NAME]กิวเมนท์ ไม่ ไม่ใช่การต่อสู้ด้วยเมธอด! แต่ข้อมูลที่[PERSON_NAME] ส…" at bounding box center [362, 311] width 315 height 400
drag, startPoint x: 210, startPoint y: 357, endPoint x: 313, endPoint y: 368, distance: 103.2
click at [313, 371] on div "hero . attack ( "Brak" ) ; // ฮีโร่จะโจมตี Brak hero . attack ( ) ; // ฮีโรไม่ร…" at bounding box center [362, 396] width 314 height 51
type textarea "hero.attack("Brak"); // ฮีโร่จะโจมตี Brak"
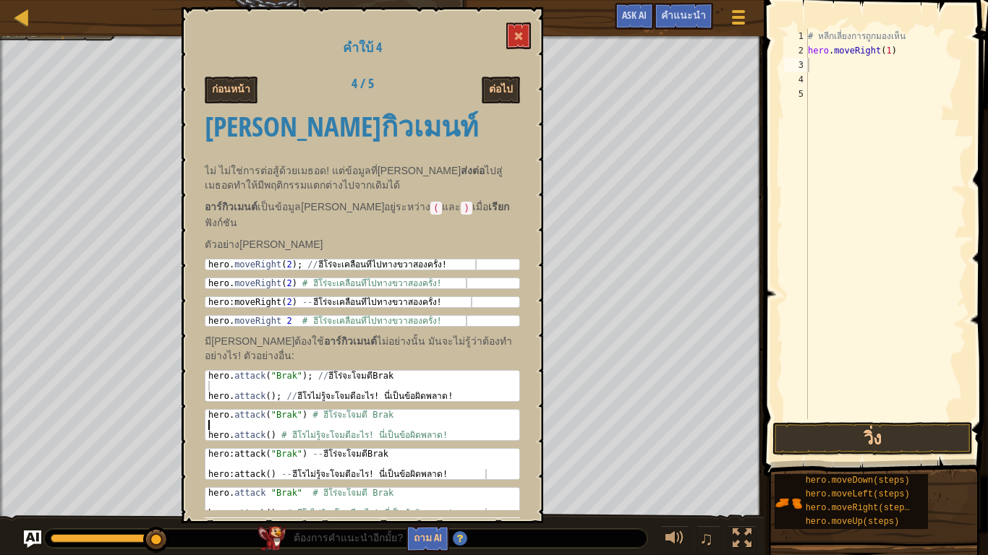
drag, startPoint x: 213, startPoint y: 401, endPoint x: 290, endPoint y: 407, distance: 77.6
click at [290, 410] on div "hero . attack ( "Brak" ) # ฮีโร่จะโจมตี Brak hero . attack ( ) # ฮีโรไม่รู้จะโจ…" at bounding box center [362, 435] width 314 height 51
type textarea "hero.attack("Brak") # ฮีโร่จะ[PERSON_NAME]"
click at [819, 63] on div "# หลีกเลี่ยงการถูกมองเห็น hero . moveRight ( 1 )" at bounding box center [885, 238] width 161 height 419
type textarea "้"
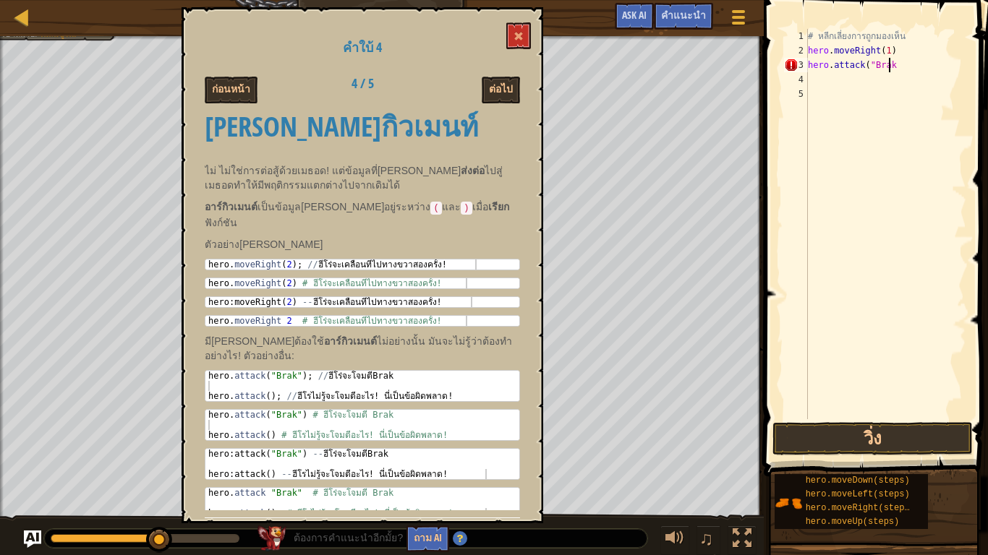
scroll to position [7, 7]
click at [897, 457] on span at bounding box center [877, 217] width 236 height 519
click at [513, 38] on button at bounding box center [518, 35] width 25 height 27
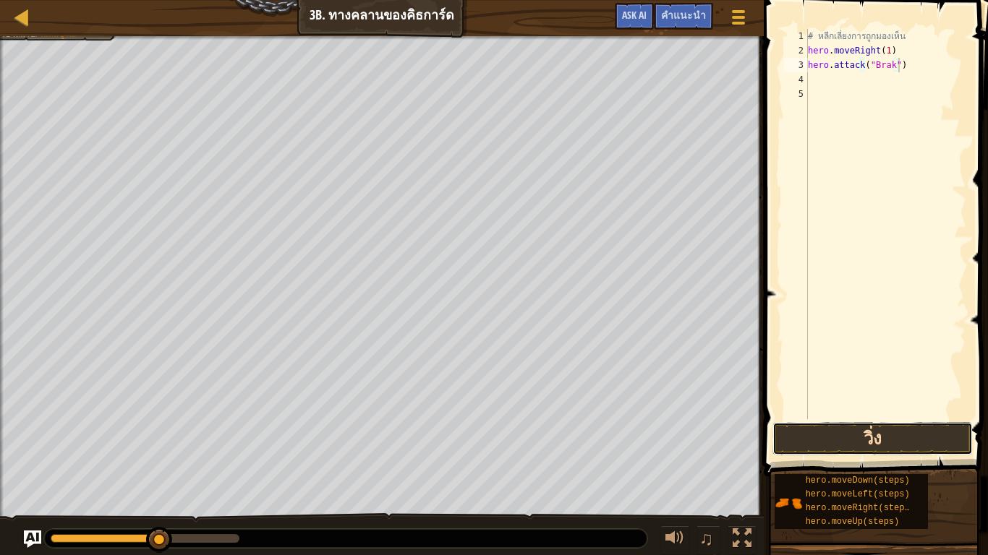
click at [936, 444] on button "วิ่ง" at bounding box center [872, 438] width 200 height 33
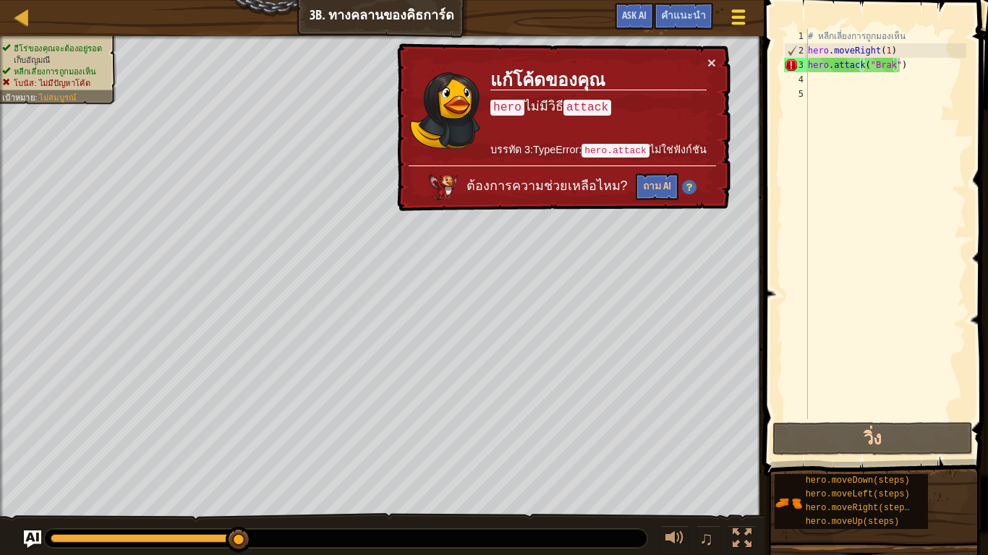
click at [729, 14] on div at bounding box center [739, 17] width 20 height 21
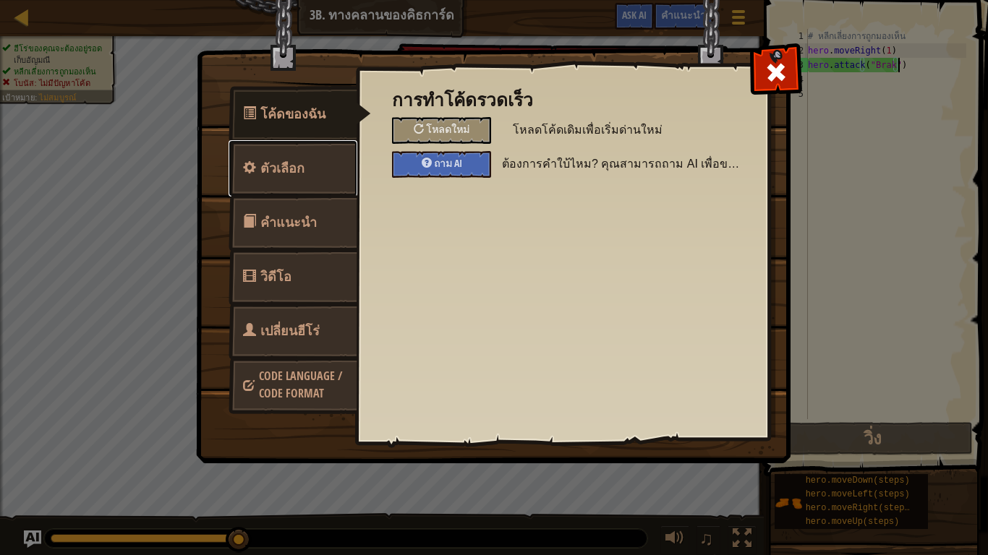
click at [312, 162] on link "ตัวเลือก" at bounding box center [292, 168] width 129 height 56
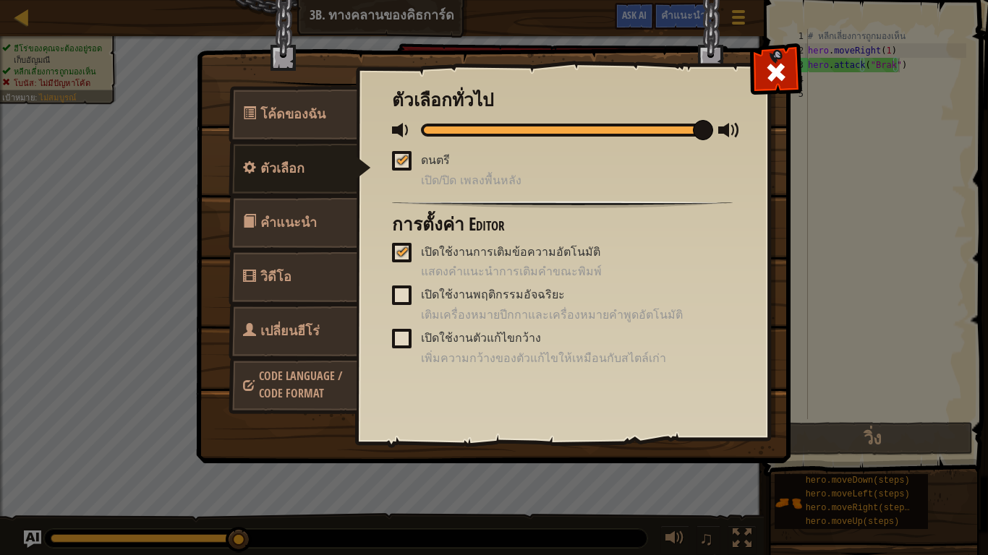
click at [310, 221] on span "คำแนะนำ" at bounding box center [288, 222] width 56 height 18
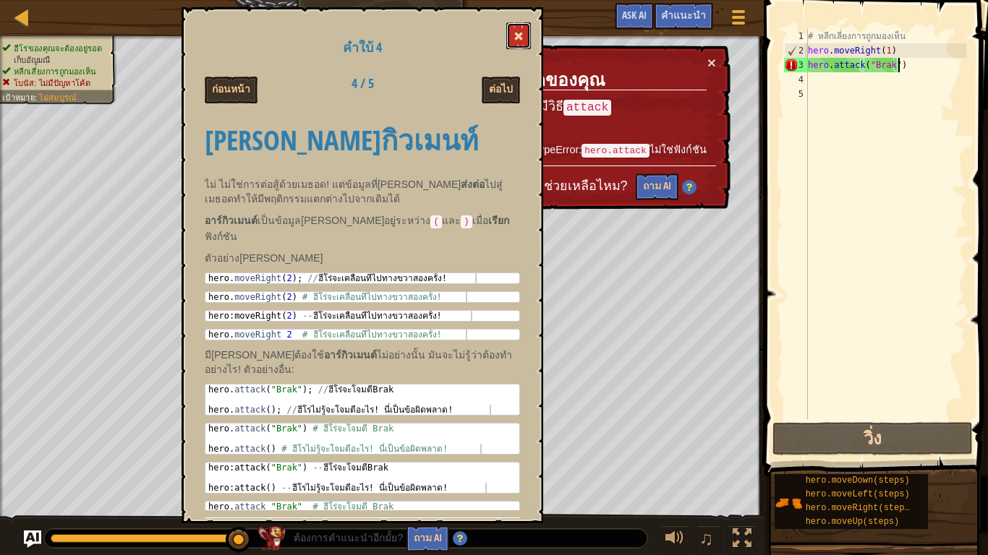
click at [521, 37] on span at bounding box center [518, 36] width 10 height 10
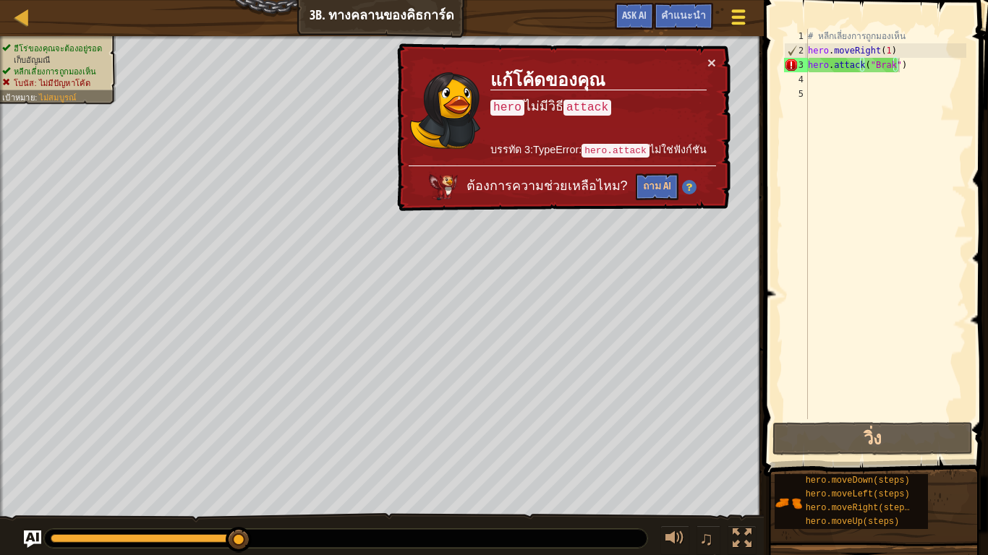
click at [732, 11] on span at bounding box center [739, 10] width 14 height 3
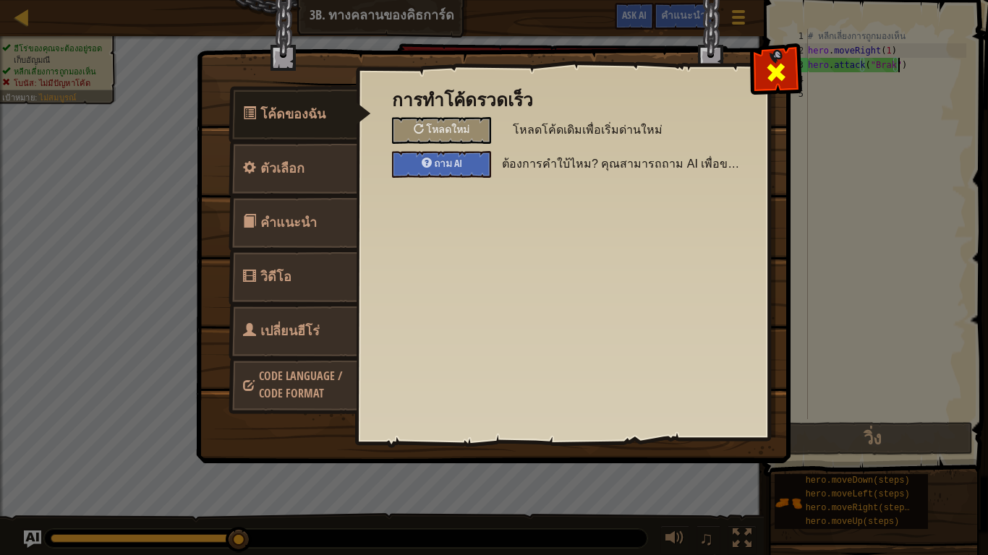
click at [764, 70] on div at bounding box center [776, 69] width 46 height 46
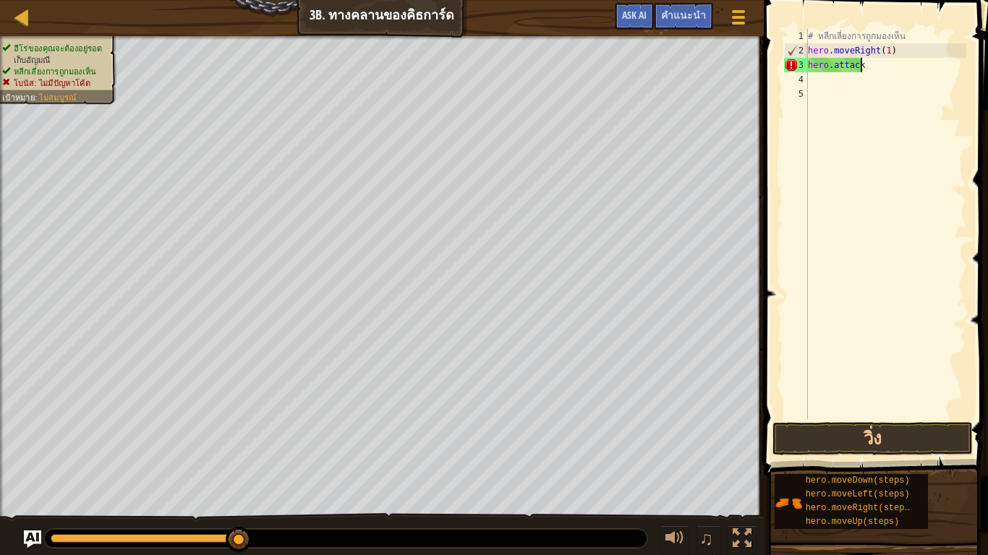
scroll to position [7, 1]
type textarea "h"
click at [928, 432] on button "วิ่ง" at bounding box center [872, 438] width 200 height 33
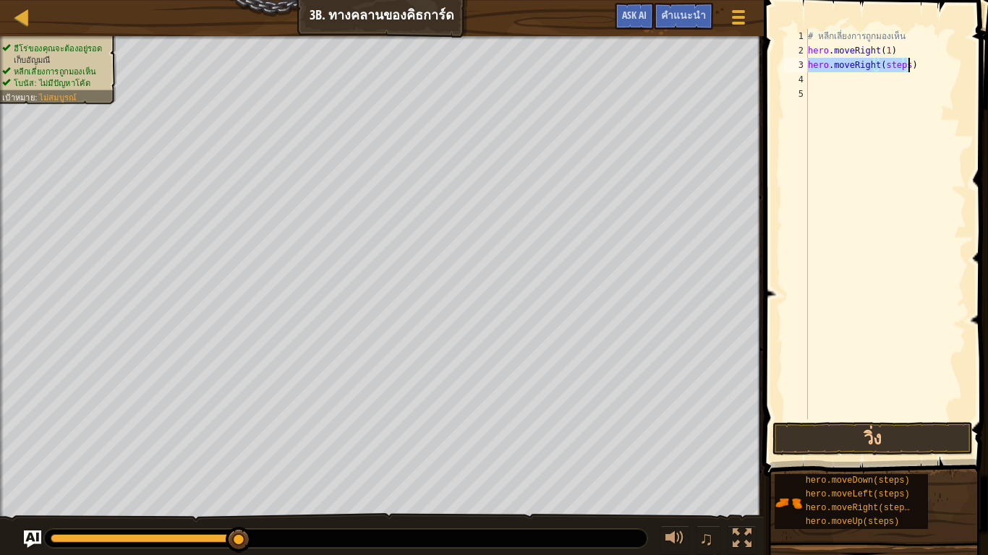
click at [904, 67] on div "# หลีกเลี่ยงการถูกมองเห็น hero . moveRight ( 1 ) hero . moveRight ( steps )" at bounding box center [885, 224] width 161 height 390
click at [895, 74] on div "# หลีกเลี่ยงการถูกมองเห็น hero . moveRight ( 1 ) hero . moveRight ( 1 ) hero . …" at bounding box center [885, 224] width 161 height 390
click at [896, 80] on div "# หลีกเลี่ยงการถูกมองเห็น hero . moveRight ( 1 ) hero . moveRight ( 1 ) hero . …" at bounding box center [885, 238] width 161 height 419
click at [824, 453] on button "วิ่ง" at bounding box center [872, 438] width 200 height 33
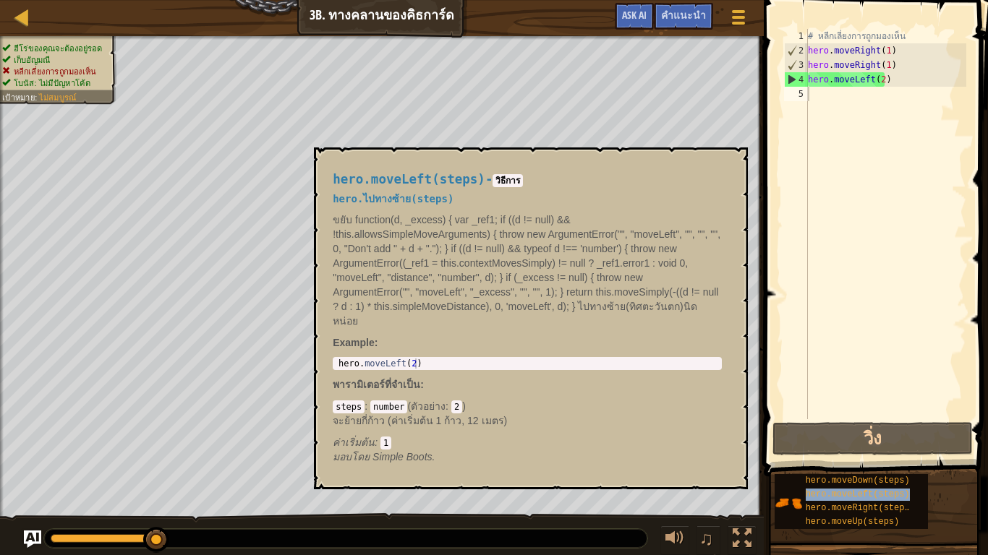
click at [864, 98] on div "# หลีกเลี่ยงการถูกมองเห็น hero . moveRight ( 1 ) hero . moveRight ( 1 ) hero . …" at bounding box center [885, 238] width 161 height 419
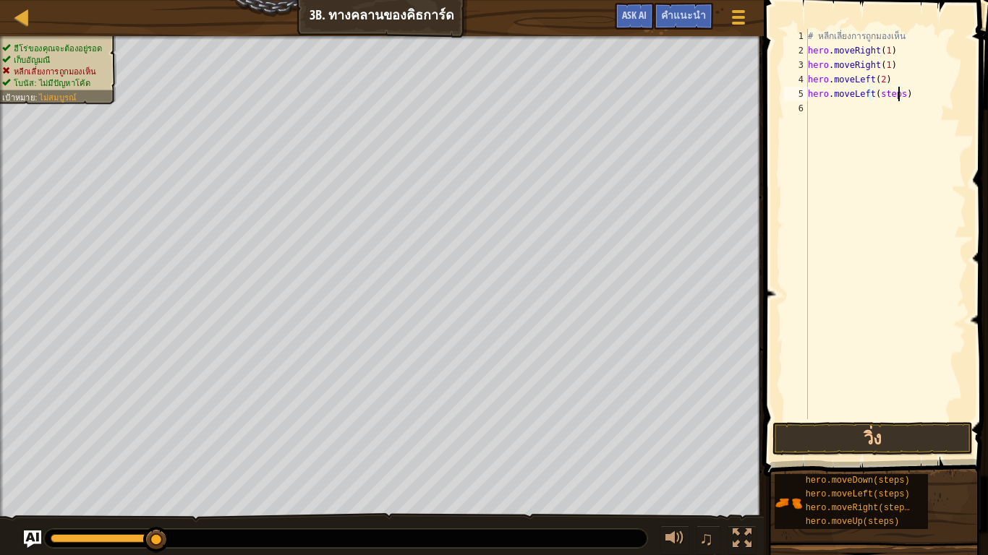
click at [898, 93] on div "# หลีกเลี่ยงการถูกมองเห็น hero . moveRight ( 1 ) hero . moveRight ( 1 ) hero . …" at bounding box center [885, 238] width 161 height 419
click at [821, 438] on button "วิ่ง" at bounding box center [872, 438] width 200 height 33
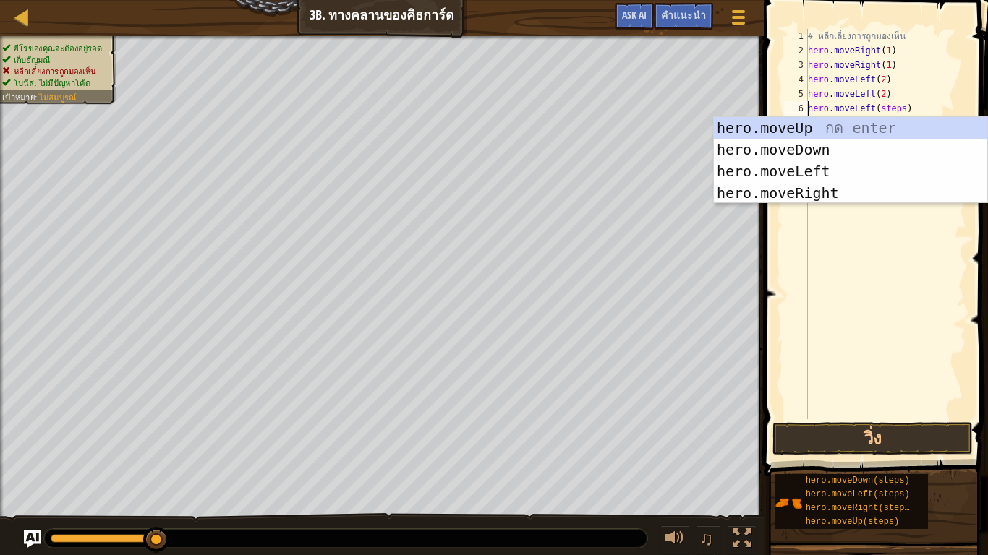
click at [897, 111] on div "# หลีกเลี่ยงการถูกมองเห็น hero . moveRight ( 1 ) hero . moveRight ( 1 ) hero . …" at bounding box center [885, 238] width 161 height 419
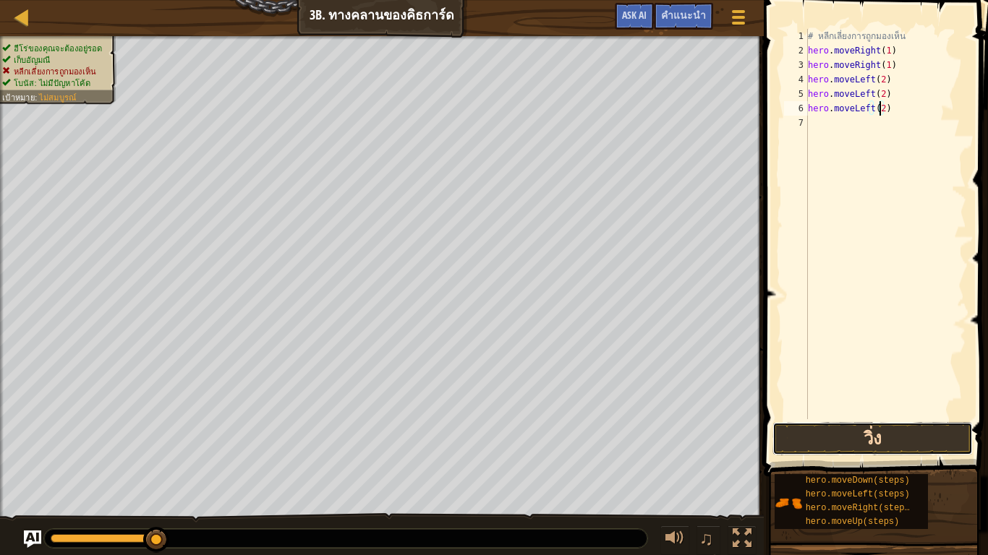
click at [850, 445] on button "วิ่ง" at bounding box center [872, 438] width 200 height 33
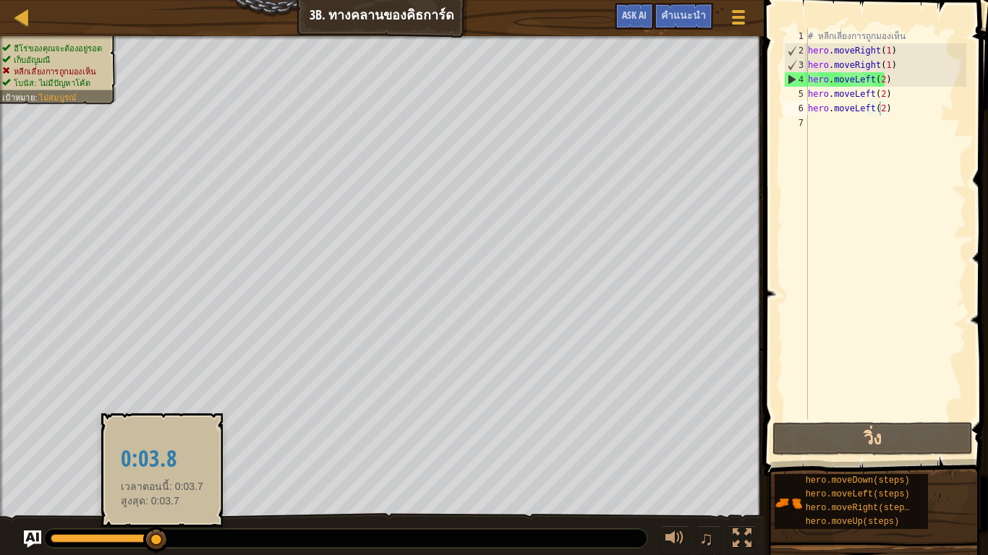
drag, startPoint x: 170, startPoint y: 521, endPoint x: 158, endPoint y: 532, distance: 15.9
click at [158, 463] on div "♫" at bounding box center [382, 534] width 764 height 43
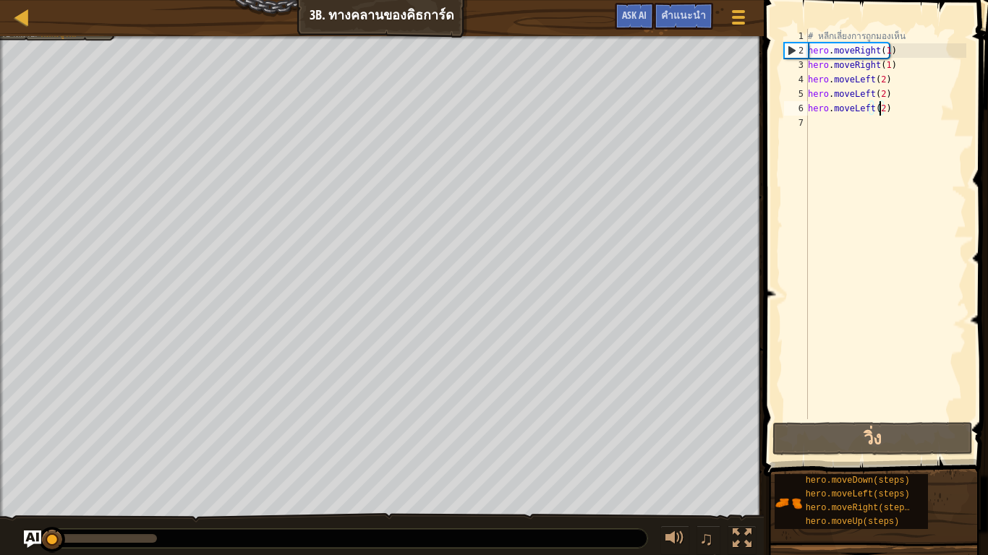
click at [54, 345] on div "ฮีโร่ของคุณจะต้อง[PERSON_NAME] เก็บ[PERSON_NAME] หลีกเลี่ยงการถูกมองเห็น โบนัส:…" at bounding box center [494, 296] width 988 height 521
click at [678, 13] on span "คำแนะนำ" at bounding box center [683, 15] width 45 height 14
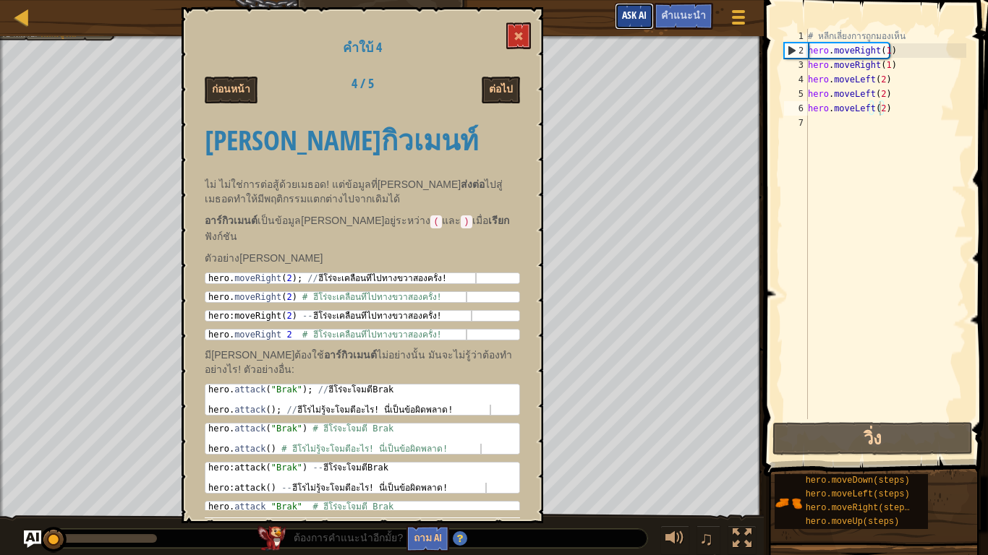
click at [620, 6] on button "Ask AI" at bounding box center [634, 16] width 39 height 27
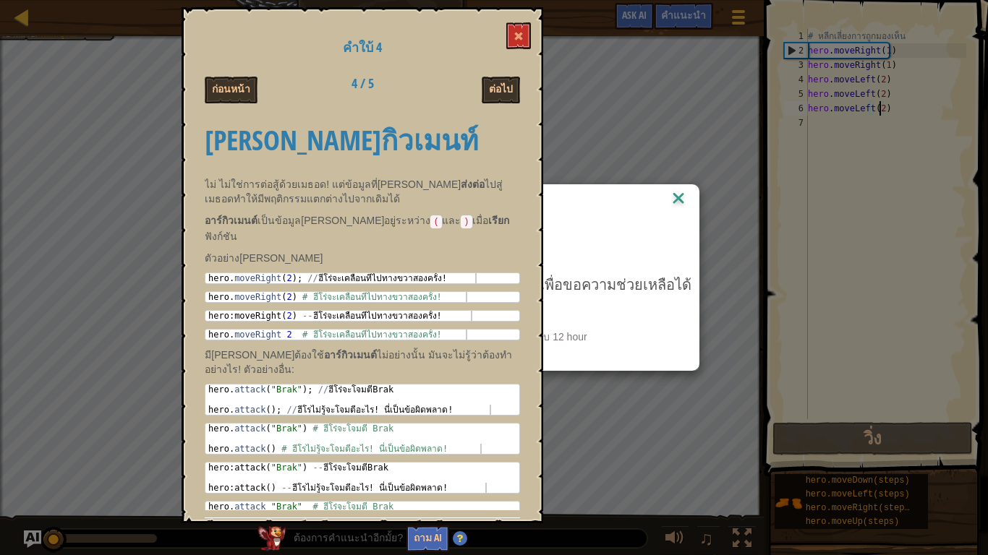
click at [531, 27] on div "คำใบ้ 4 ก่อนหน้า 4 / 5 ต่อไป [PERSON_NAME]กิวเมนท์ ไม่ ไม่ใช่การต่อสู้ด้วยเมธอด…" at bounding box center [362, 265] width 362 height 516
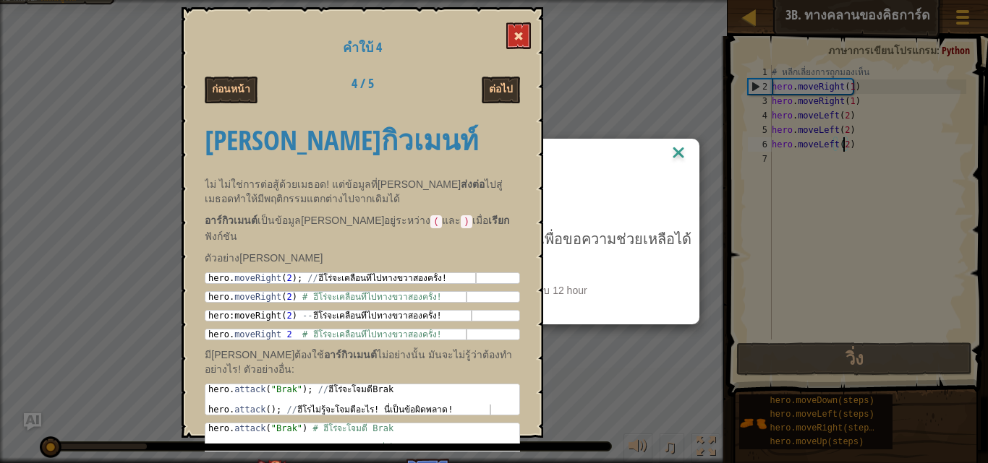
click at [516, 27] on button at bounding box center [518, 35] width 25 height 27
click at [669, 147] on img at bounding box center [678, 154] width 19 height 22
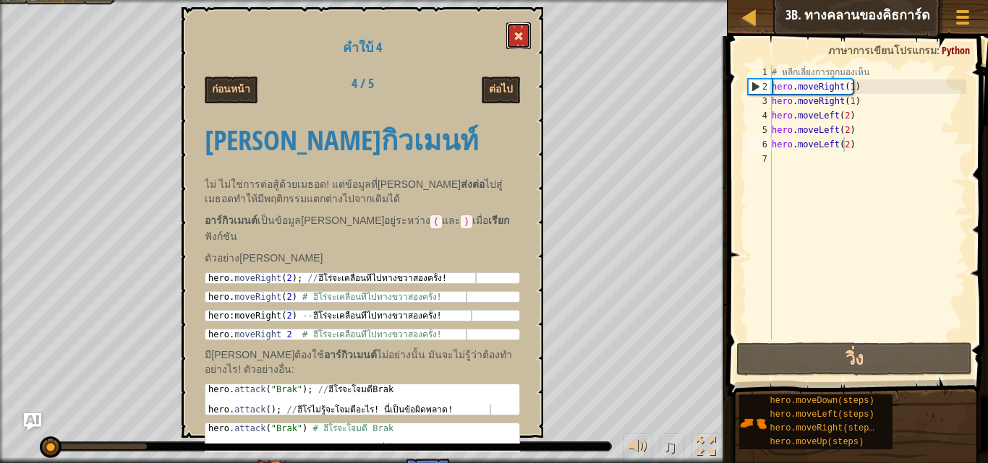
click at [525, 28] on button at bounding box center [518, 35] width 25 height 27
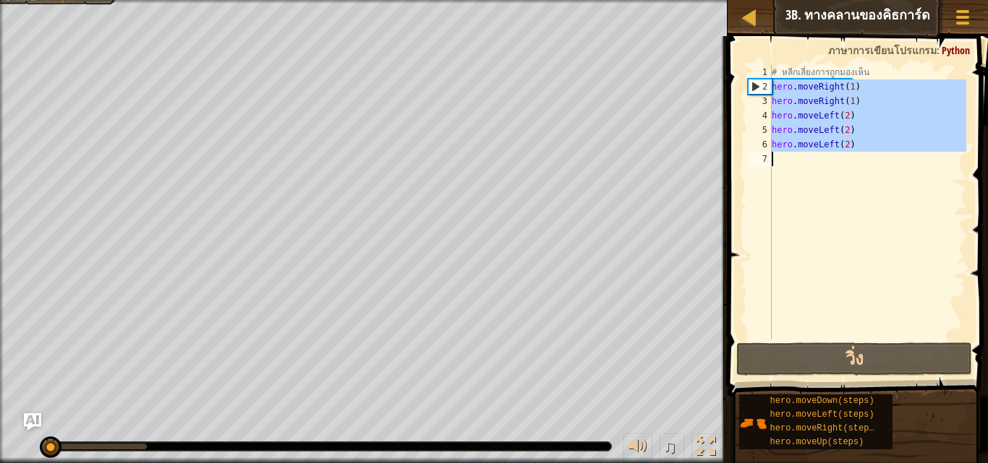
drag, startPoint x: 771, startPoint y: 86, endPoint x: 894, endPoint y: 161, distance: 143.1
click at [894, 161] on div "# หลีกเลี่ยงการถูกมองเห็น hero . moveRight ( 1 ) hero . moveRight ( 1 ) hero . …" at bounding box center [867, 217] width 197 height 304
type textarea "hero.moveLeft(2)"
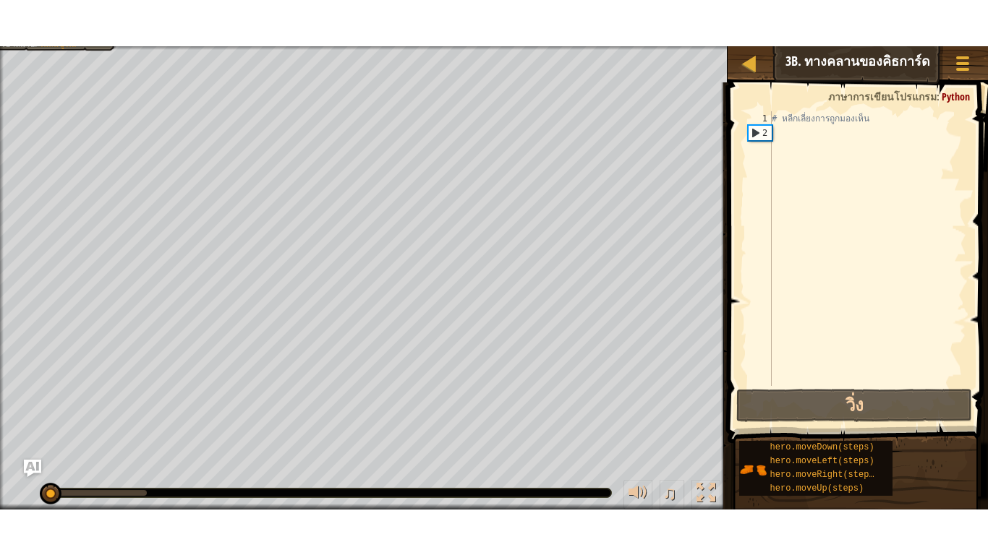
scroll to position [7, 0]
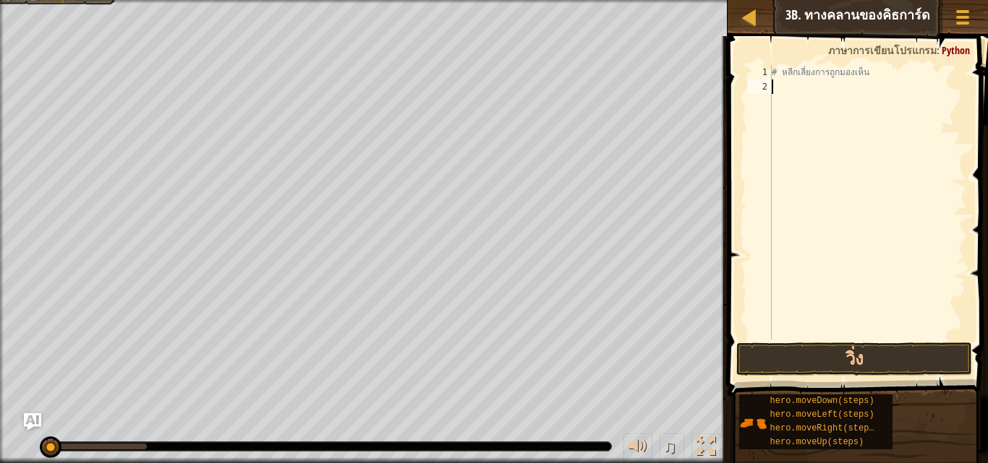
drag, startPoint x: 712, startPoint y: 438, endPoint x: 713, endPoint y: 499, distance: 60.7
click at [711, 439] on div at bounding box center [705, 446] width 19 height 19
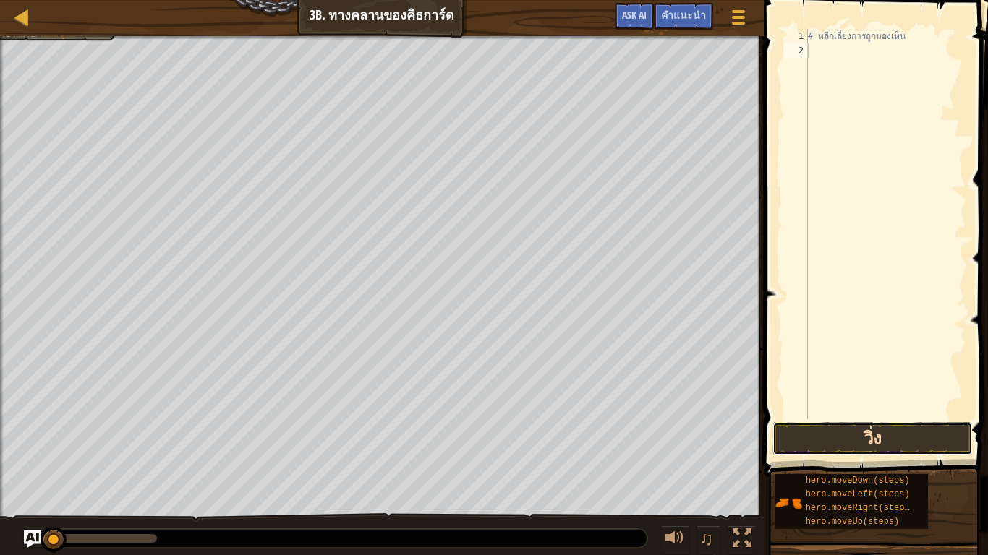
click at [873, 427] on button "วิ่ง" at bounding box center [872, 438] width 200 height 33
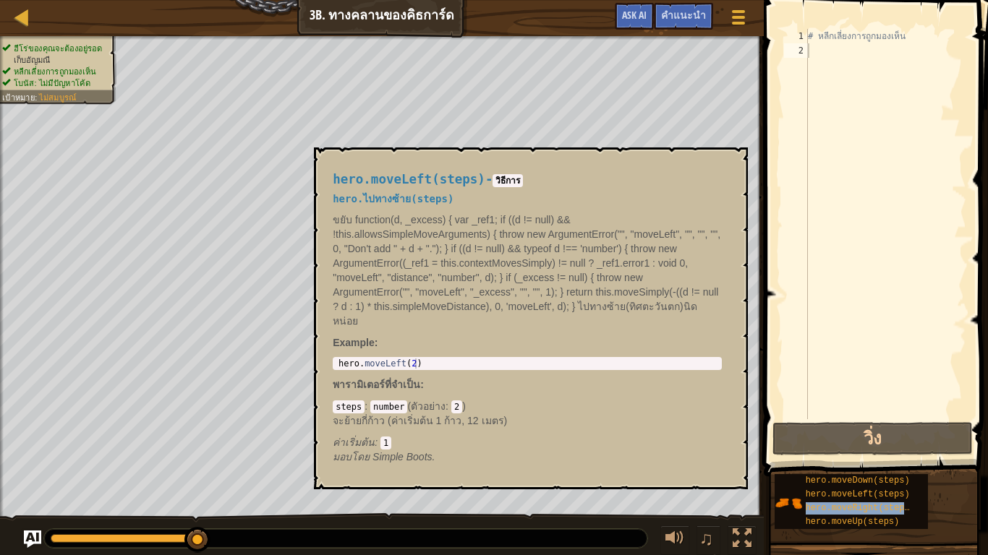
click at [881, 54] on div "# หลีกเลี่ยงการถูกมองเห็น" at bounding box center [885, 238] width 161 height 419
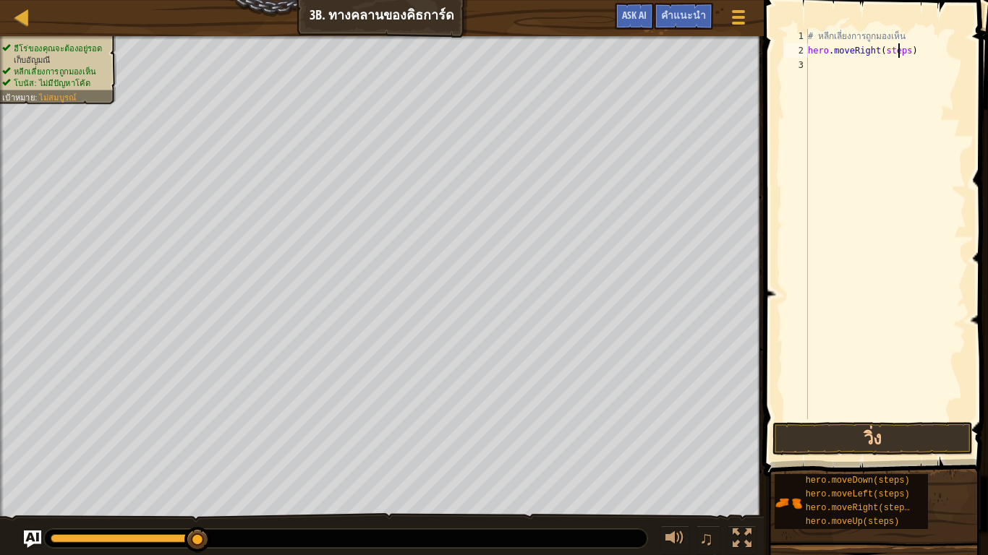
click at [898, 55] on div "# หลีกเลี่ยงการถูกมองเห็น hero . moveRight ( steps )" at bounding box center [885, 238] width 161 height 419
click at [901, 55] on div "# หลีกเลี่ยงการถูกมองเห็น hero . moveRight ( steps )" at bounding box center [885, 238] width 161 height 419
click at [878, 440] on button "วิ่ง" at bounding box center [872, 438] width 200 height 33
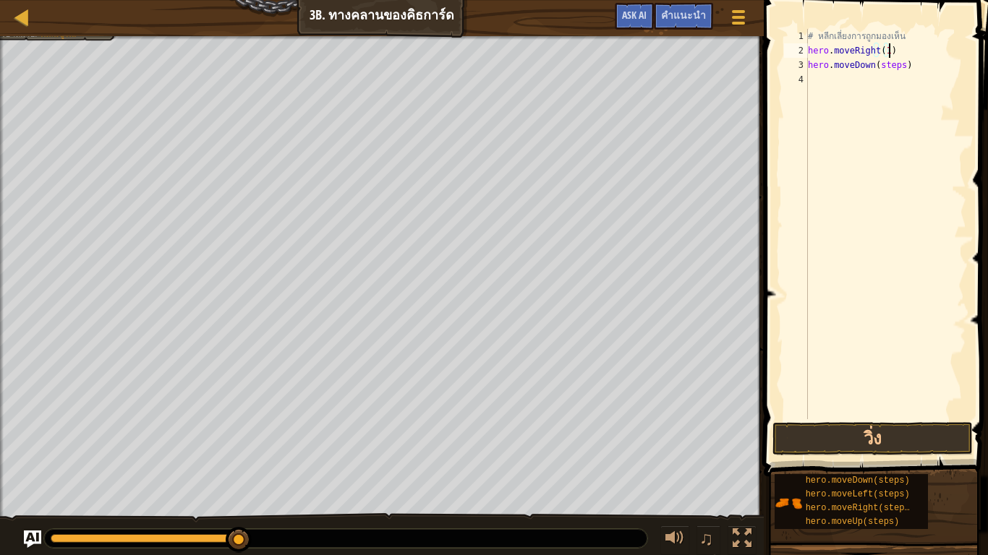
click at [893, 57] on div "# หลีกเลี่ยงการถูกมองเห็น hero . moveRight ( 1 ) hero . moveDown ( steps )" at bounding box center [885, 238] width 161 height 419
click at [896, 64] on div "# หลีกเลี่ยงการถูกมองเห็น hero . moveRight ( 1 ) hero . moveDown ( steps )" at bounding box center [885, 238] width 161 height 419
click at [899, 65] on div "# หลีกเลี่ยงการถูกมองเห็น hero . moveRight ( 1 ) hero . moveDown ( steps )" at bounding box center [885, 238] width 161 height 419
click at [844, 446] on button "วิ่ง" at bounding box center [872, 438] width 200 height 33
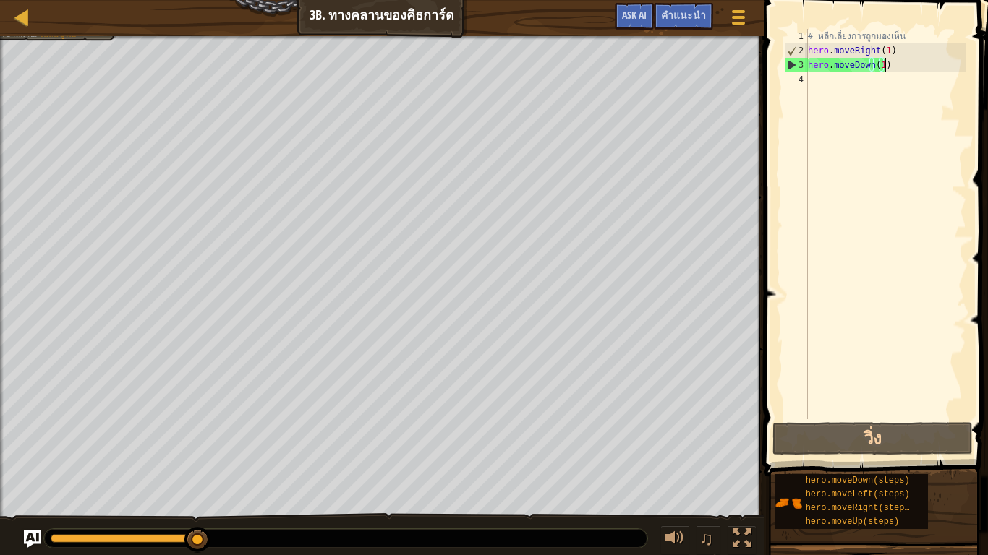
click at [888, 72] on div "# หลีกเลี่ยงการถูกมองเห็น hero . moveRight ( 1 ) hero . moveDown ( 1 )" at bounding box center [885, 238] width 161 height 419
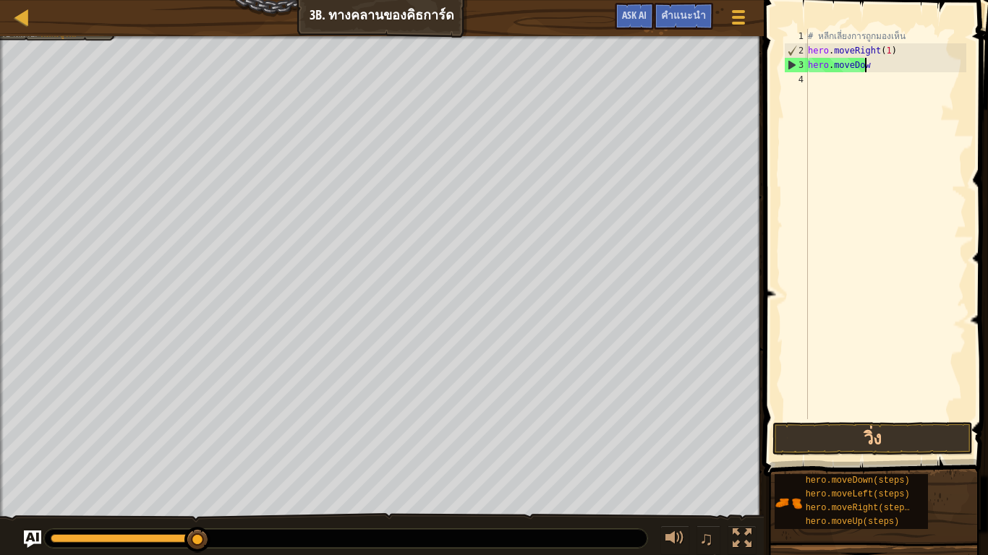
scroll to position [7, 1]
type textarea "h"
type textarea "hero.moveRight(1)"
click at [20, 13] on div at bounding box center [22, 17] width 18 height 18
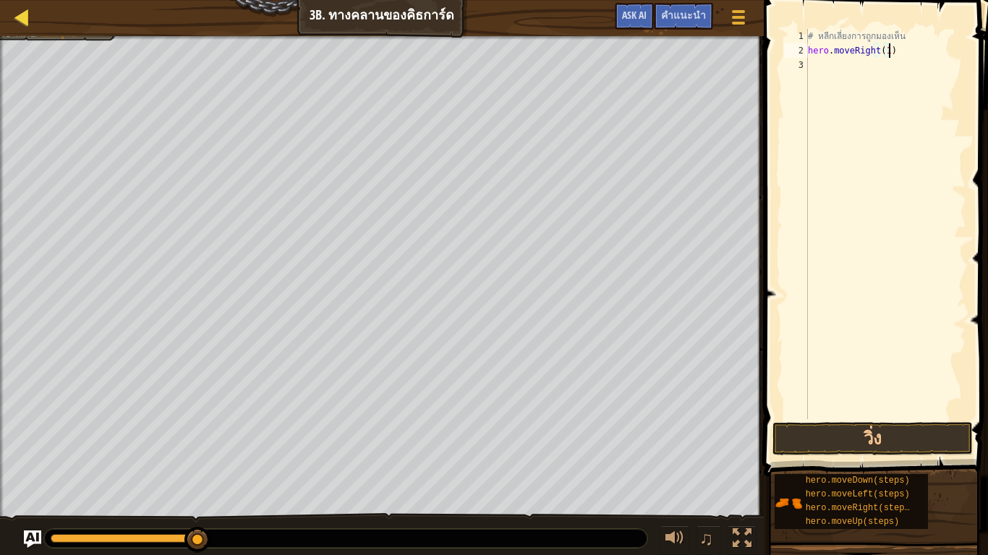
select select "th"
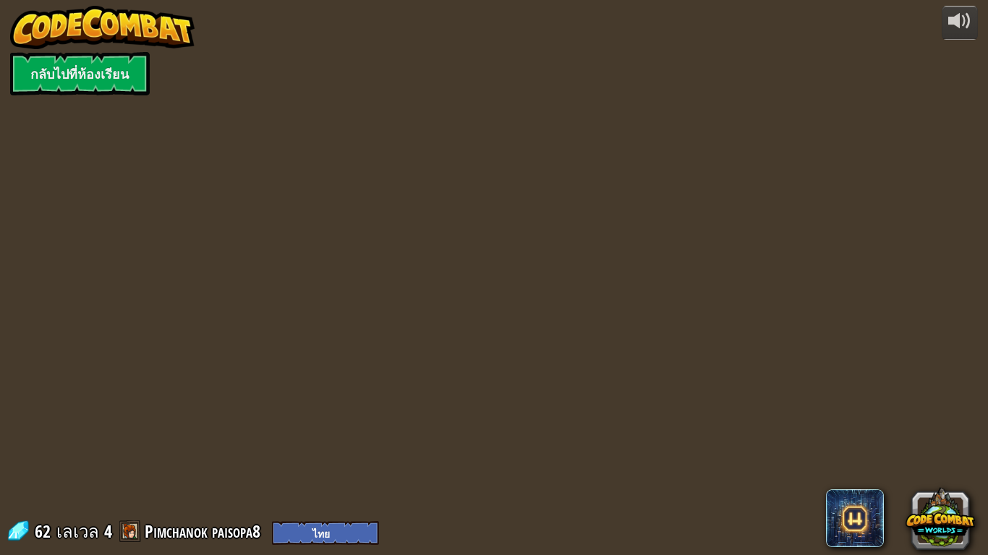
select select "th"
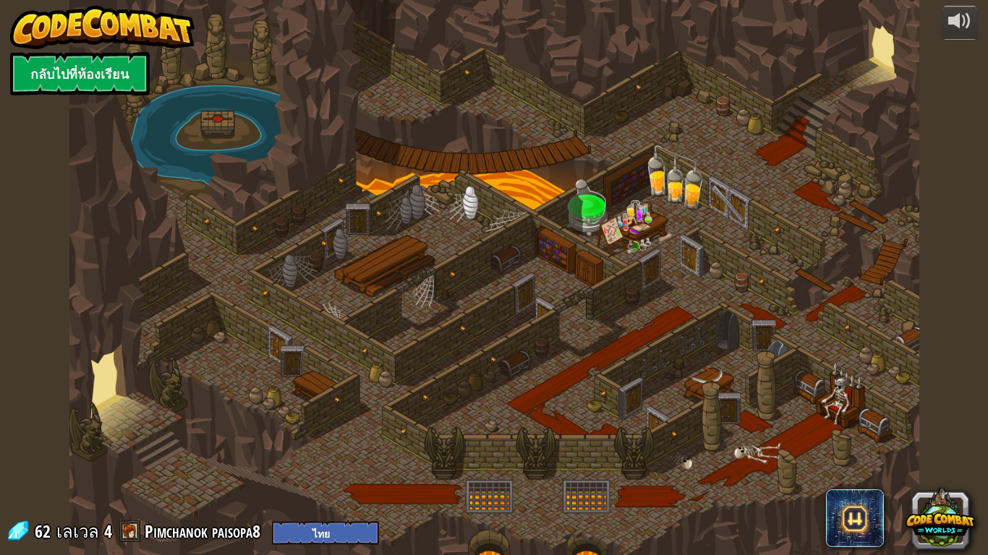
select select "th"
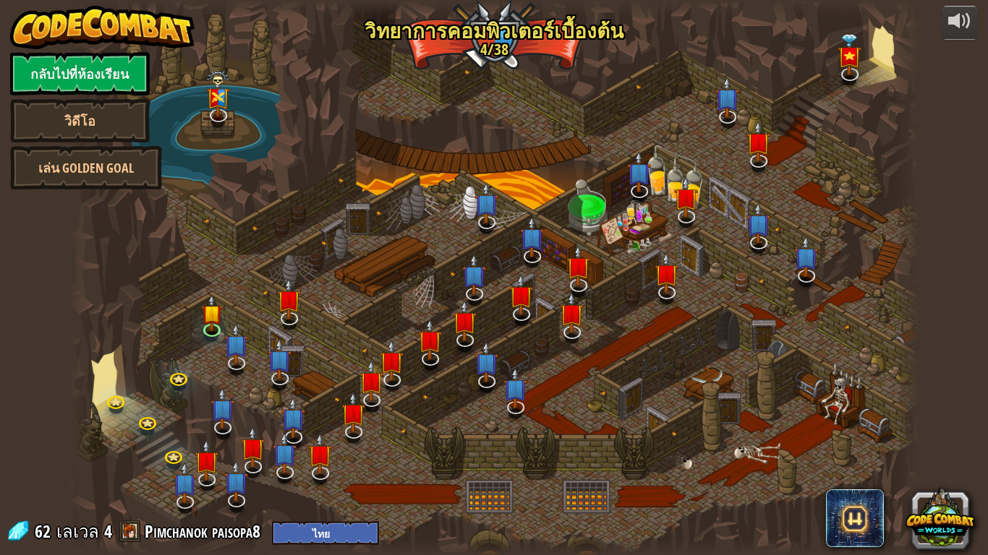
select select "th"
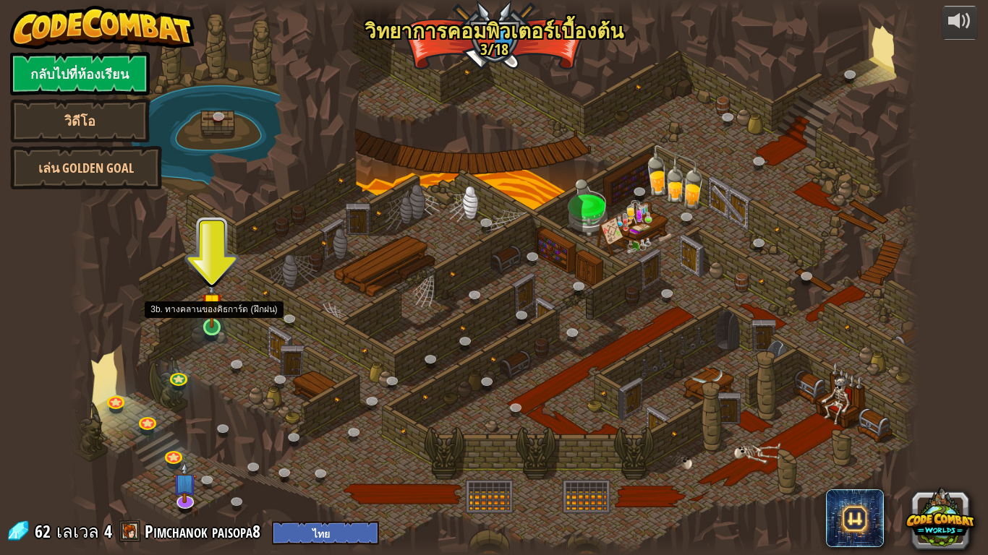
click at [216, 328] on img at bounding box center [212, 303] width 22 height 49
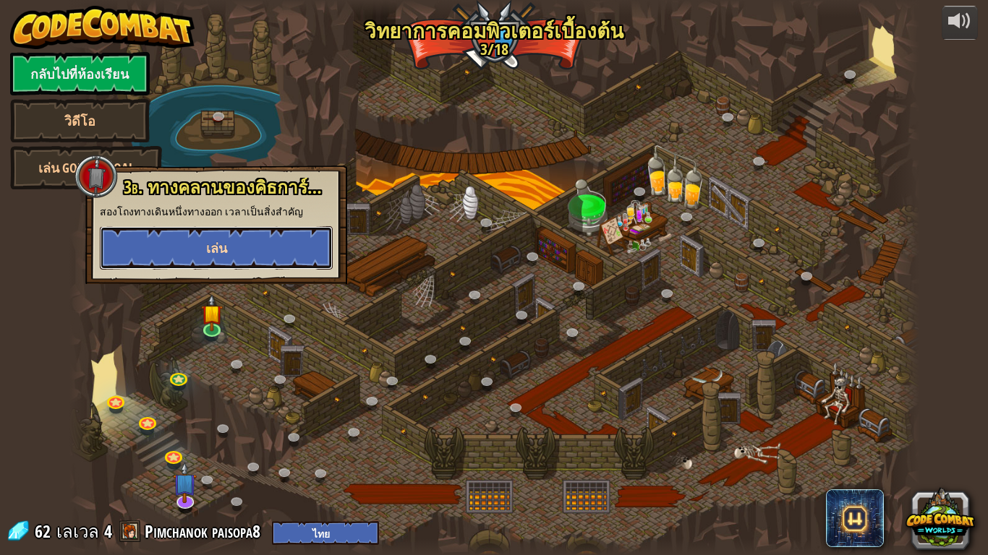
click at [255, 248] on button "เล่น" at bounding box center [216, 247] width 233 height 43
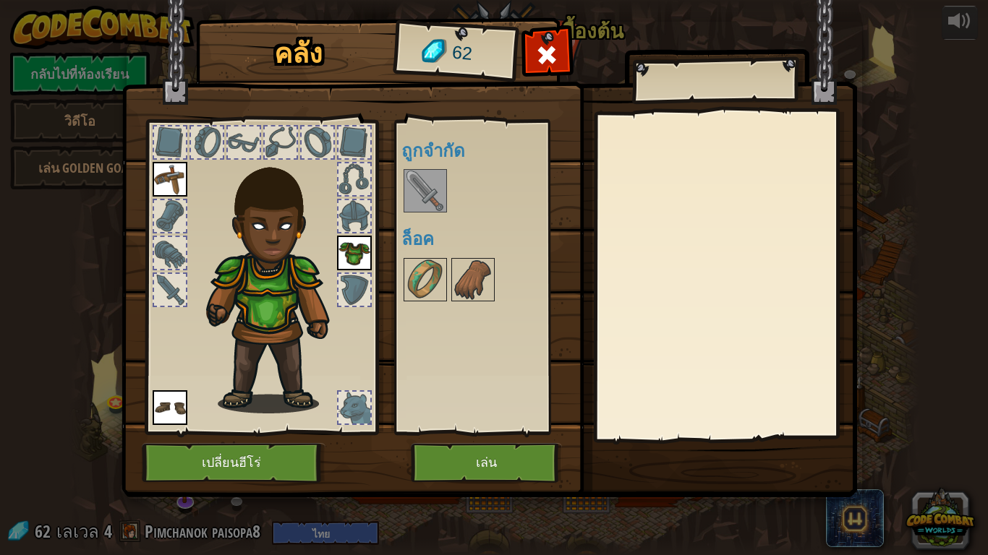
click at [421, 184] on img at bounding box center [425, 191] width 40 height 40
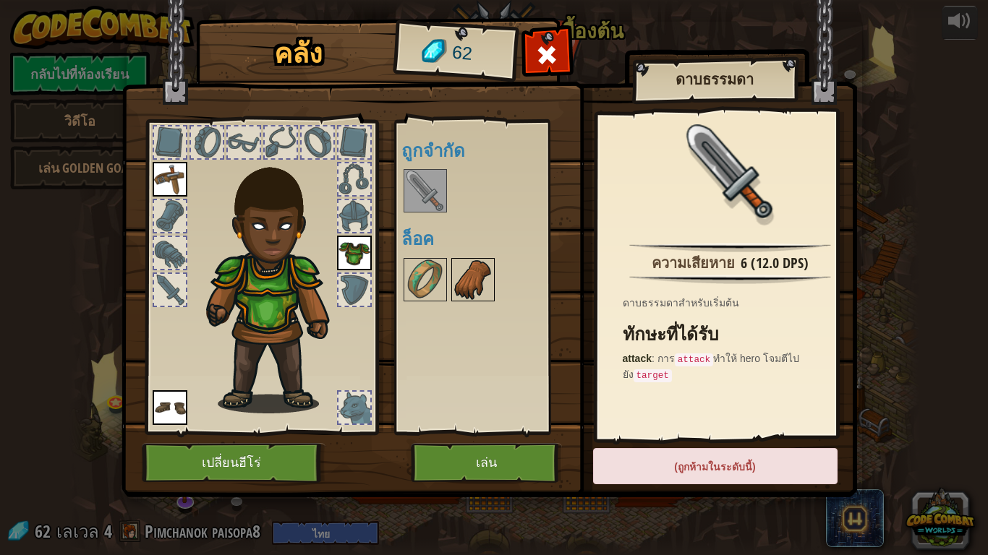
click at [459, 287] on img at bounding box center [473, 280] width 40 height 40
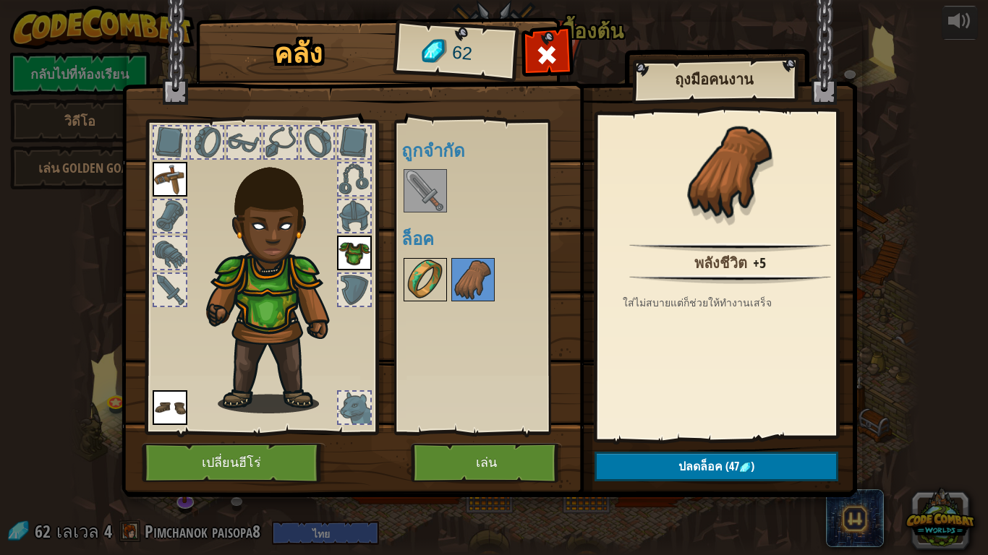
click at [435, 282] on img at bounding box center [425, 280] width 40 height 40
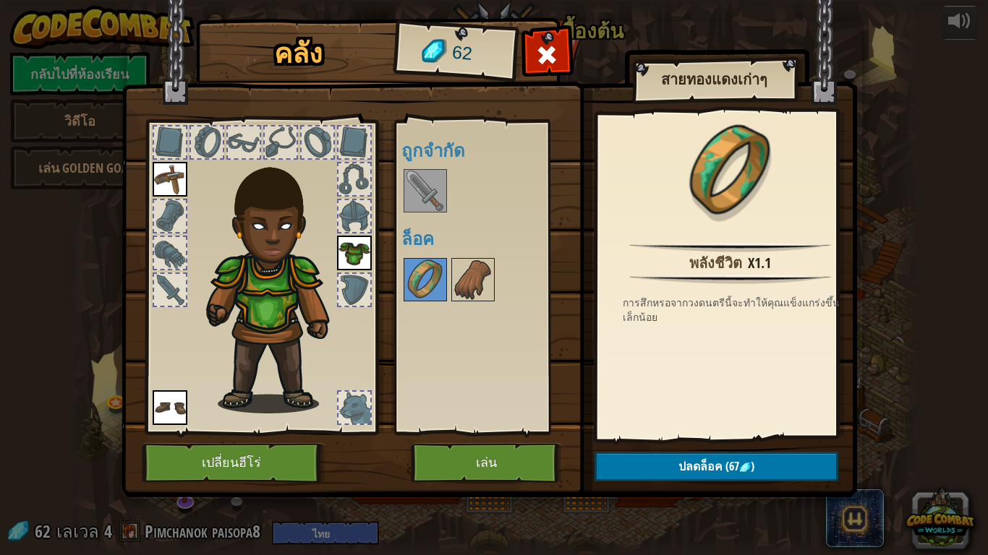
click at [175, 171] on img at bounding box center [170, 179] width 35 height 35
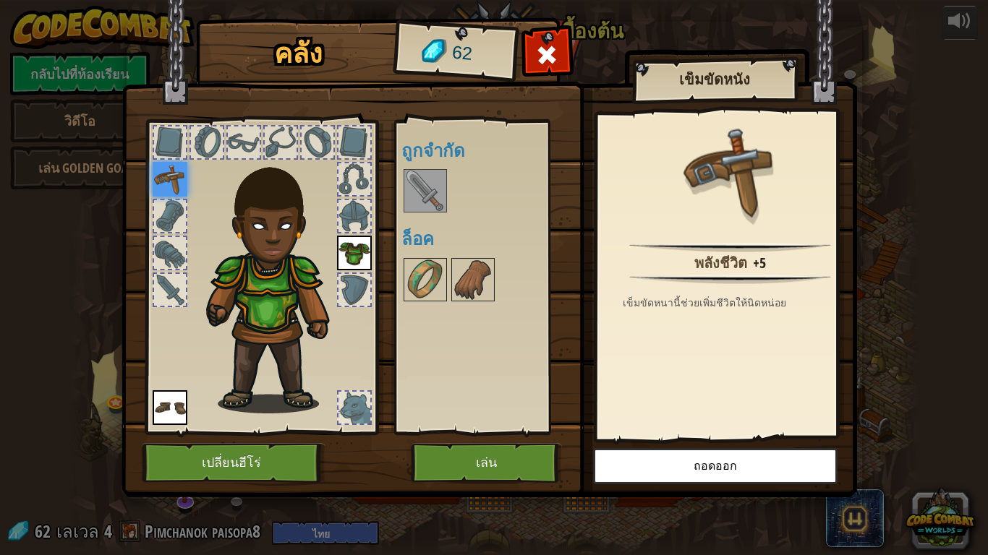
click at [165, 393] on img at bounding box center [170, 407] width 35 height 35
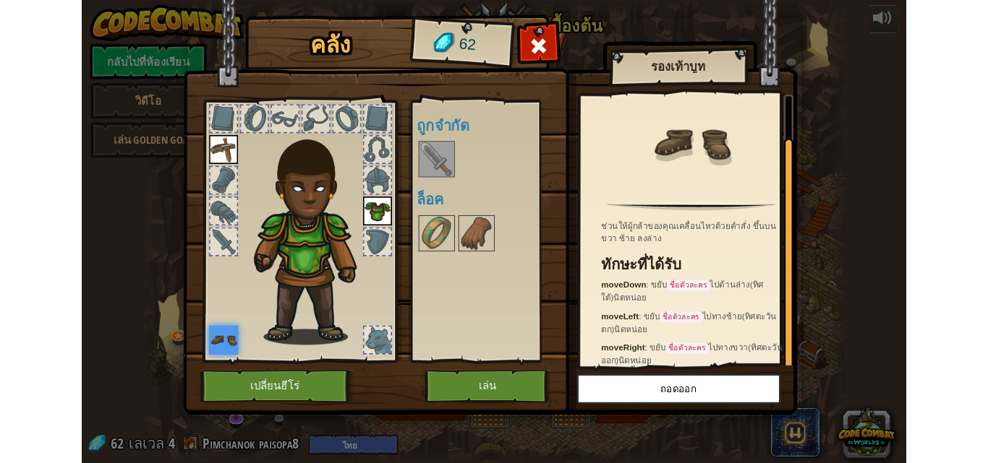
scroll to position [48, 0]
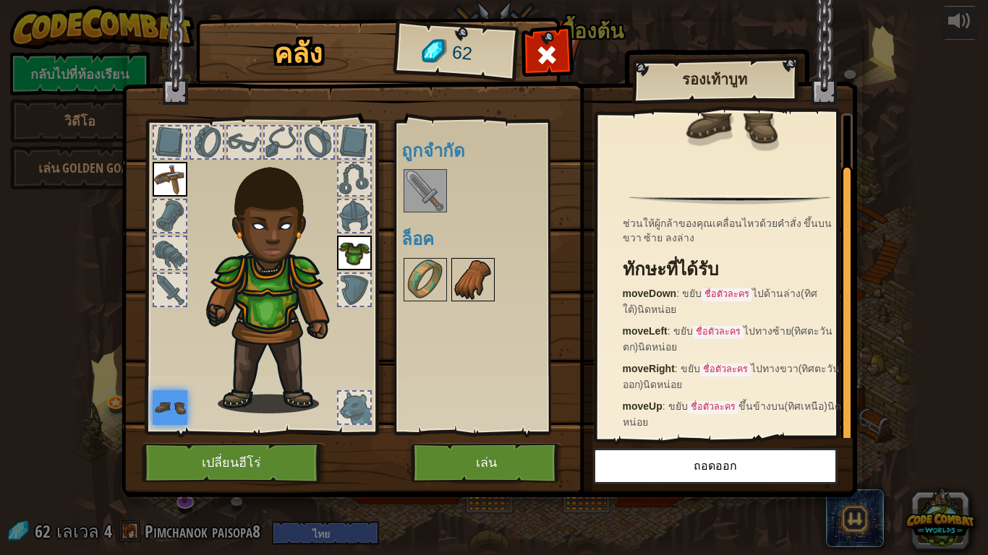
click at [492, 299] on img at bounding box center [473, 280] width 40 height 40
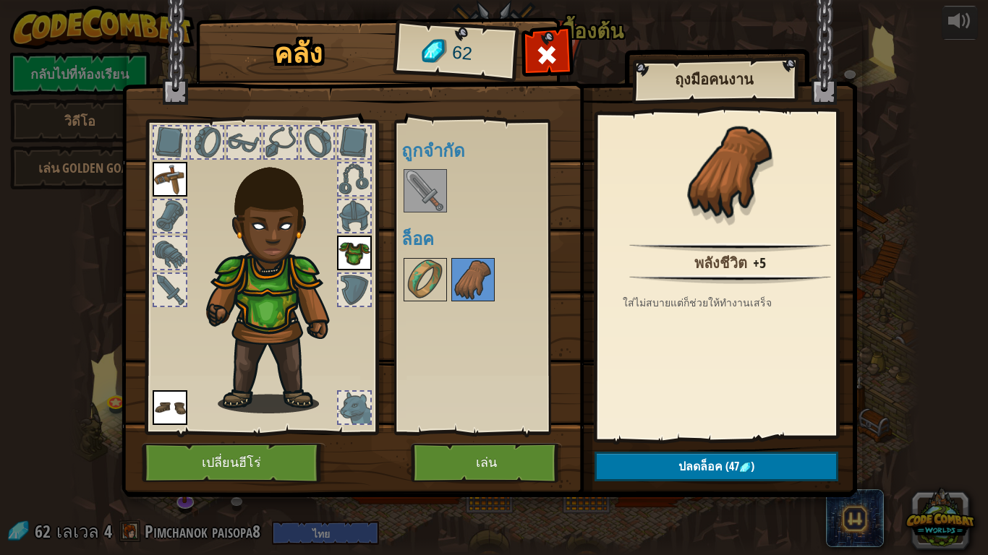
click at [431, 194] on img at bounding box center [425, 191] width 40 height 40
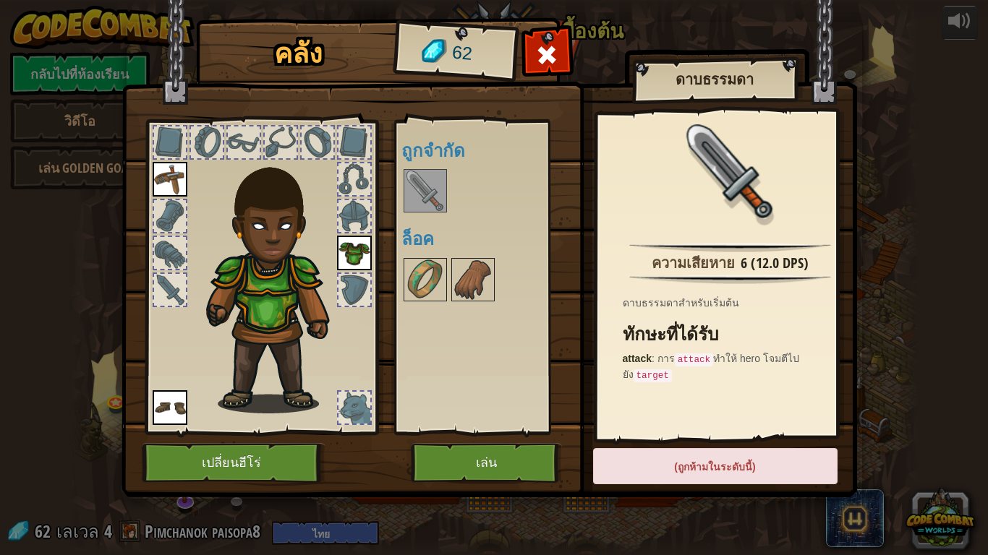
click at [695, 463] on div "(ถูกห้ามในระดับนี้)" at bounding box center [715, 466] width 244 height 36
drag, startPoint x: 695, startPoint y: 464, endPoint x: 685, endPoint y: 442, distance: 23.6
click at [695, 461] on div "(ถูกห้ามในระดับนี้)" at bounding box center [715, 466] width 244 height 36
click at [547, 88] on img at bounding box center [488, 235] width 735 height 525
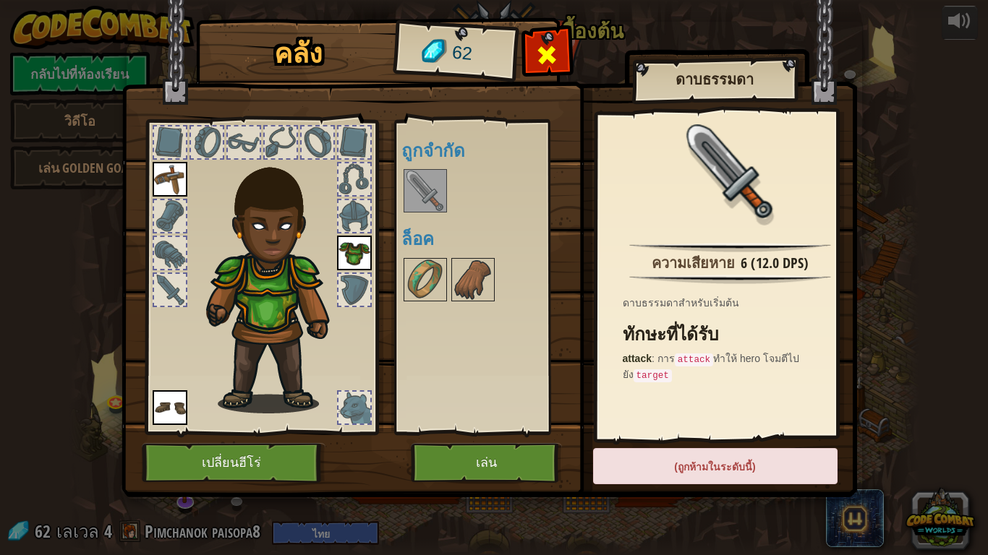
click at [547, 64] on span at bounding box center [546, 54] width 23 height 23
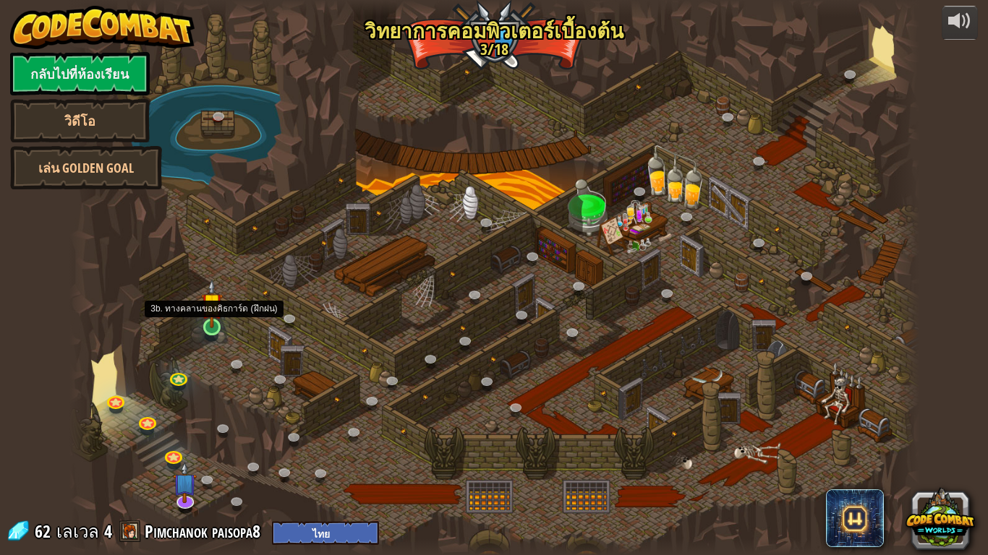
click at [217, 341] on div "25. Kithgard ประตู (ล็อค) หนีออกจาก[PERSON_NAME]คิธการ์ด และอย่าให้ยามจับได้ 26…" at bounding box center [494, 277] width 850 height 555
click at [218, 328] on img at bounding box center [212, 303] width 22 height 49
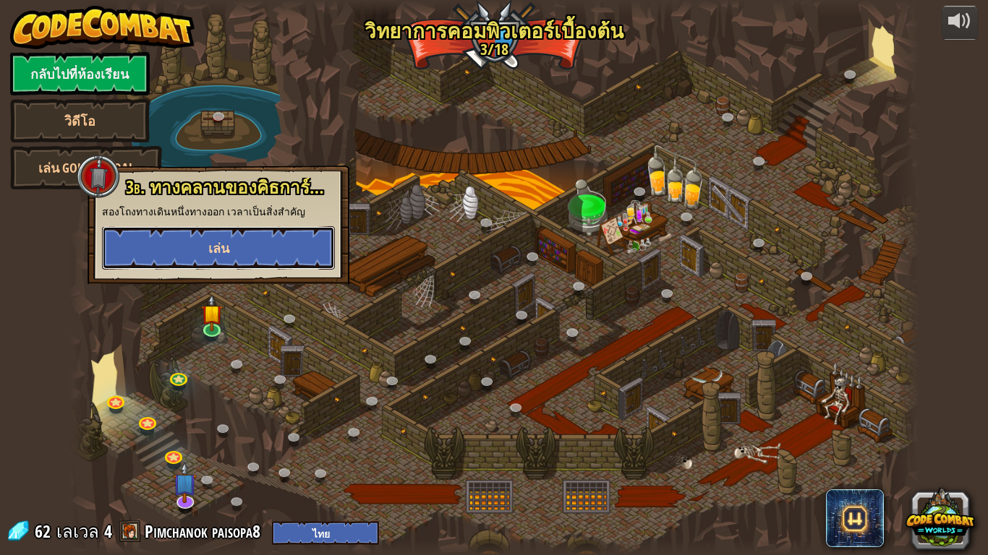
click at [273, 252] on button "เล่น" at bounding box center [218, 247] width 233 height 43
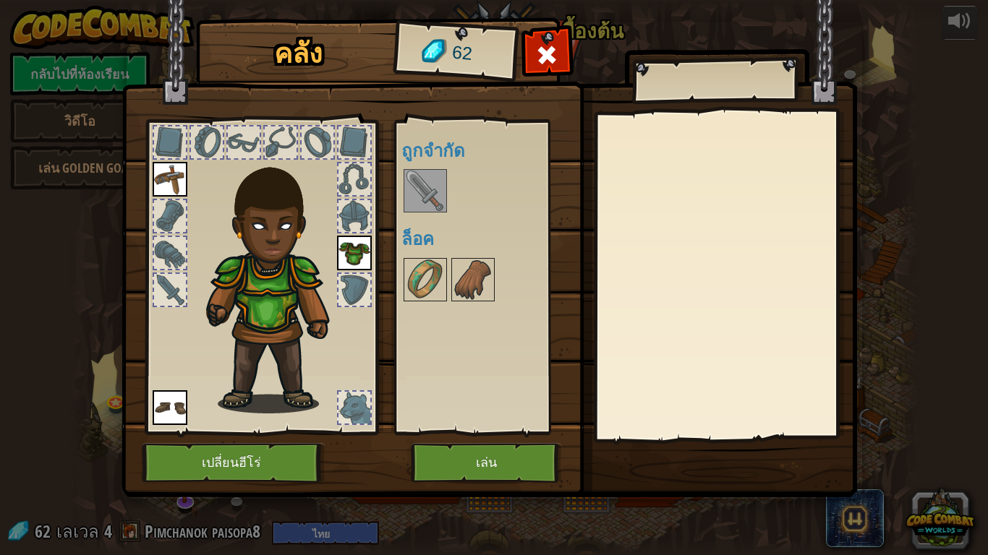
drag, startPoint x: 420, startPoint y: 275, endPoint x: 351, endPoint y: 291, distance: 71.4
click at [351, 291] on div "คลัง 62 พร้อมใช้งาน ใช้งาน ใช้งาน ใช้งาน (ดับเบิลคลิ๊ก..เพื่อใช้งาน) ถูกจำกัด ล…" at bounding box center [494, 260] width 735 height 477
click at [352, 251] on img at bounding box center [354, 253] width 35 height 35
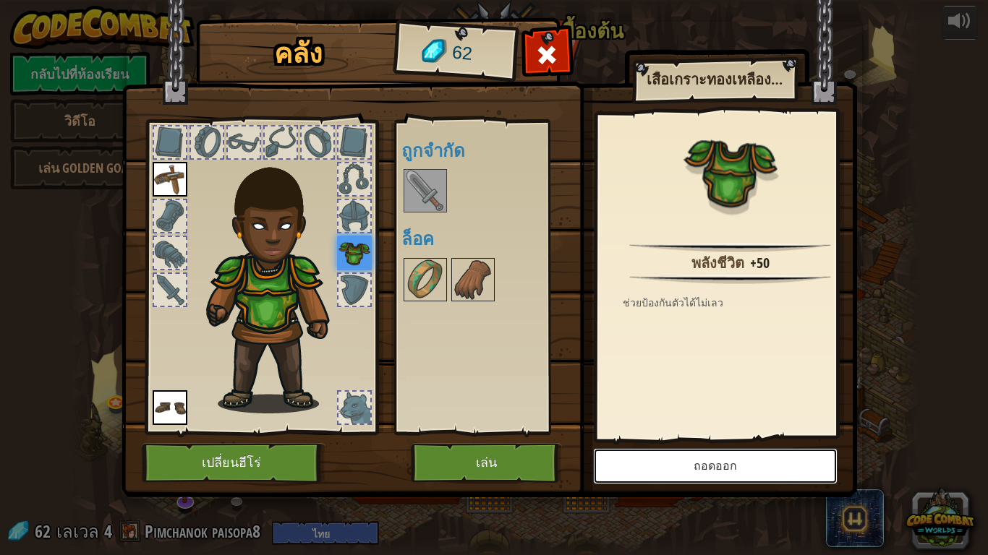
drag, startPoint x: 625, startPoint y: 472, endPoint x: 450, endPoint y: 346, distance: 215.5
click at [451, 349] on div "คลัง 62 พร้อมใช้งาน ใช้งาน ใช้งาน ใช้งาน (ดับเบิลคลิ๊ก..เพื่อใช้งาน) ถูกจำกัด ล…" at bounding box center [494, 260] width 735 height 477
click at [450, 463] on button "เล่น" at bounding box center [486, 463] width 151 height 40
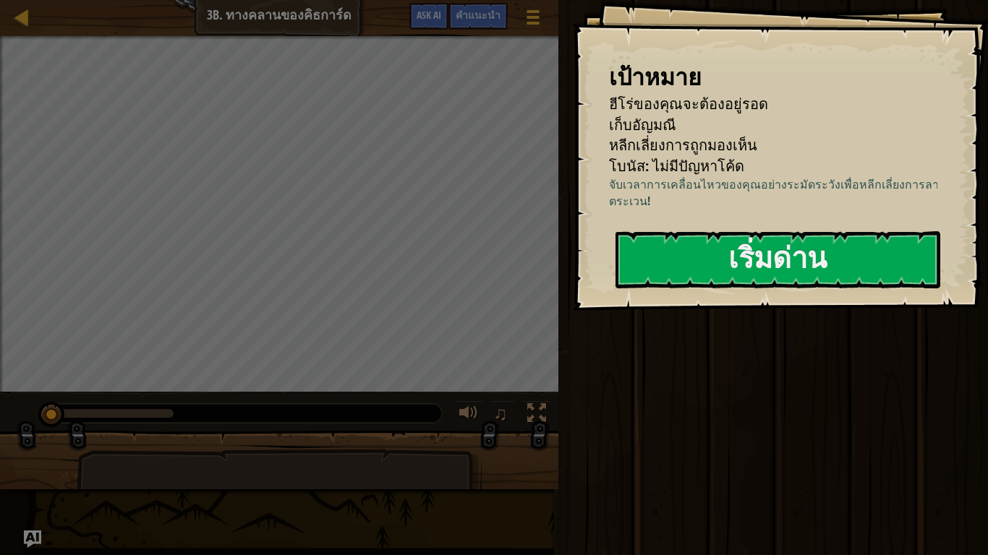
drag, startPoint x: 42, startPoint y: 12, endPoint x: 852, endPoint y: 103, distance: 815.0
click at [194, 12] on div "แผนที่ วิทยาการคอมพิวเตอร์ เบื้องต้น 3b. ทางคลานของคิธการ์ด เมนูเกม เสร็จ[PERSO…" at bounding box center [279, 18] width 558 height 36
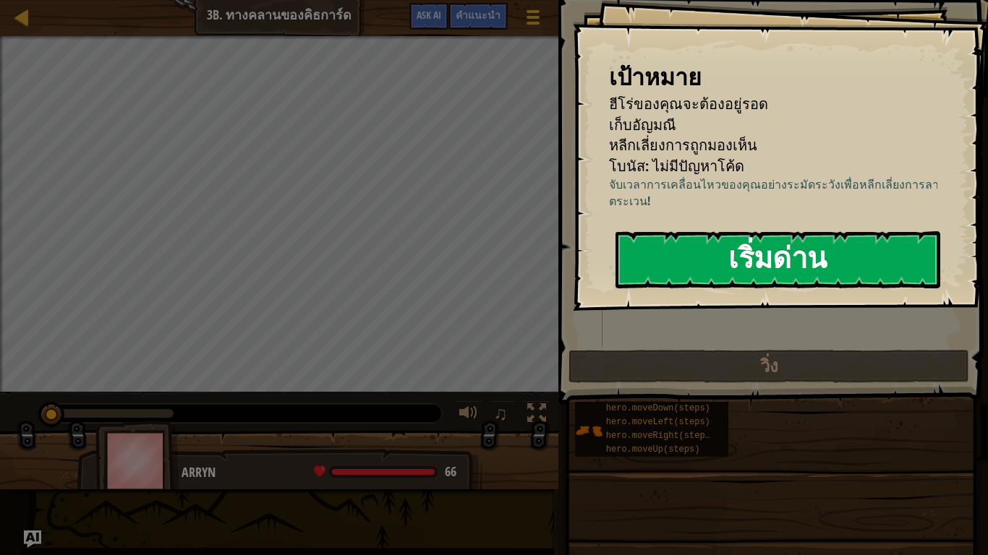
click at [676, 252] on button "เริ่มด่าน" at bounding box center [777, 259] width 325 height 57
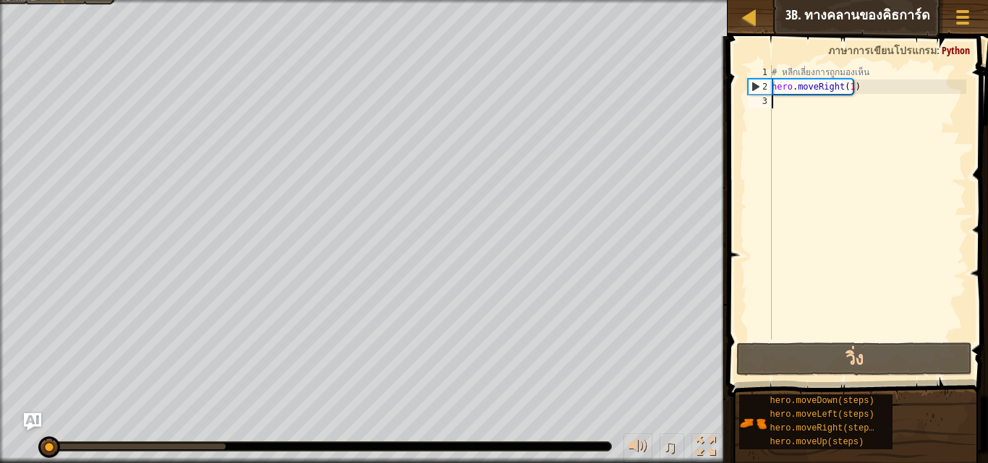
select select "th"
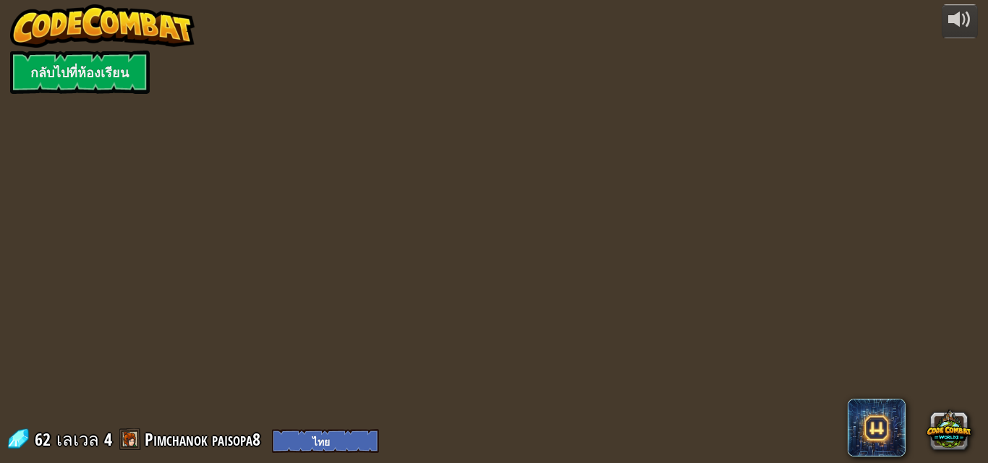
select select "th"
